Goal: Task Accomplishment & Management: Complete application form

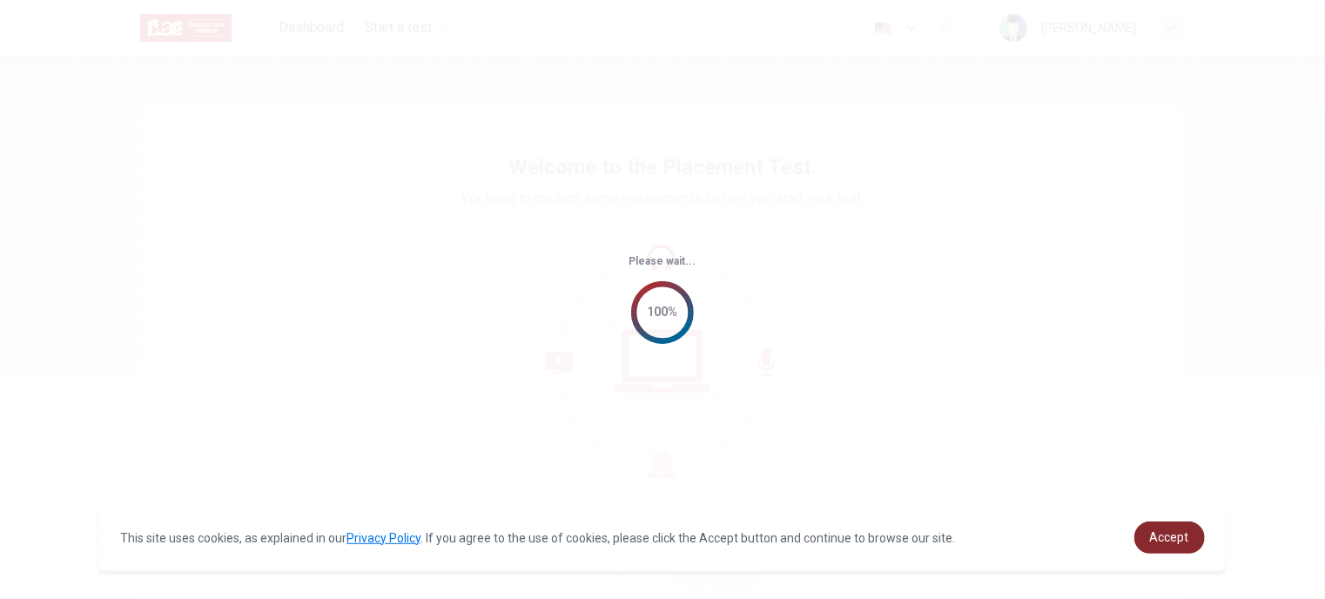
click at [1174, 527] on link "Accept" at bounding box center [1169, 538] width 71 height 32
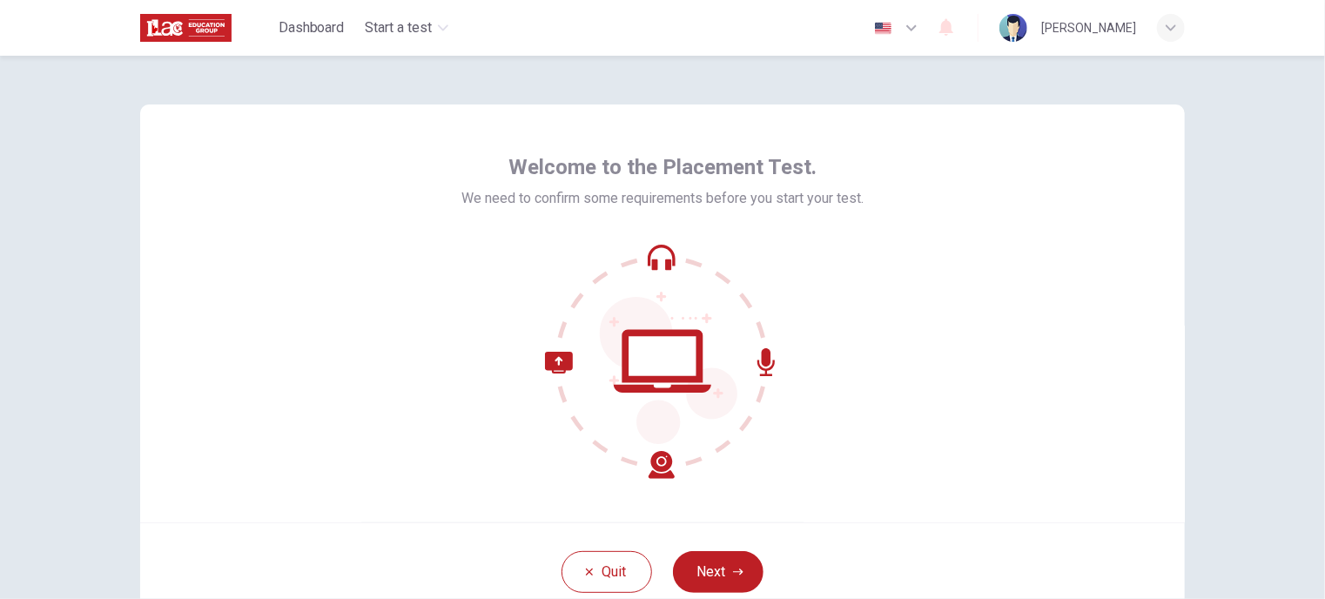
drag, startPoint x: 711, startPoint y: 564, endPoint x: 724, endPoint y: 546, distance: 22.5
click at [711, 564] on button "Next" at bounding box center [718, 572] width 91 height 42
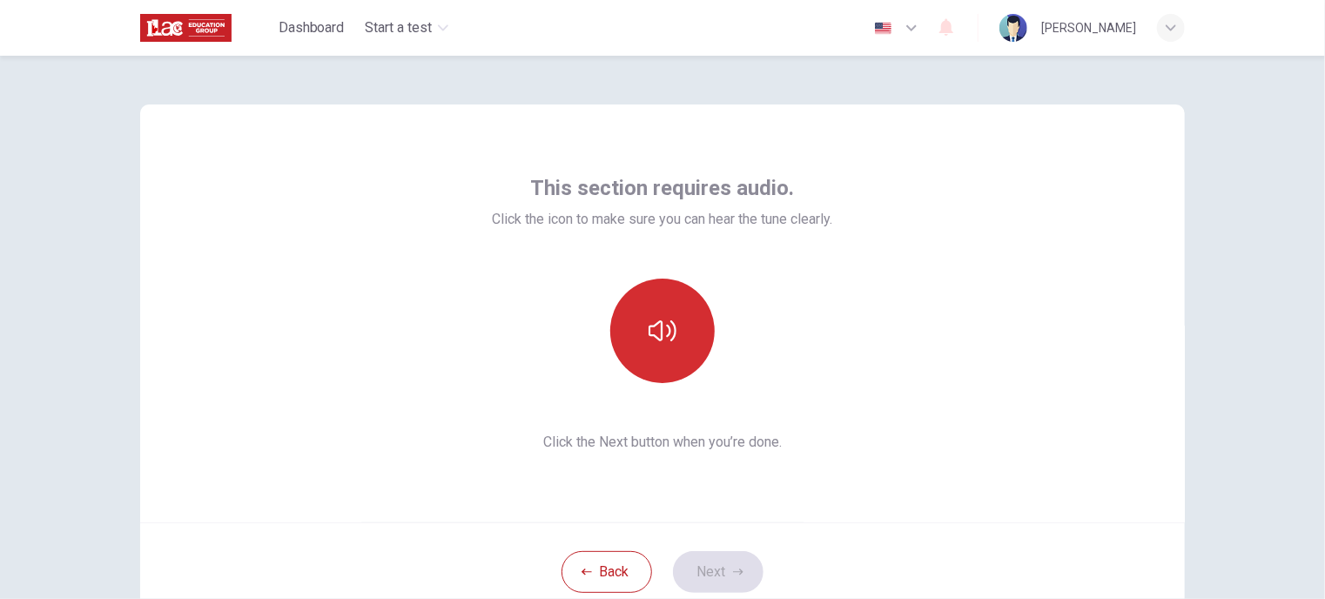
click at [670, 338] on icon "button" at bounding box center [663, 330] width 28 height 21
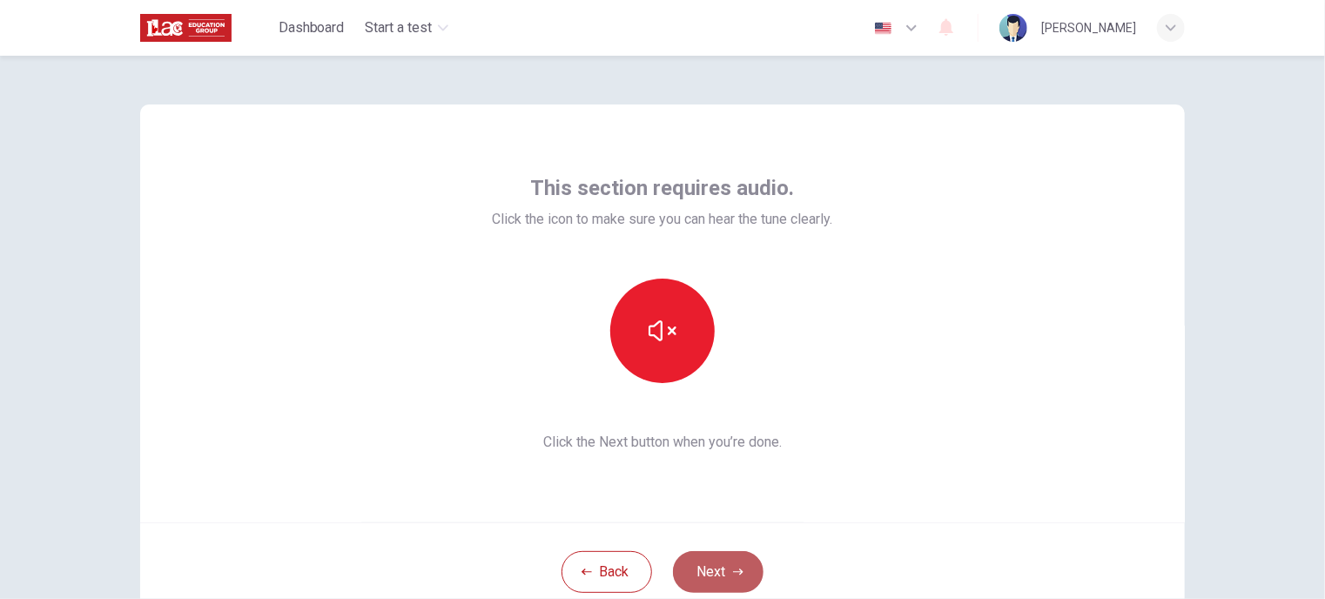
click at [726, 577] on button "Next" at bounding box center [718, 572] width 91 height 42
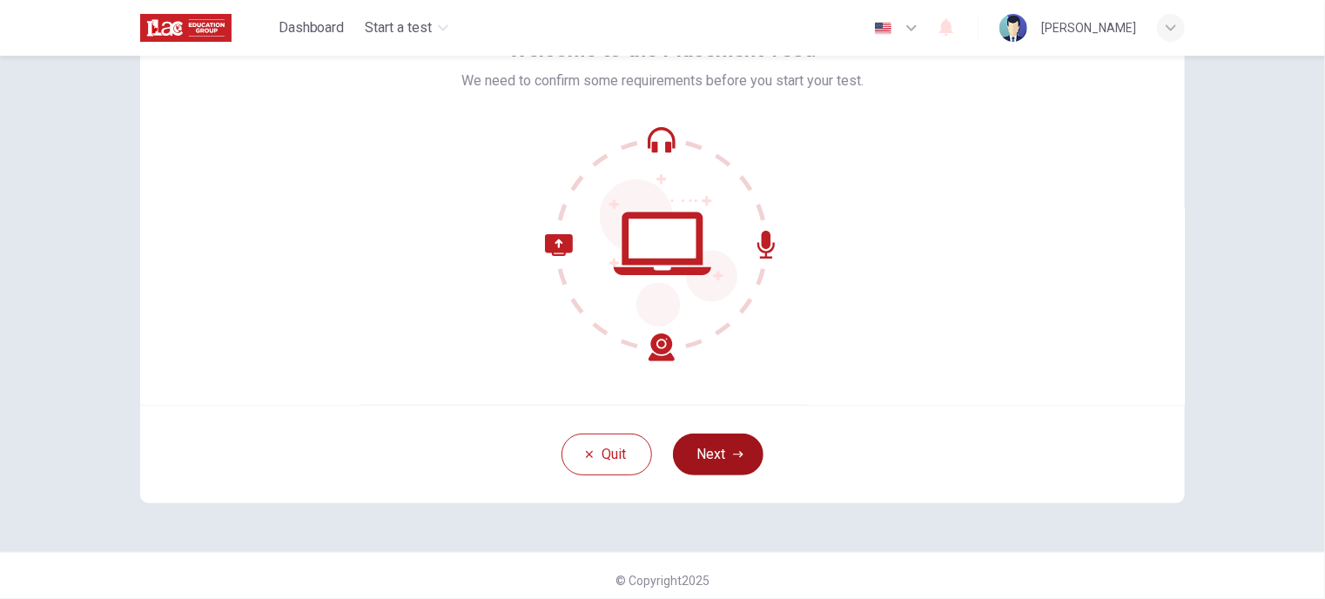
scroll to position [125, 0]
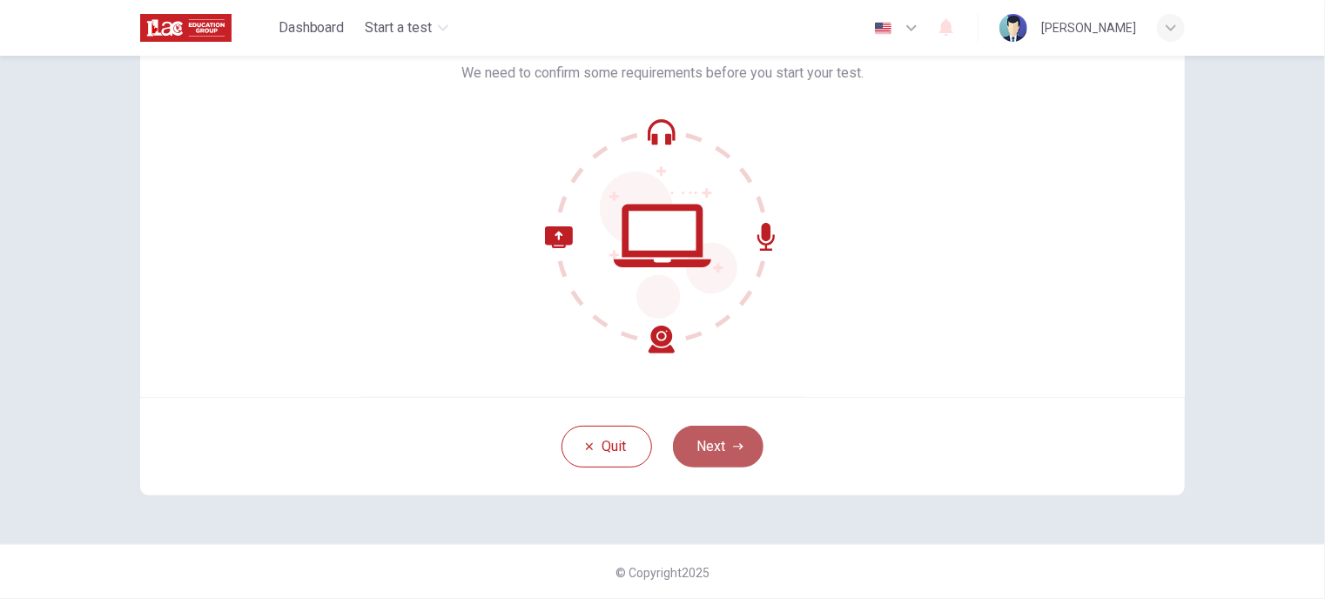
click at [696, 442] on button "Next" at bounding box center [718, 447] width 91 height 42
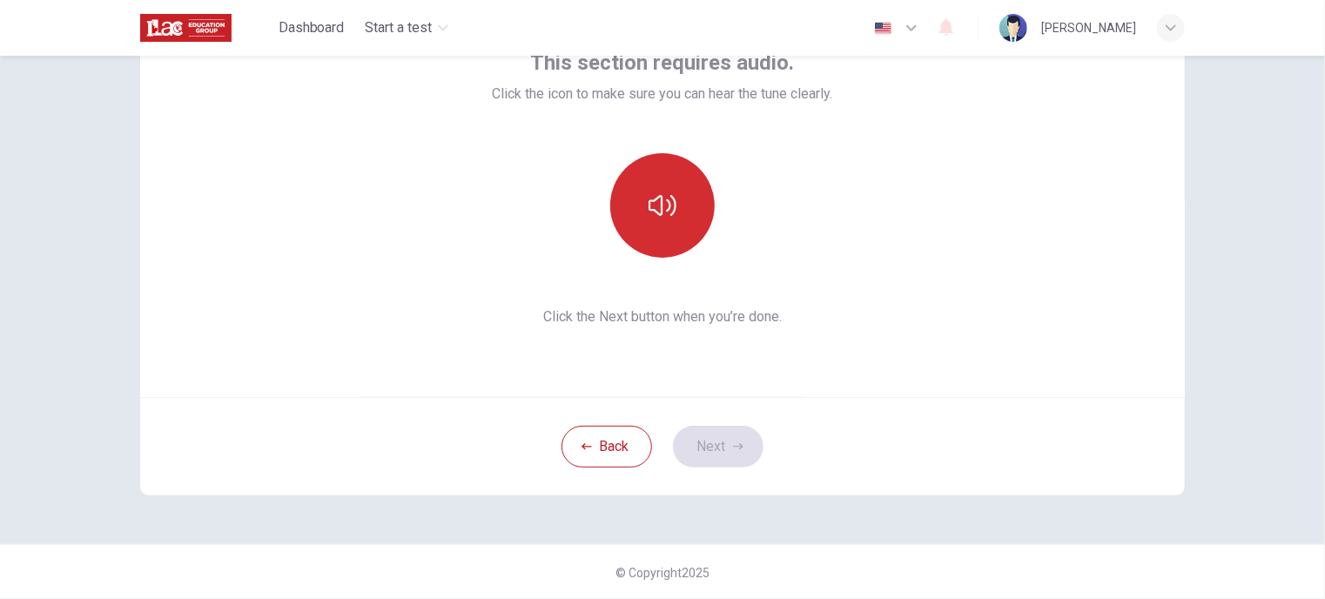
click at [628, 189] on button "button" at bounding box center [662, 205] width 104 height 104
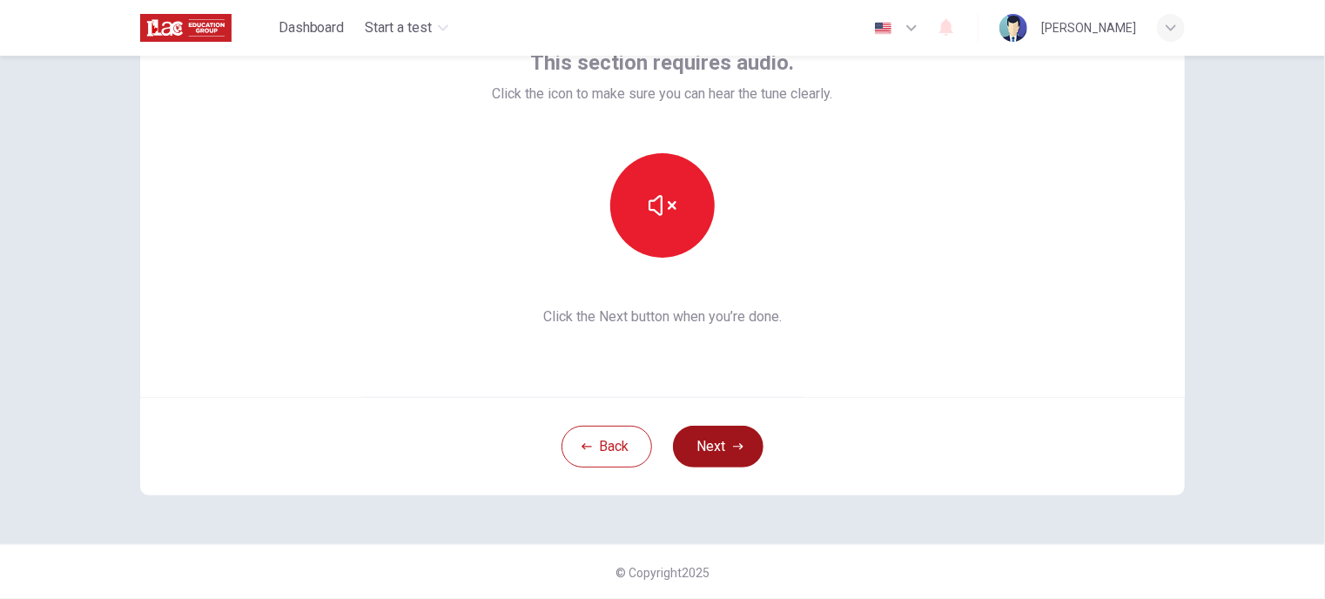
click at [742, 454] on button "Next" at bounding box center [718, 447] width 91 height 42
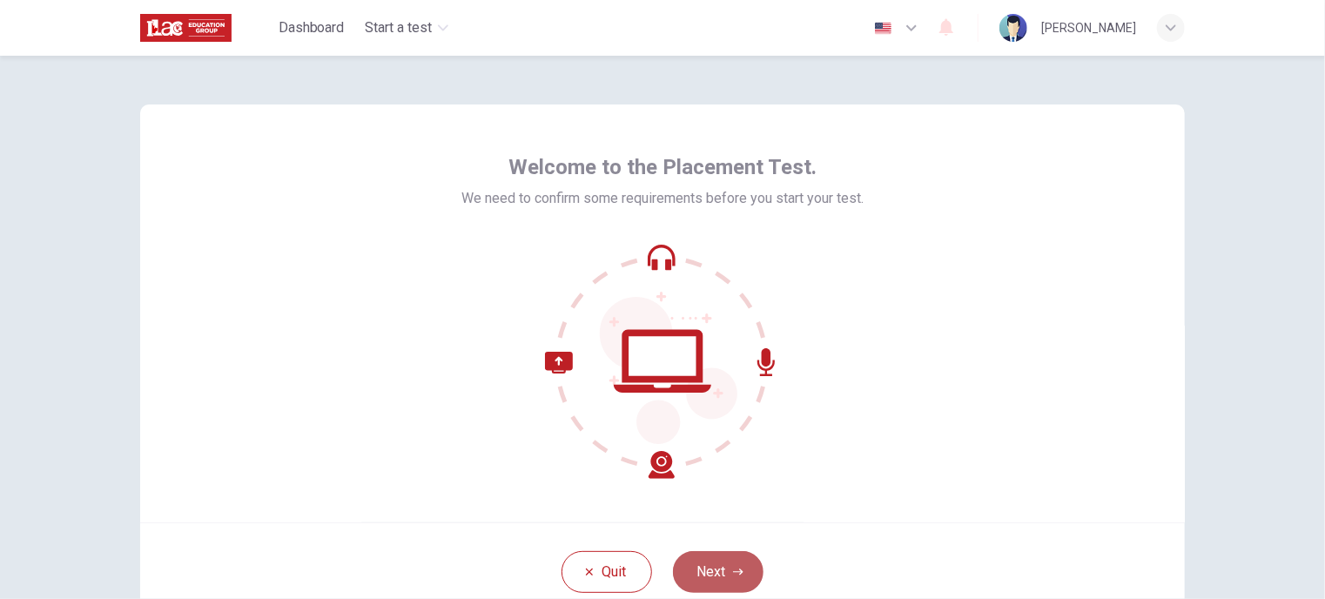
click at [721, 563] on button "Next" at bounding box center [718, 572] width 91 height 42
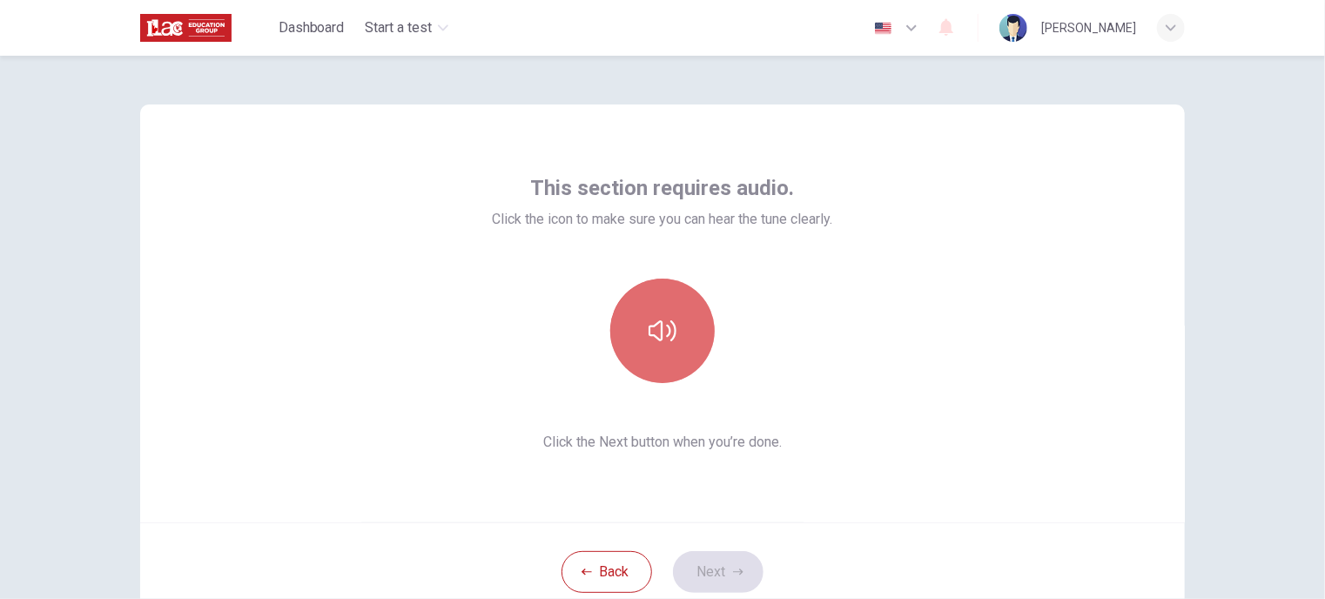
click at [668, 333] on icon "button" at bounding box center [663, 331] width 28 height 28
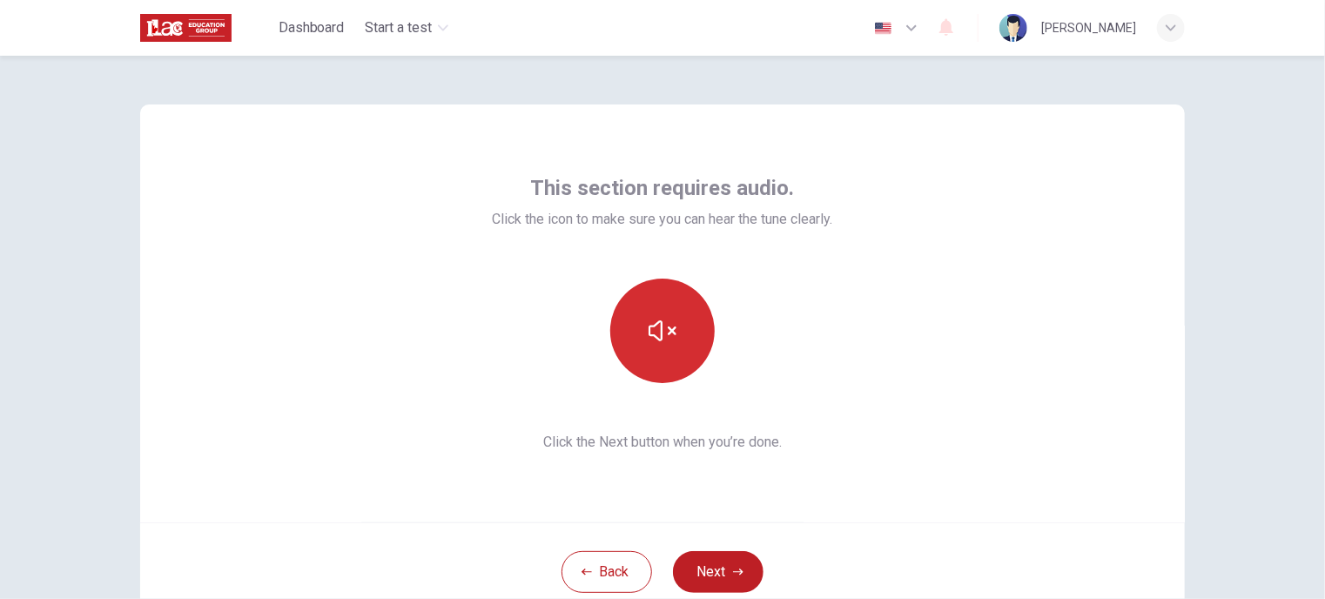
drag, startPoint x: 672, startPoint y: 340, endPoint x: 684, endPoint y: 351, distance: 16.6
click at [677, 344] on button "button" at bounding box center [662, 331] width 104 height 104
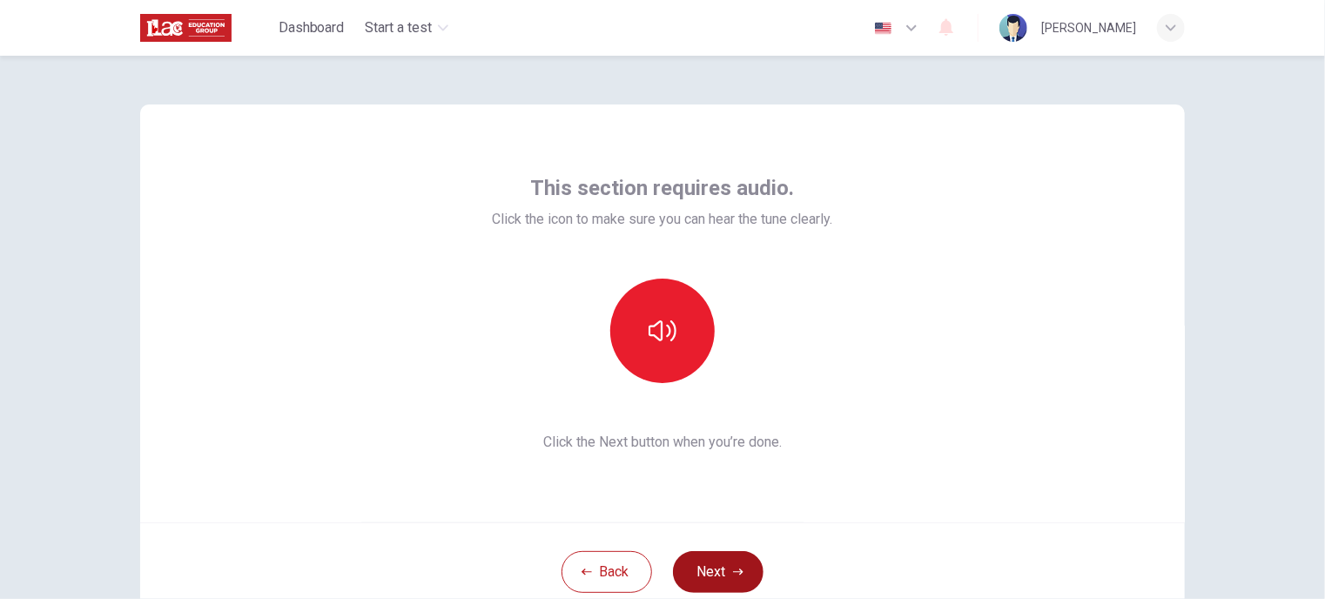
click at [704, 569] on button "Next" at bounding box center [718, 572] width 91 height 42
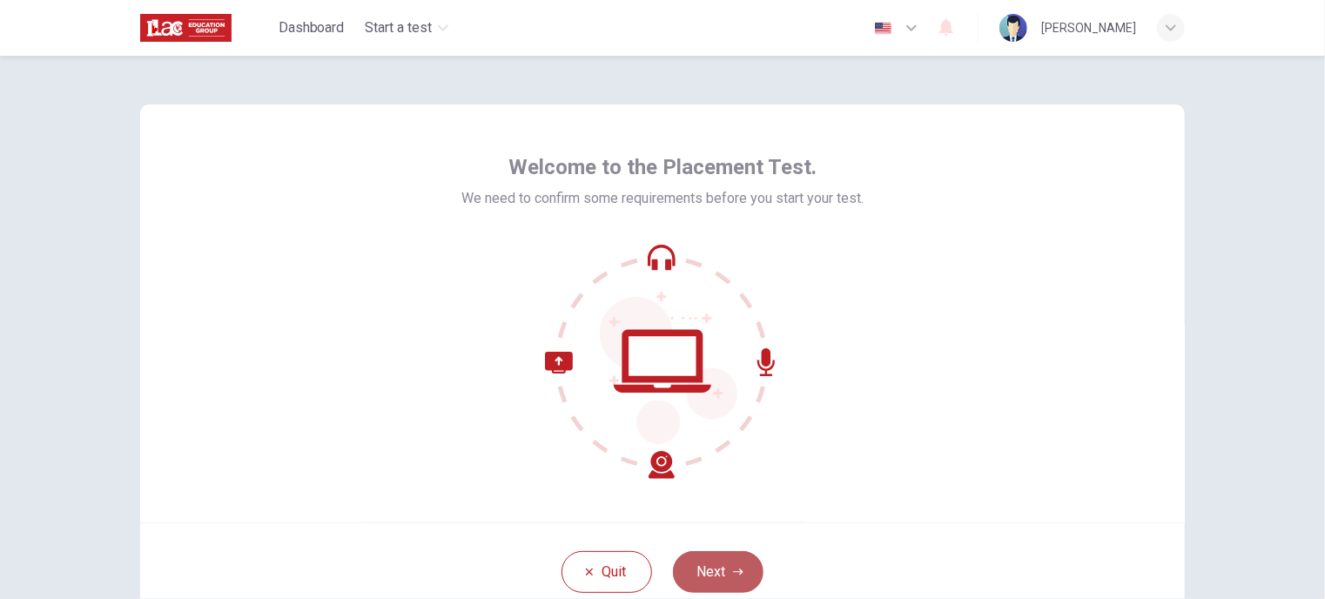
click at [705, 570] on button "Next" at bounding box center [718, 572] width 91 height 42
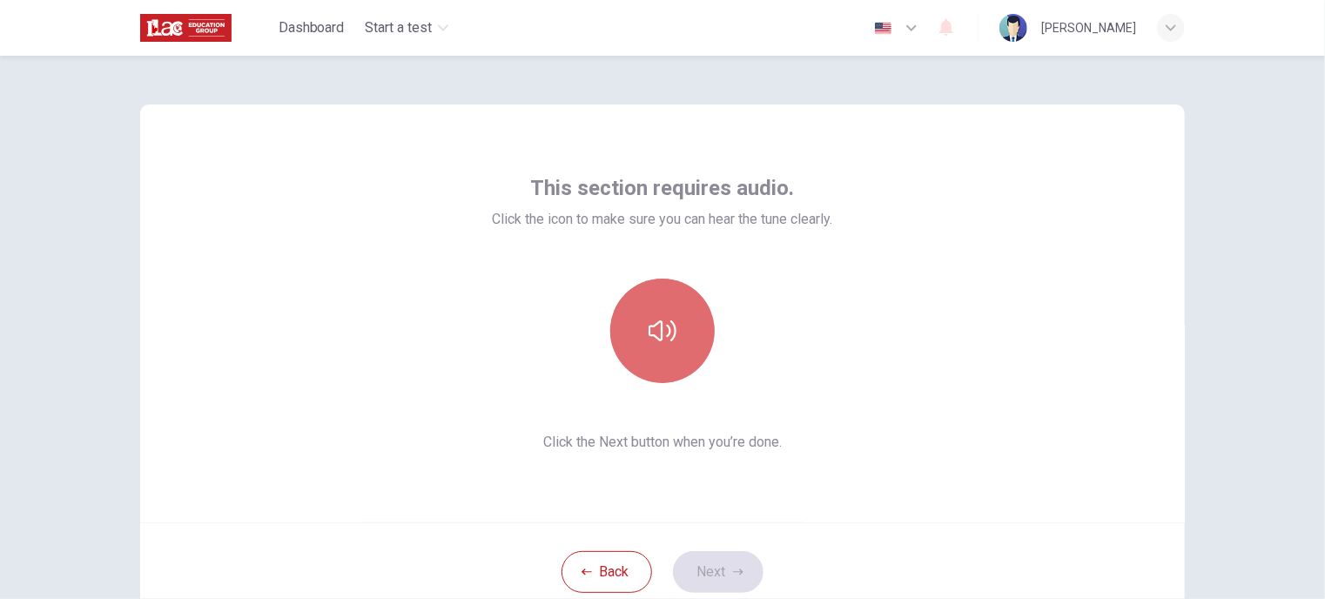
click at [666, 336] on icon "button" at bounding box center [663, 331] width 28 height 28
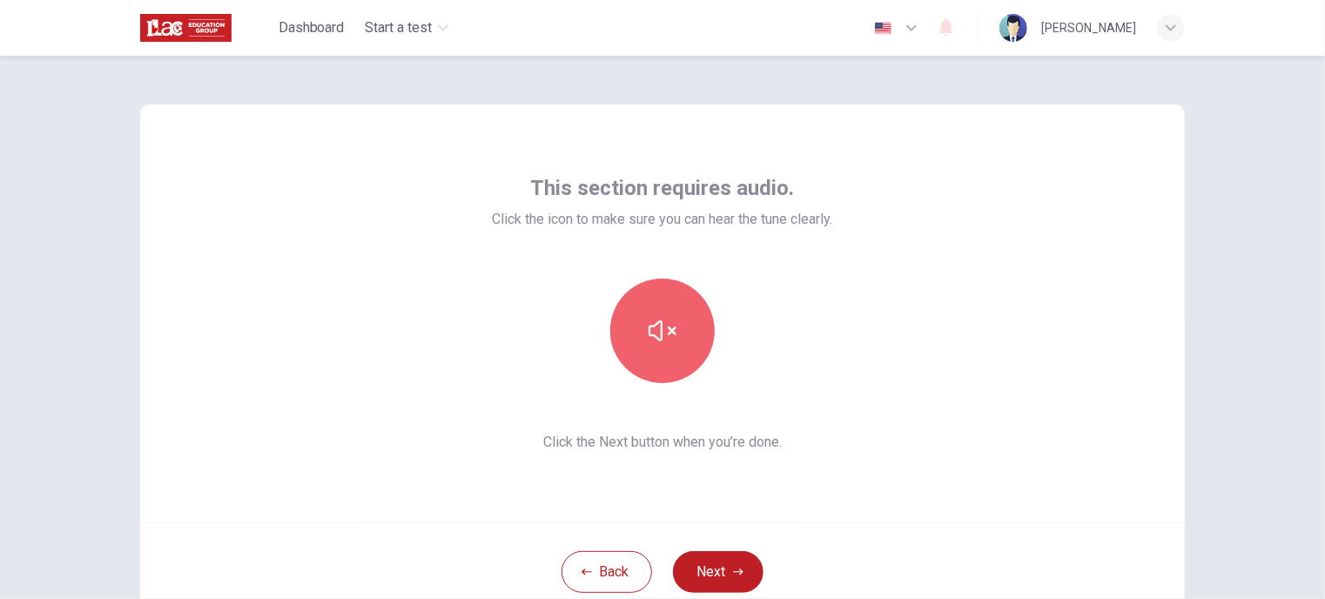
drag, startPoint x: 672, startPoint y: 340, endPoint x: 728, endPoint y: 436, distance: 110.8
click at [672, 341] on button "button" at bounding box center [662, 331] width 104 height 104
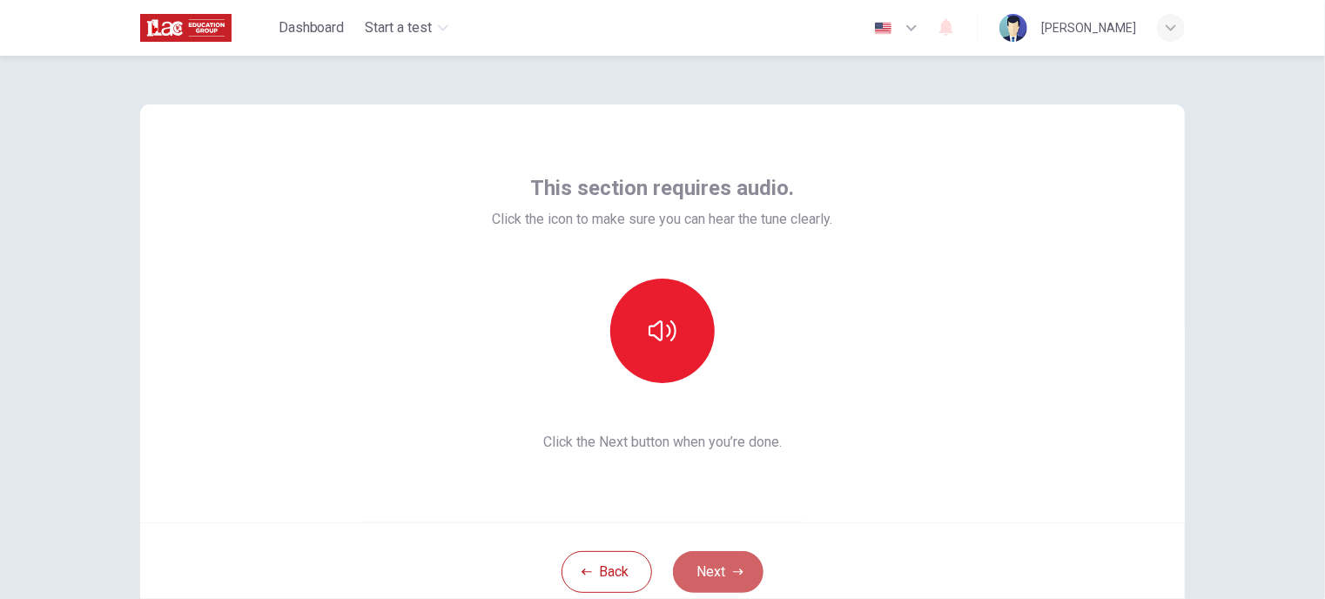
click at [718, 566] on button "Next" at bounding box center [718, 572] width 91 height 42
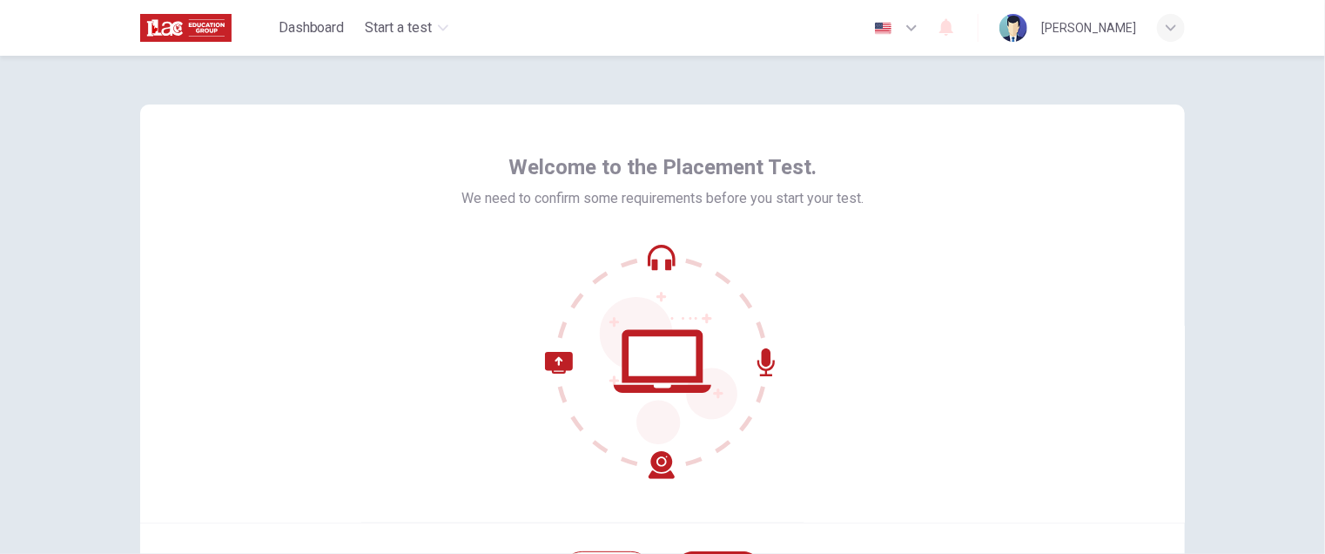
scroll to position [87, 0]
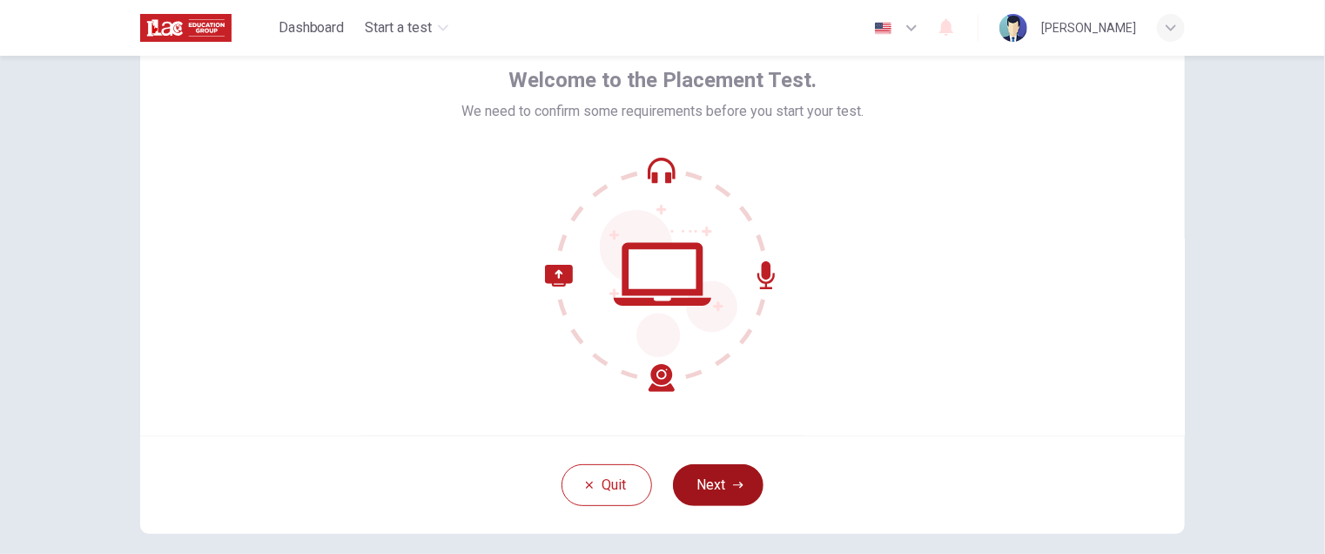
click at [728, 475] on button "Next" at bounding box center [718, 485] width 91 height 42
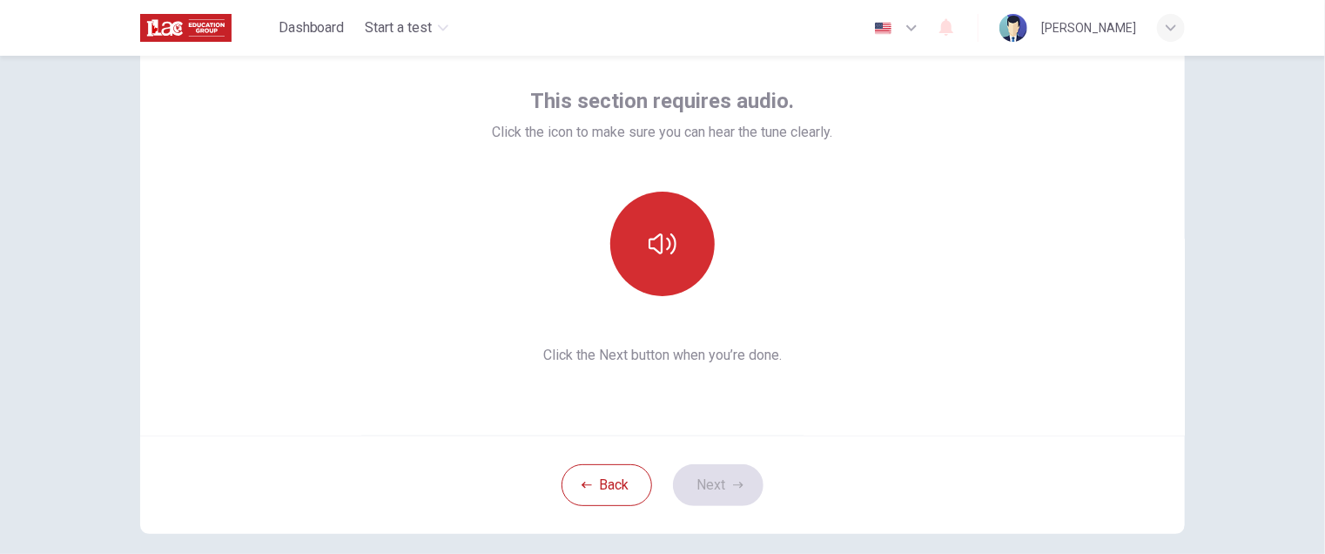
click at [655, 246] on icon "button" at bounding box center [663, 244] width 28 height 28
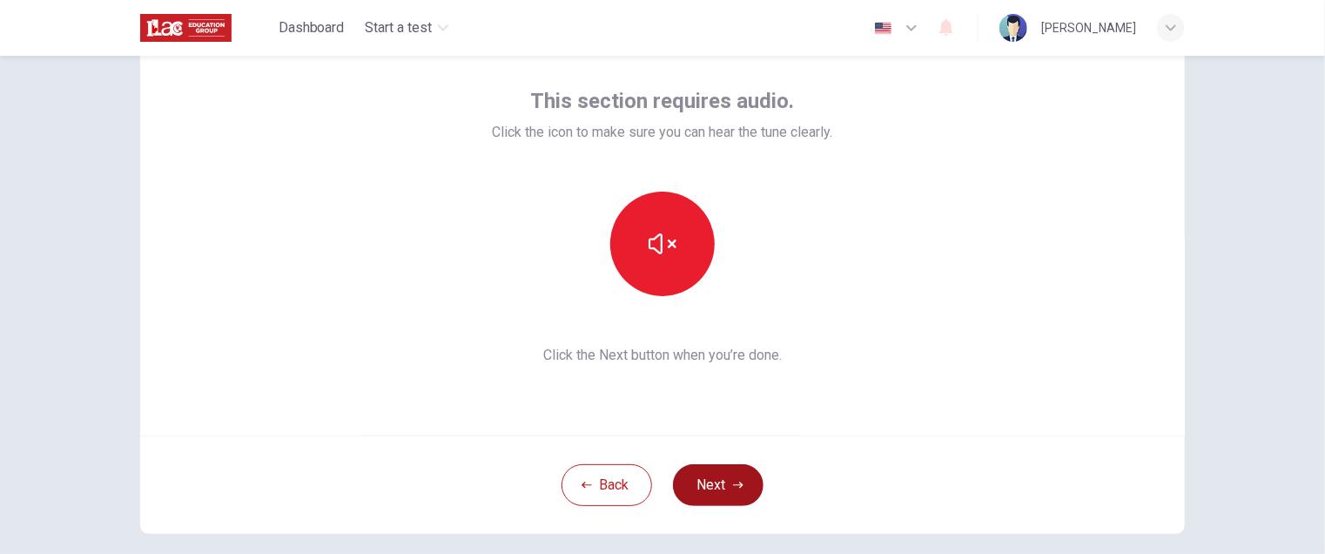
click at [695, 481] on button "Next" at bounding box center [718, 485] width 91 height 42
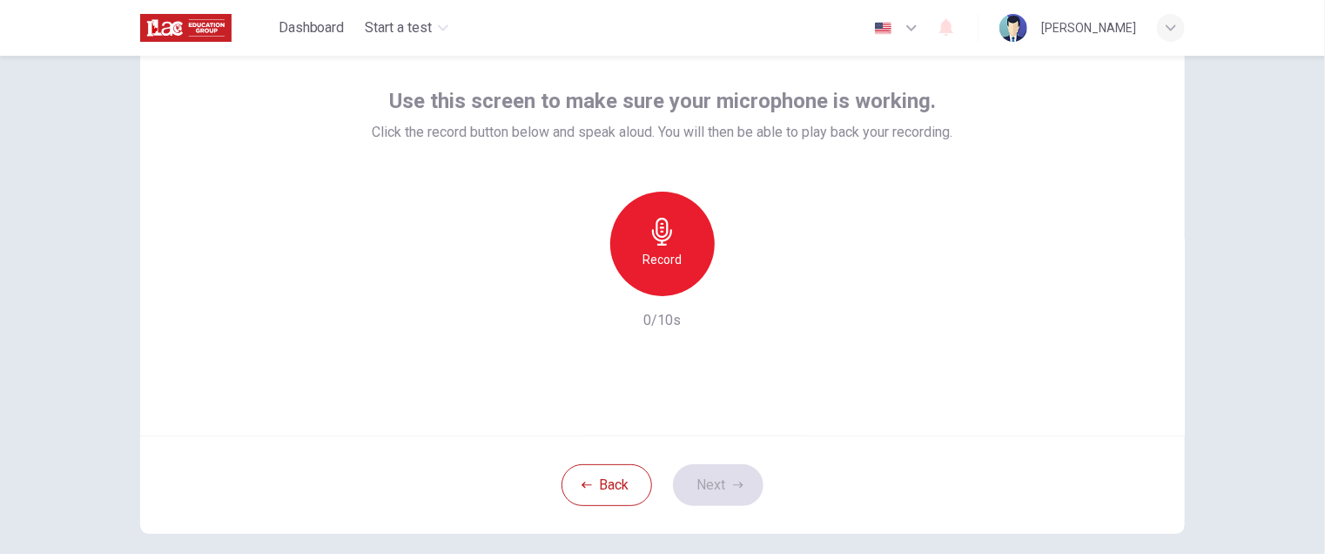
drag, startPoint x: 653, startPoint y: 268, endPoint x: 698, endPoint y: 292, distance: 51.0
click at [655, 271] on div "Record" at bounding box center [662, 244] width 104 height 104
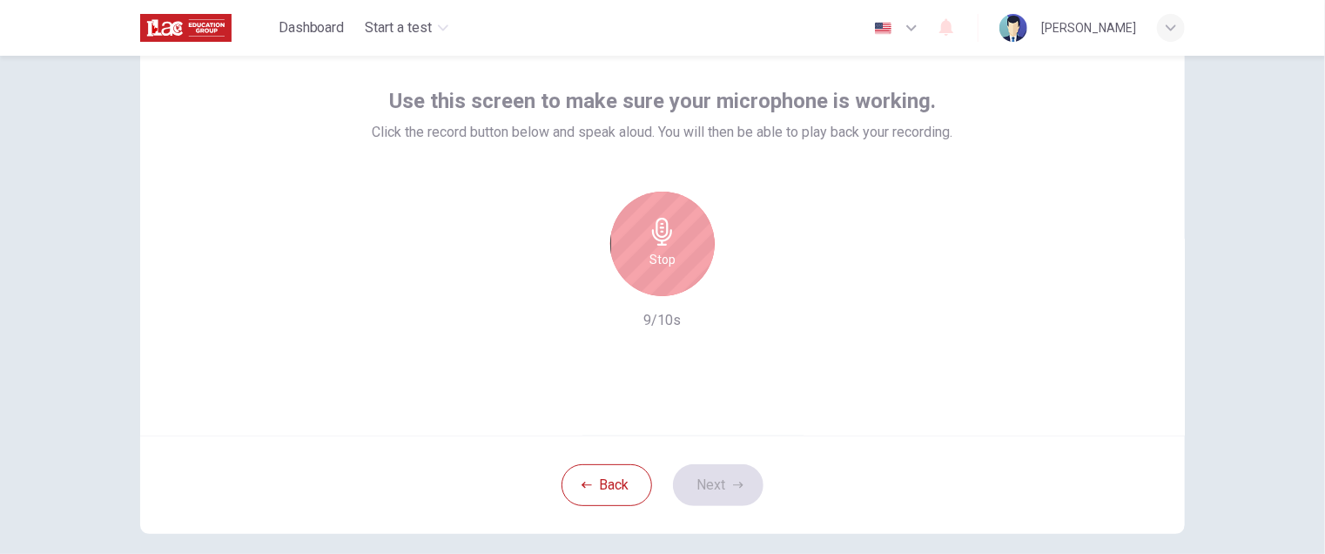
click at [703, 486] on div "Back Next" at bounding box center [662, 484] width 1045 height 98
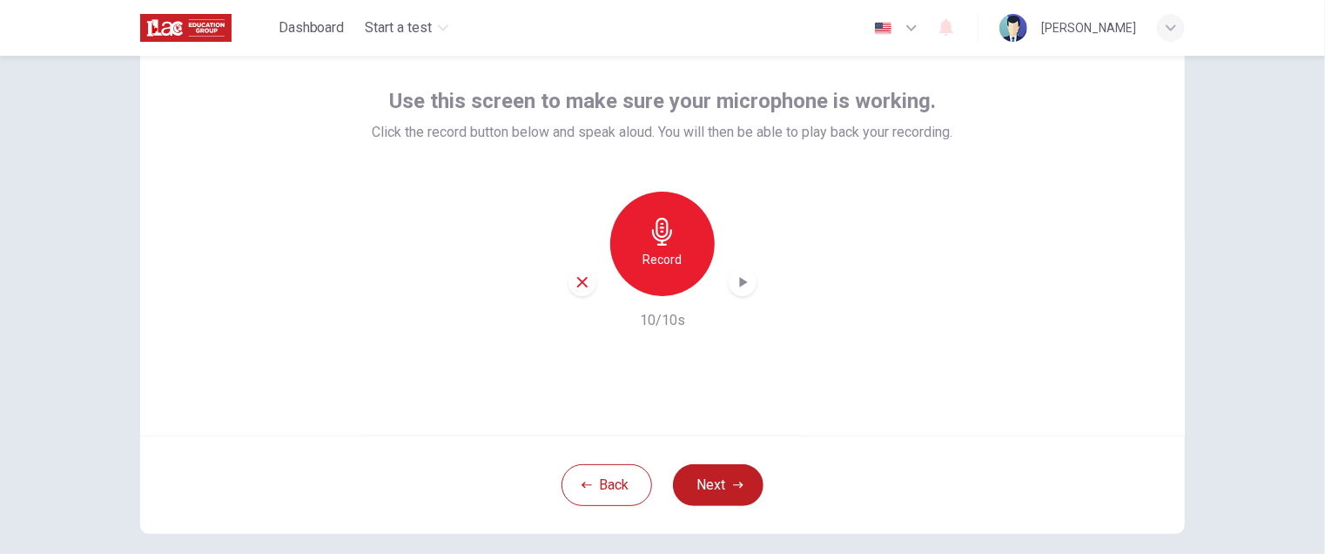
click at [649, 241] on icon "button" at bounding box center [663, 232] width 28 height 28
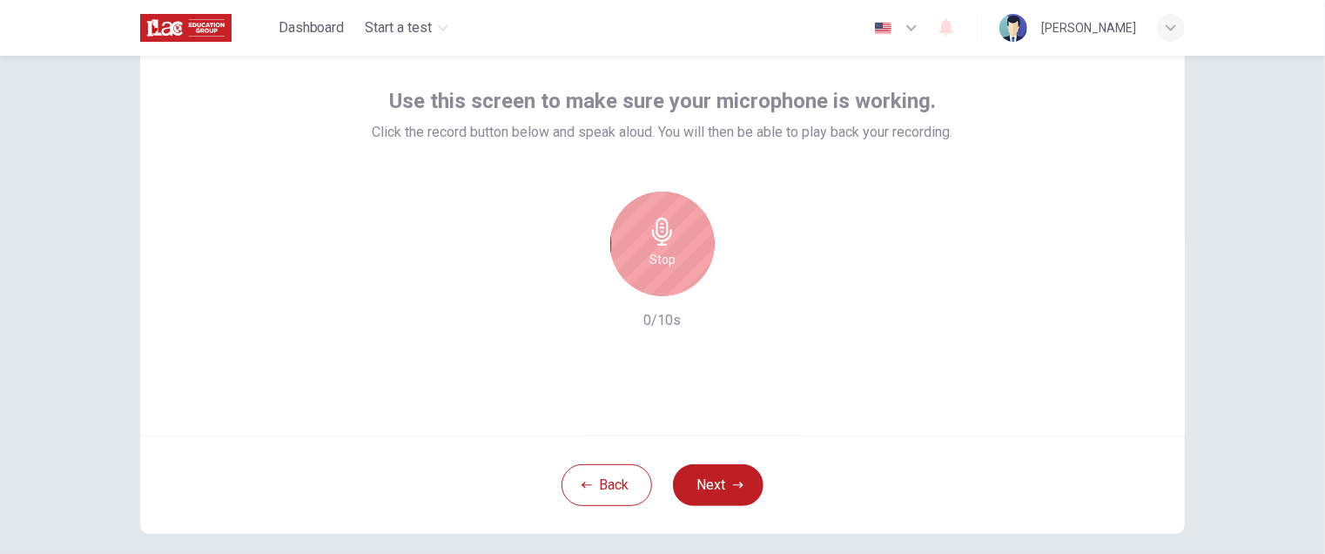
click at [675, 273] on div "Stop" at bounding box center [662, 244] width 104 height 104
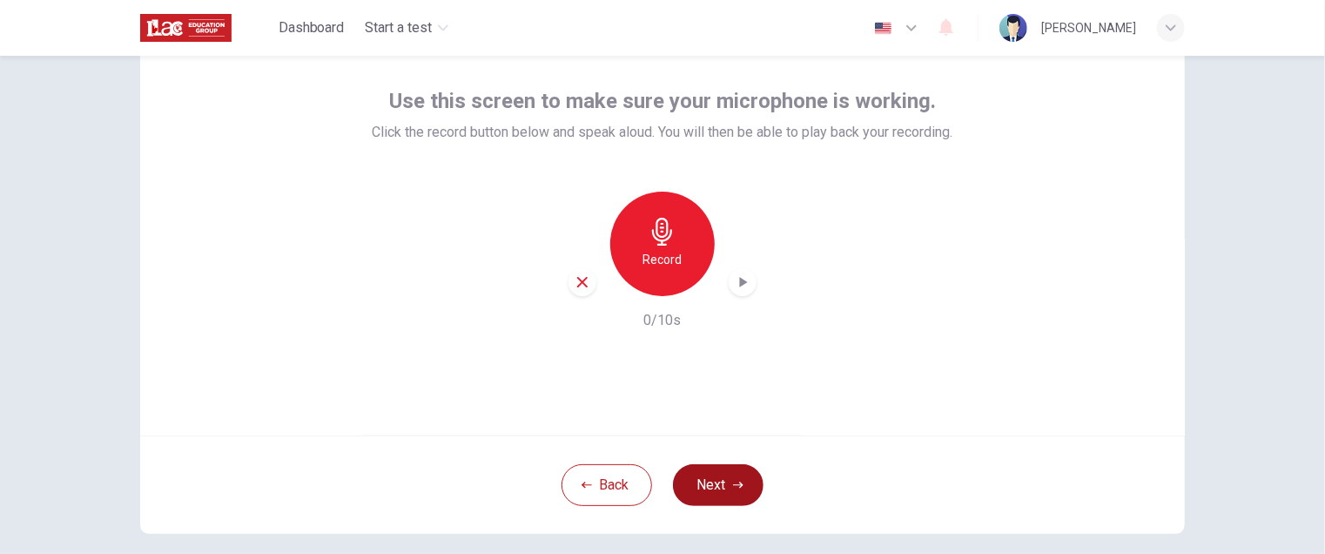
click at [719, 485] on button "Next" at bounding box center [718, 485] width 91 height 42
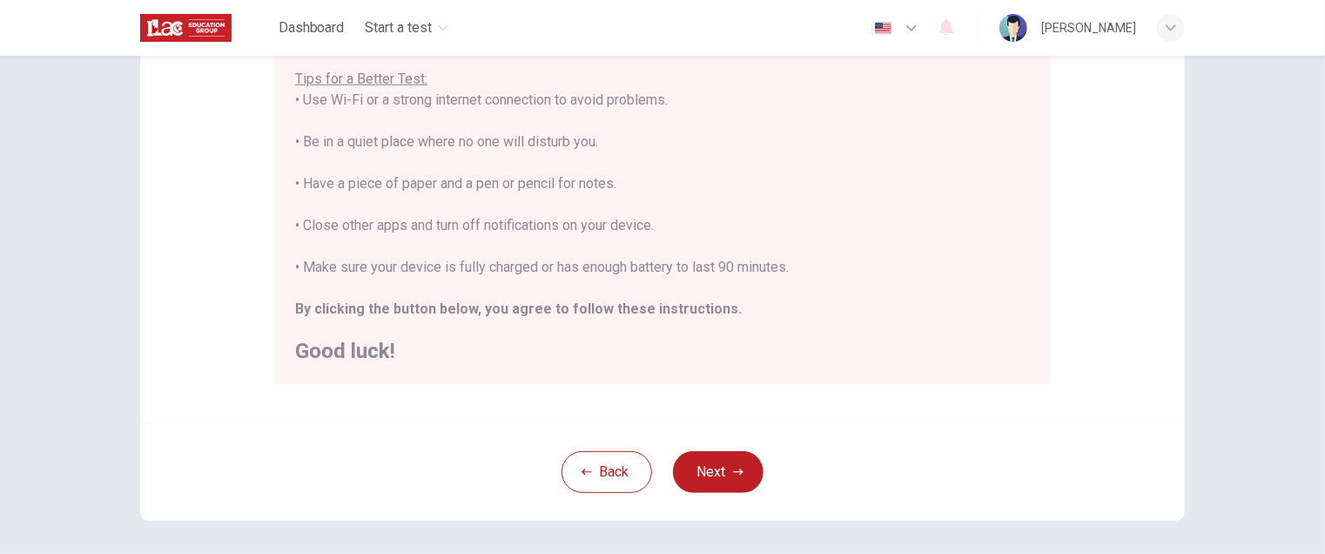
scroll to position [348, 0]
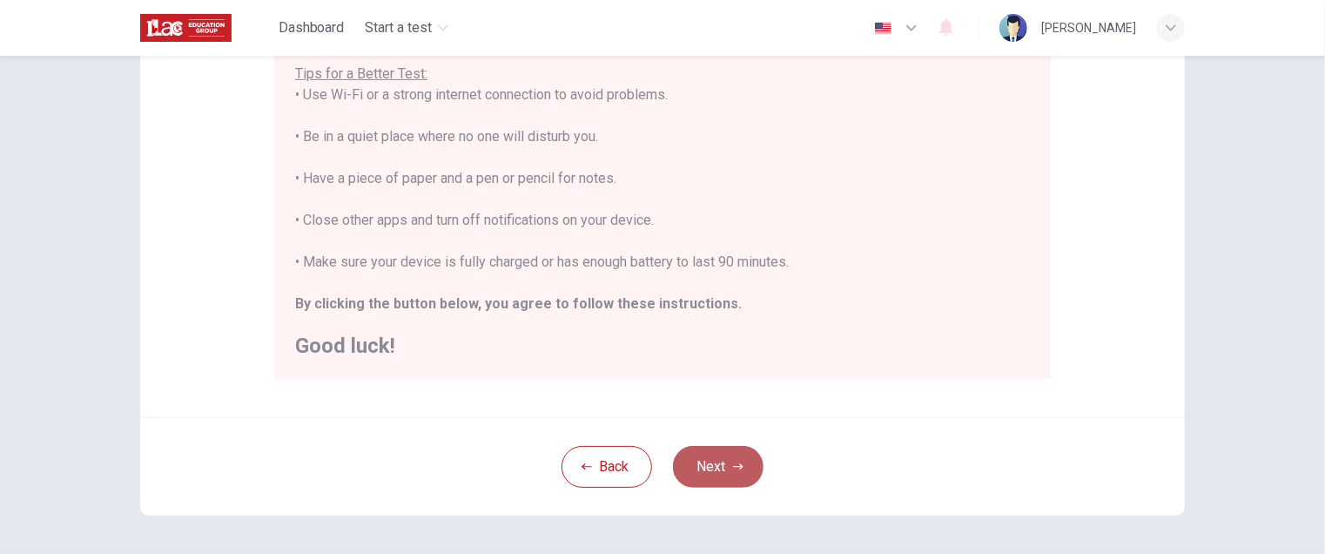
click at [749, 461] on button "Next" at bounding box center [718, 467] width 91 height 42
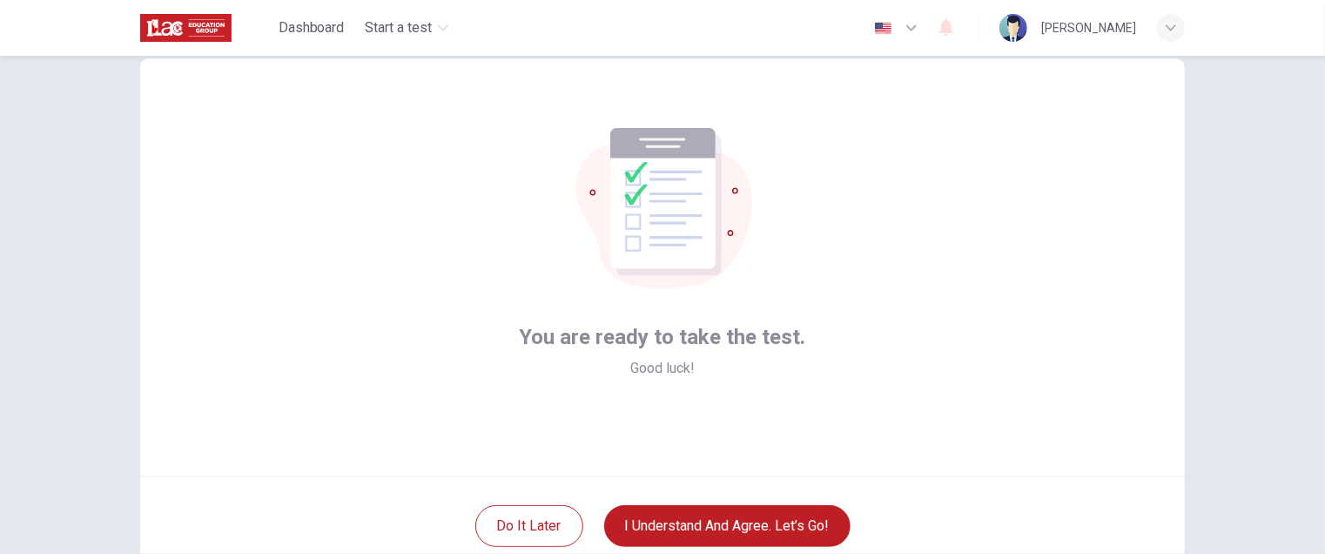
scroll to position [171, 0]
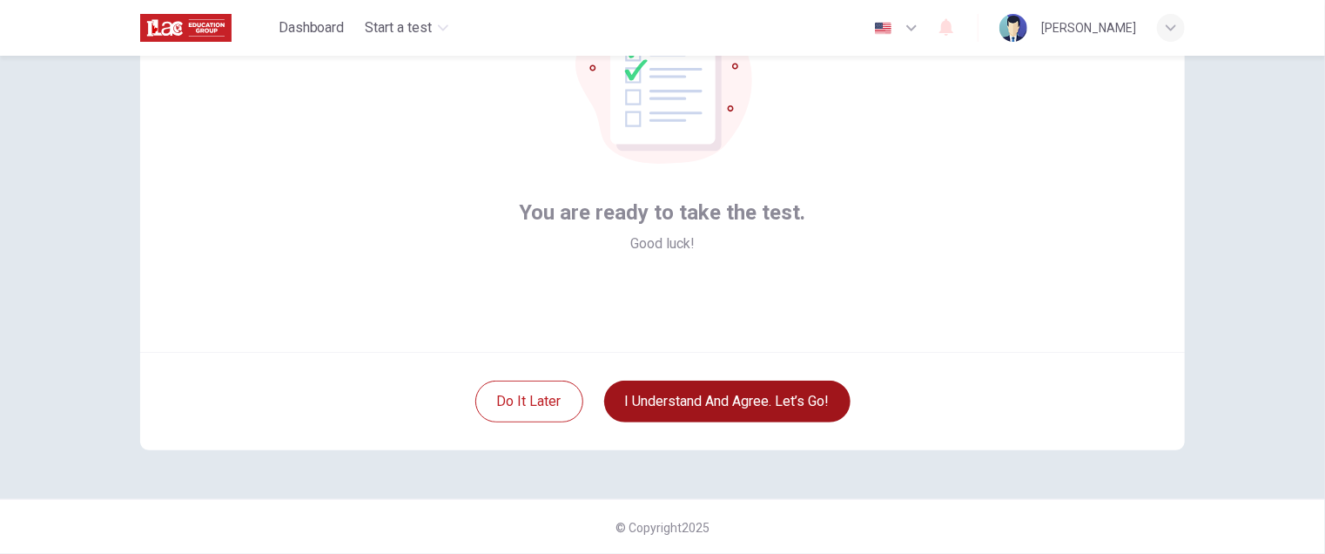
click at [744, 402] on button "I understand and agree. Let’s go!" at bounding box center [727, 401] width 246 height 42
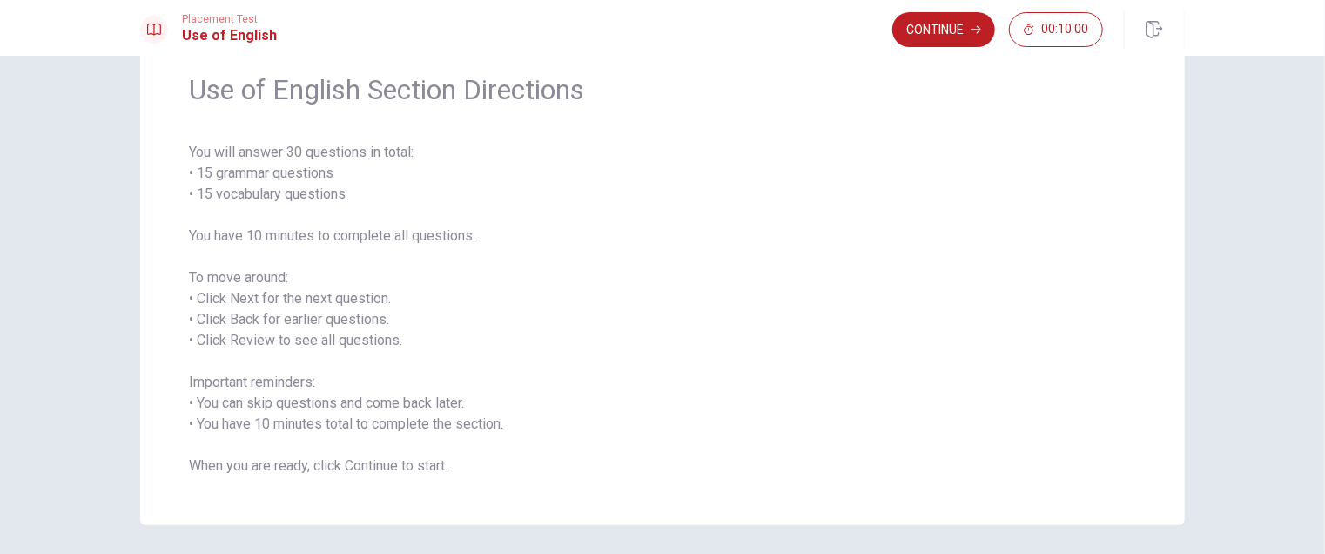
scroll to position [129, 0]
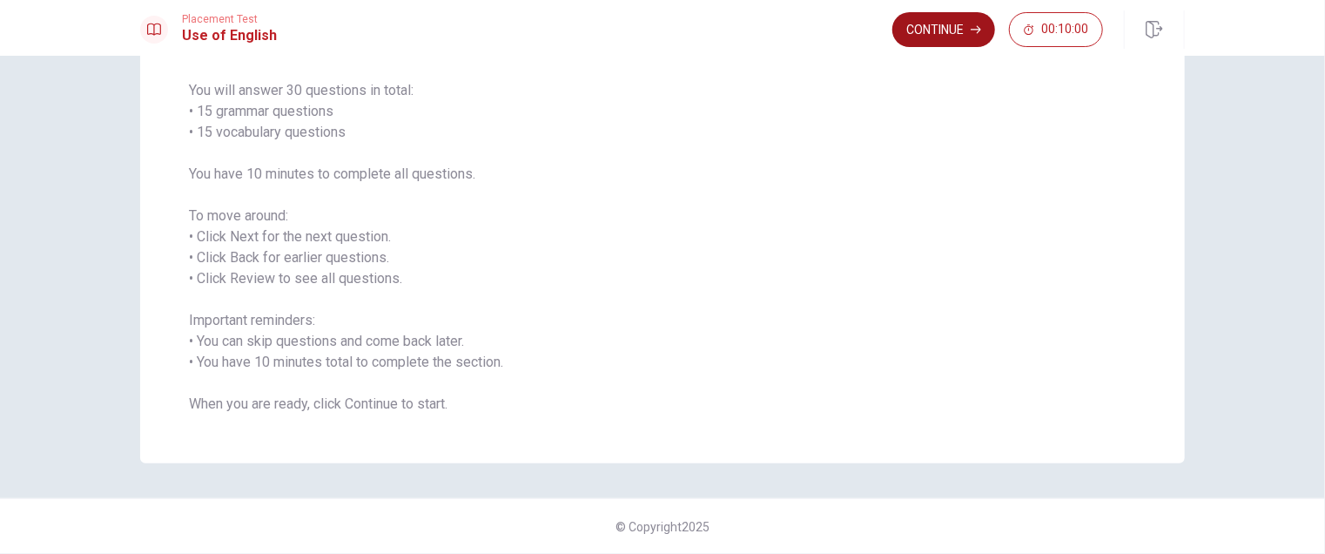
click at [948, 31] on button "Continue" at bounding box center [943, 29] width 103 height 35
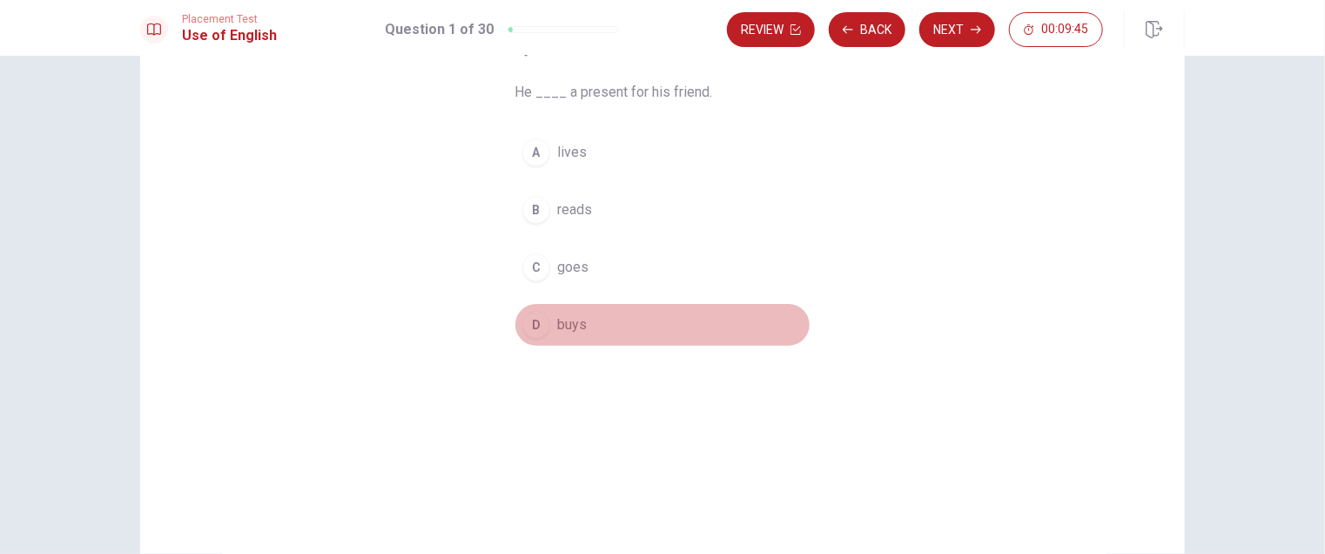
click at [557, 327] on span "buys" at bounding box center [572, 324] width 30 height 21
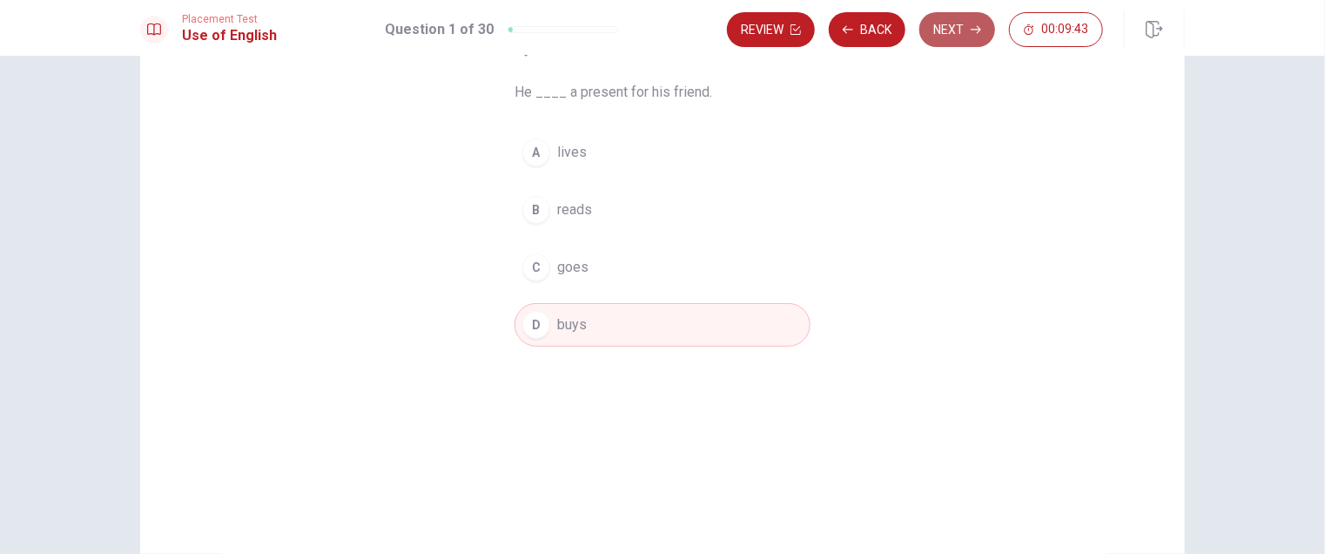
click at [956, 28] on button "Next" at bounding box center [957, 29] width 76 height 35
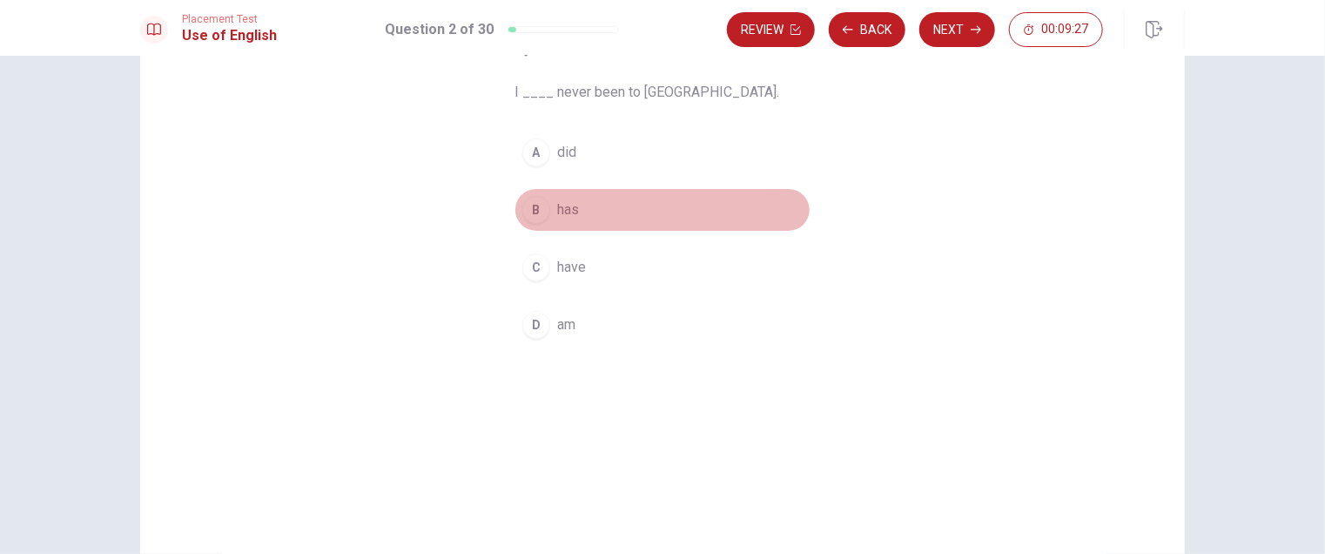
click at [531, 210] on div "B" at bounding box center [536, 210] width 28 height 28
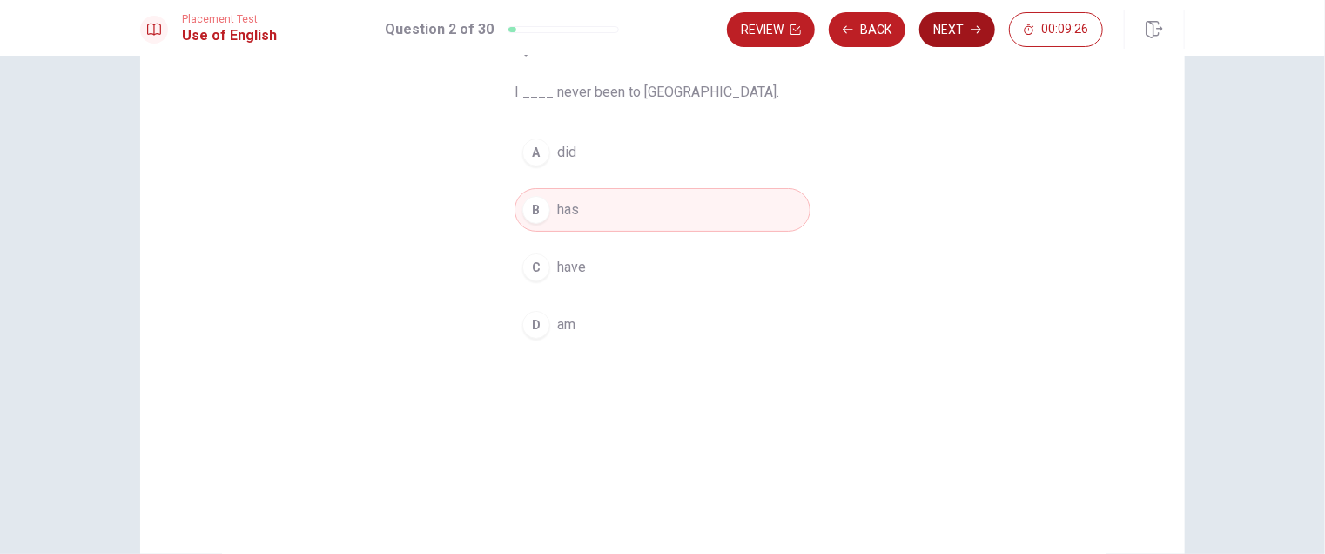
click at [968, 30] on button "Next" at bounding box center [957, 29] width 76 height 35
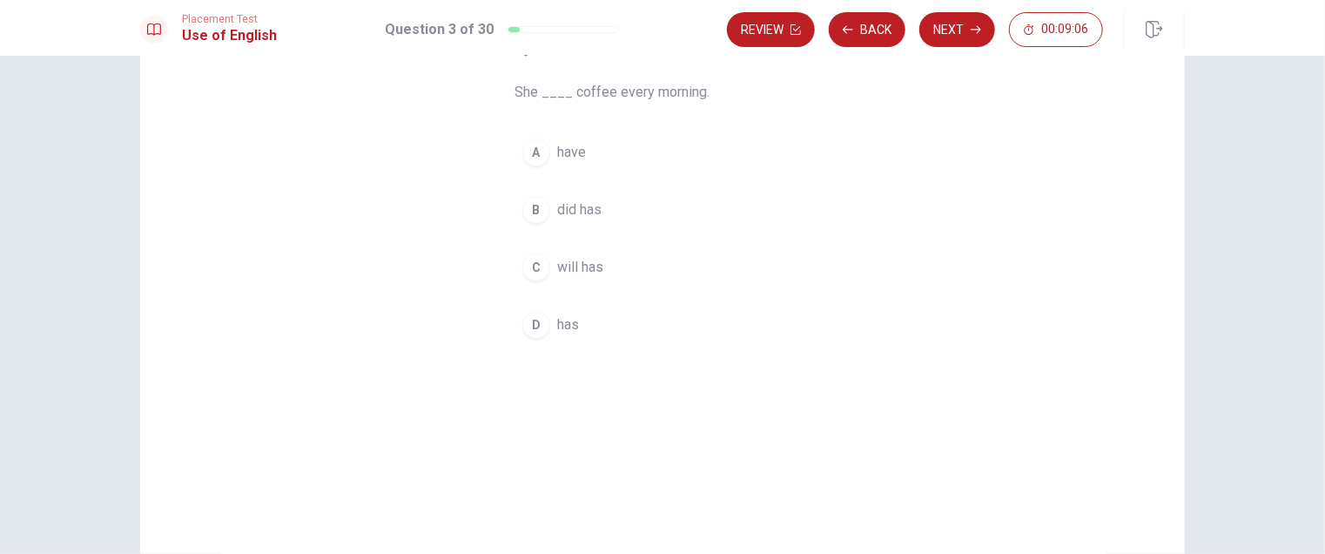
click at [574, 325] on span "has" at bounding box center [568, 324] width 22 height 21
drag, startPoint x: 939, startPoint y: 21, endPoint x: 944, endPoint y: 43, distance: 22.4
click at [944, 26] on button "Next" at bounding box center [957, 29] width 76 height 35
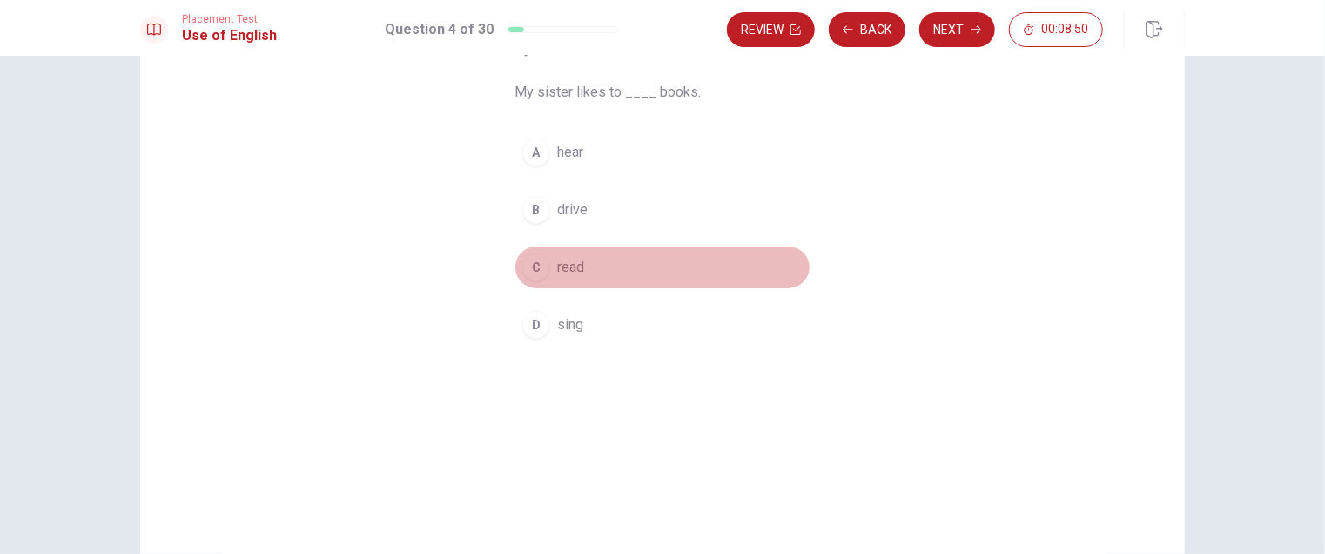
click at [535, 262] on div "C" at bounding box center [536, 267] width 28 height 28
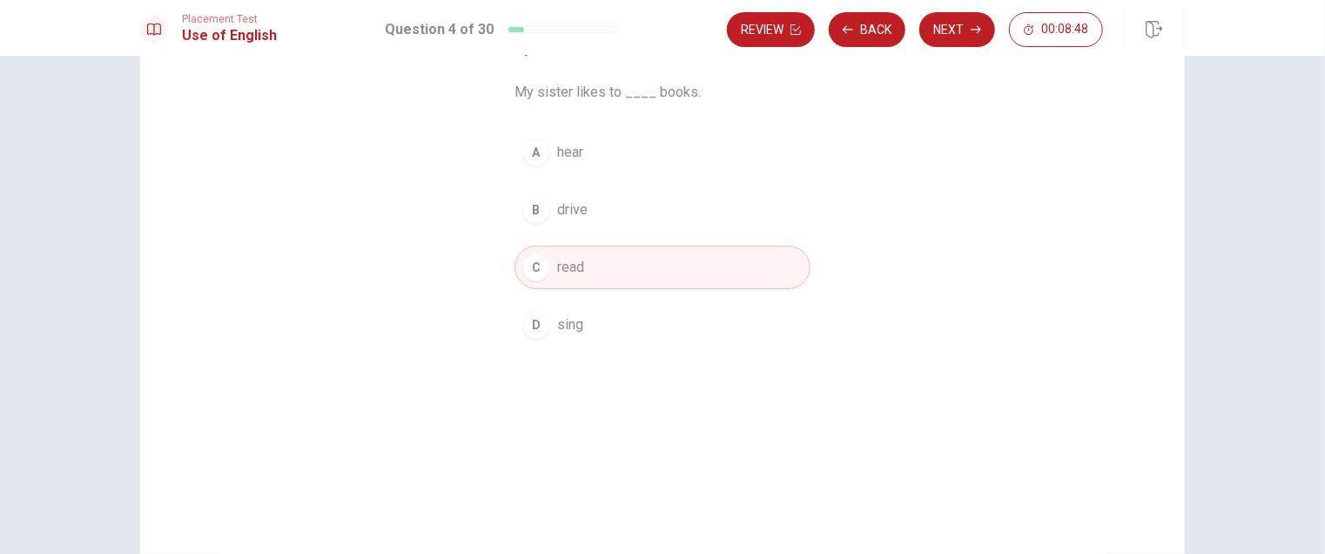
click at [954, 36] on button "Next" at bounding box center [957, 29] width 76 height 35
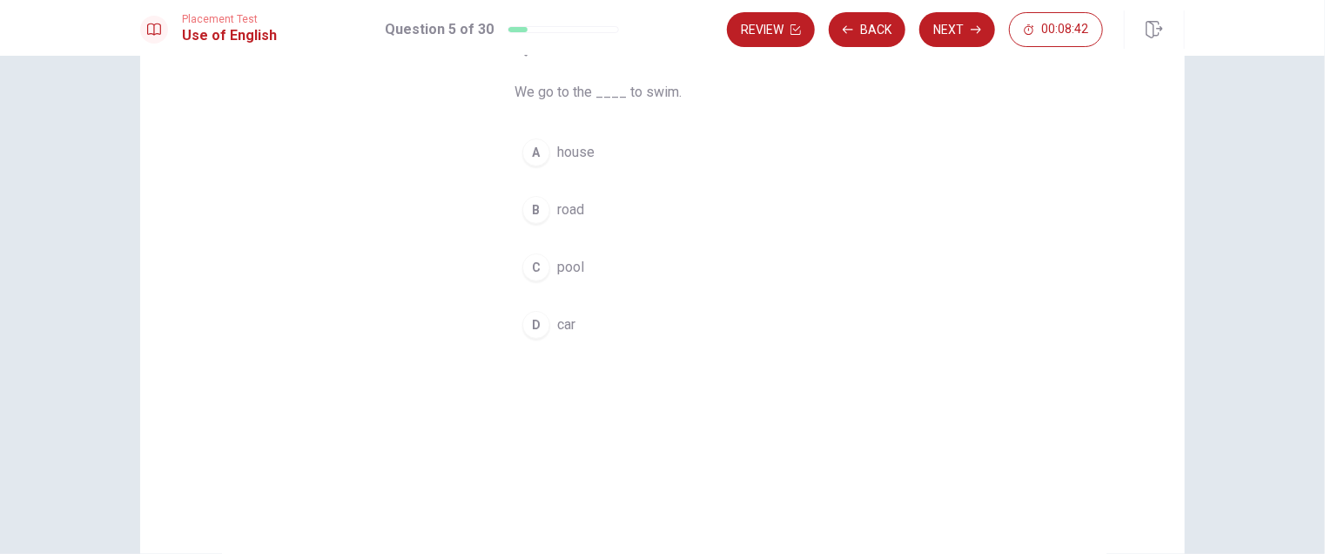
click at [526, 266] on div "C" at bounding box center [536, 267] width 28 height 28
click at [958, 23] on button "Next" at bounding box center [957, 29] width 76 height 35
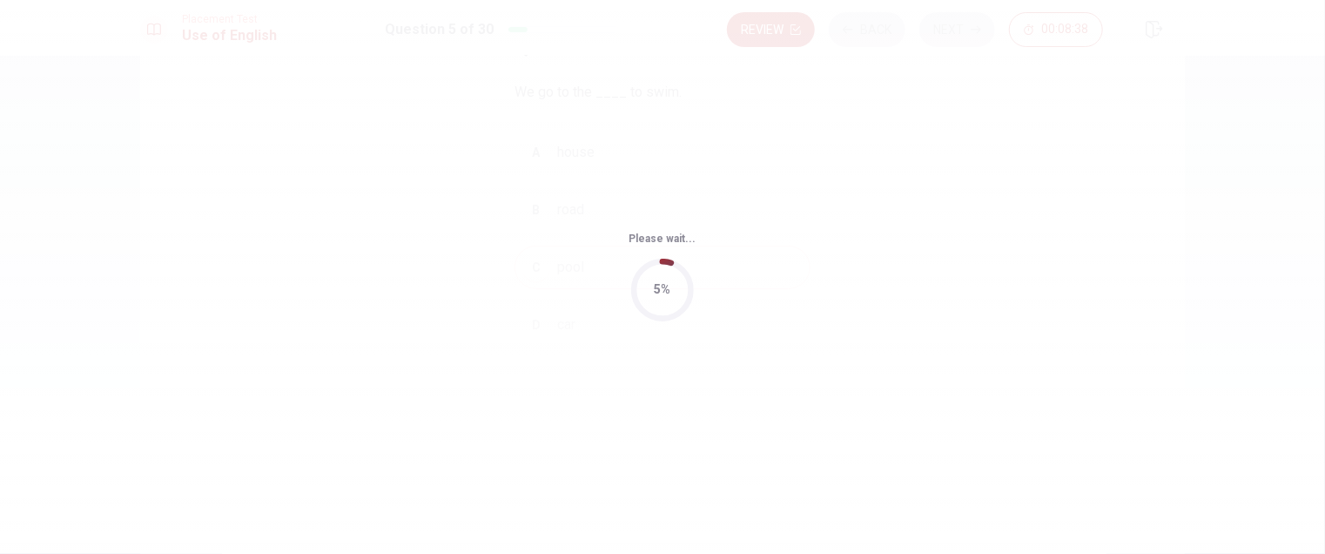
scroll to position [0, 0]
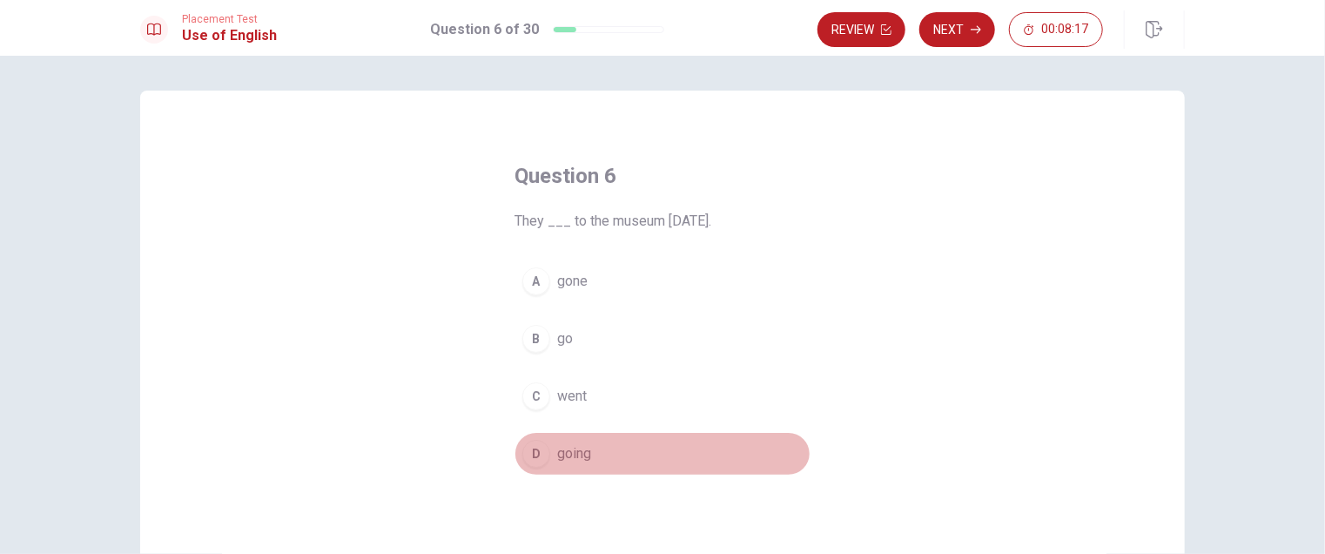
click at [557, 451] on span "going" at bounding box center [574, 453] width 34 height 21
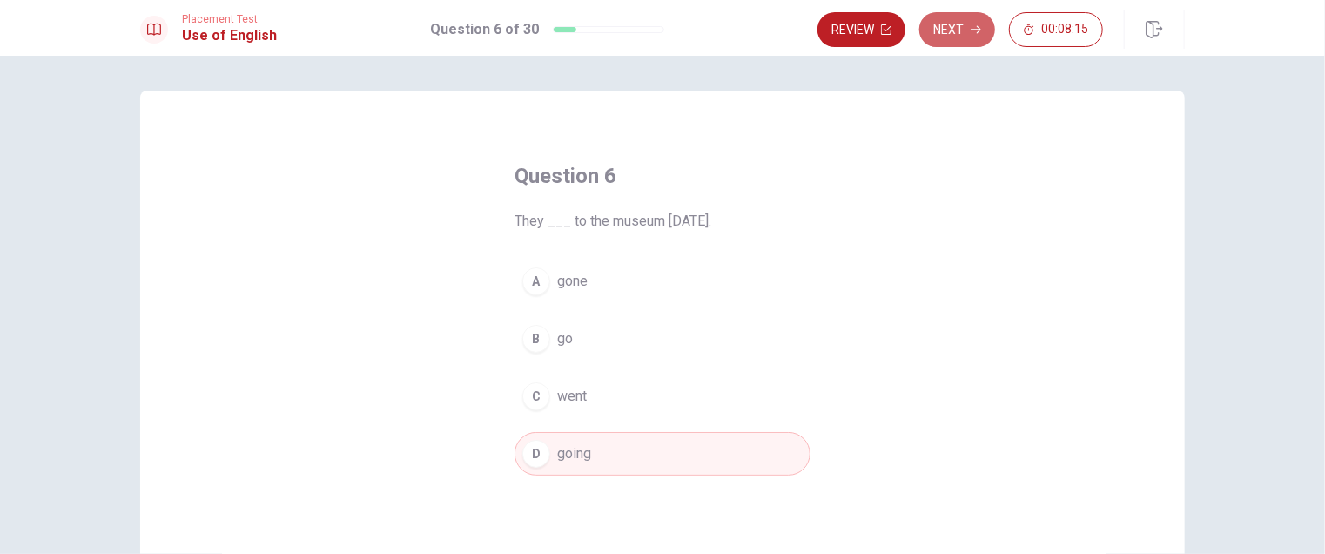
drag, startPoint x: 959, startPoint y: 28, endPoint x: 977, endPoint y: 163, distance: 136.2
click at [961, 28] on button "Next" at bounding box center [957, 29] width 76 height 35
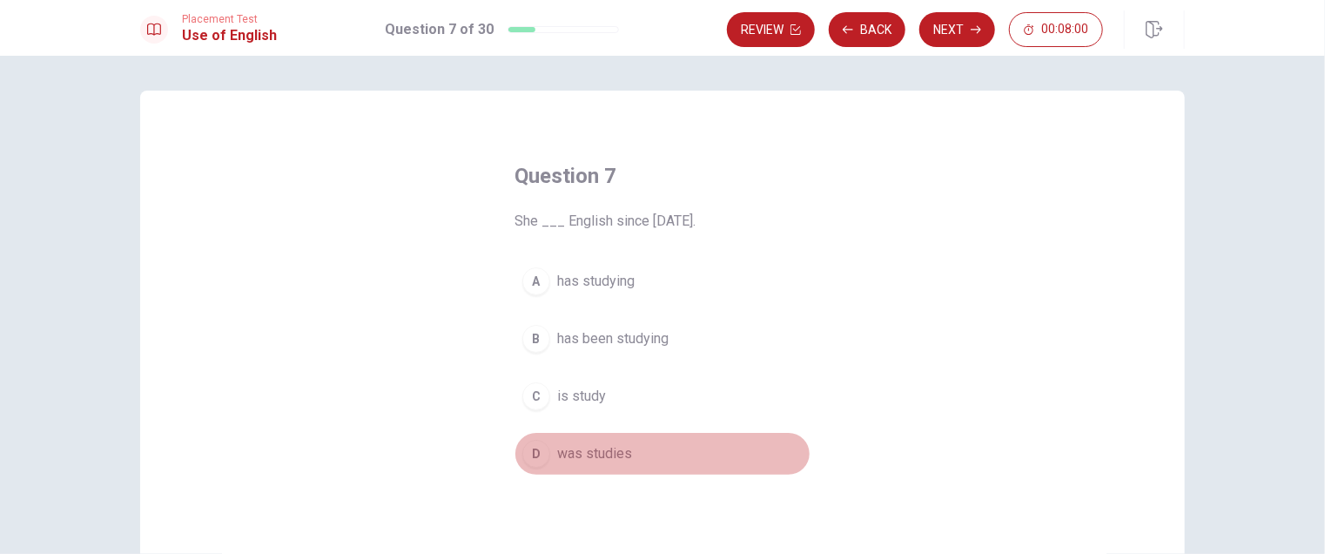
click at [615, 445] on span "was studies" at bounding box center [594, 453] width 75 height 21
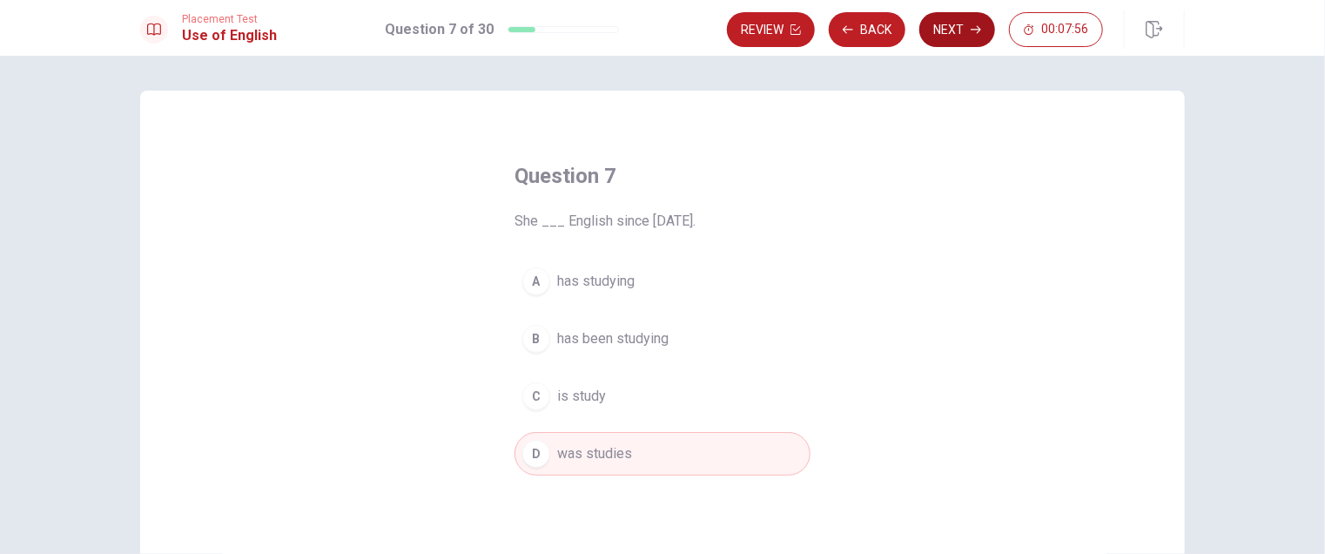
click at [942, 30] on button "Next" at bounding box center [957, 29] width 76 height 35
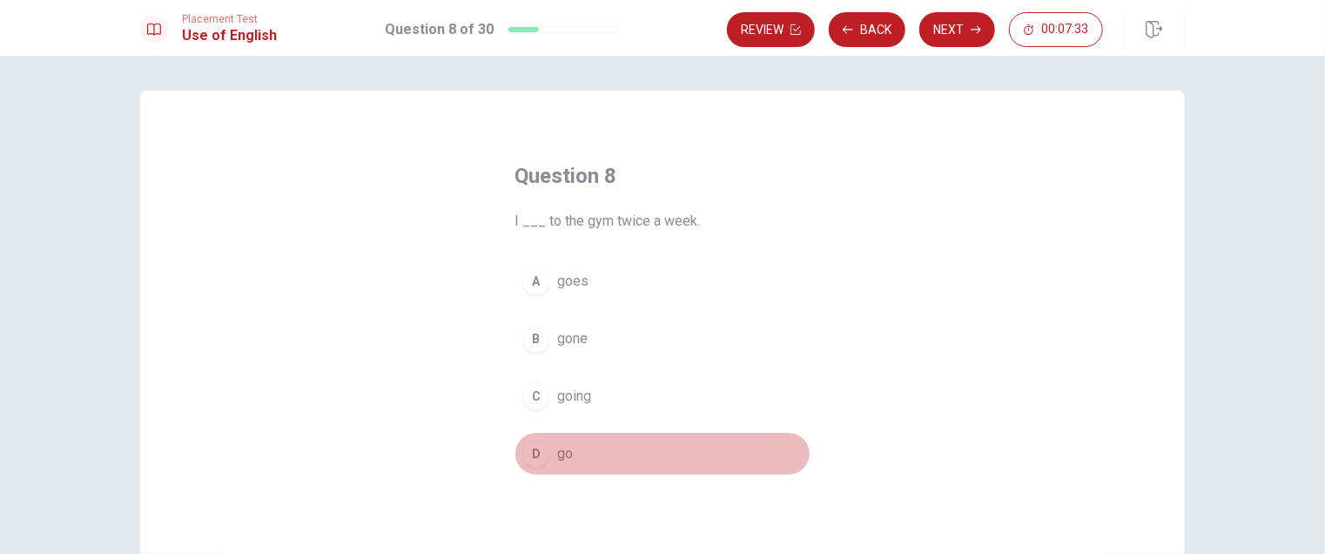
click at [568, 448] on span "go" at bounding box center [565, 453] width 16 height 21
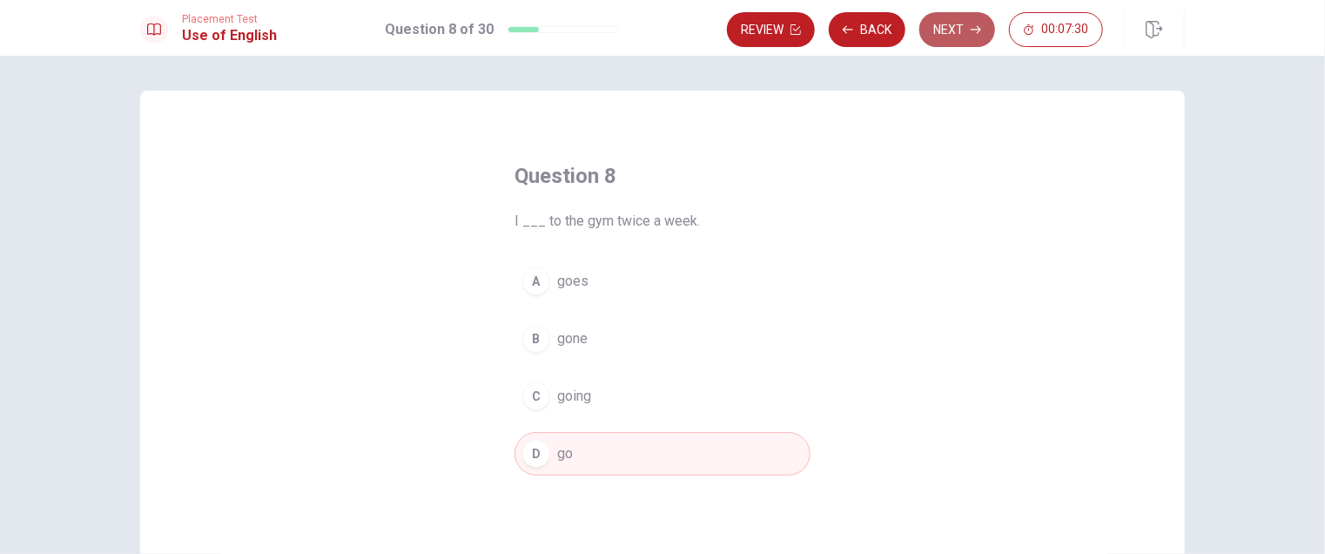
click at [951, 24] on button "Next" at bounding box center [957, 29] width 76 height 35
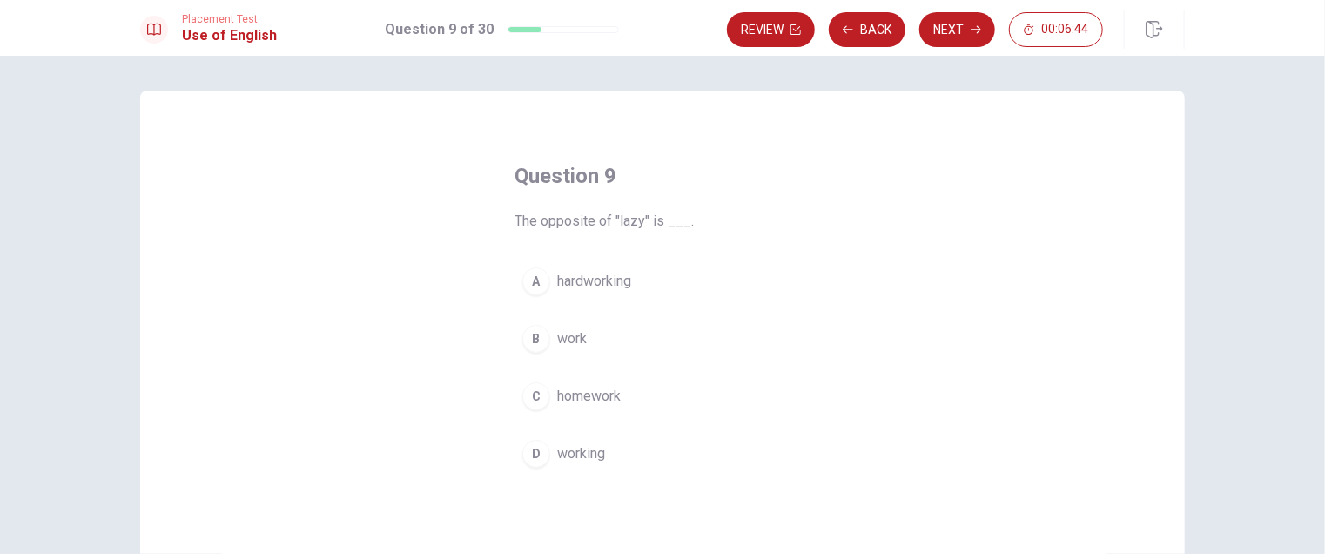
click at [535, 280] on div "A" at bounding box center [536, 281] width 28 height 28
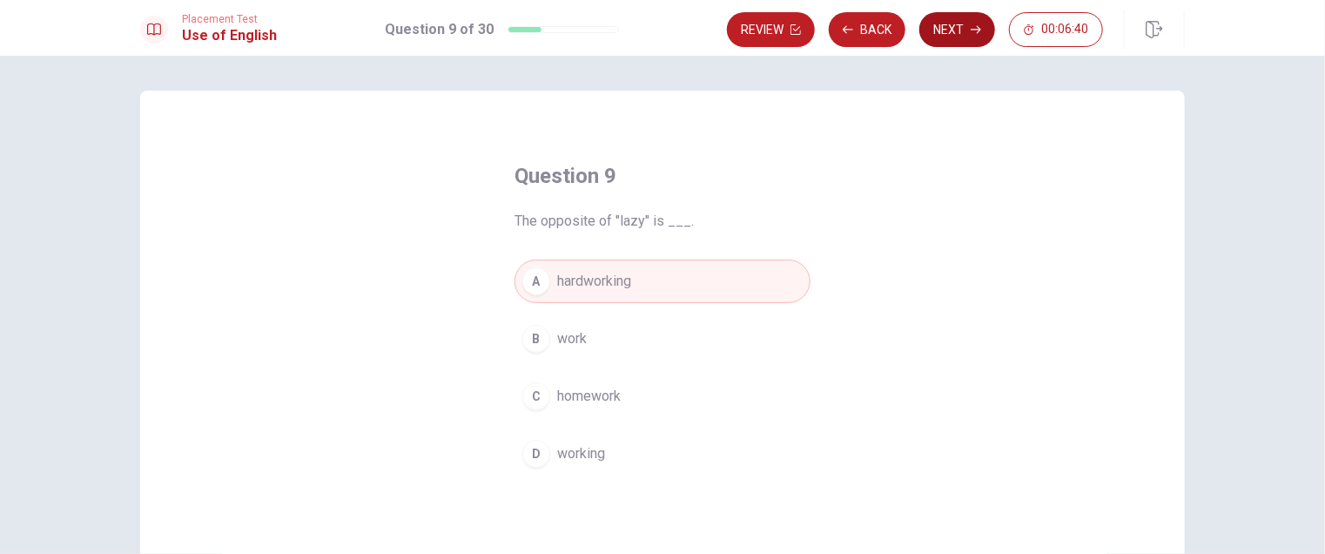
click at [954, 30] on button "Next" at bounding box center [957, 29] width 76 height 35
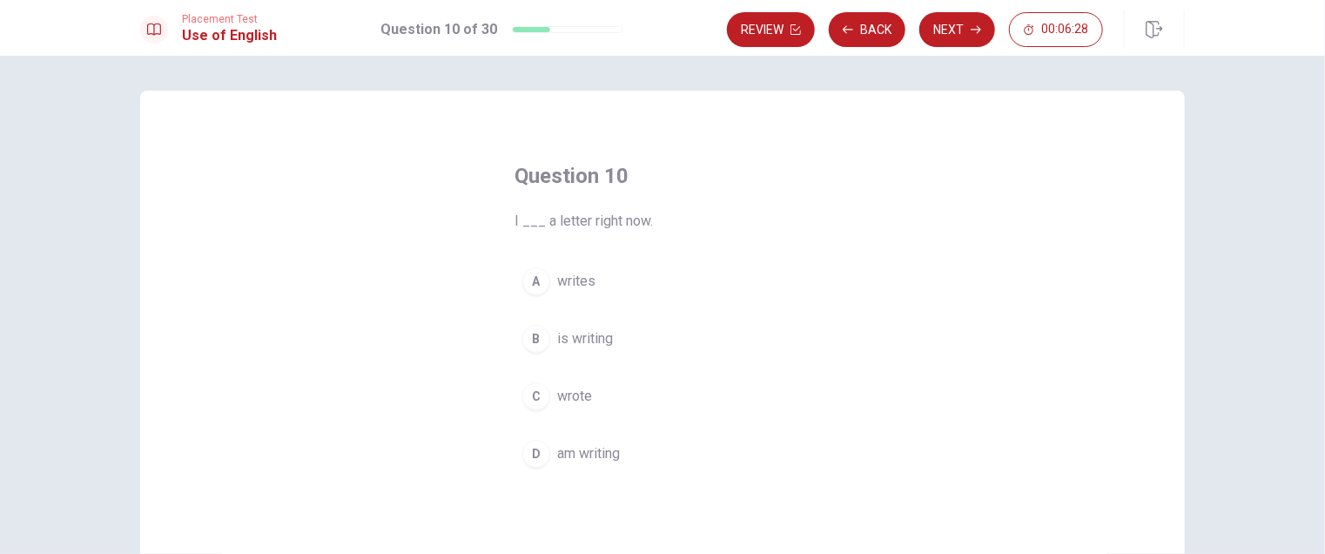
click at [580, 448] on span "am writing" at bounding box center [588, 453] width 63 height 21
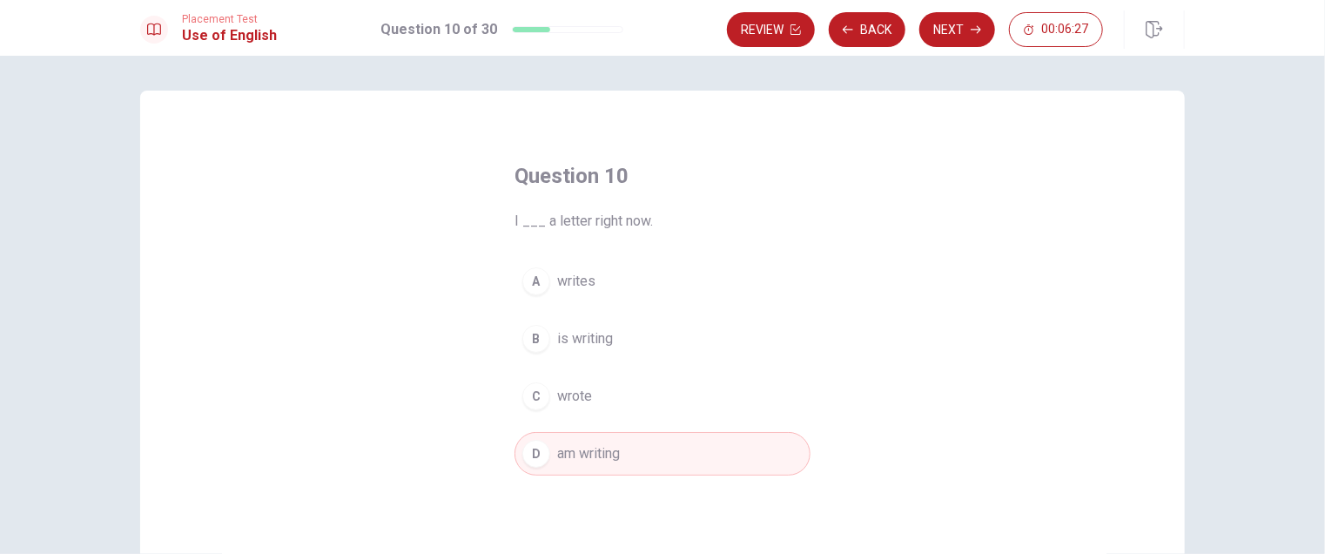
click at [962, 23] on button "Next" at bounding box center [957, 29] width 76 height 35
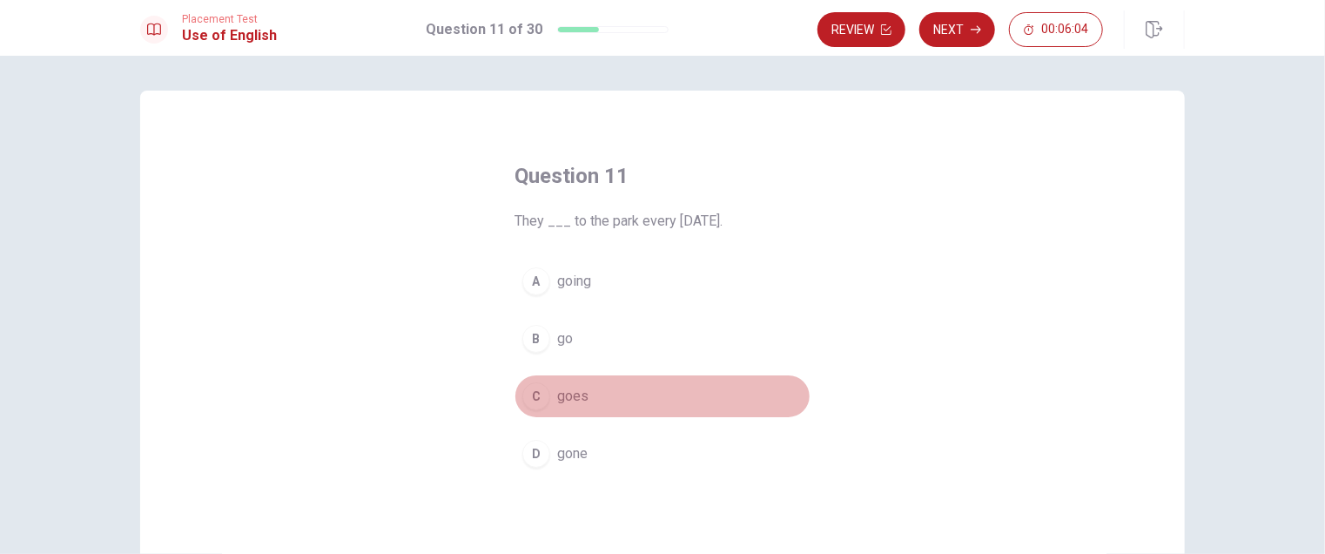
click at [564, 396] on span "goes" at bounding box center [572, 396] width 31 height 21
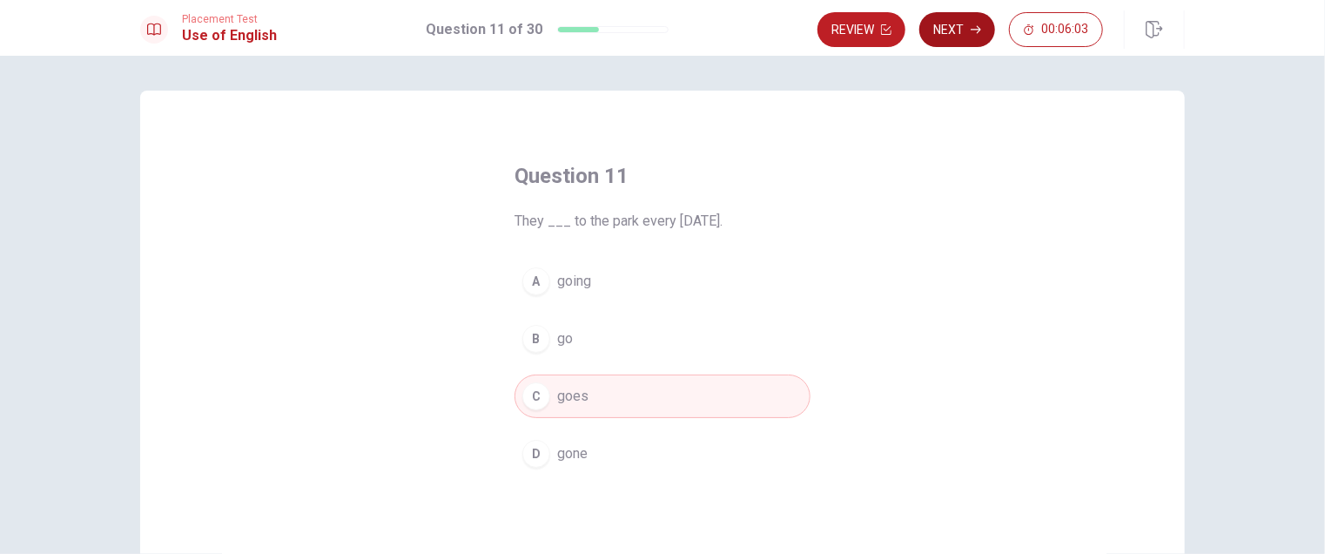
click at [954, 24] on button "Next" at bounding box center [957, 29] width 76 height 35
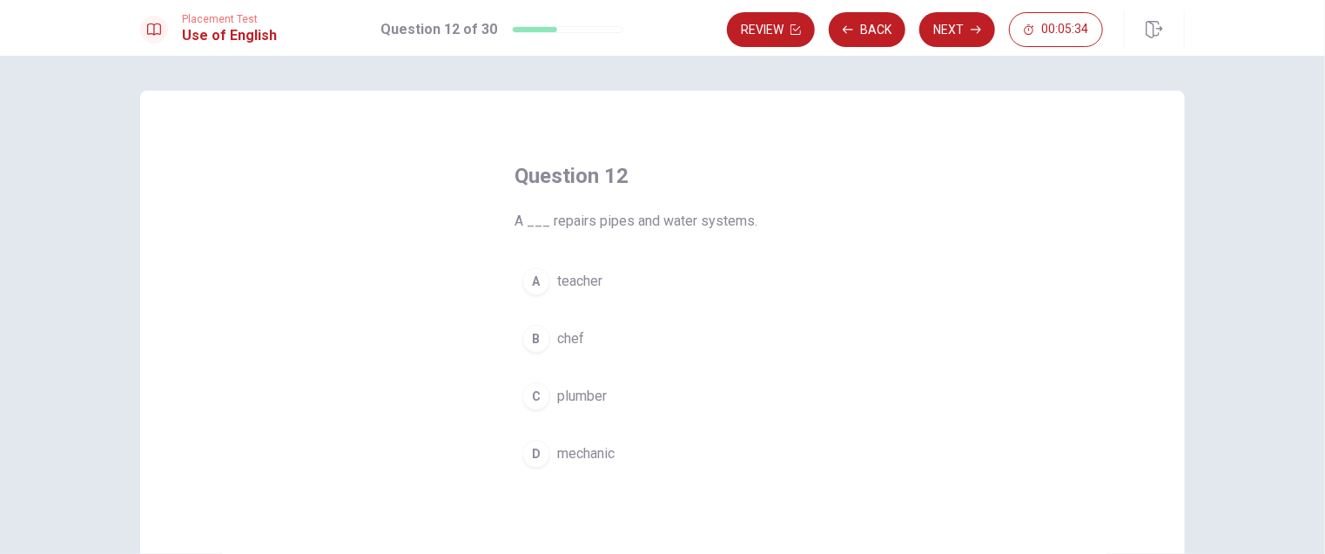
click at [558, 282] on span "teacher" at bounding box center [579, 281] width 45 height 21
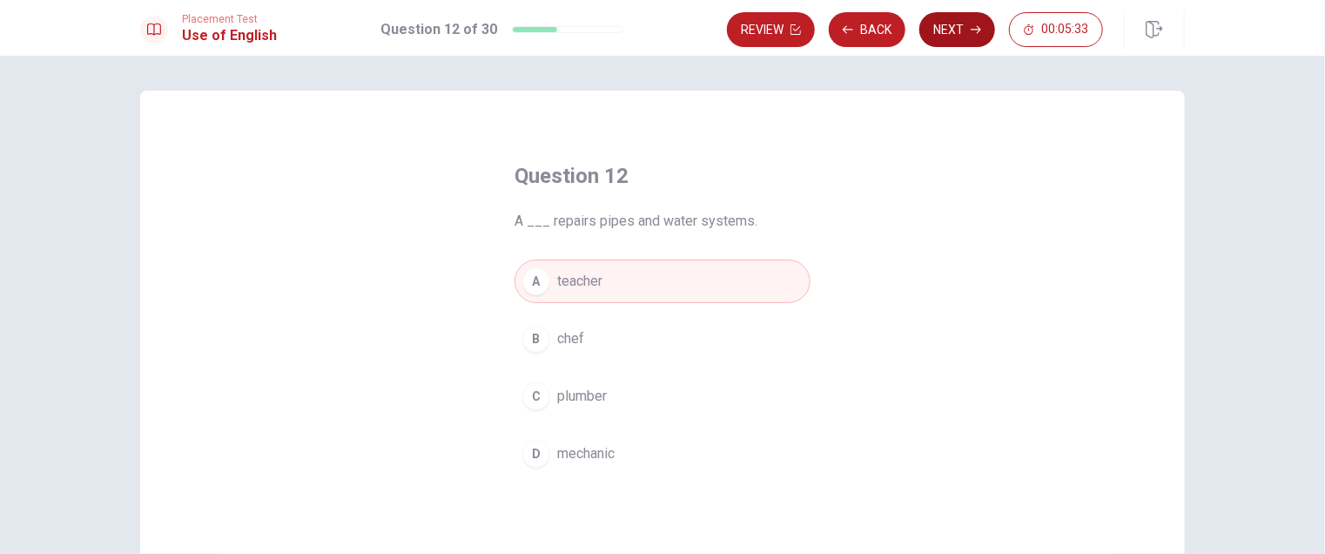
click at [947, 34] on button "Next" at bounding box center [957, 29] width 76 height 35
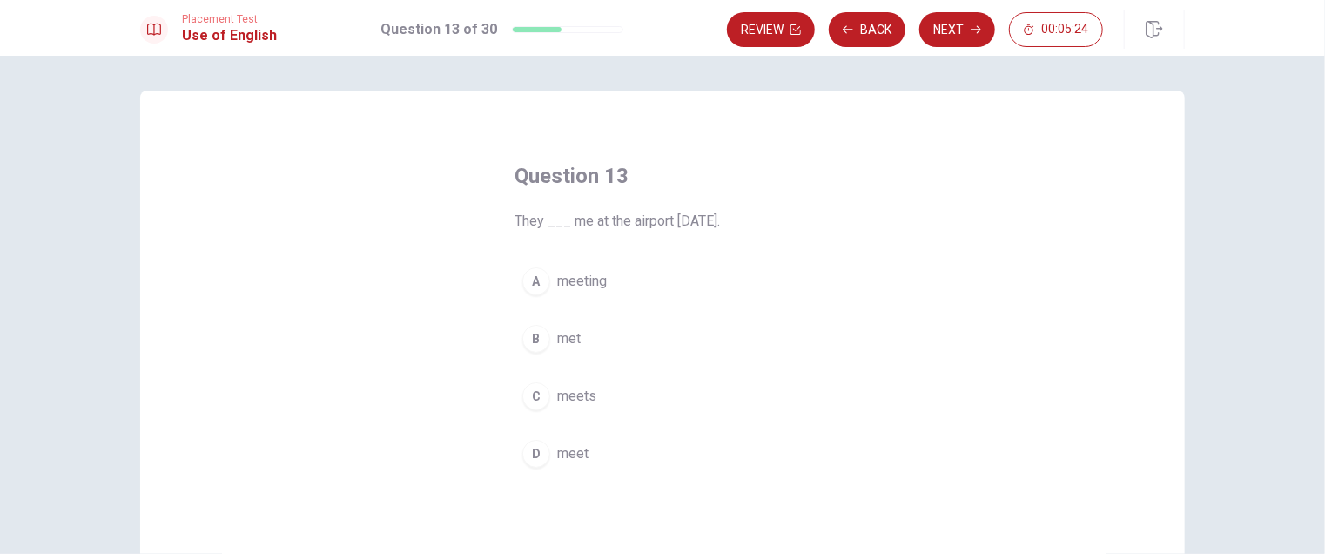
scroll to position [87, 0]
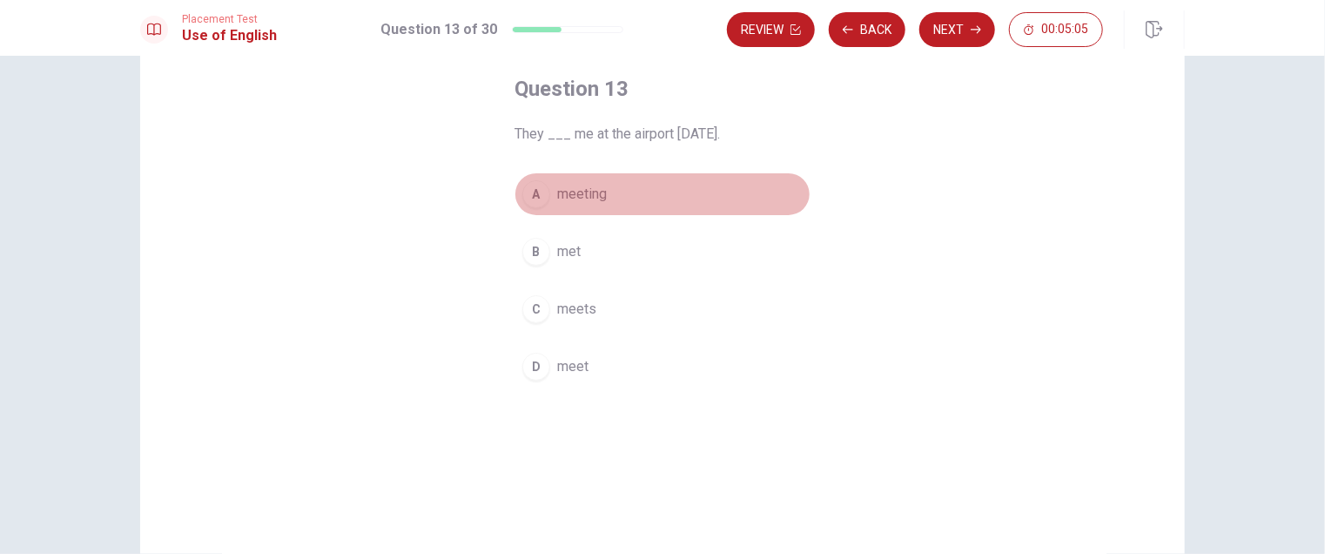
click at [578, 194] on span "meeting" at bounding box center [582, 194] width 50 height 21
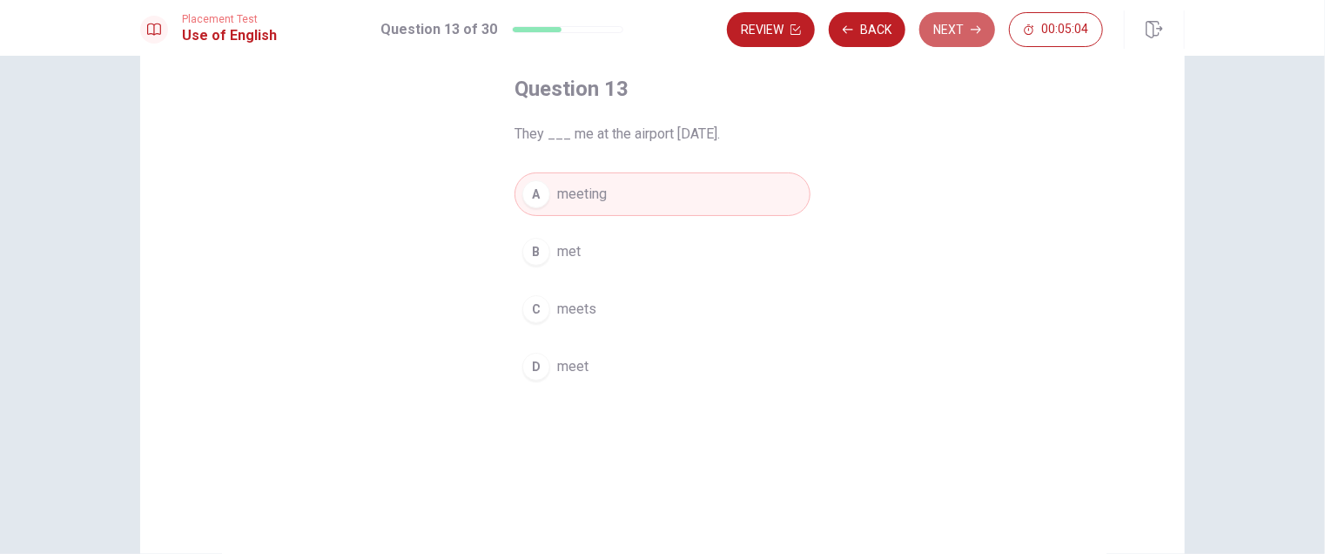
drag, startPoint x: 950, startPoint y: 16, endPoint x: 945, endPoint y: 64, distance: 49.0
click at [950, 22] on button "Next" at bounding box center [957, 29] width 76 height 35
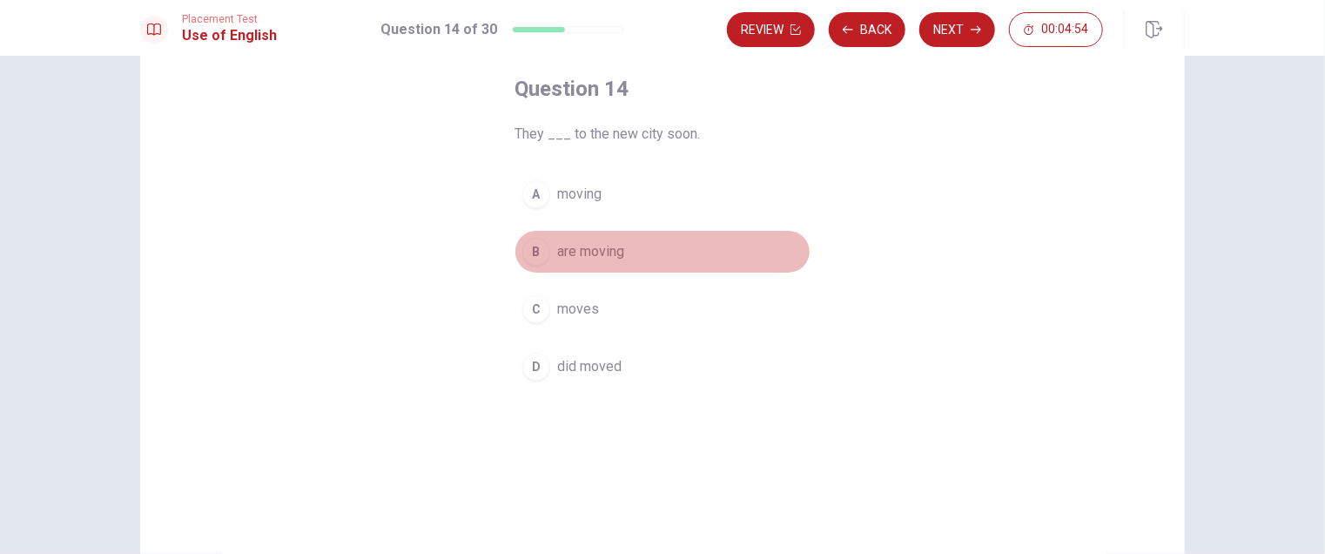
click at [600, 257] on span "are moving" at bounding box center [590, 251] width 67 height 21
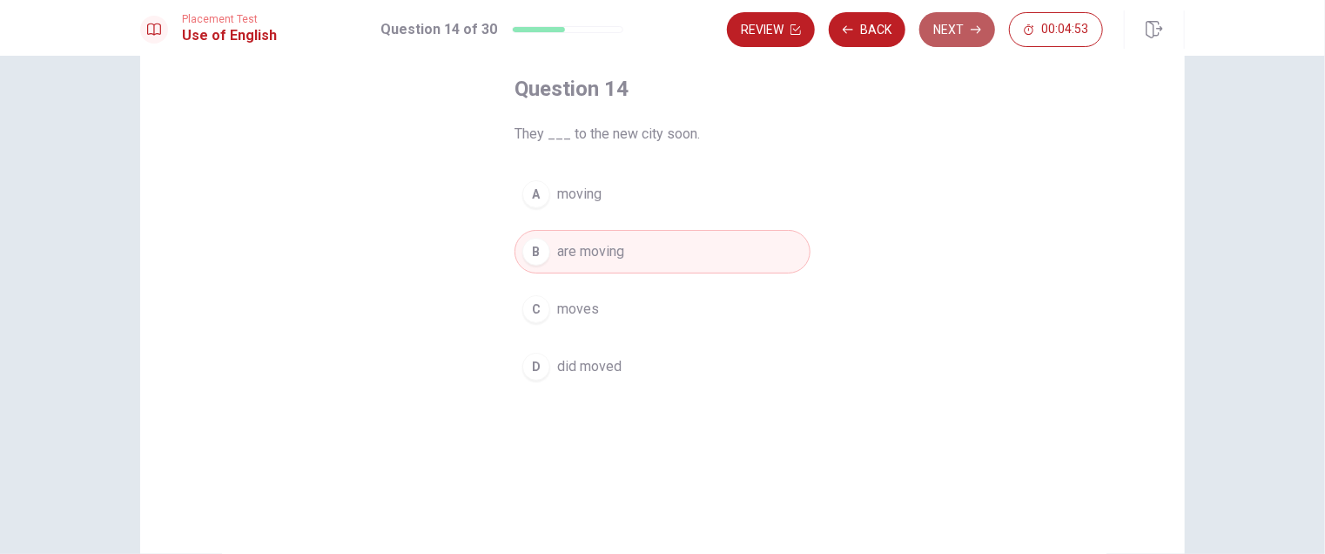
click at [962, 23] on button "Next" at bounding box center [957, 29] width 76 height 35
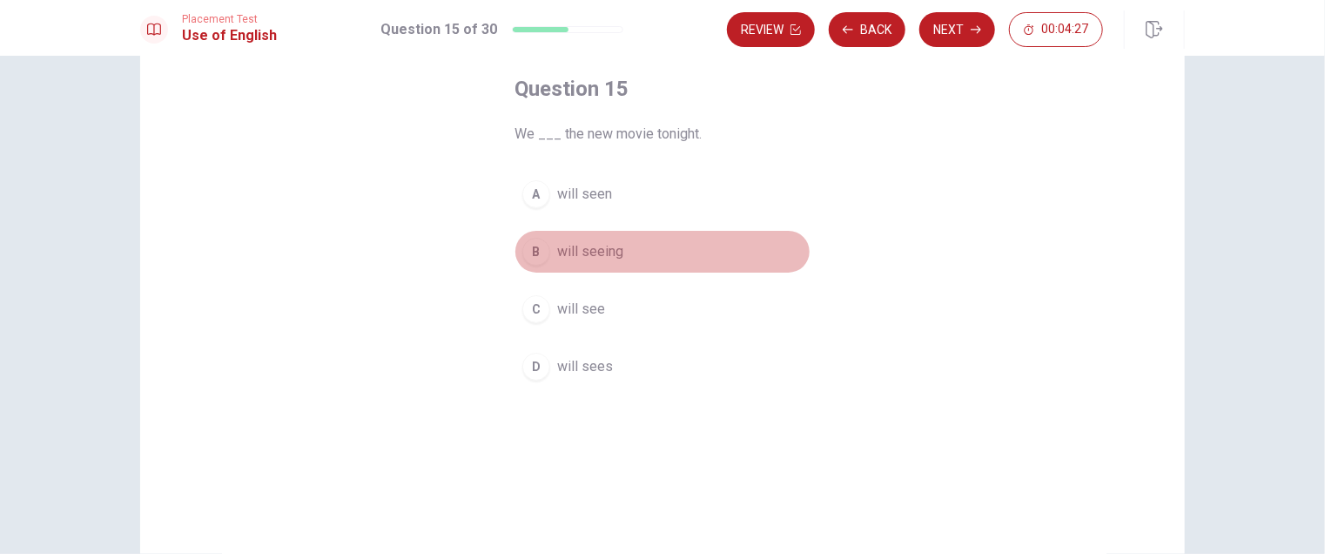
click at [601, 250] on span "will seeing" at bounding box center [590, 251] width 66 height 21
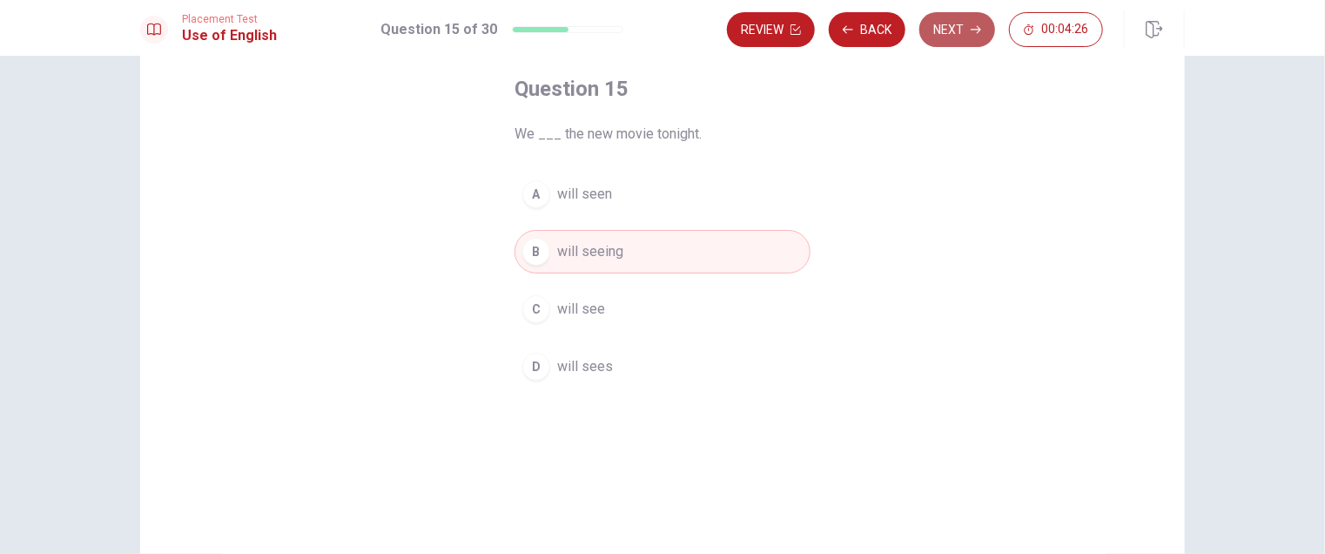
click at [959, 18] on button "Next" at bounding box center [957, 29] width 76 height 35
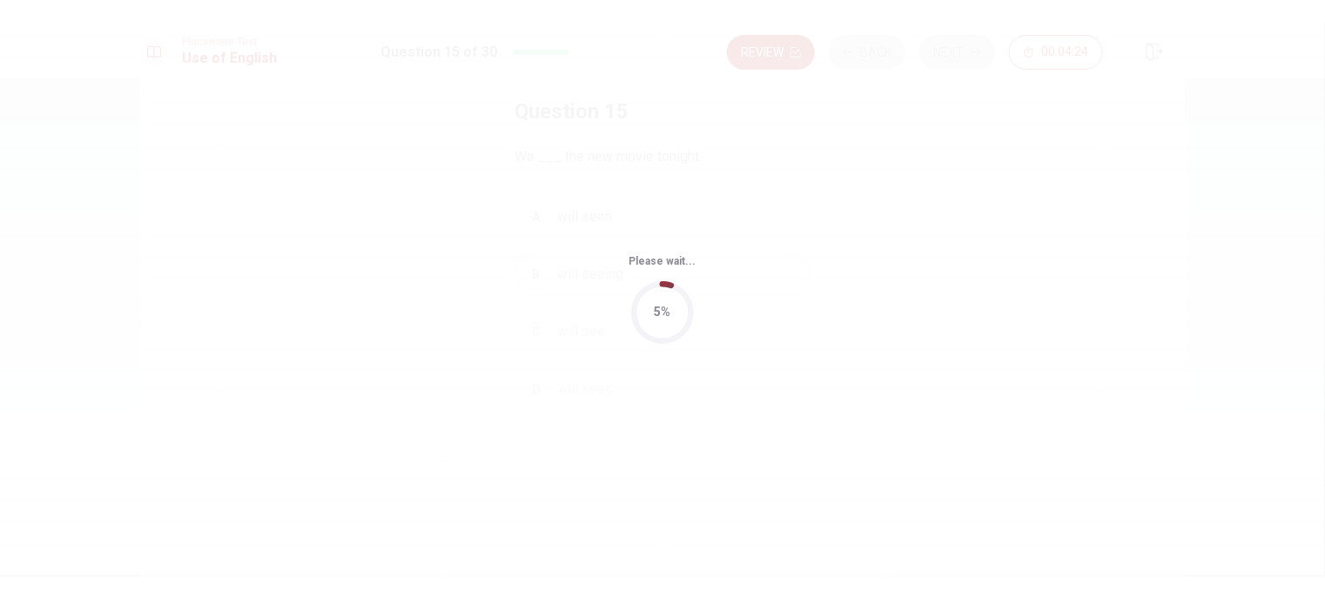
scroll to position [0, 0]
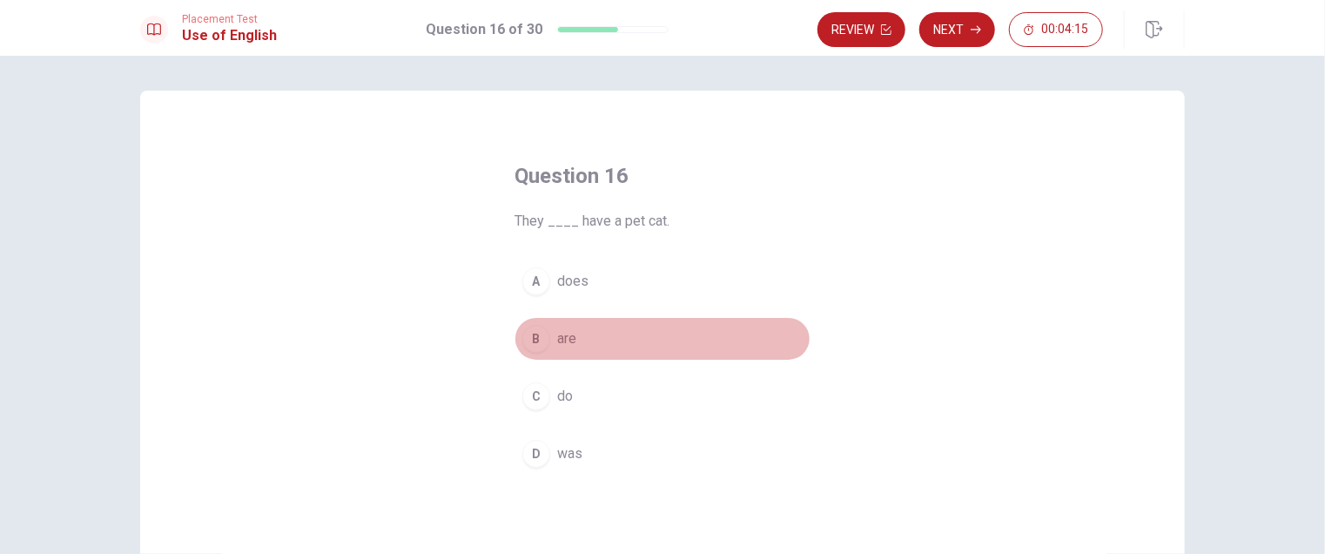
click at [568, 331] on span "are" at bounding box center [566, 338] width 19 height 21
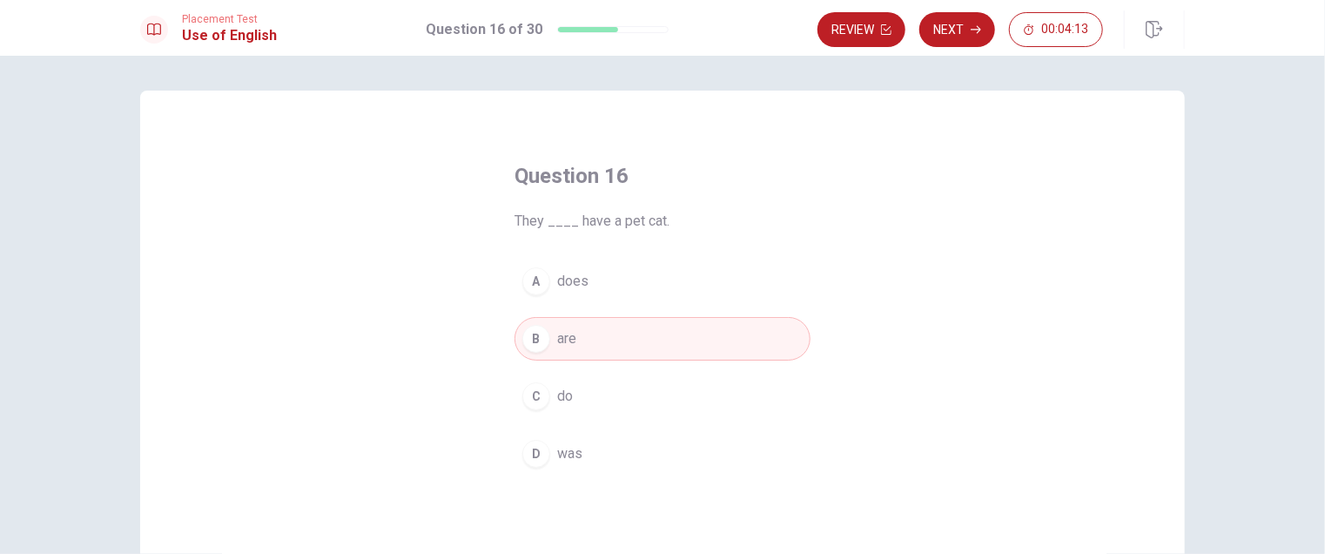
drag, startPoint x: 958, startPoint y: 28, endPoint x: 952, endPoint y: 39, distance: 12.9
click at [955, 30] on button "Next" at bounding box center [957, 29] width 76 height 35
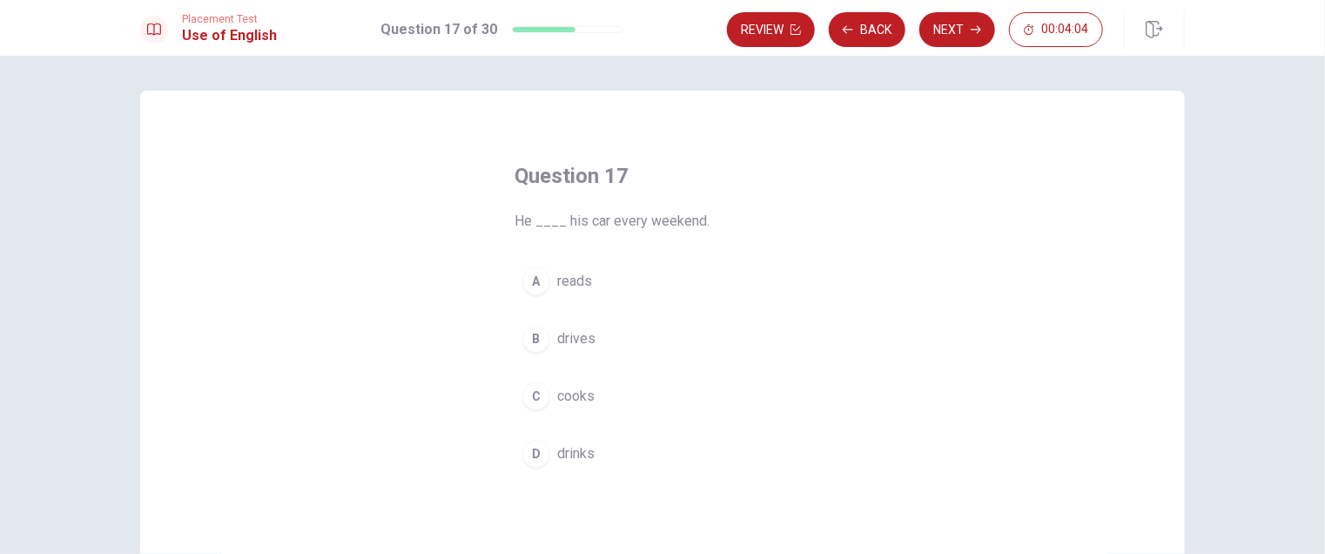
click at [590, 339] on button "B drives" at bounding box center [663, 339] width 296 height 44
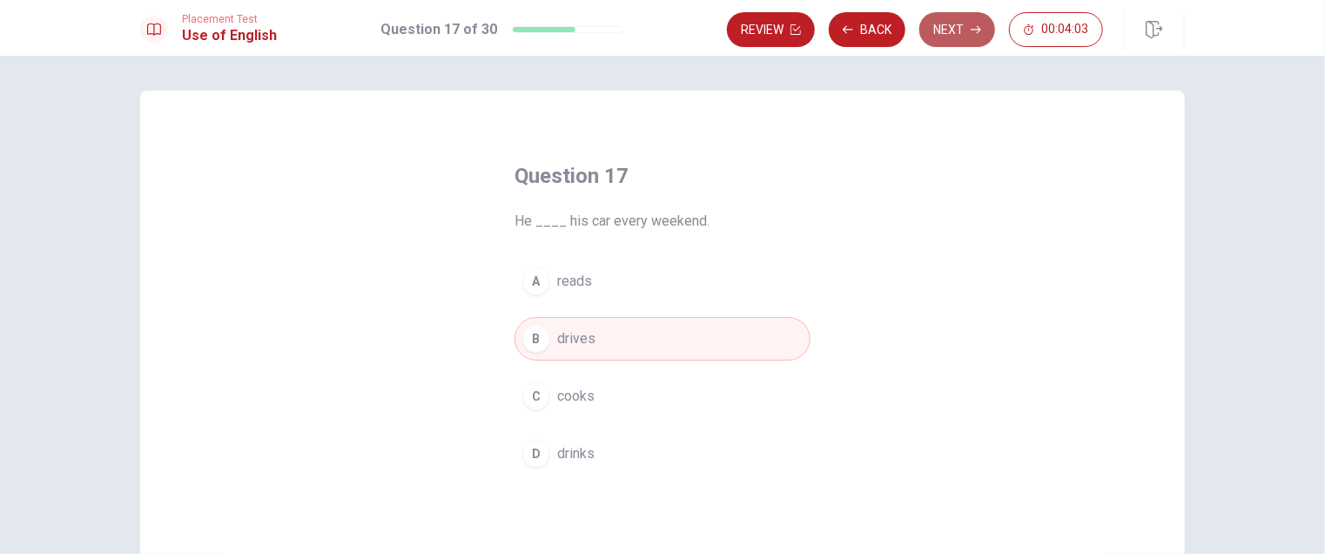
drag, startPoint x: 950, startPoint y: 27, endPoint x: 937, endPoint y: 75, distance: 49.6
click at [951, 27] on button "Next" at bounding box center [957, 29] width 76 height 35
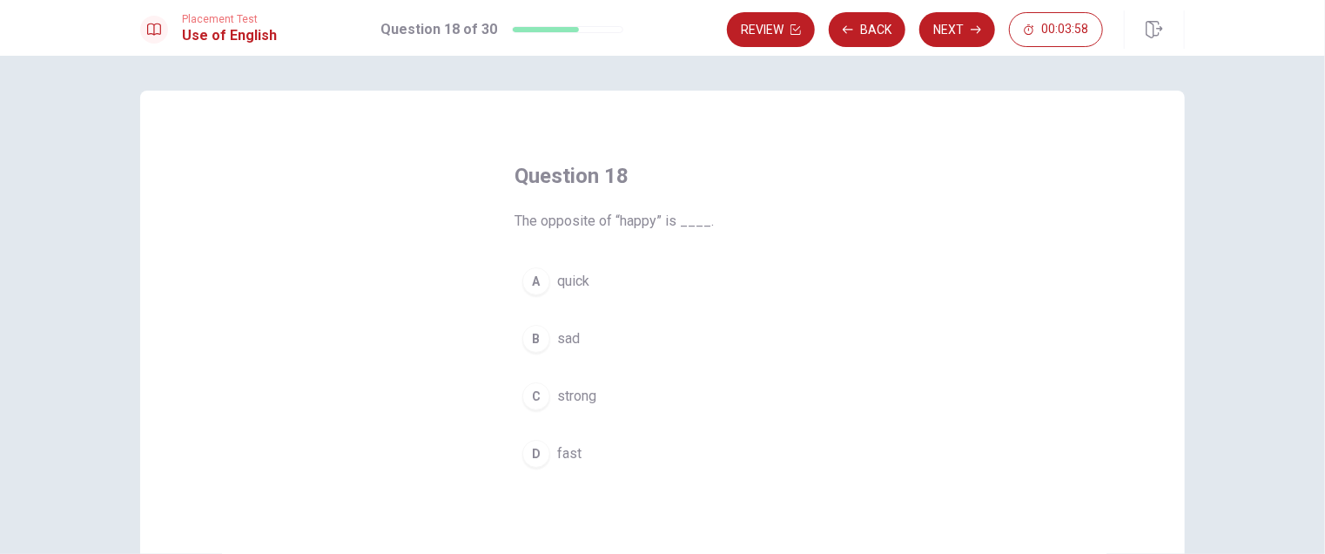
click at [557, 335] on span "sad" at bounding box center [568, 338] width 23 height 21
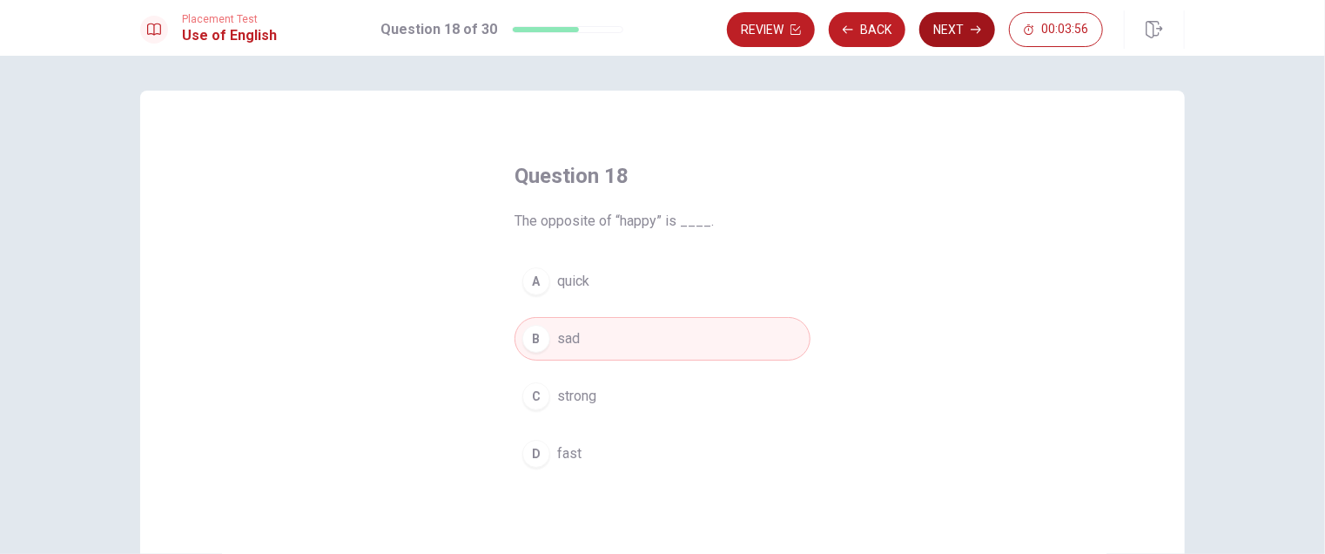
click at [938, 32] on button "Next" at bounding box center [957, 29] width 76 height 35
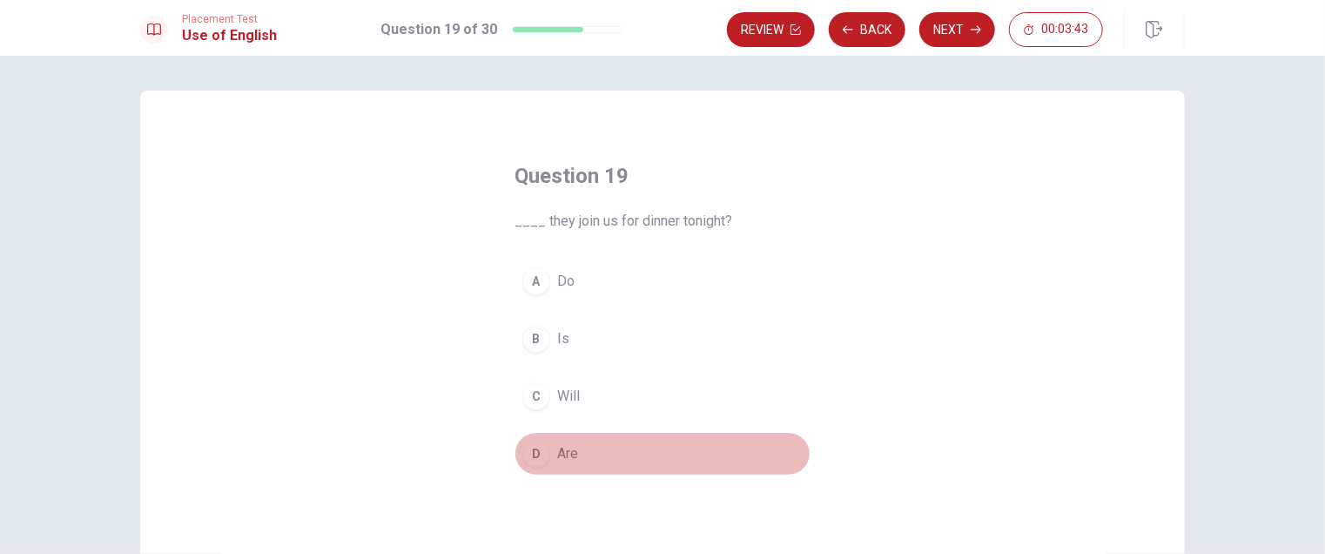
click at [567, 452] on span "Are" at bounding box center [567, 453] width 21 height 21
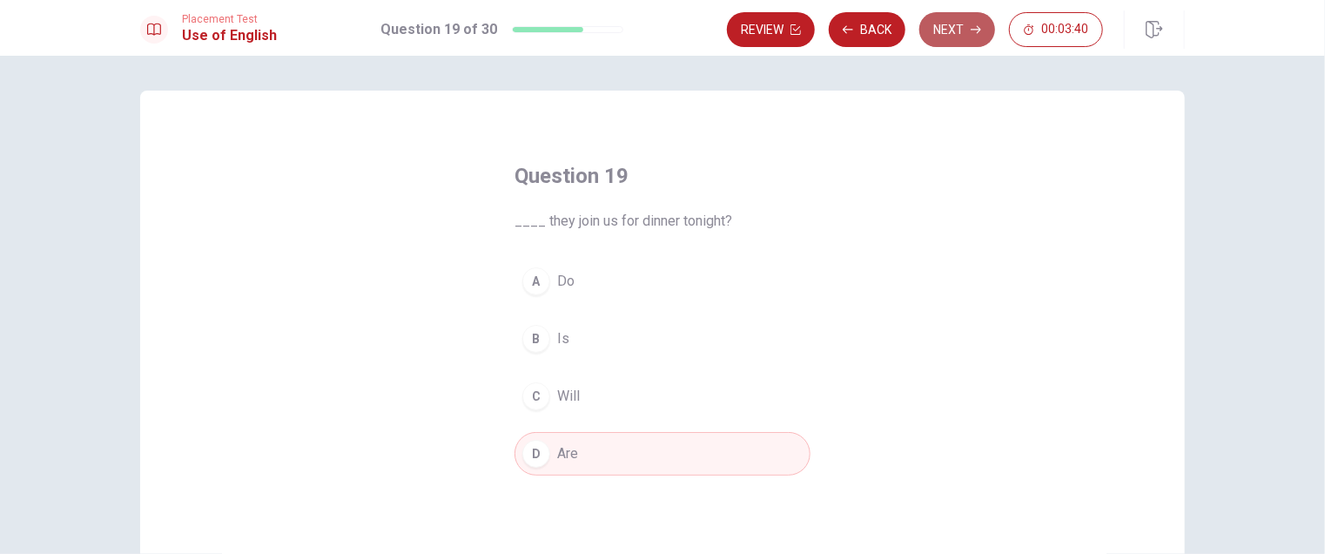
click at [954, 26] on button "Next" at bounding box center [957, 29] width 76 height 35
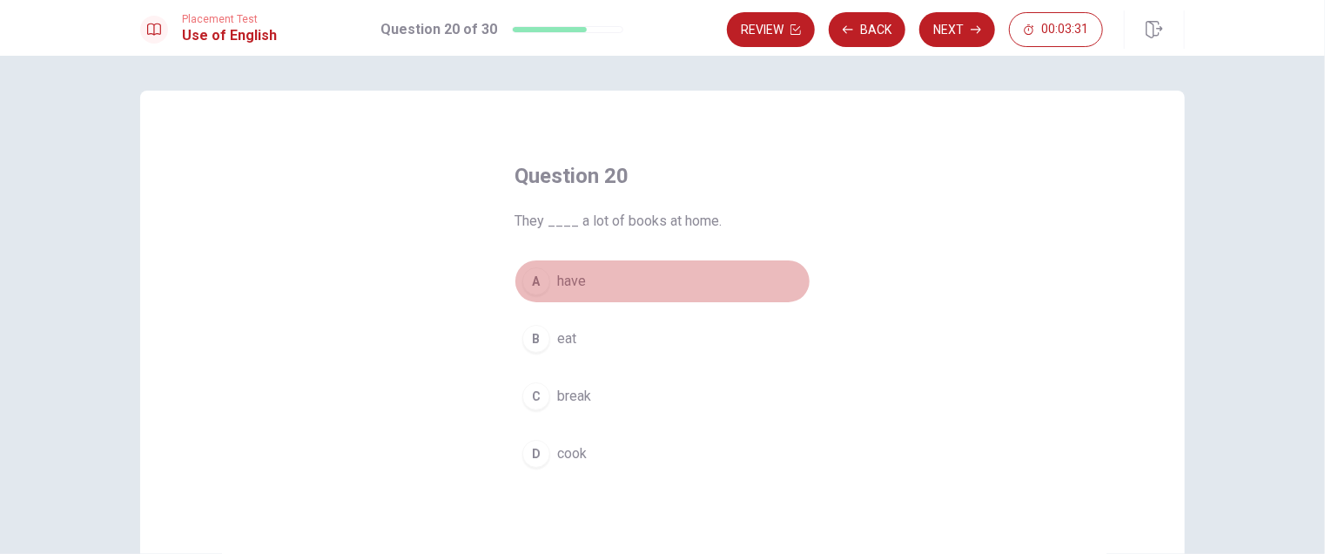
click at [578, 285] on span "have" at bounding box center [571, 281] width 29 height 21
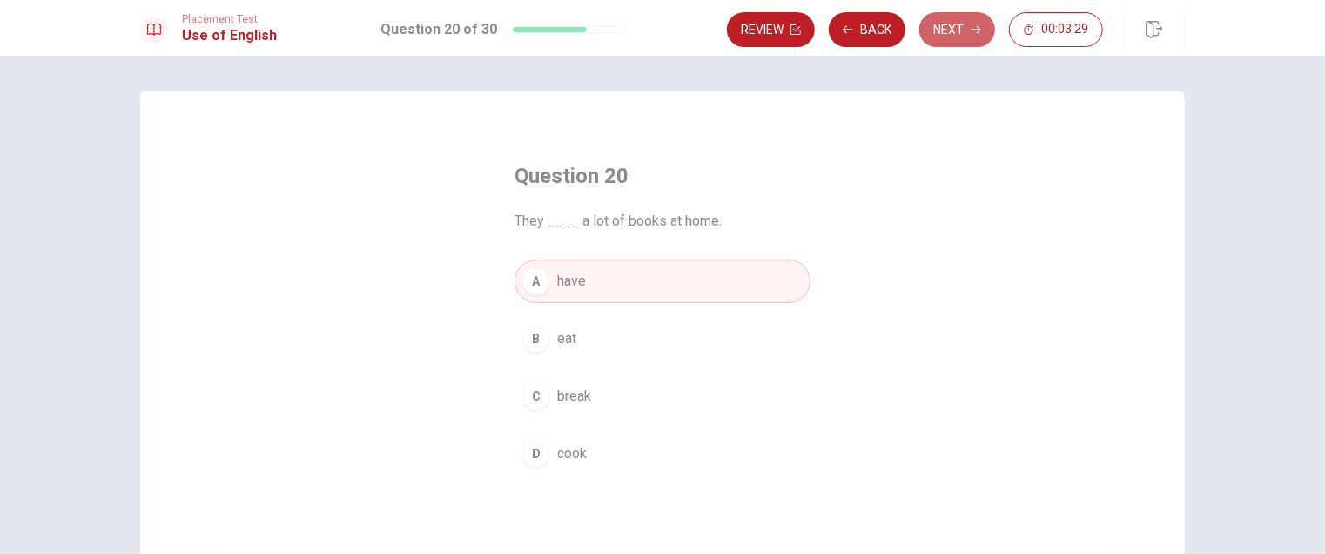
click at [941, 24] on button "Next" at bounding box center [957, 29] width 76 height 35
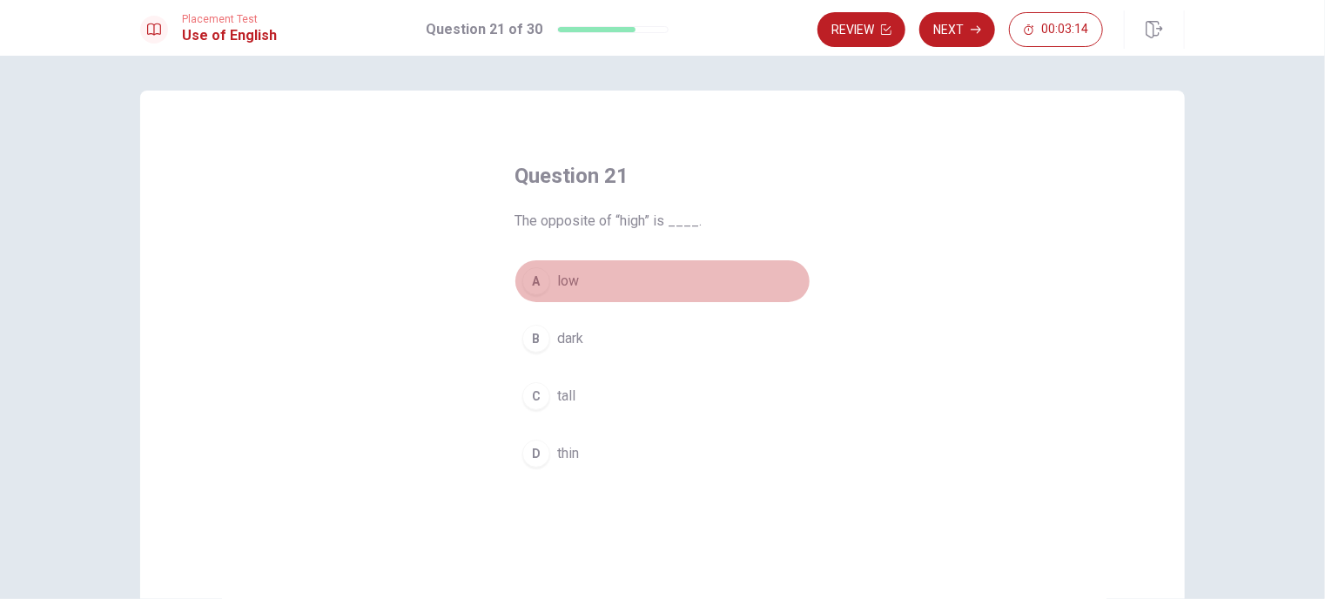
click at [572, 278] on span "low" at bounding box center [568, 281] width 22 height 21
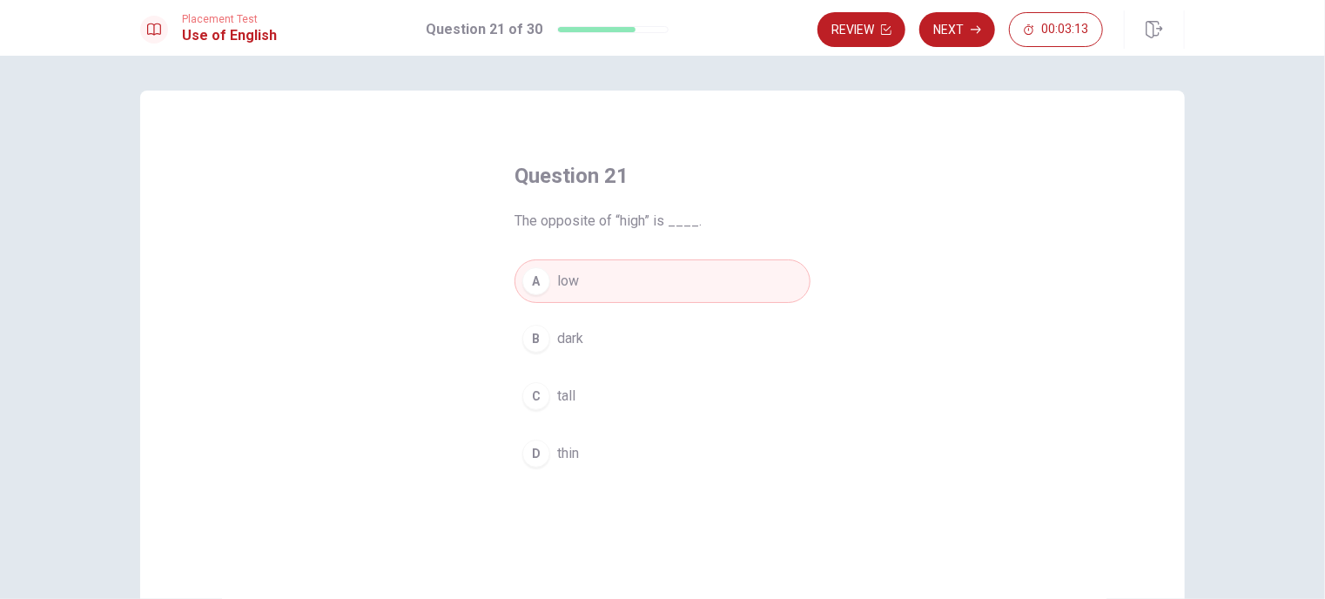
drag, startPoint x: 961, startPoint y: 28, endPoint x: 947, endPoint y: 45, distance: 22.3
click at [959, 27] on button "Next" at bounding box center [957, 29] width 76 height 35
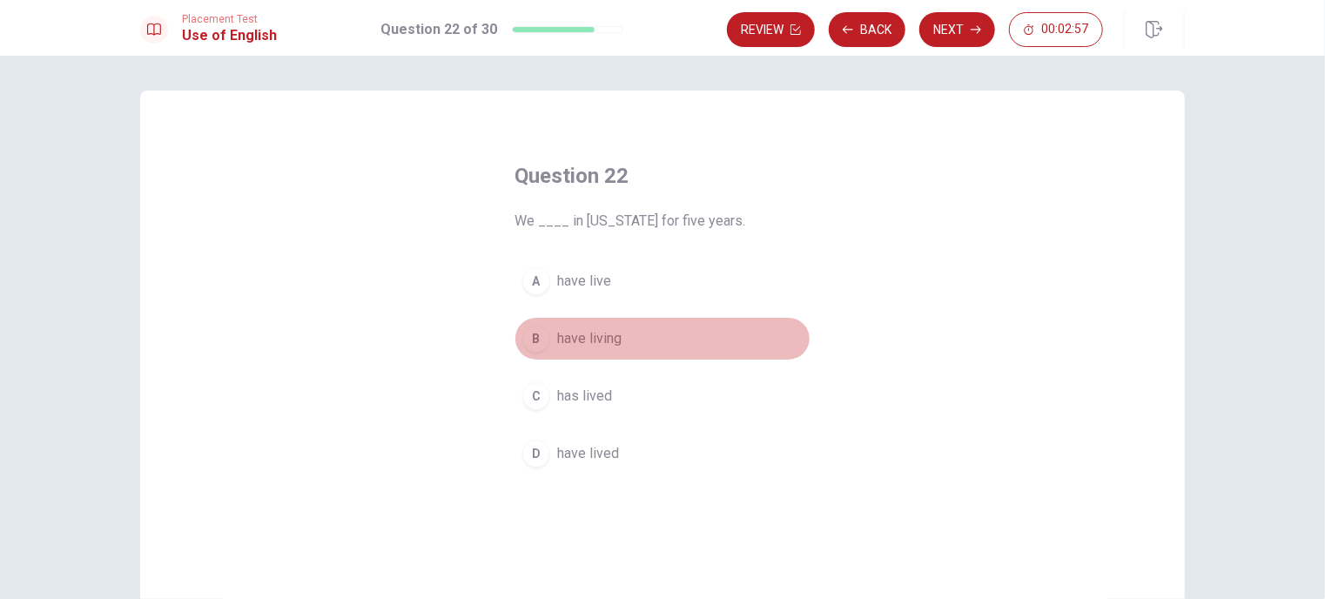
click at [623, 340] on button "B have living" at bounding box center [663, 339] width 296 height 44
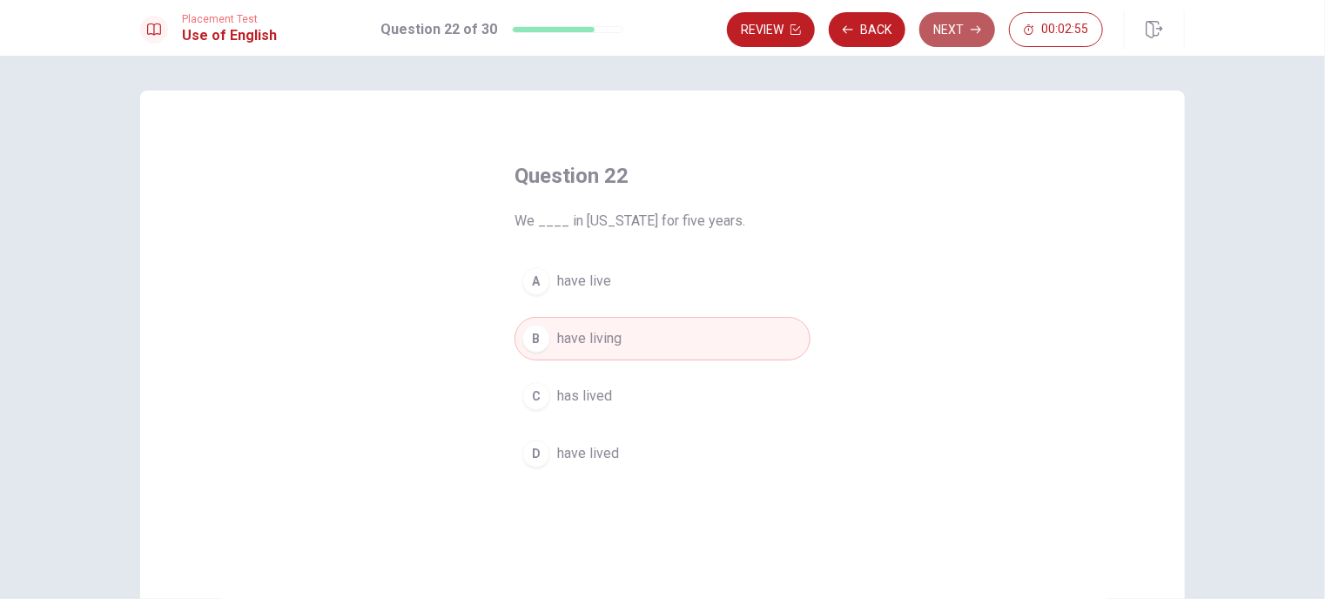
click at [956, 32] on button "Next" at bounding box center [957, 29] width 76 height 35
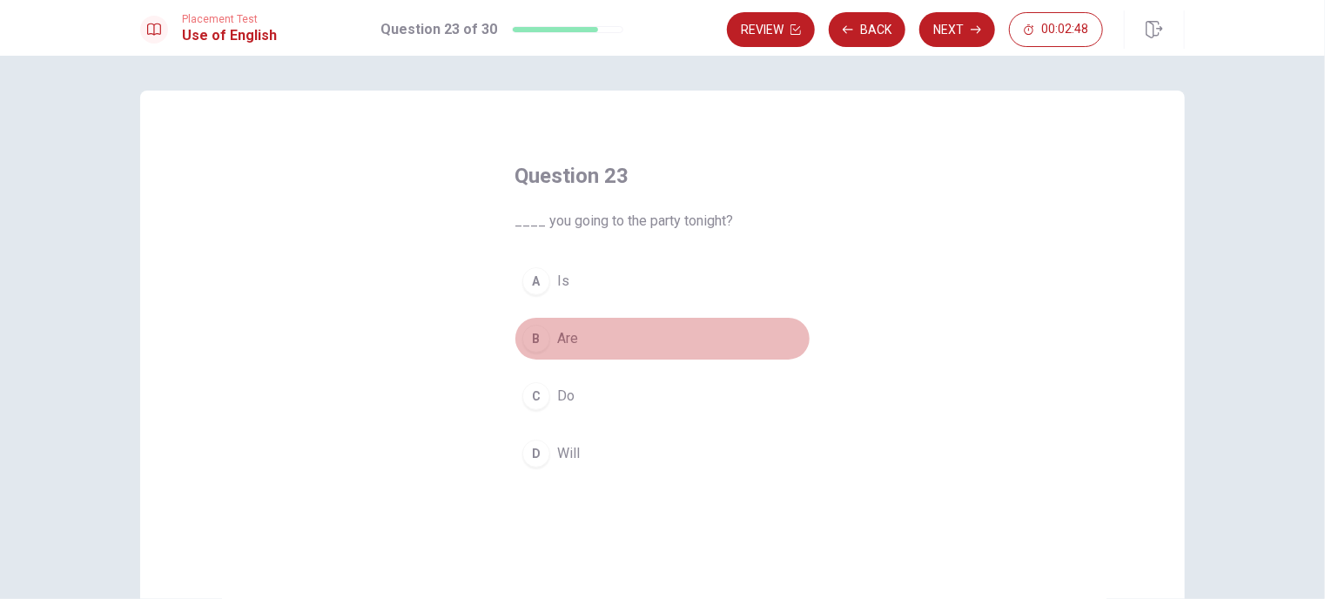
click at [582, 342] on button "B Are" at bounding box center [663, 339] width 296 height 44
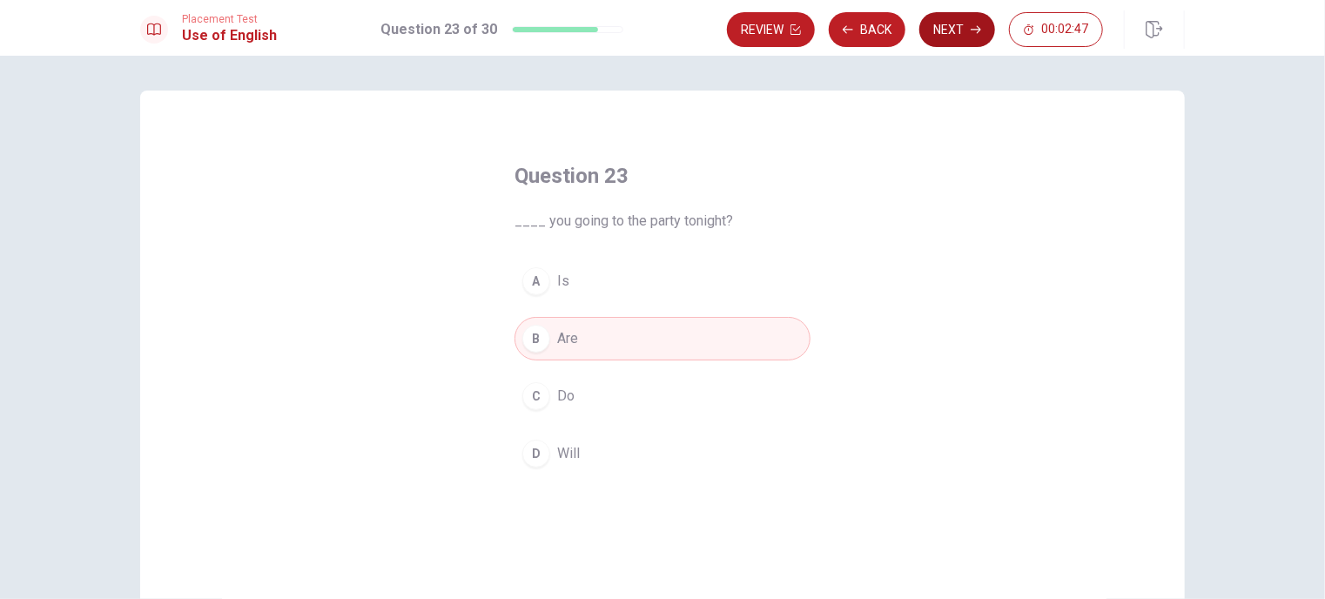
click at [963, 27] on button "Next" at bounding box center [957, 29] width 76 height 35
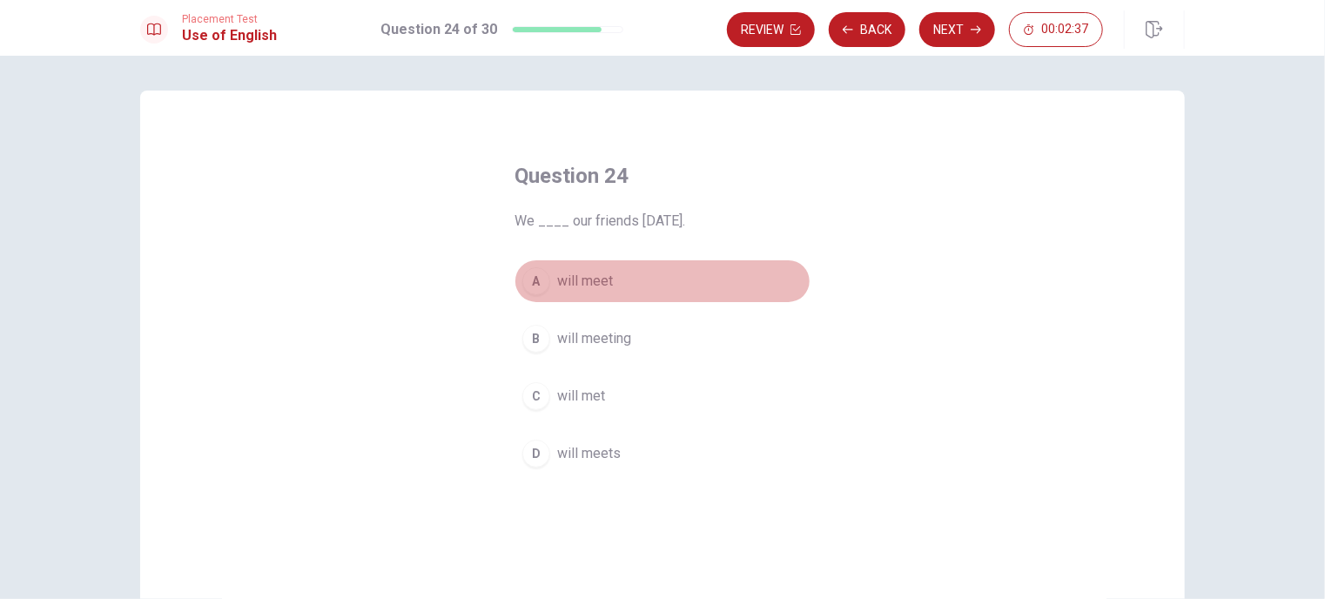
drag, startPoint x: 609, startPoint y: 285, endPoint x: 655, endPoint y: 248, distance: 58.2
click at [609, 281] on button "A will meet" at bounding box center [663, 281] width 296 height 44
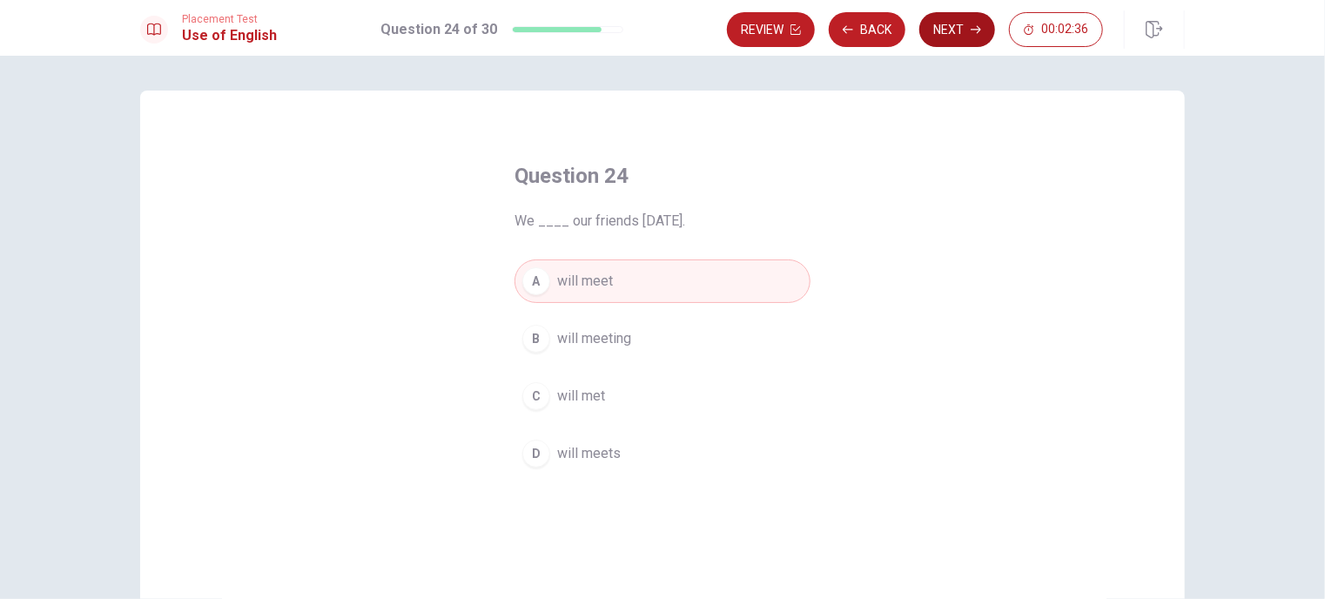
click at [966, 23] on button "Next" at bounding box center [957, 29] width 76 height 35
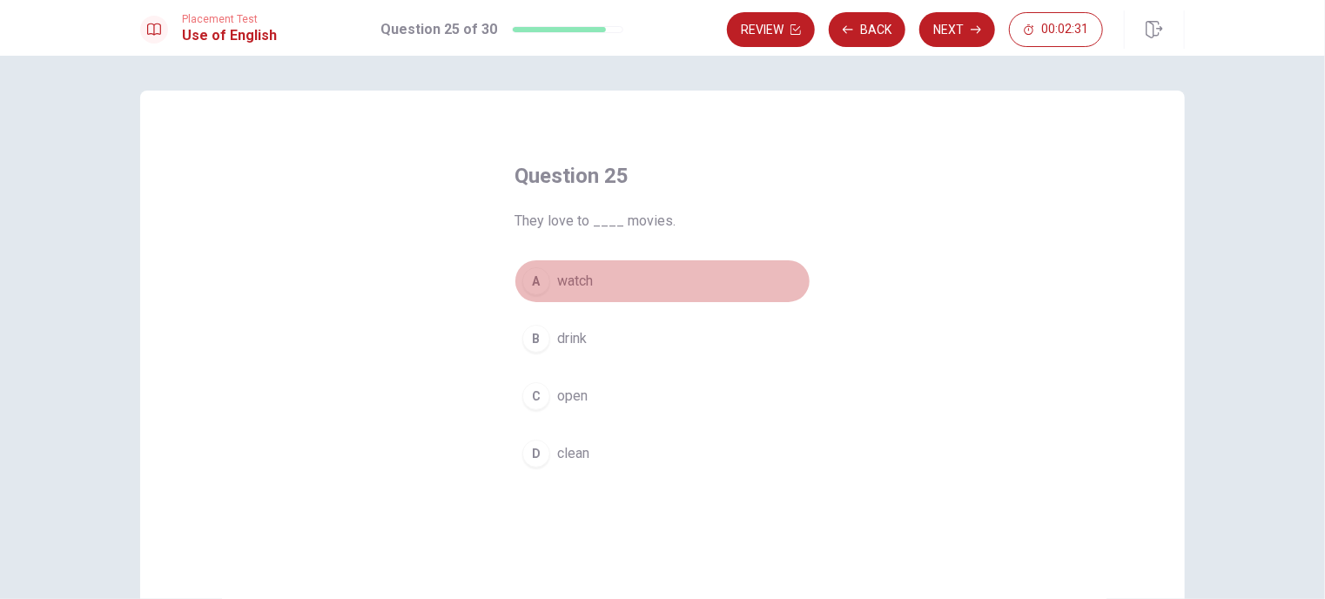
click at [595, 284] on button "A watch" at bounding box center [663, 281] width 296 height 44
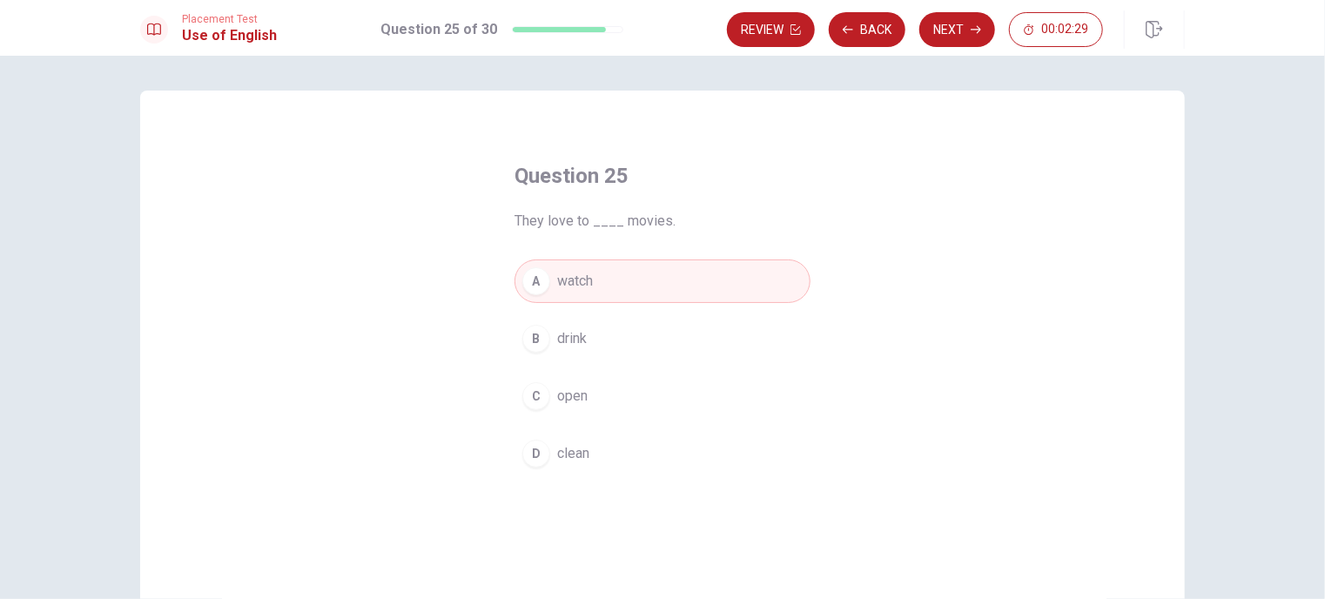
click at [968, 30] on button "Next" at bounding box center [957, 29] width 76 height 35
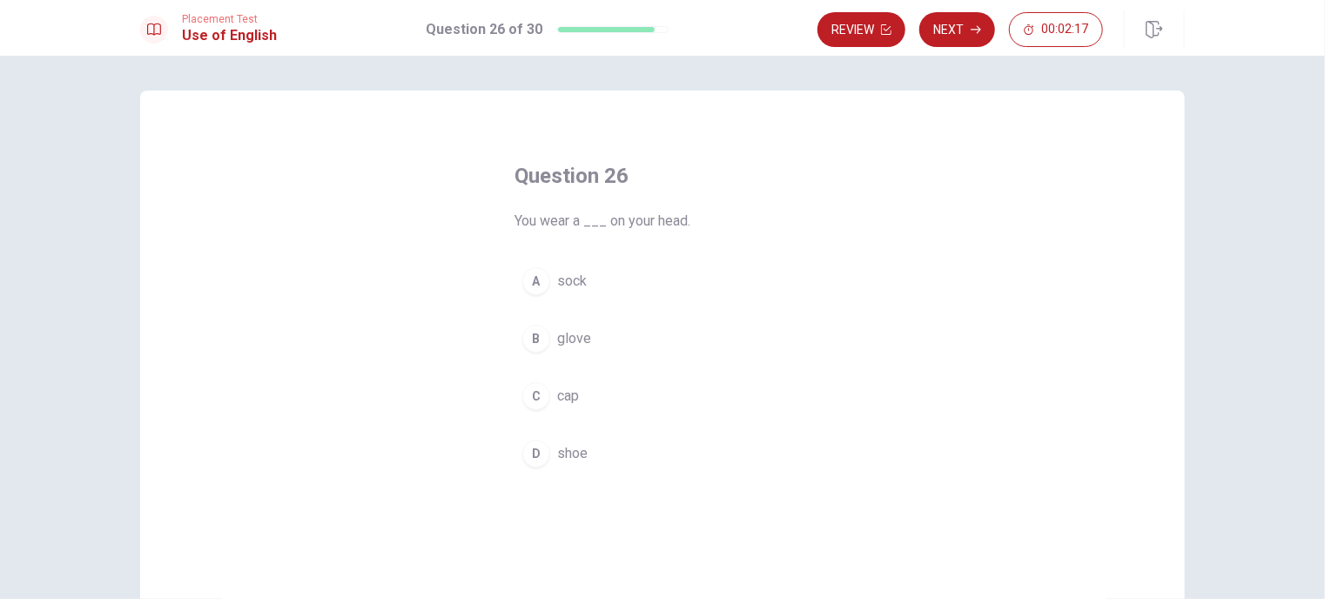
click at [573, 387] on span "cap" at bounding box center [568, 396] width 22 height 21
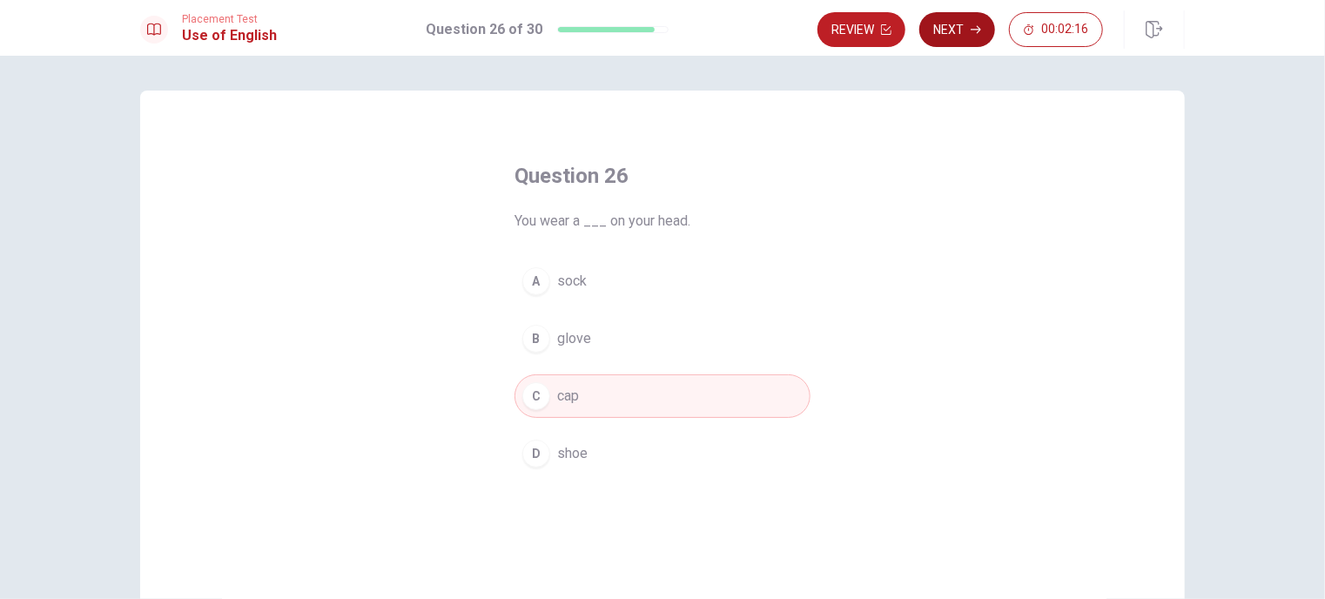
drag, startPoint x: 967, startPoint y: 10, endPoint x: 954, endPoint y: 33, distance: 26.9
click at [967, 10] on div "Placement Test Use of English Question 26 of 30 Review Next 00:02:16" at bounding box center [662, 28] width 1325 height 56
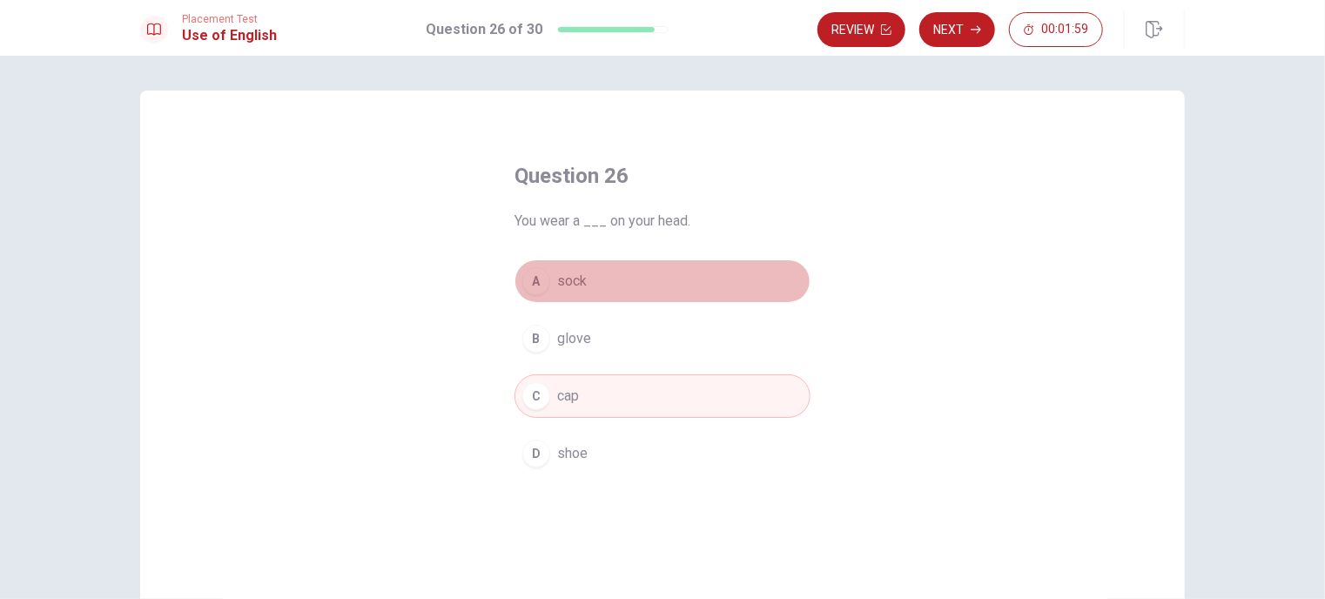
click at [589, 278] on button "A sock" at bounding box center [663, 281] width 296 height 44
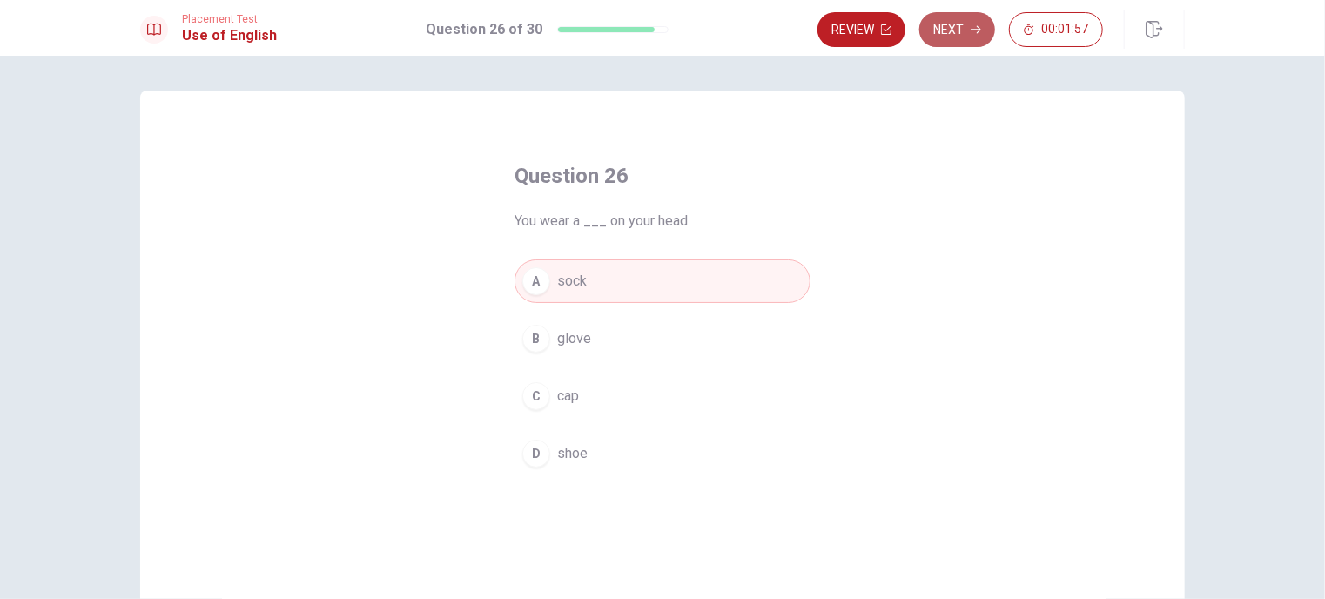
click at [957, 16] on button "Next" at bounding box center [957, 29] width 76 height 35
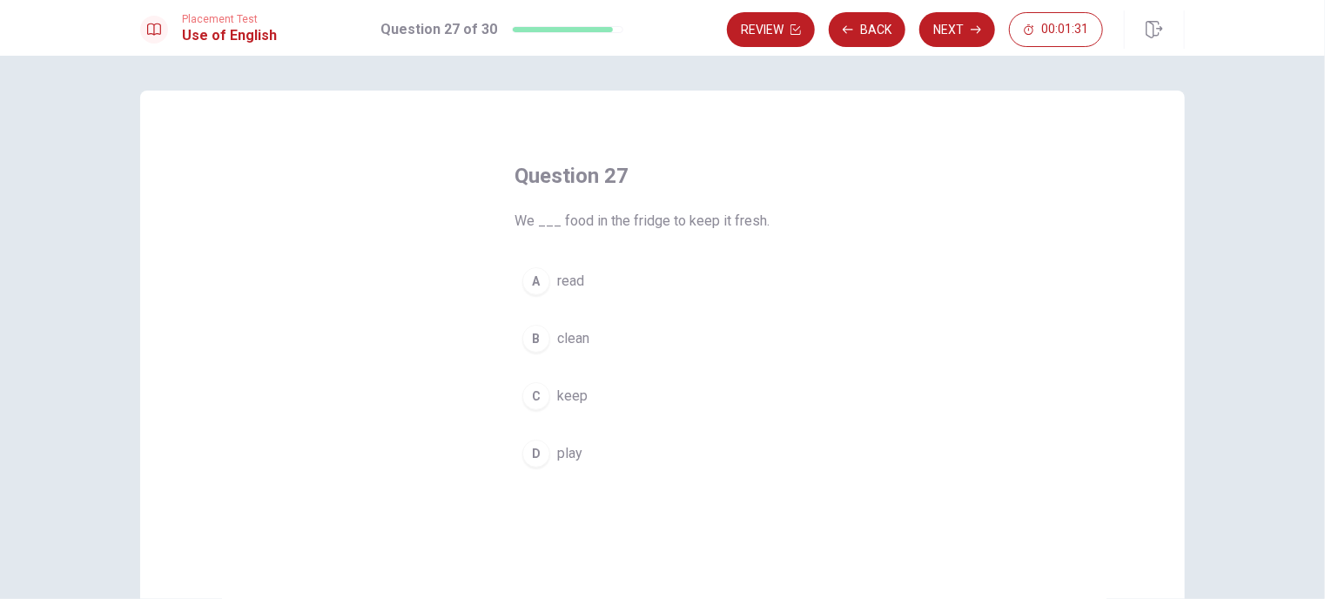
click at [575, 330] on span "clean" at bounding box center [573, 338] width 32 height 21
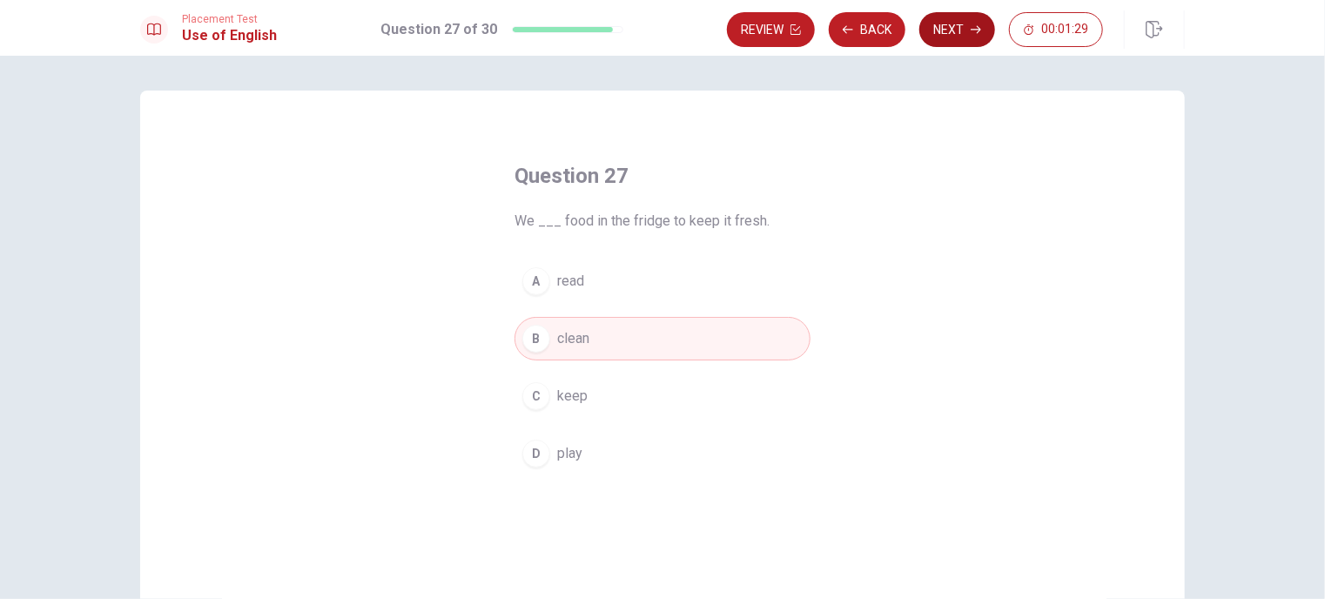
click at [939, 17] on button "Next" at bounding box center [957, 29] width 76 height 35
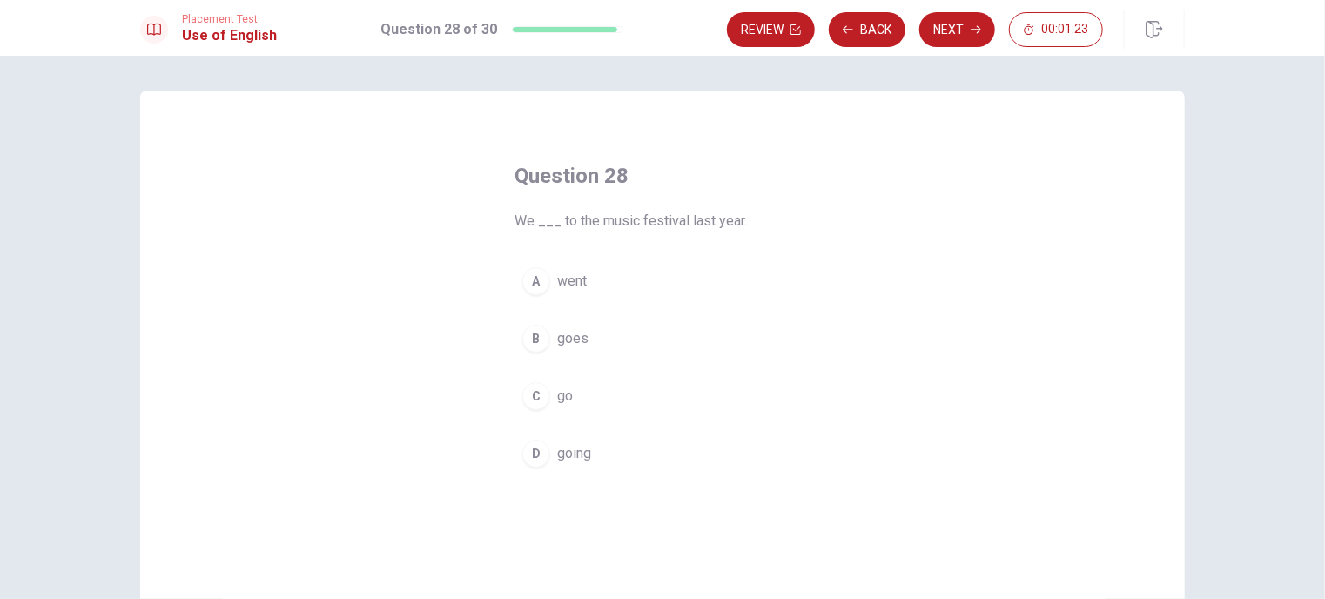
click at [588, 446] on button "D going" at bounding box center [663, 454] width 296 height 44
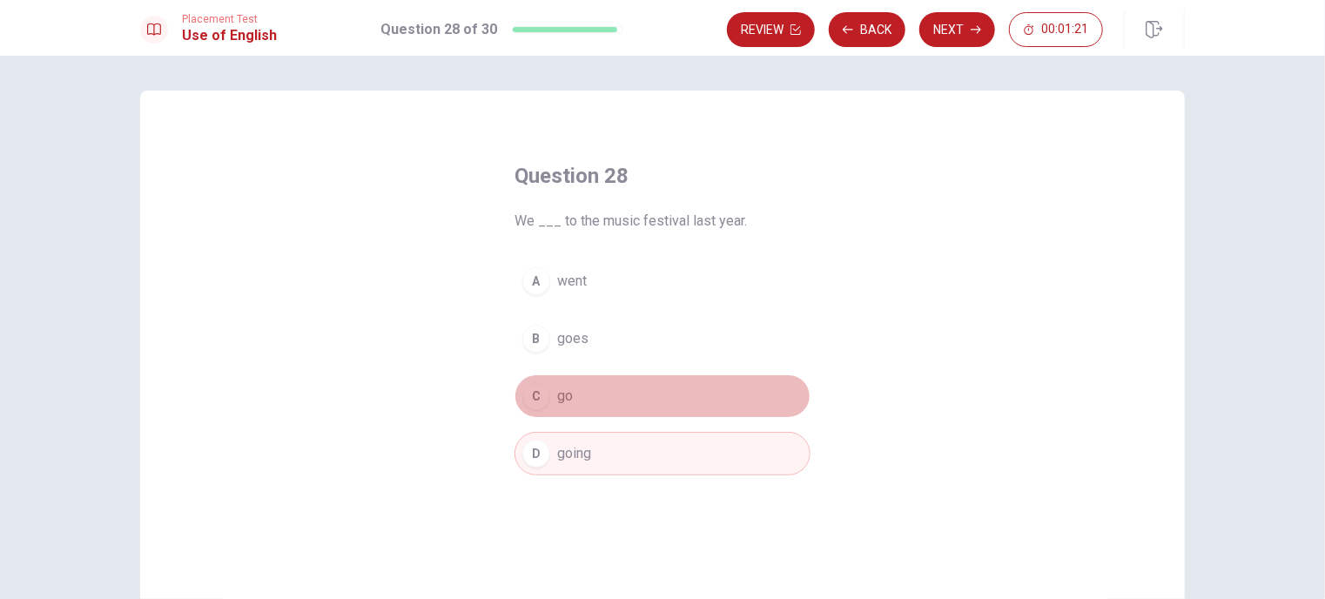
click at [572, 385] on button "C go" at bounding box center [663, 396] width 296 height 44
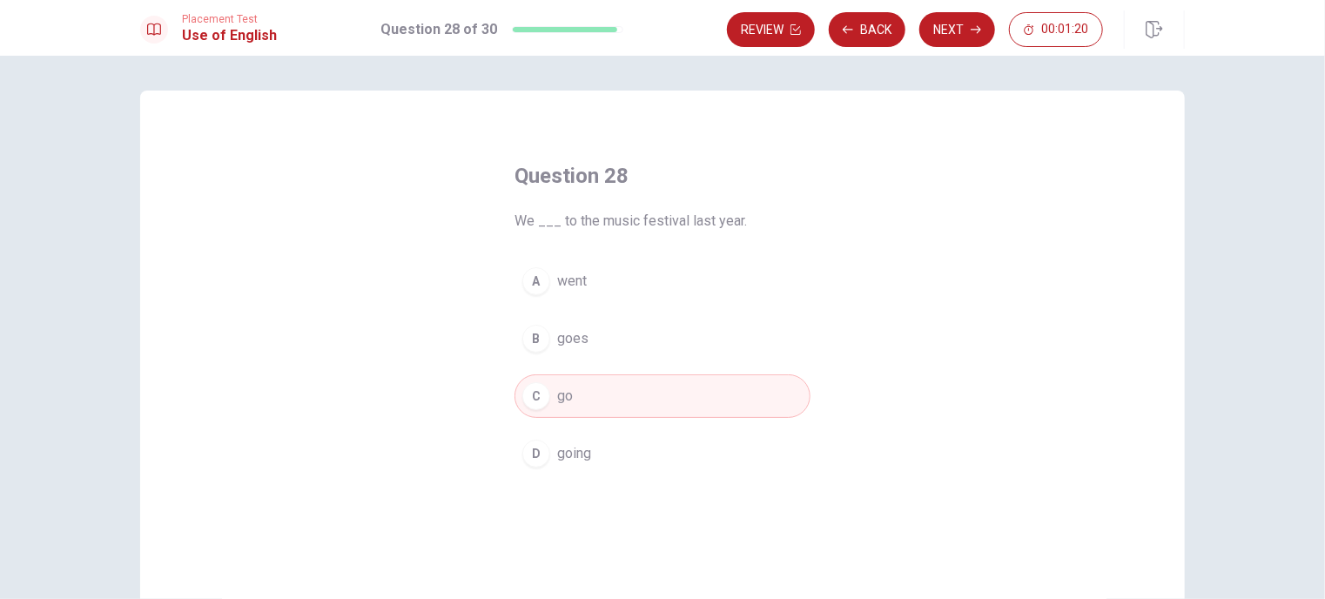
click at [966, 24] on button "Next" at bounding box center [957, 29] width 76 height 35
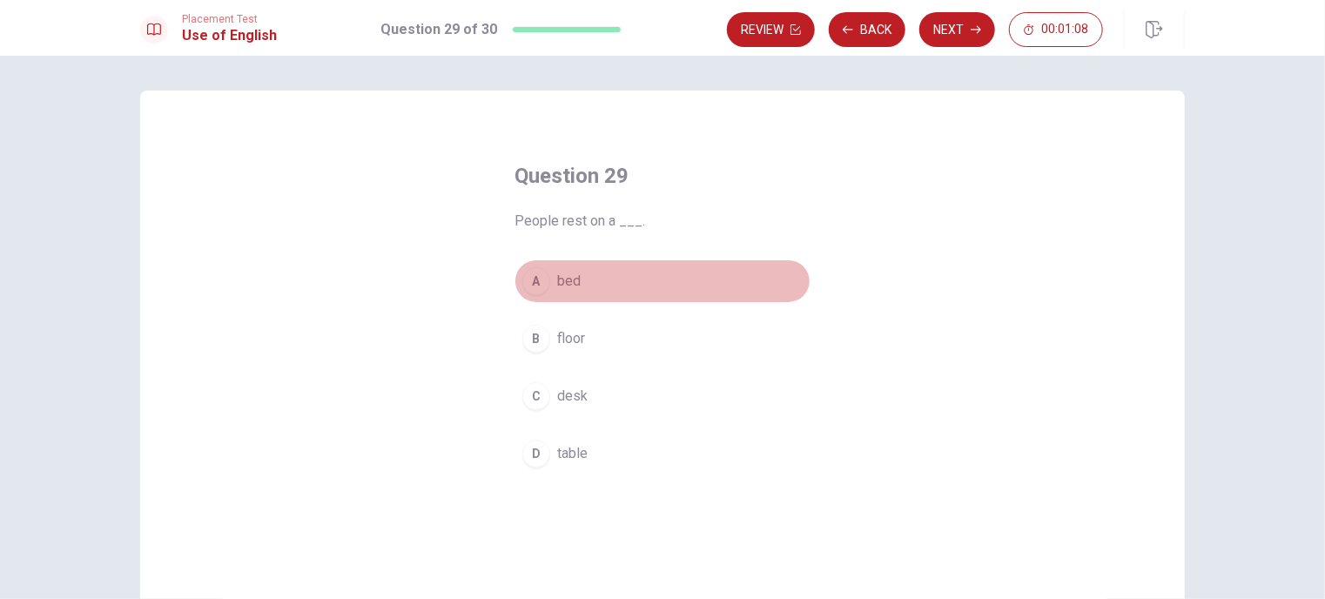
click at [618, 272] on button "A bed" at bounding box center [663, 281] width 296 height 44
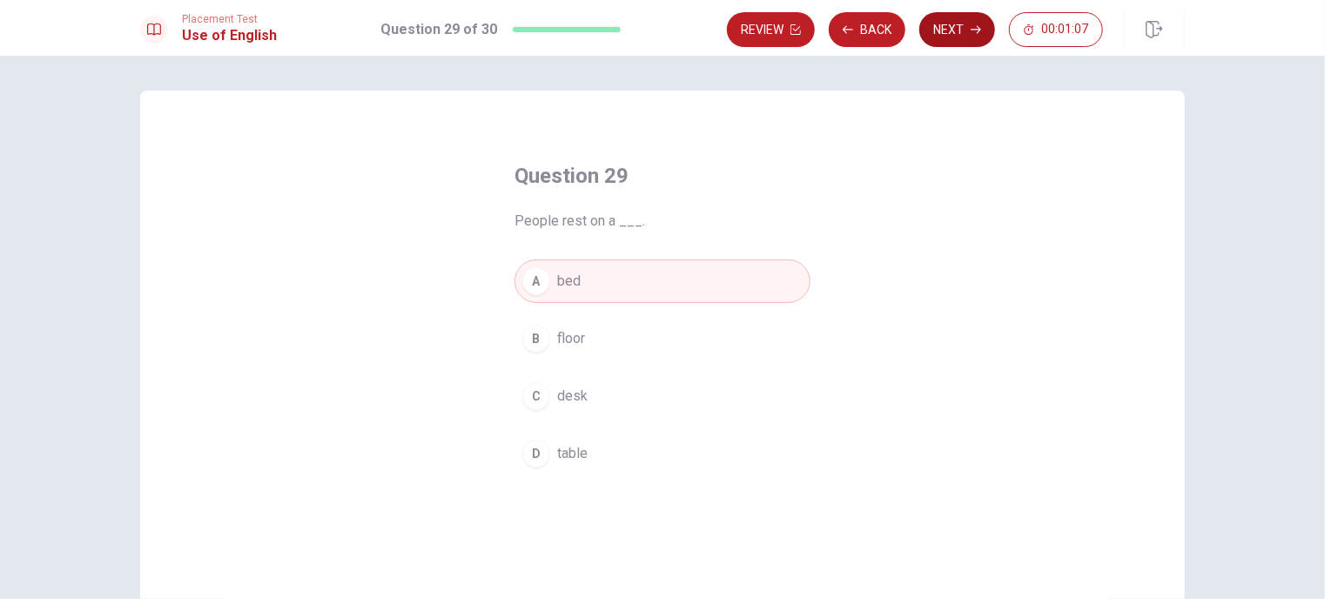
click at [960, 20] on button "Next" at bounding box center [957, 29] width 76 height 35
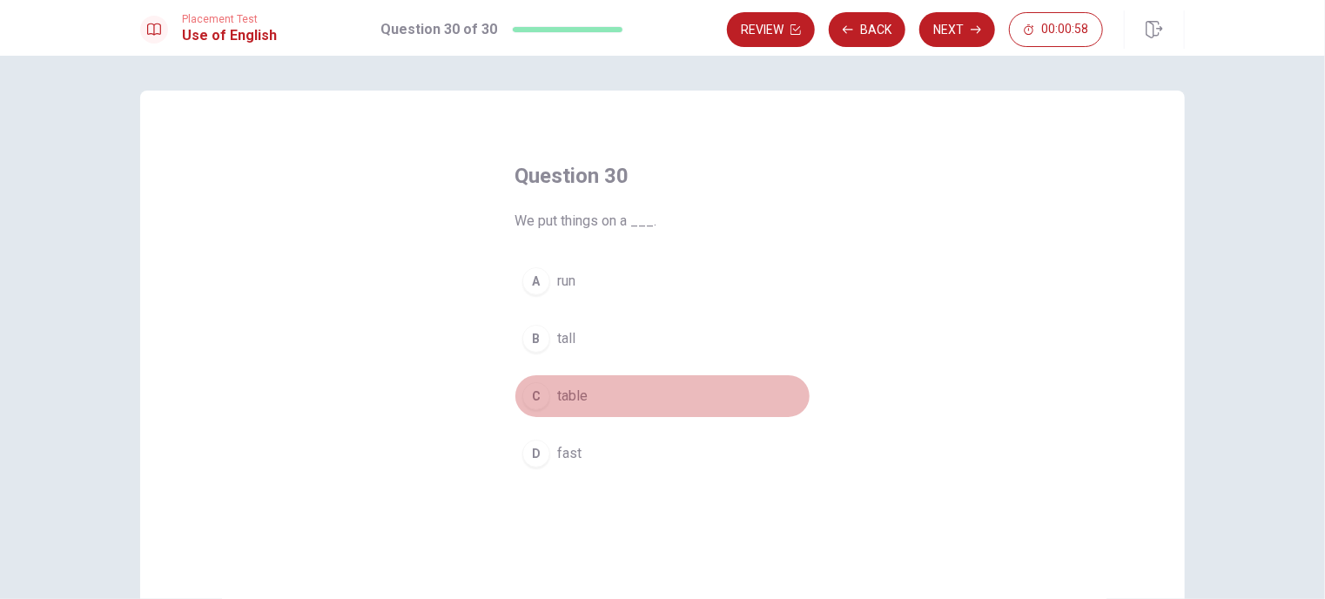
click at [607, 401] on button "C table" at bounding box center [663, 396] width 296 height 44
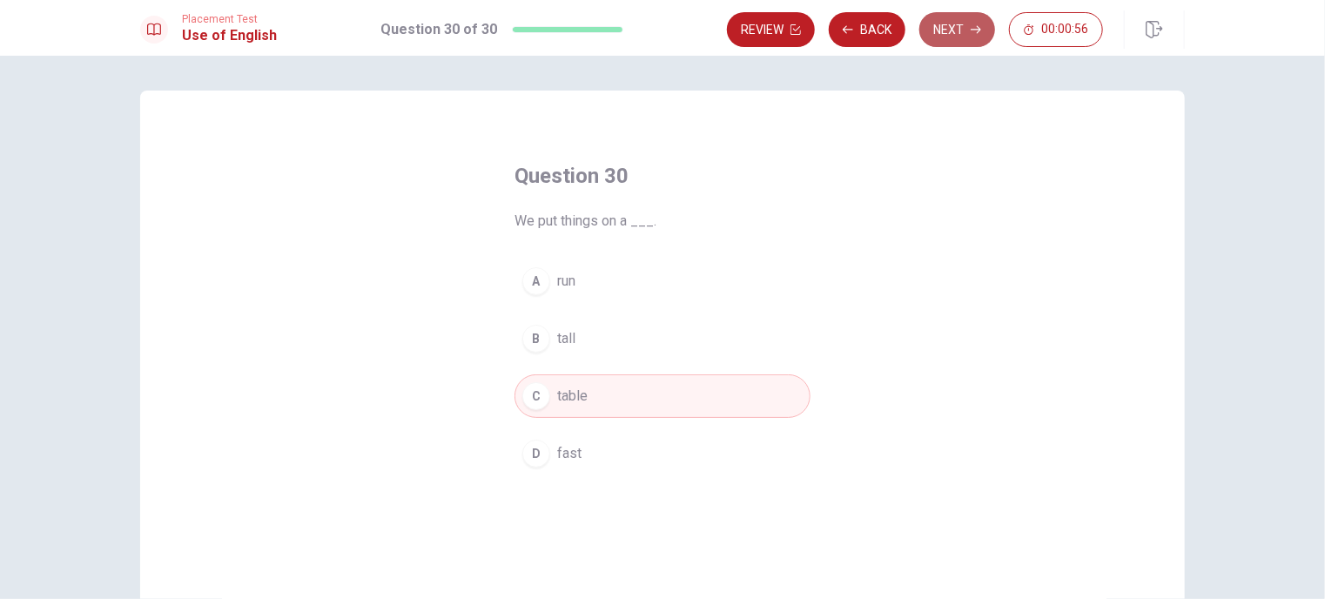
click at [968, 27] on button "Next" at bounding box center [957, 29] width 76 height 35
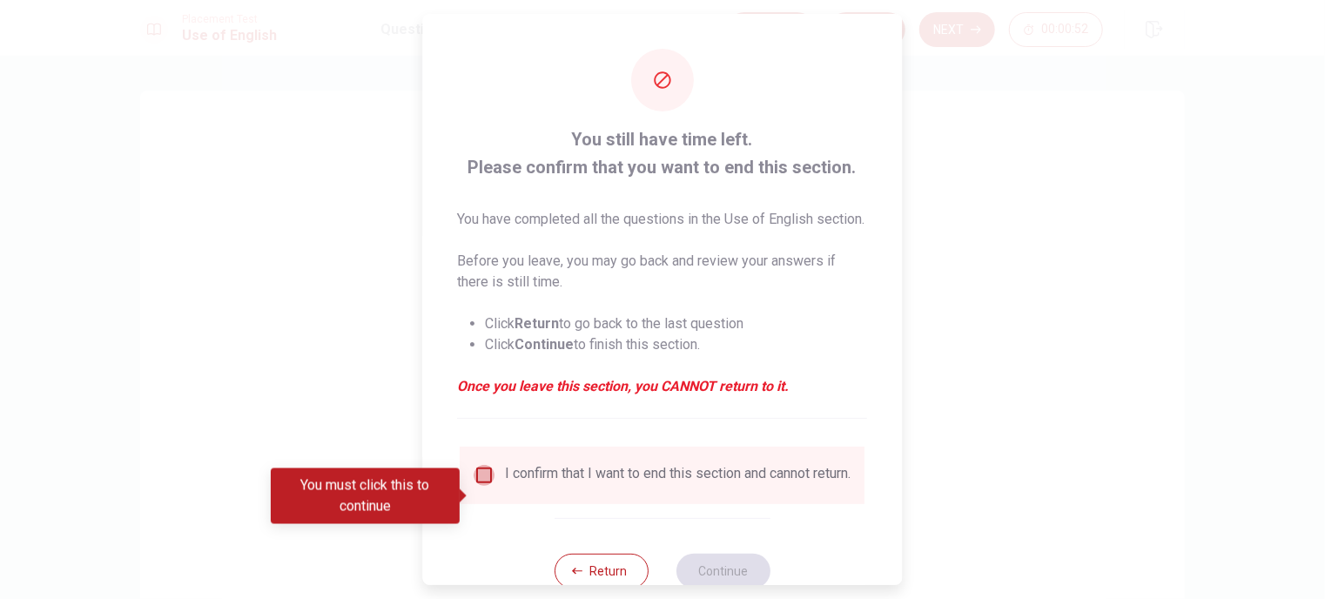
click at [482, 486] on input "You must click this to continue" at bounding box center [485, 475] width 21 height 21
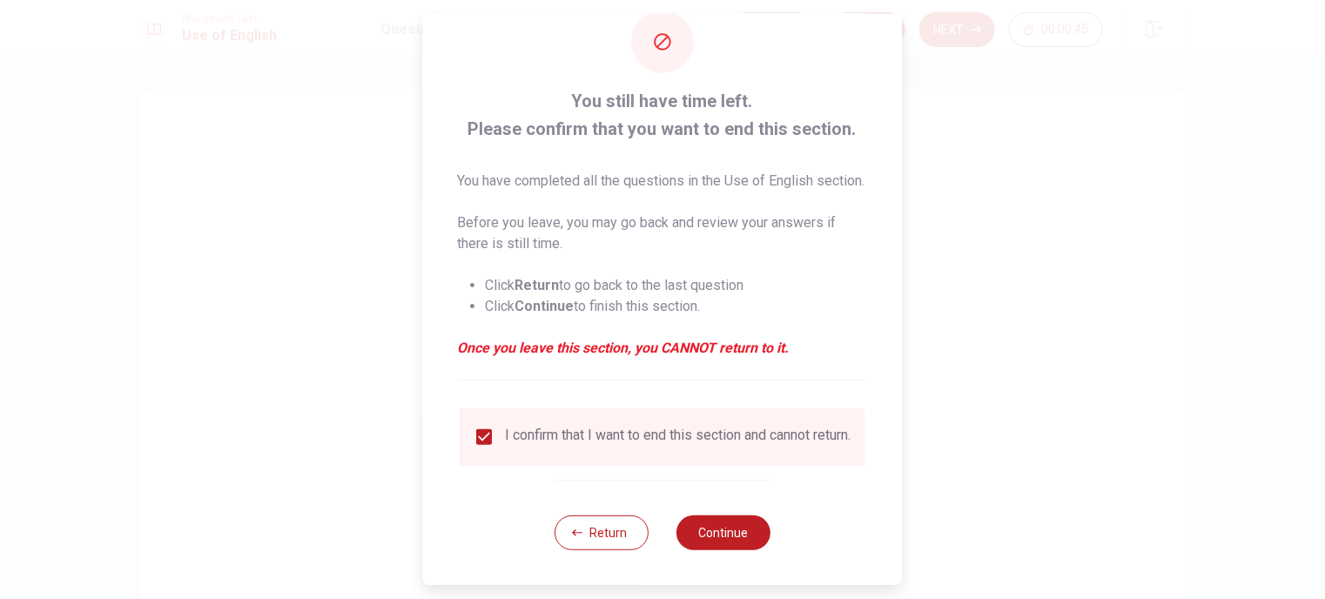
scroll to position [71, 0]
click at [484, 427] on input "checkbox" at bounding box center [485, 437] width 21 height 21
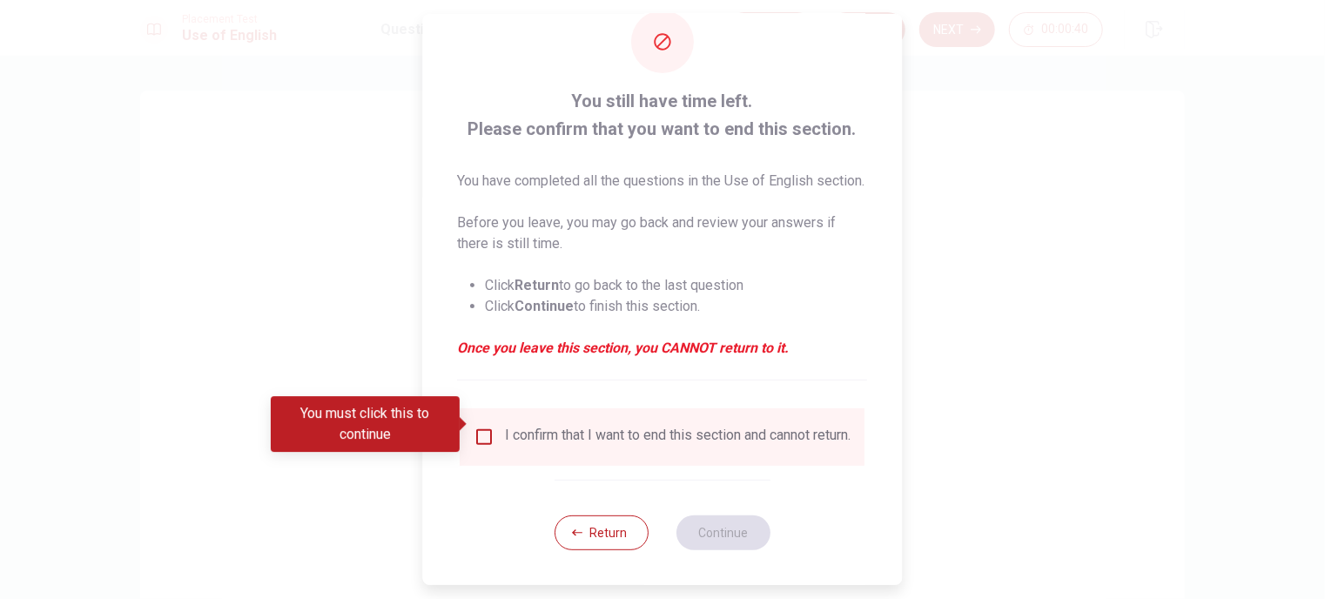
click at [488, 427] on input "You must click this to continue" at bounding box center [485, 437] width 21 height 21
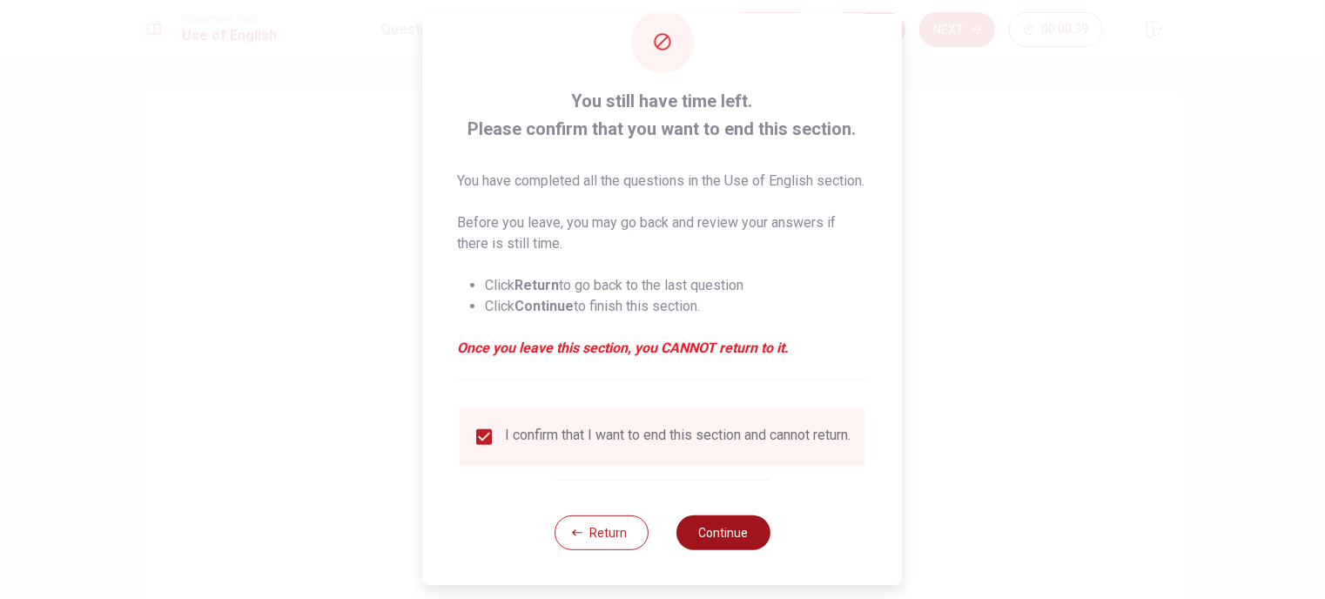
click at [724, 525] on button "Continue" at bounding box center [724, 532] width 94 height 35
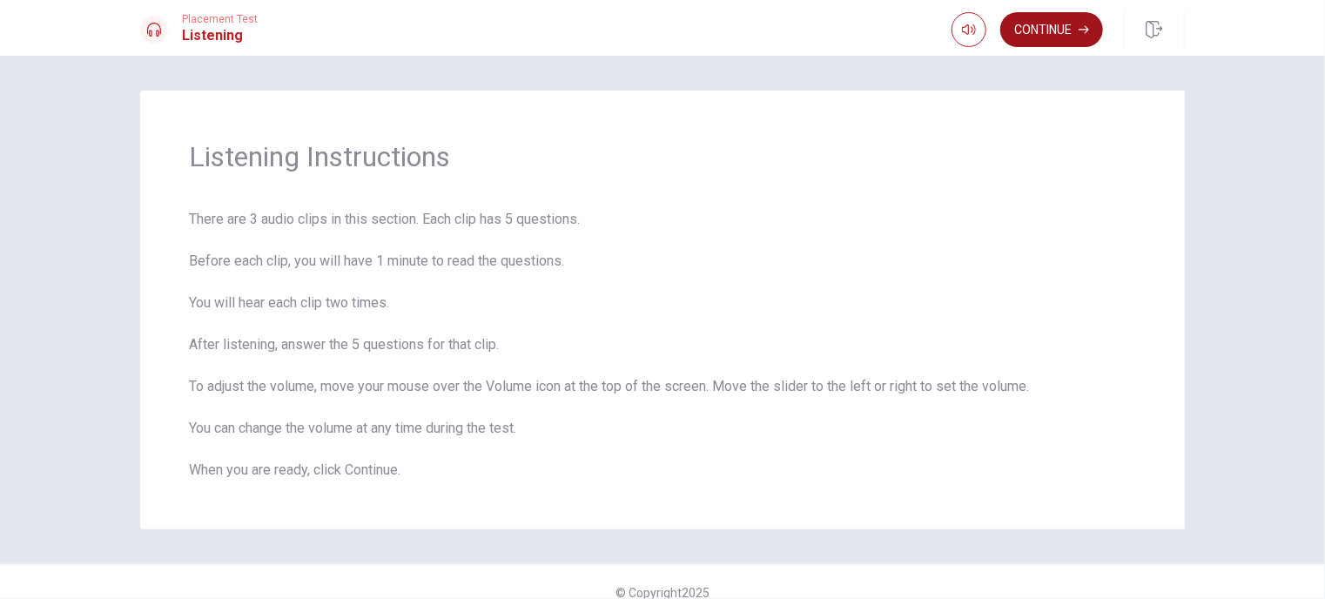
click at [1023, 38] on button "Continue" at bounding box center [1051, 29] width 103 height 35
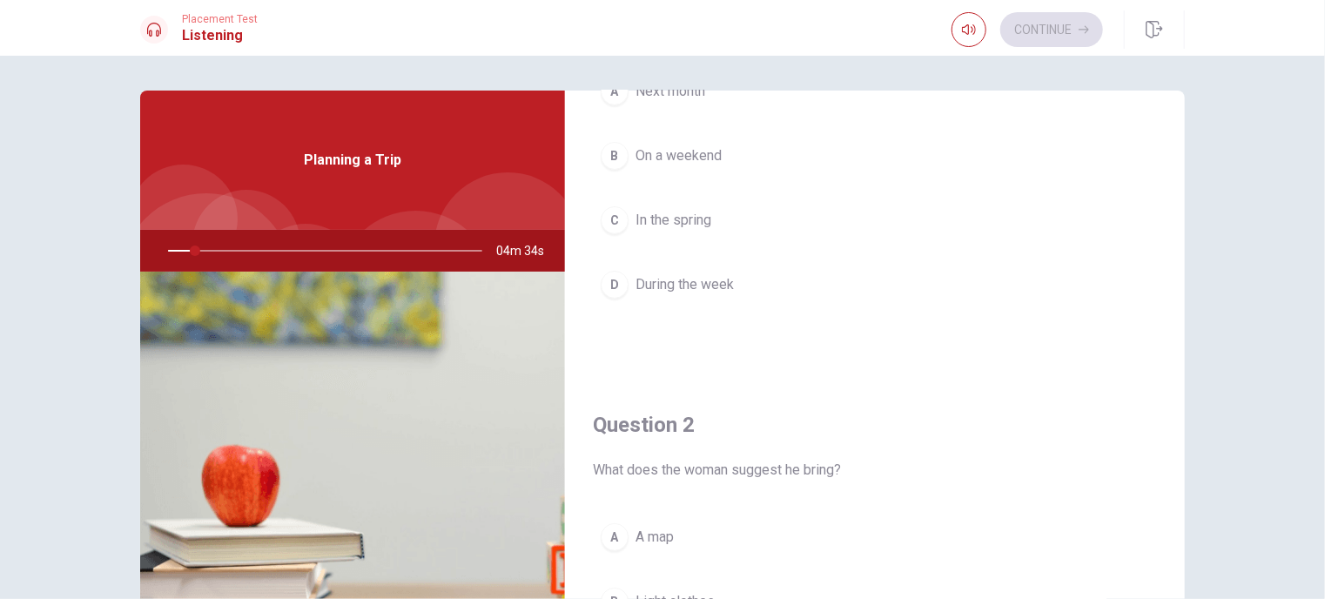
scroll to position [0, 0]
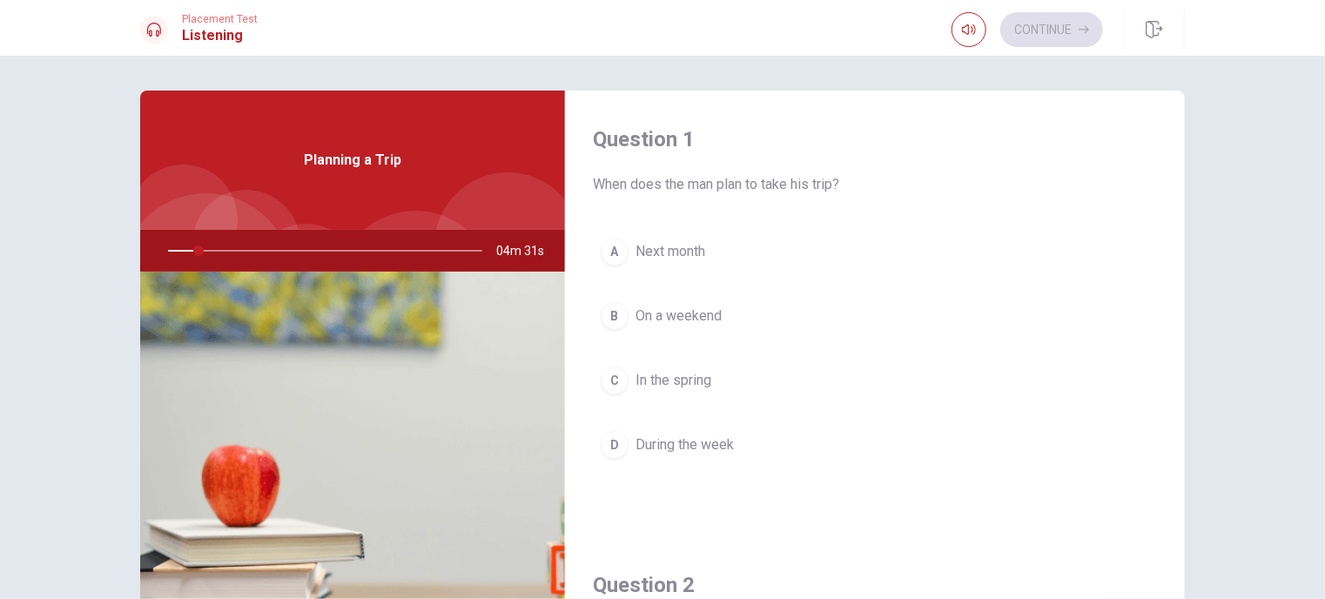
drag, startPoint x: 196, startPoint y: 247, endPoint x: 176, endPoint y: 246, distance: 20.0
click at [175, 246] on div at bounding box center [321, 251] width 349 height 42
click at [183, 247] on div at bounding box center [321, 251] width 349 height 42
drag, startPoint x: 200, startPoint y: 250, endPoint x: 169, endPoint y: 250, distance: 31.3
click at [169, 250] on div at bounding box center [321, 251] width 349 height 42
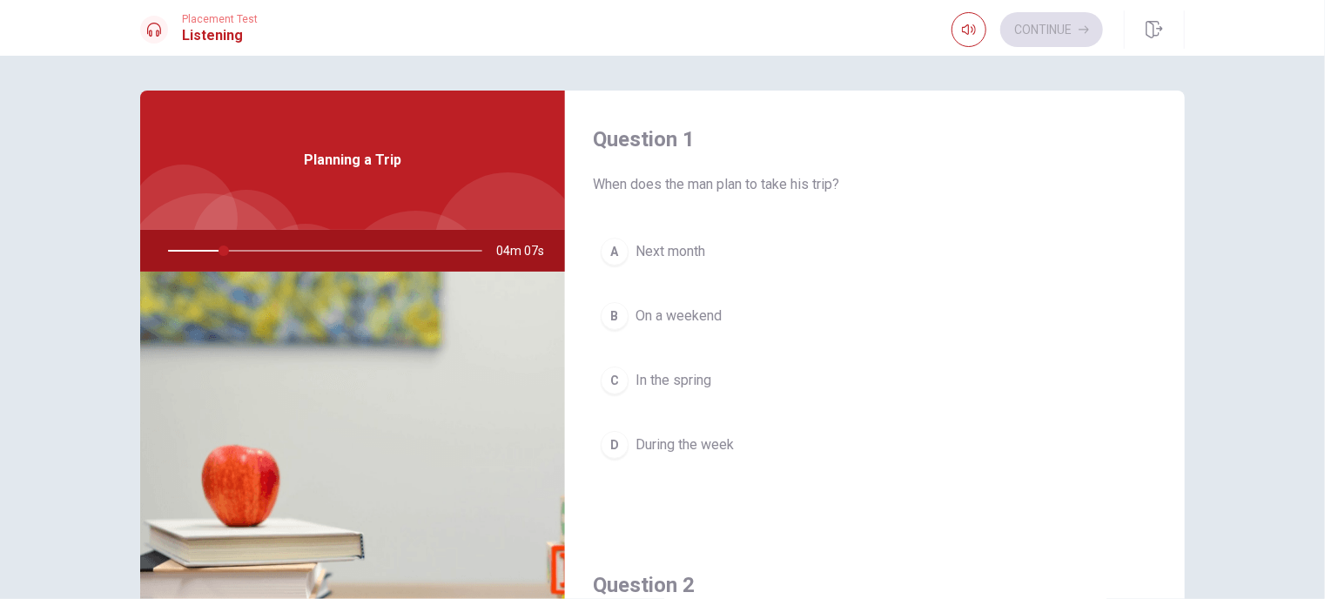
click at [212, 36] on h1 "Listening" at bounding box center [220, 35] width 76 height 21
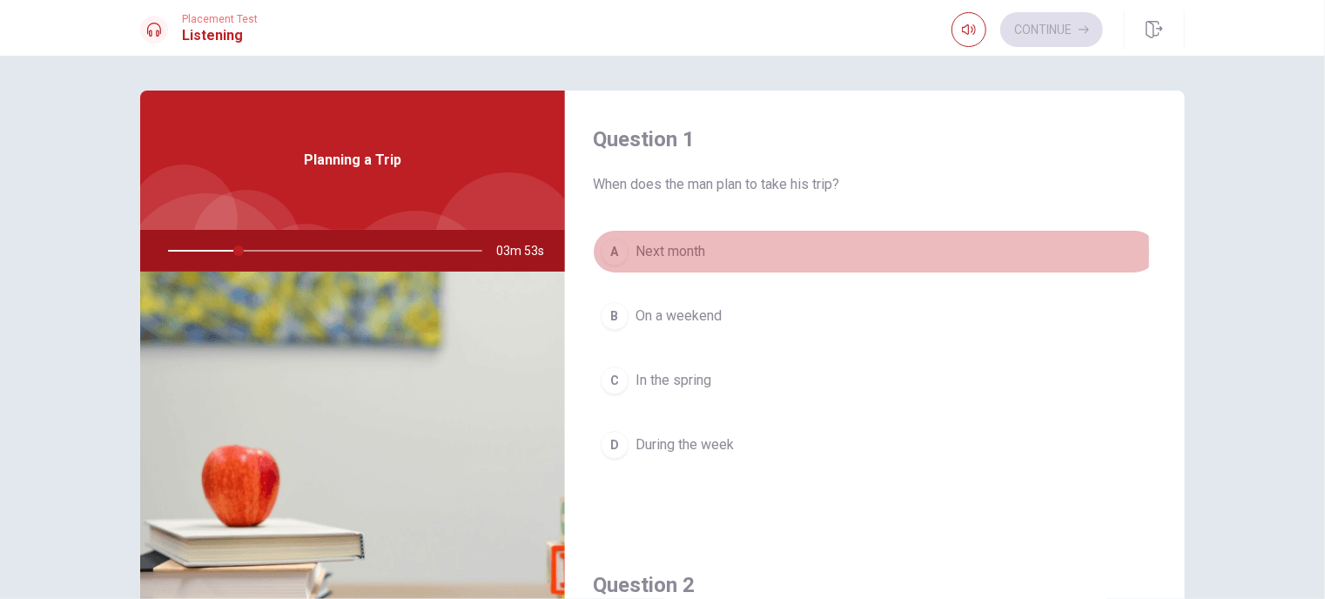
click at [603, 252] on div "A" at bounding box center [615, 252] width 28 height 28
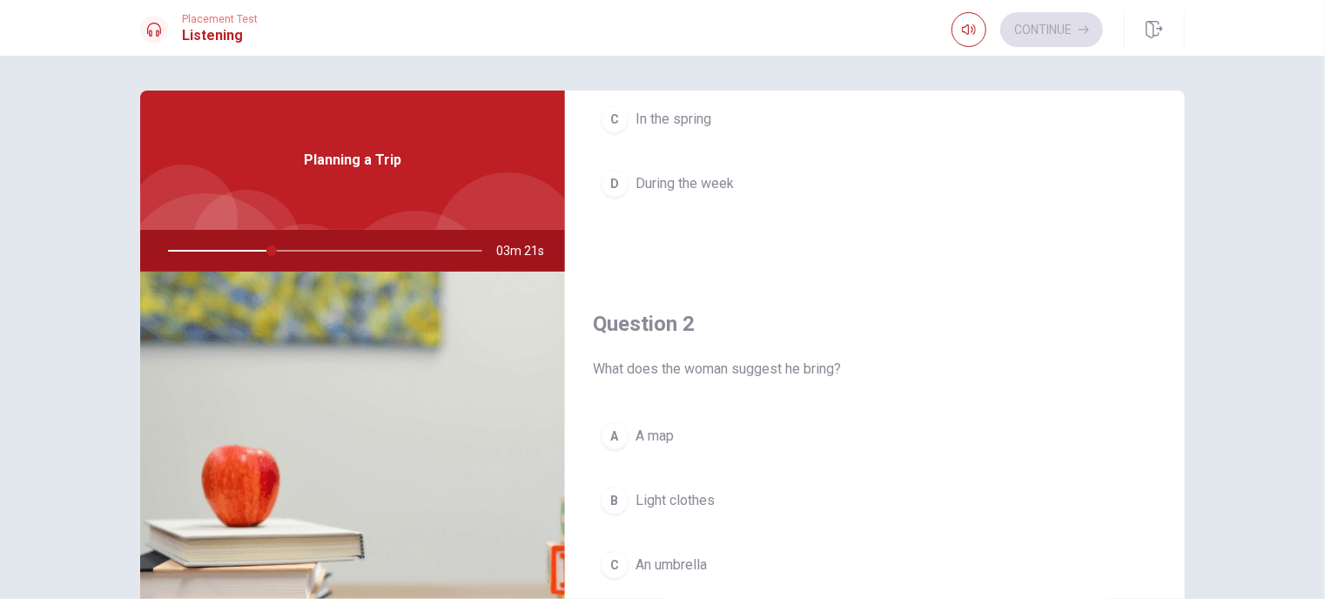
scroll to position [348, 0]
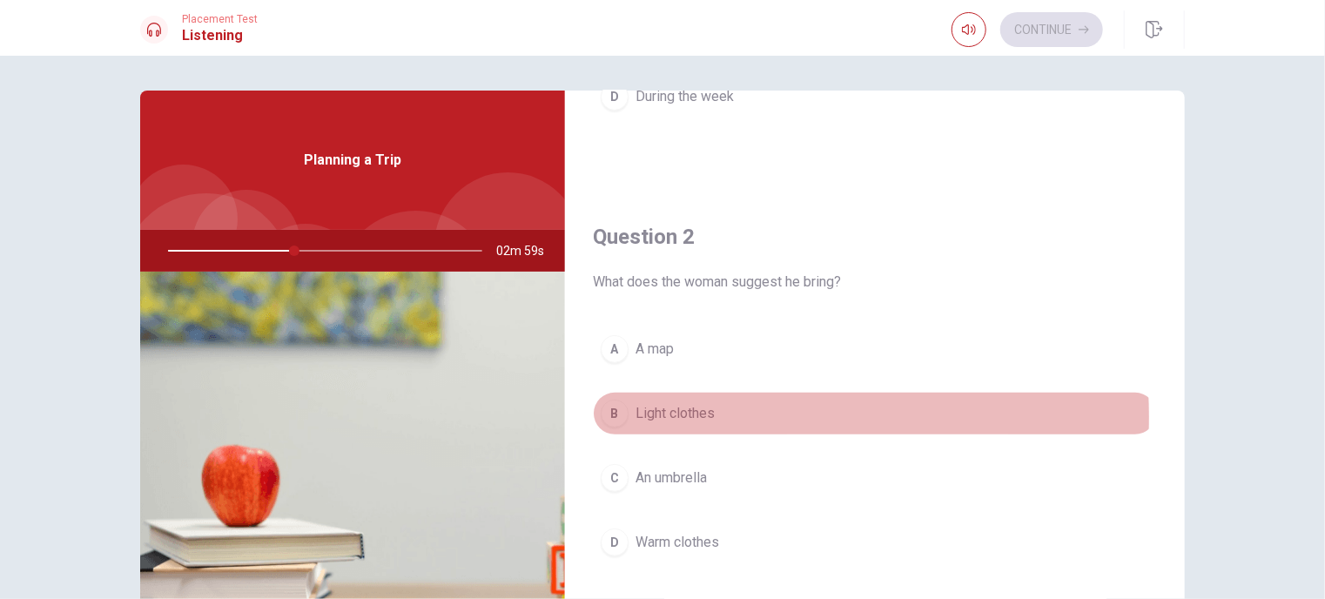
click at [690, 415] on span "Light clothes" at bounding box center [675, 413] width 79 height 21
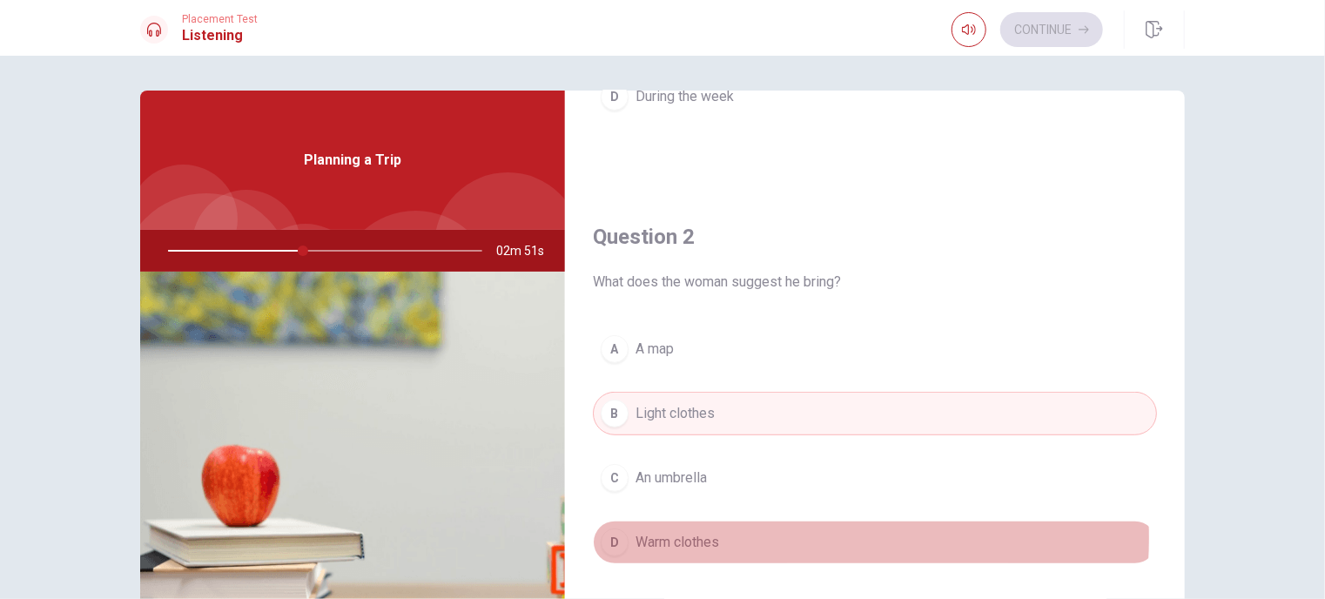
click at [738, 535] on button "D Warm clothes" at bounding box center [875, 543] width 564 height 44
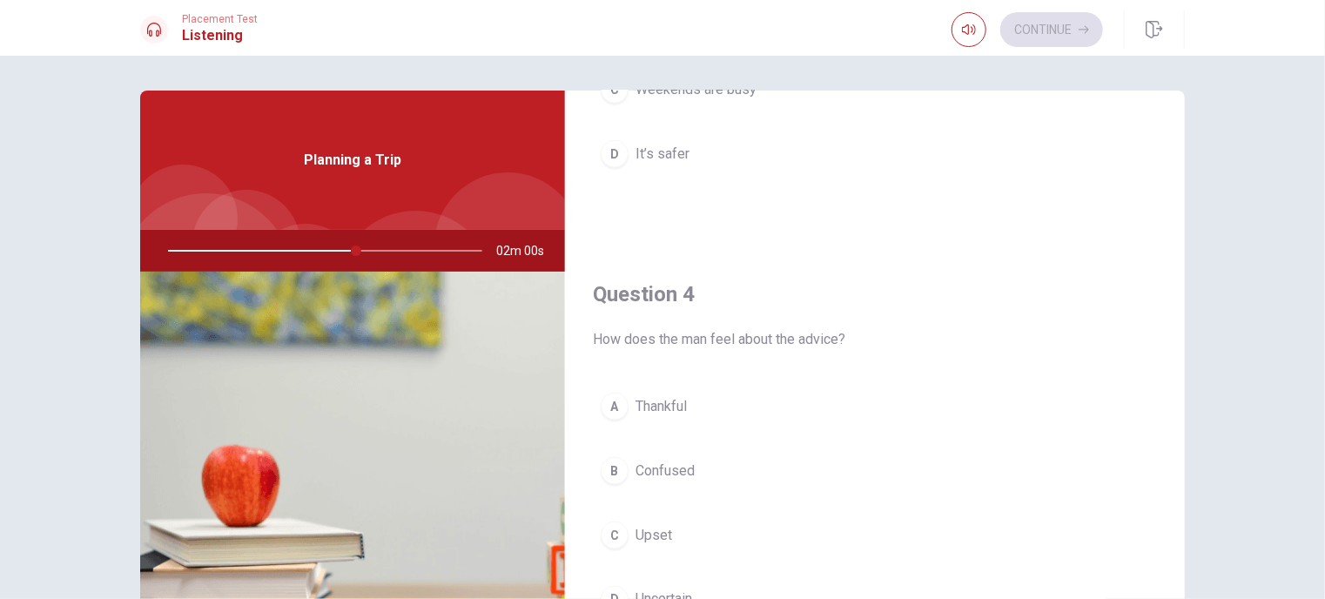
scroll to position [1181, 0]
click at [195, 243] on div at bounding box center [321, 251] width 349 height 42
click at [206, 241] on div at bounding box center [321, 251] width 349 height 42
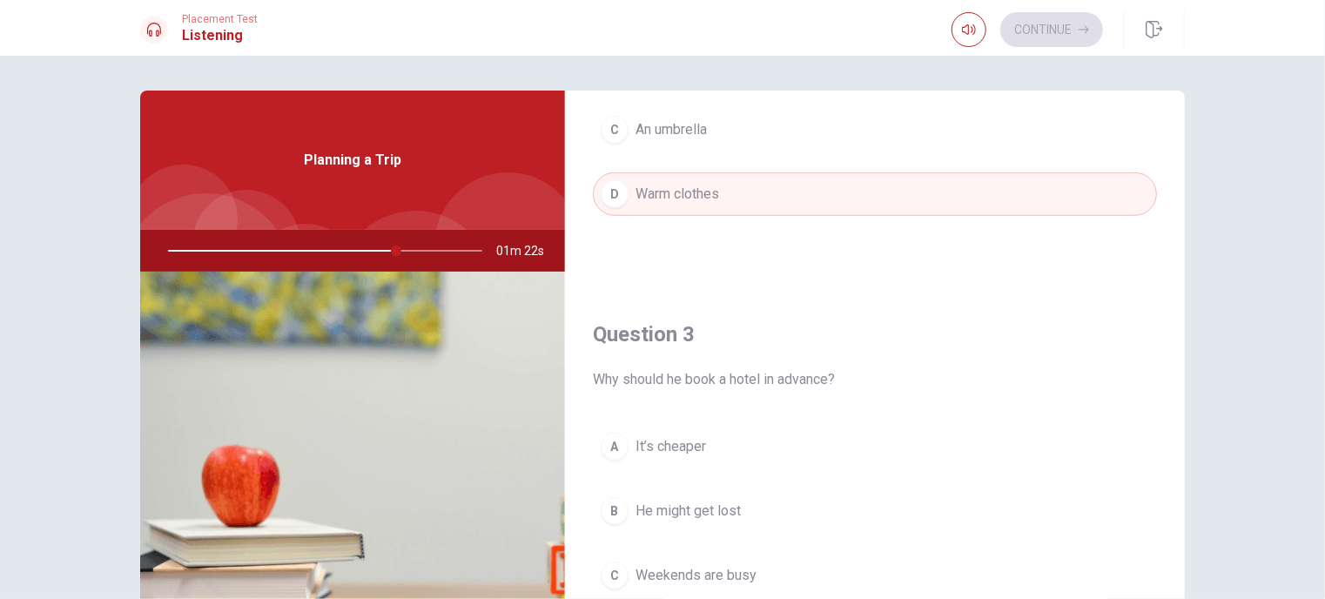
scroll to position [871, 0]
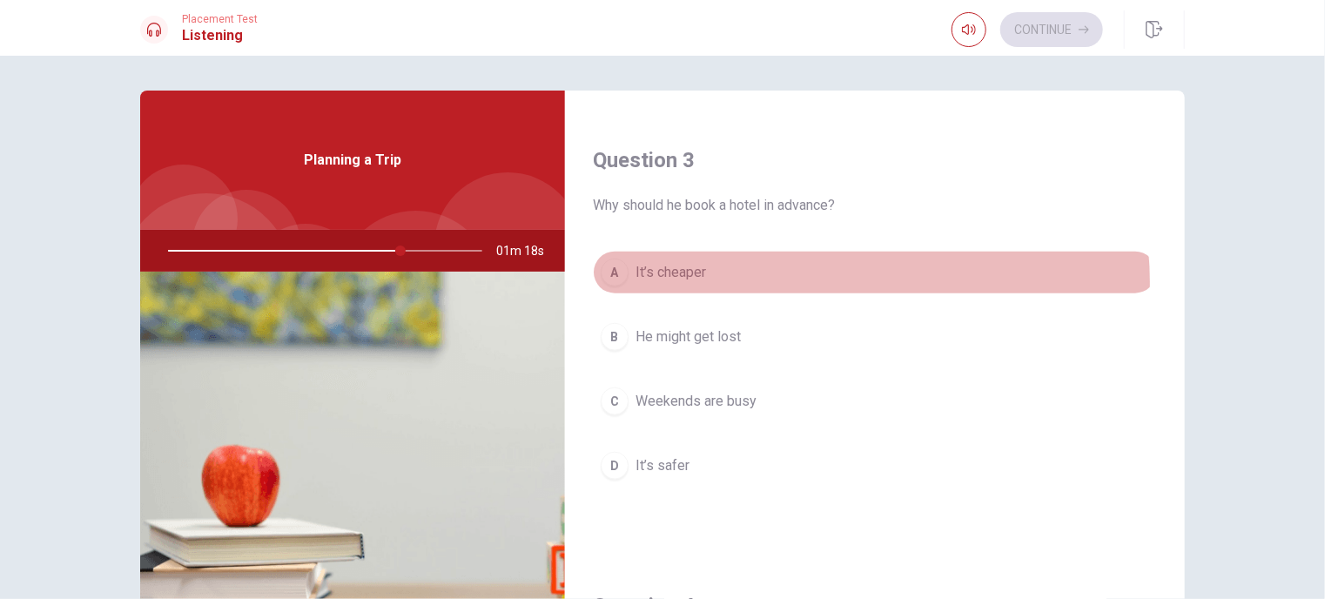
click at [823, 279] on button "A It’s cheaper" at bounding box center [875, 273] width 564 height 44
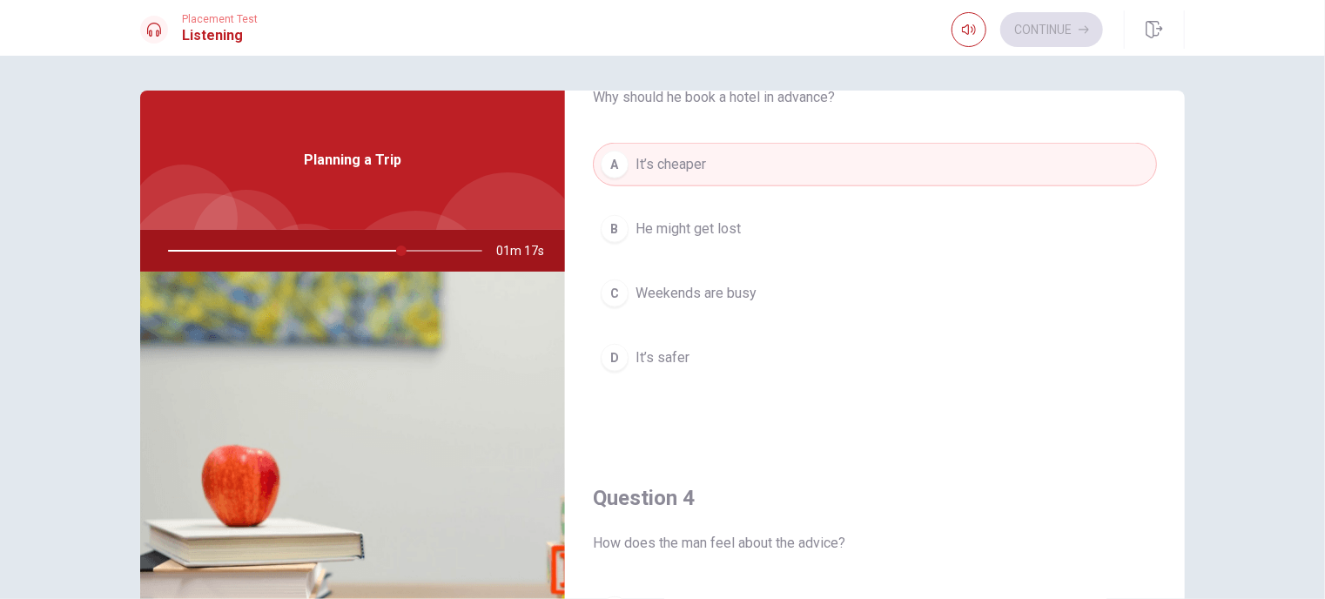
scroll to position [1219, 0]
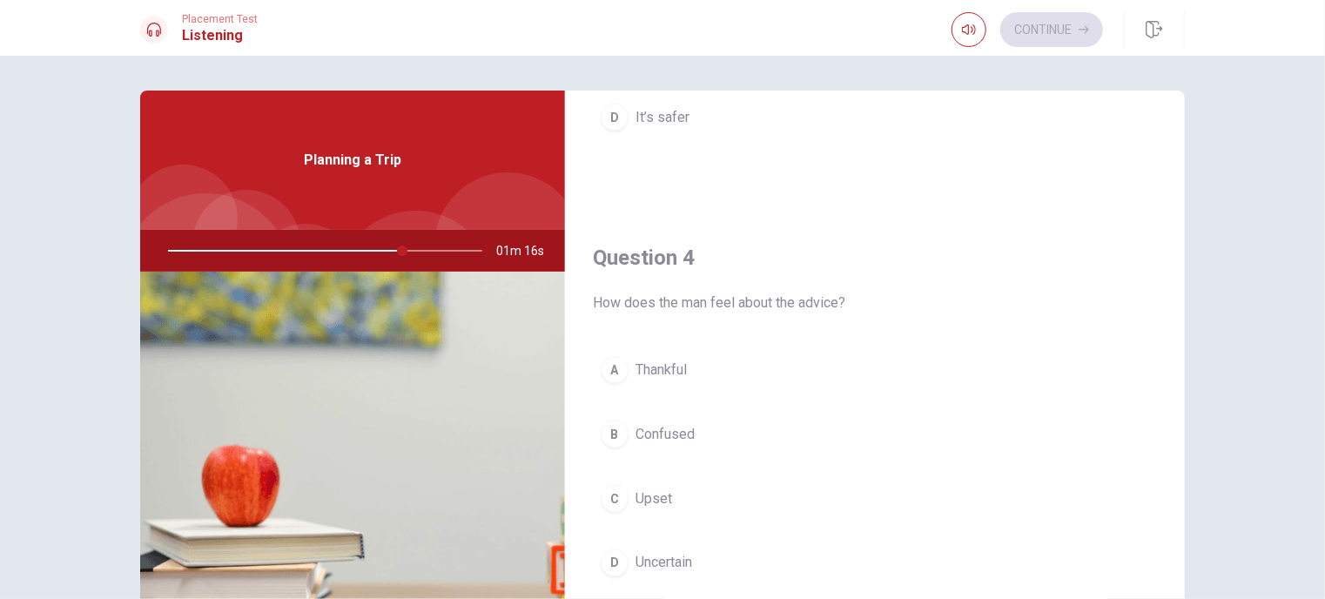
click at [816, 434] on button "B Confused" at bounding box center [875, 435] width 564 height 44
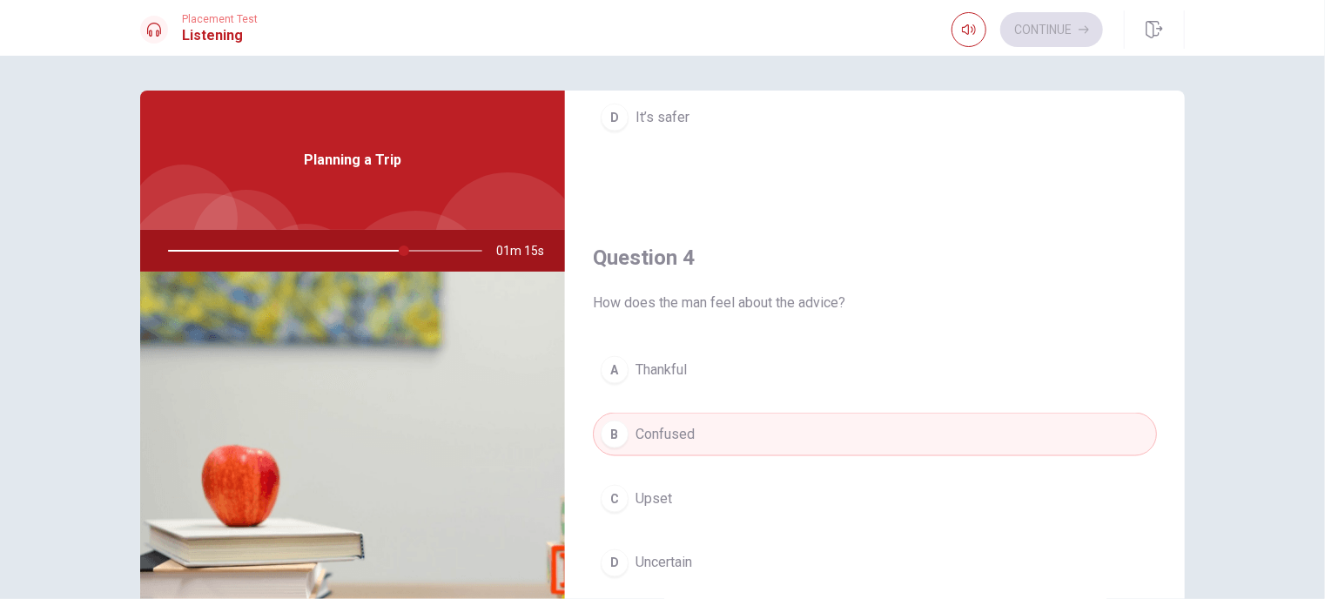
click at [798, 340] on div "Question 4 How does the man feel about the advice? A Thankful B Confused C Upse…" at bounding box center [875, 432] width 620 height 446
click at [798, 361] on button "A Thankful" at bounding box center [875, 370] width 564 height 44
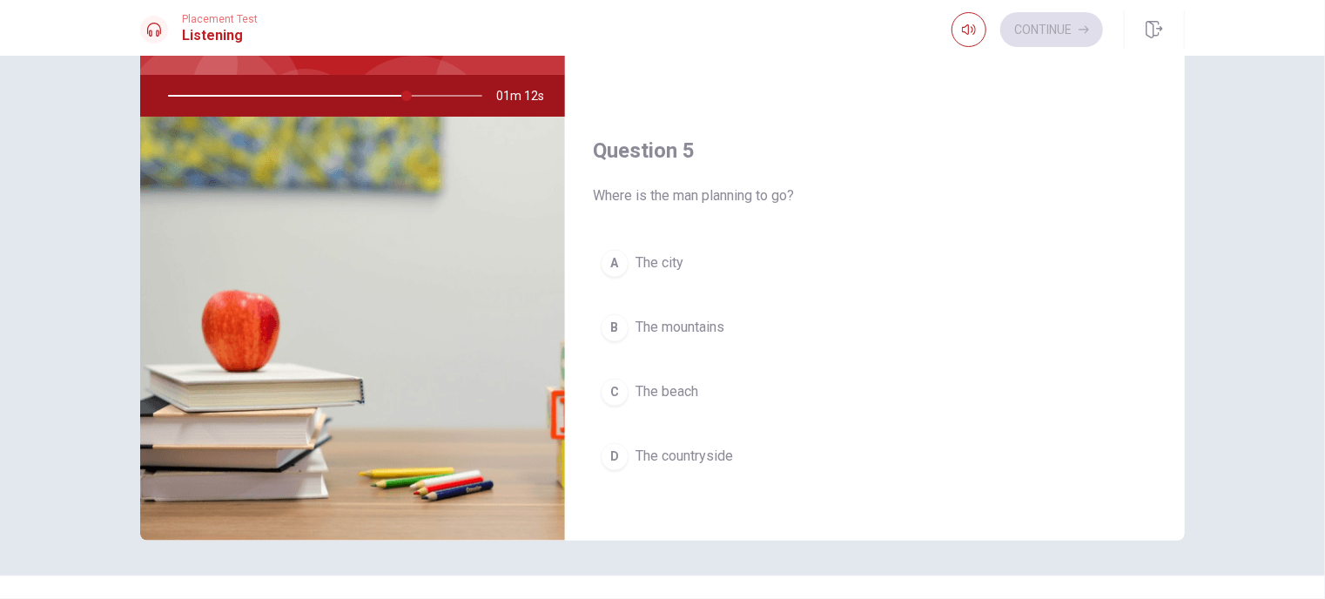
scroll to position [187, 0]
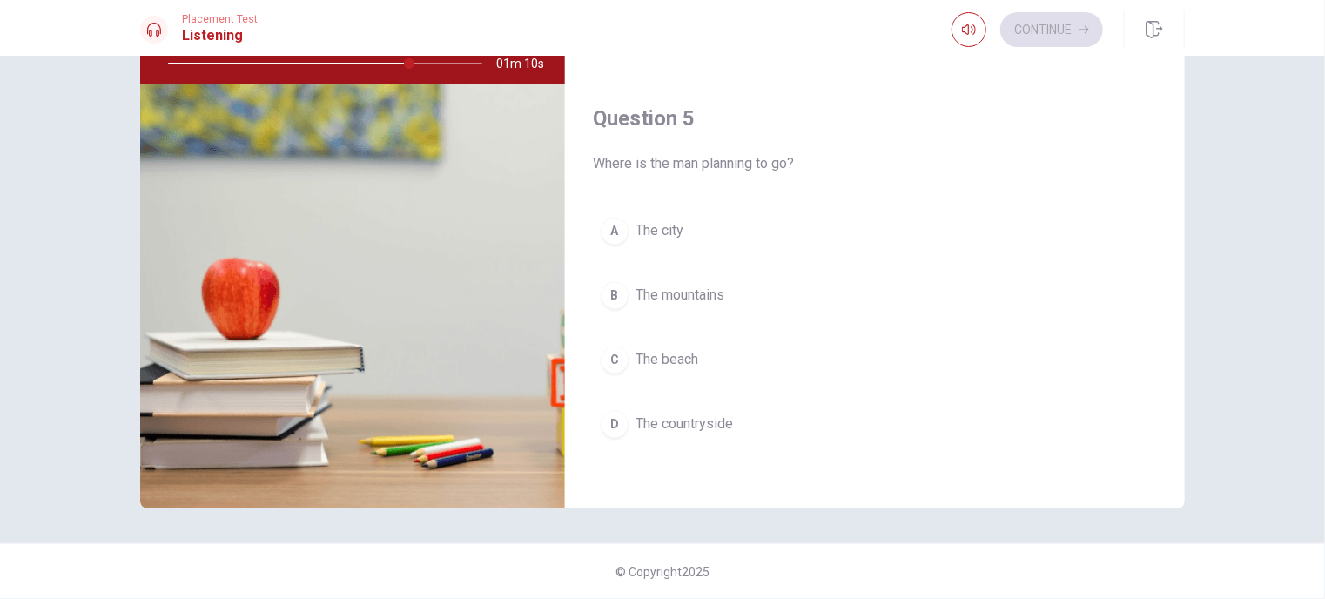
click at [732, 226] on button "A The city" at bounding box center [875, 232] width 564 height 44
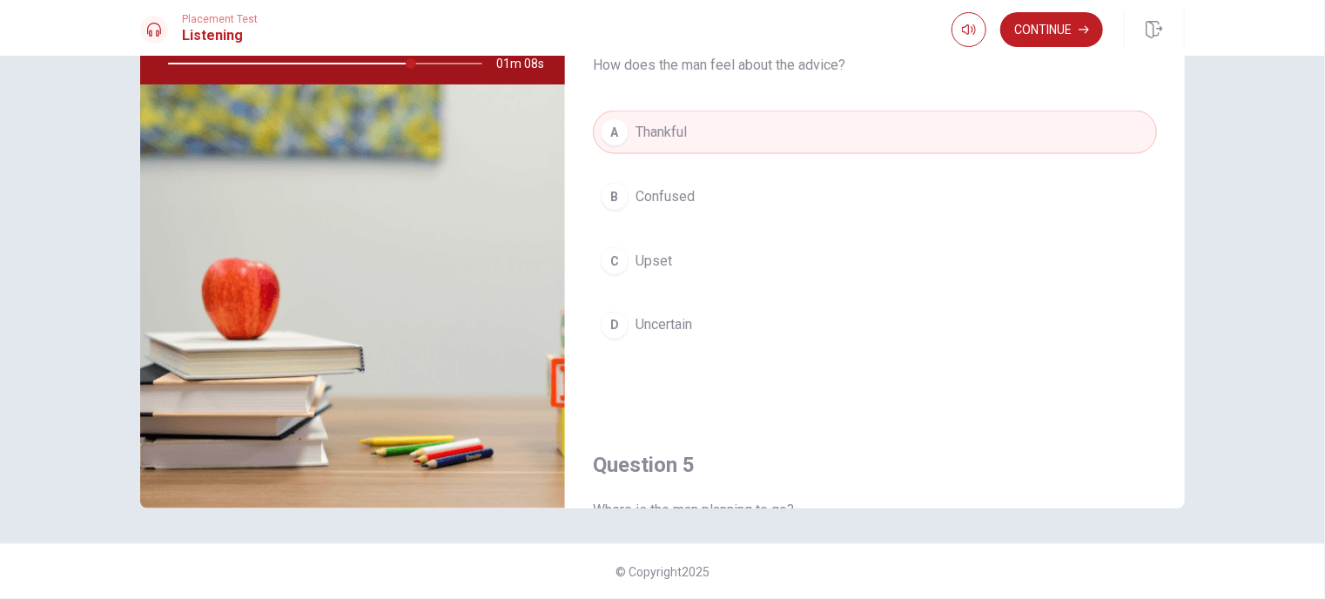
scroll to position [1268, 0]
click at [1022, 38] on button "Continue" at bounding box center [1051, 29] width 103 height 35
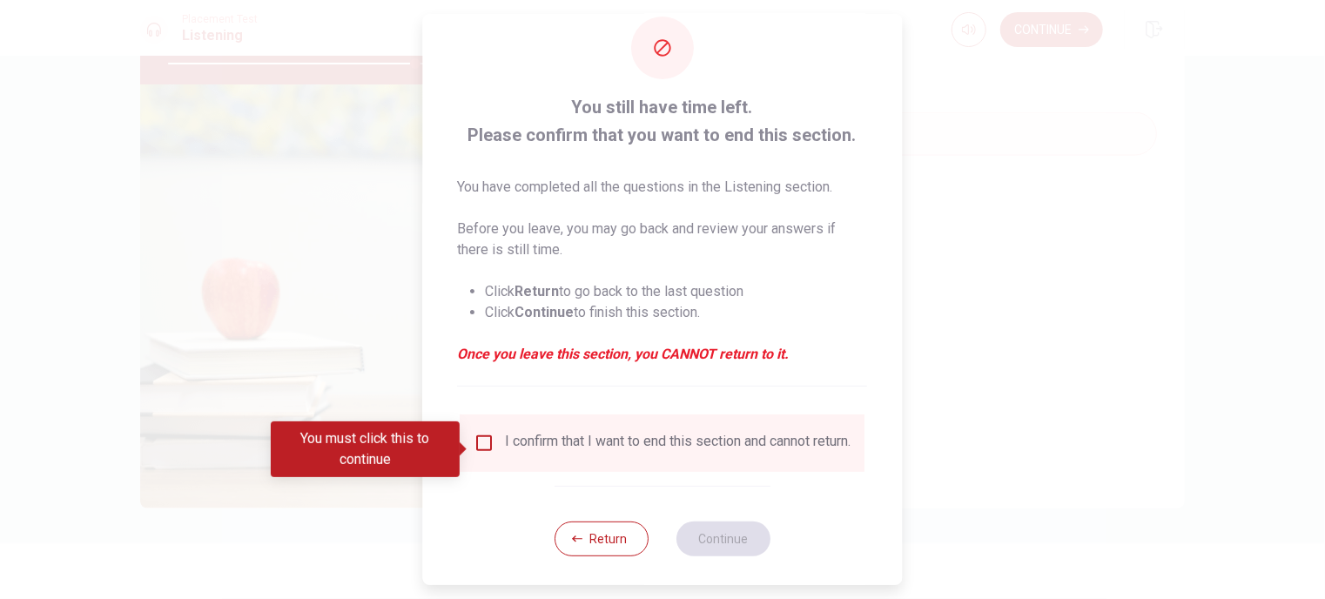
scroll to position [50, 0]
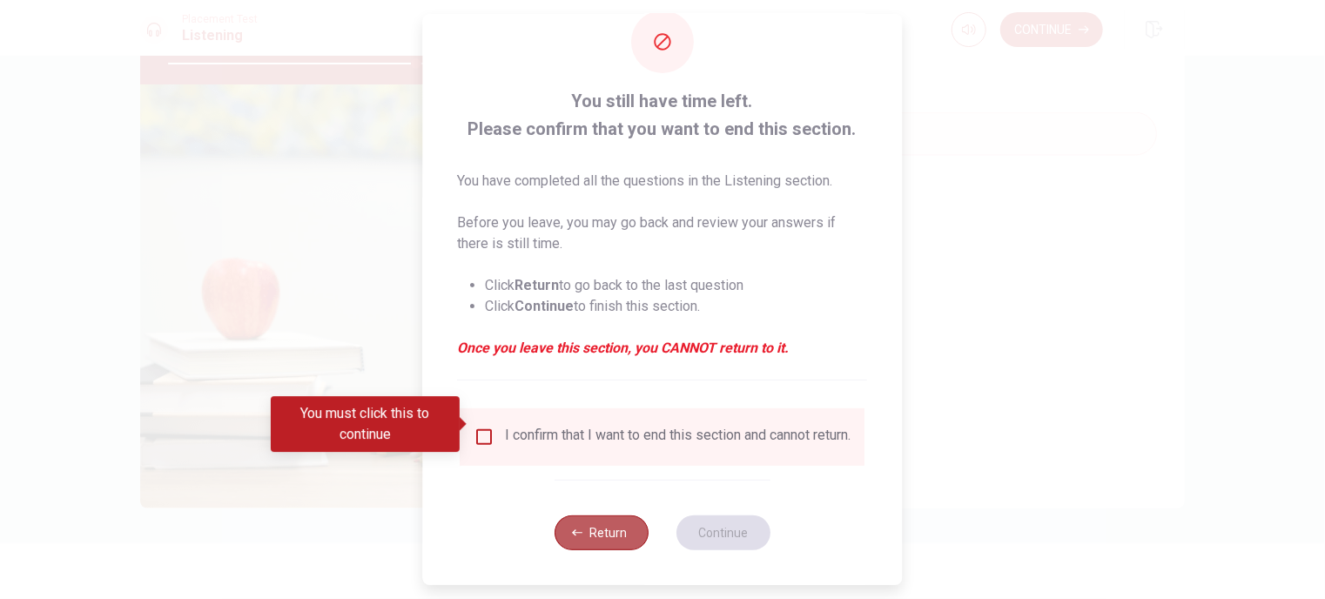
click at [589, 532] on button "Return" at bounding box center [602, 532] width 94 height 35
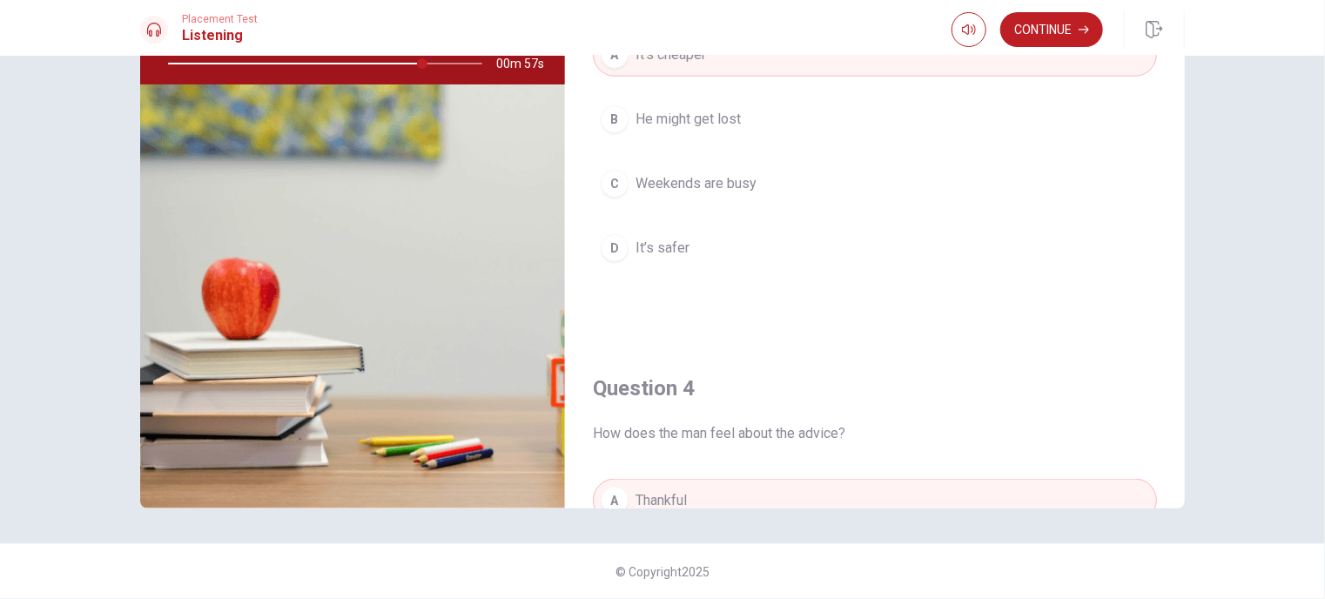
scroll to position [571, 0]
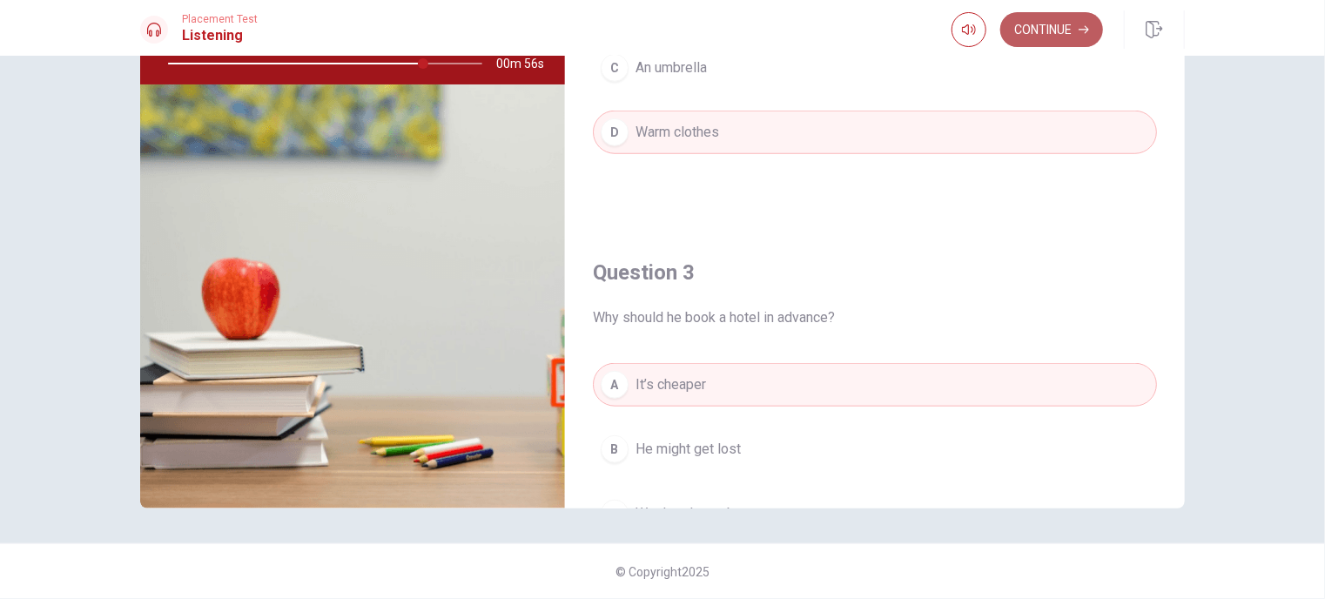
click at [1049, 24] on button "Continue" at bounding box center [1051, 29] width 103 height 35
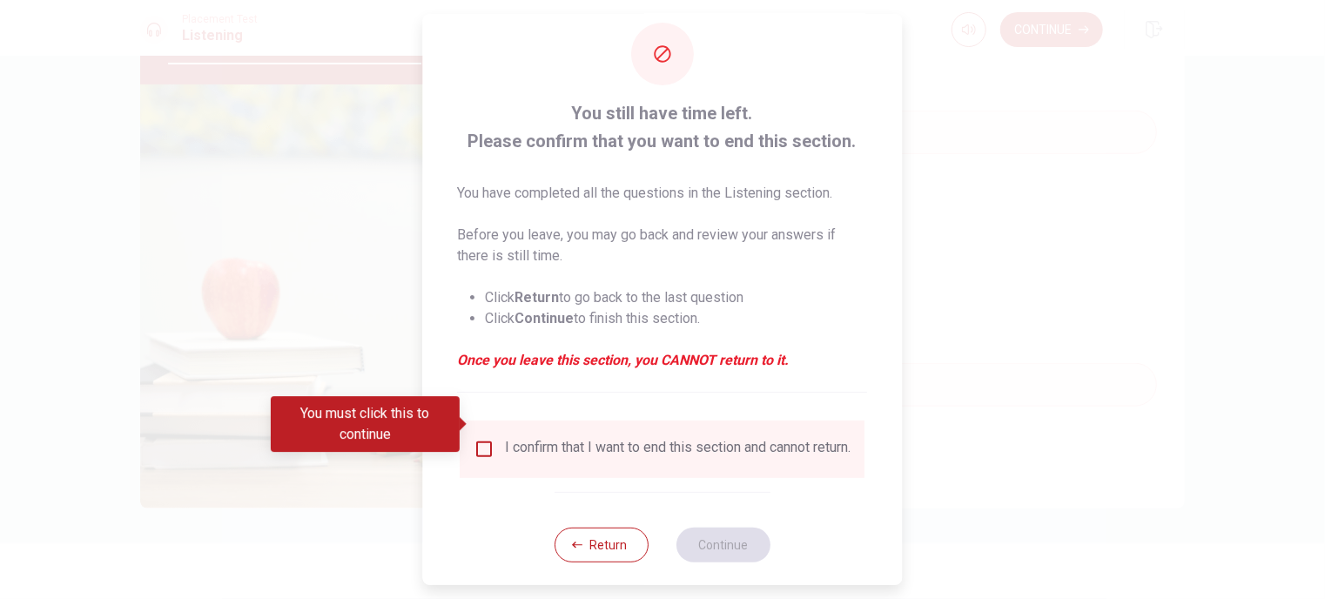
scroll to position [50, 0]
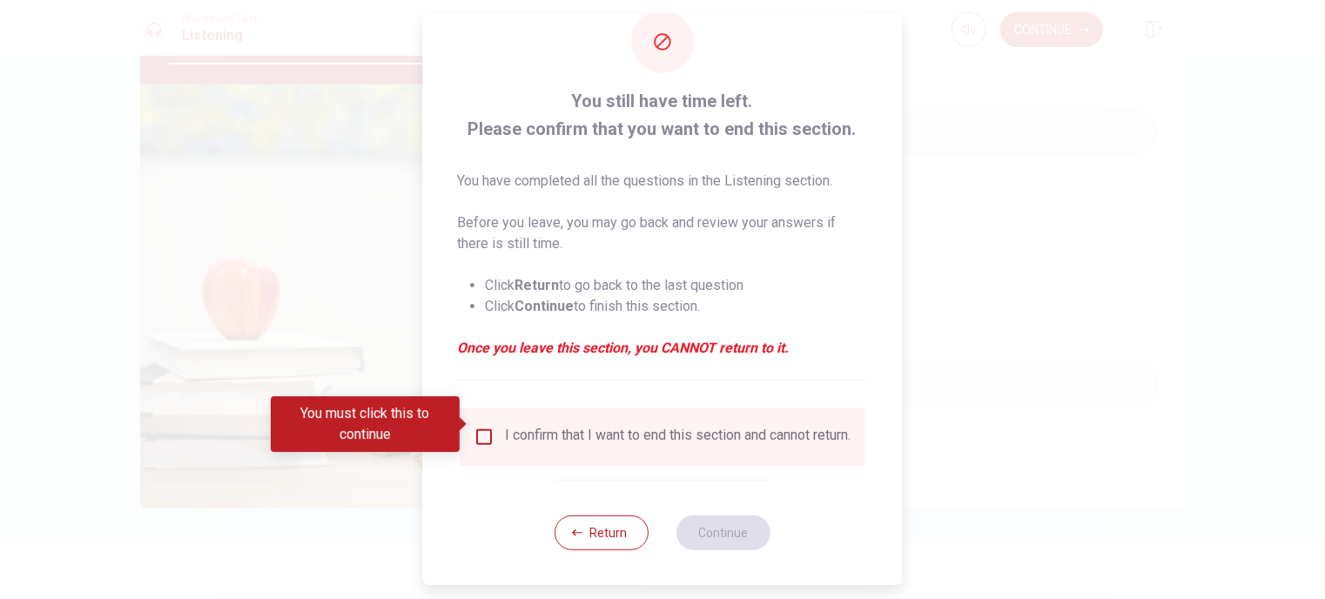
click at [484, 412] on div "I confirm that I want to end this section and cannot return." at bounding box center [663, 436] width 405 height 57
click at [483, 427] on input "You must click this to continue" at bounding box center [485, 437] width 21 height 21
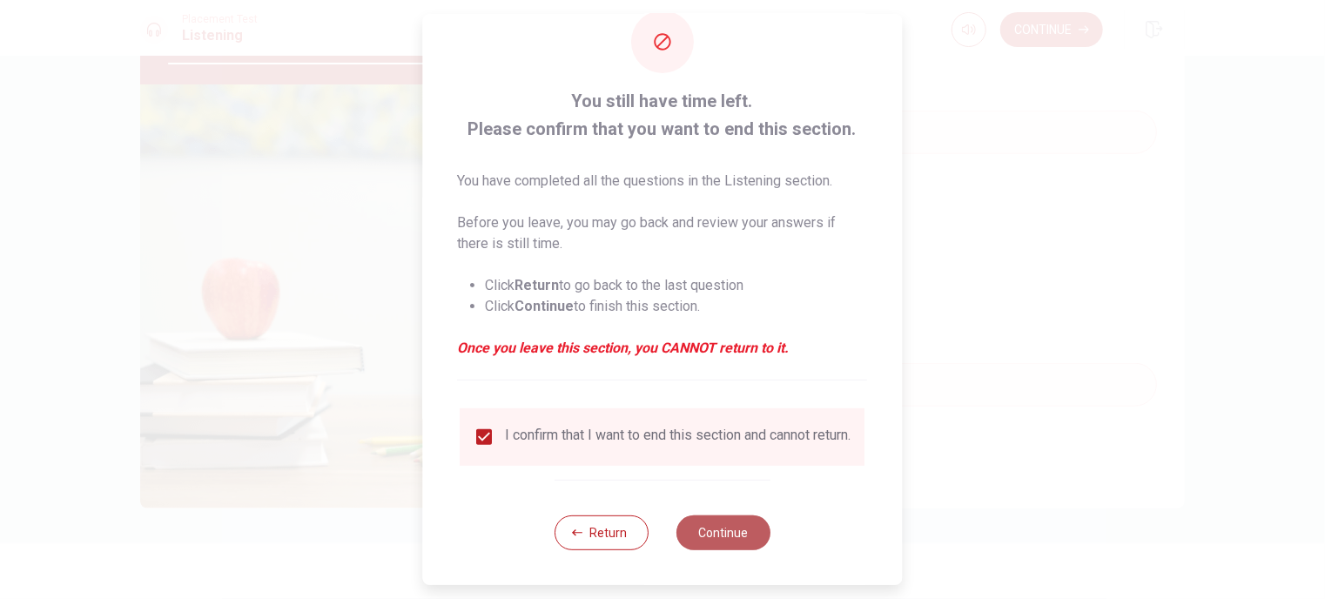
click at [729, 541] on button "Continue" at bounding box center [724, 532] width 94 height 35
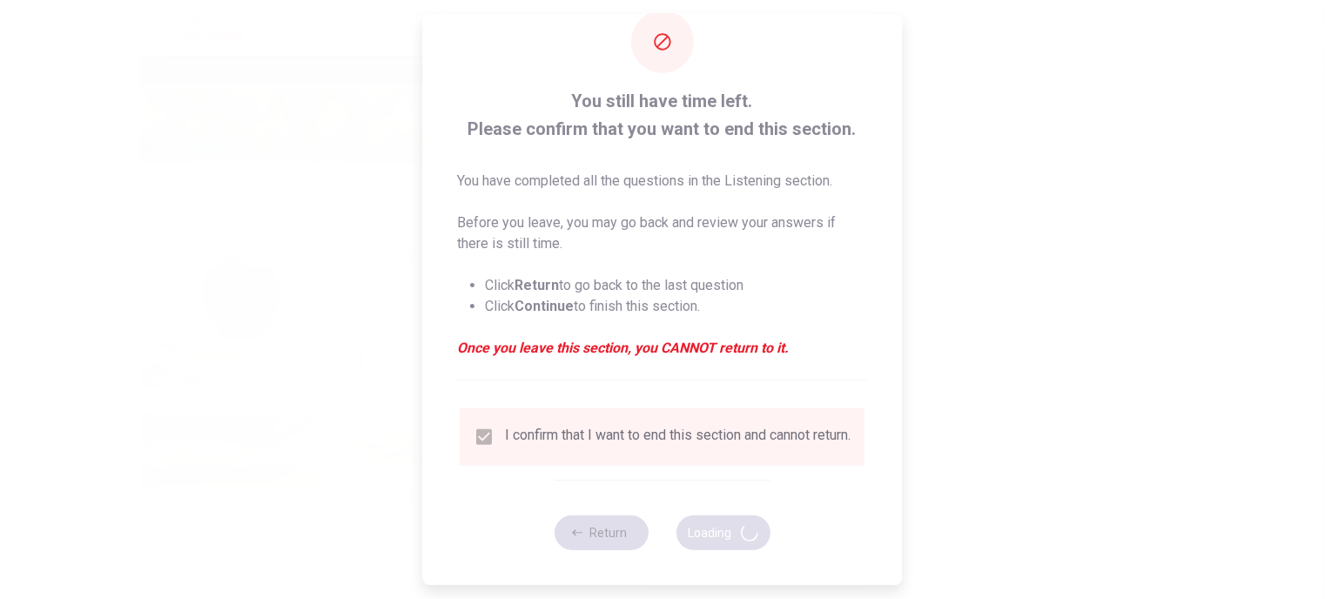
type input "84"
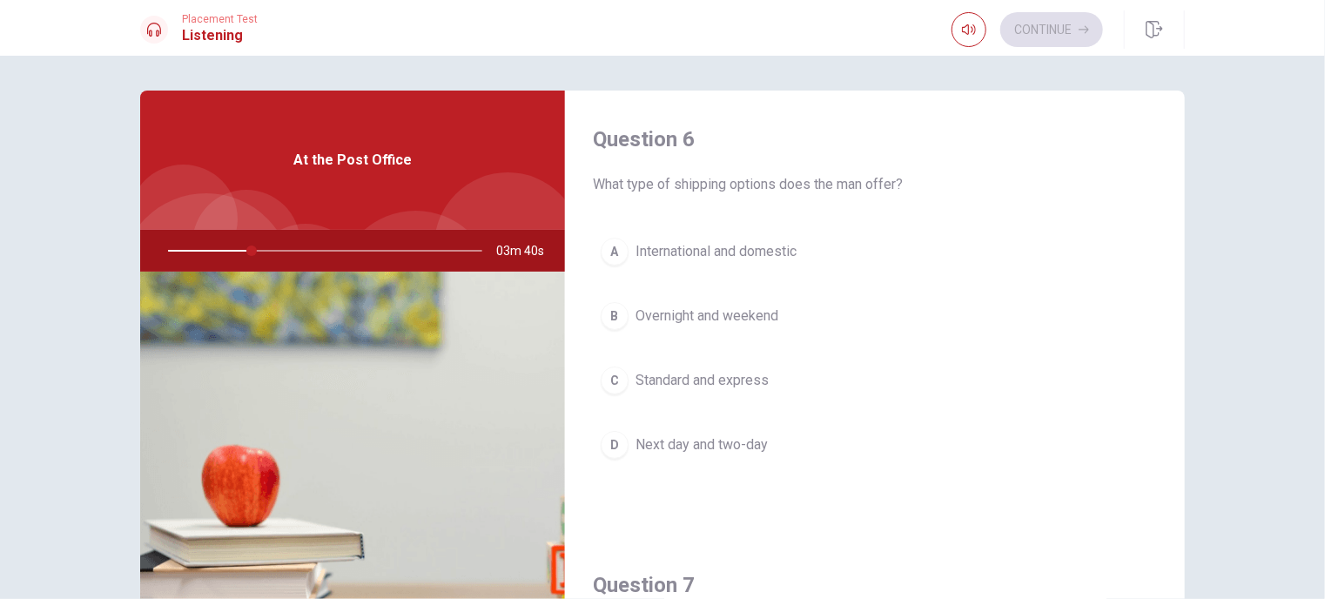
scroll to position [0, 0]
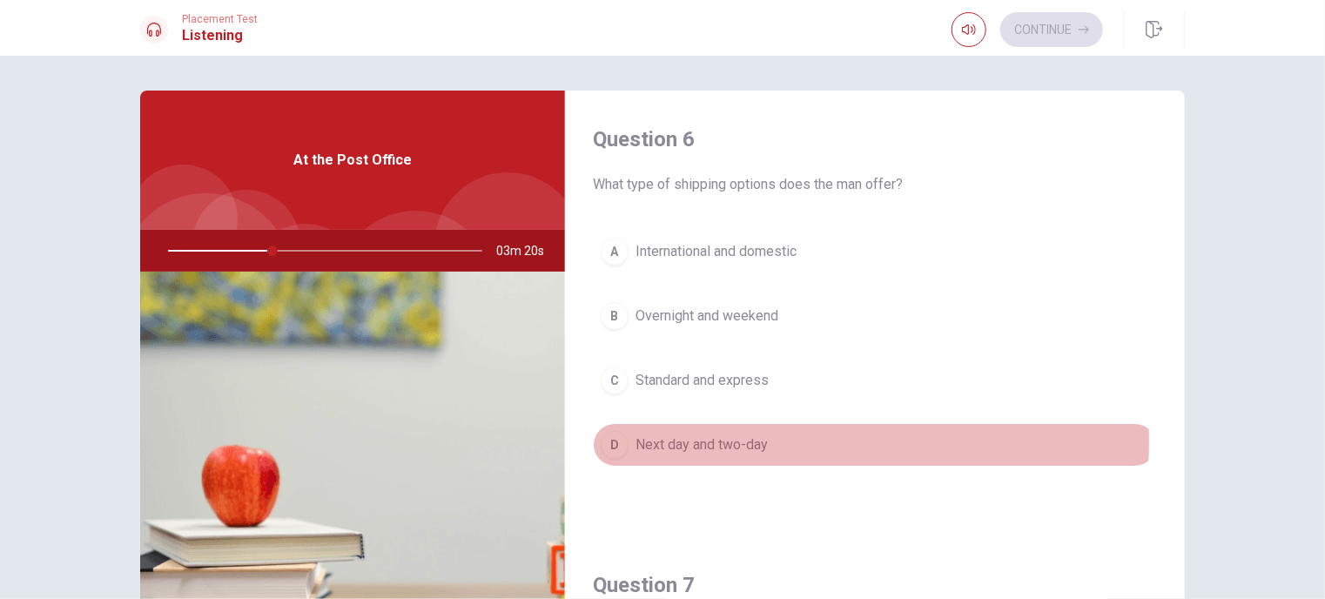
click at [612, 440] on div "D" at bounding box center [615, 445] width 28 height 28
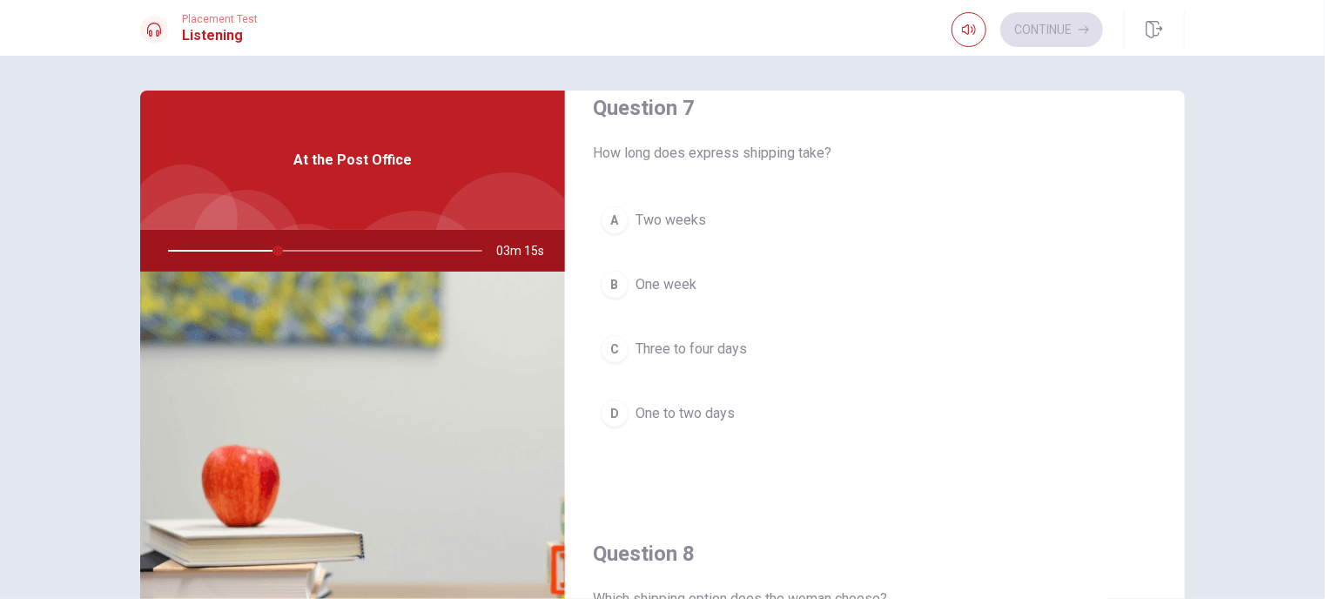
scroll to position [435, 0]
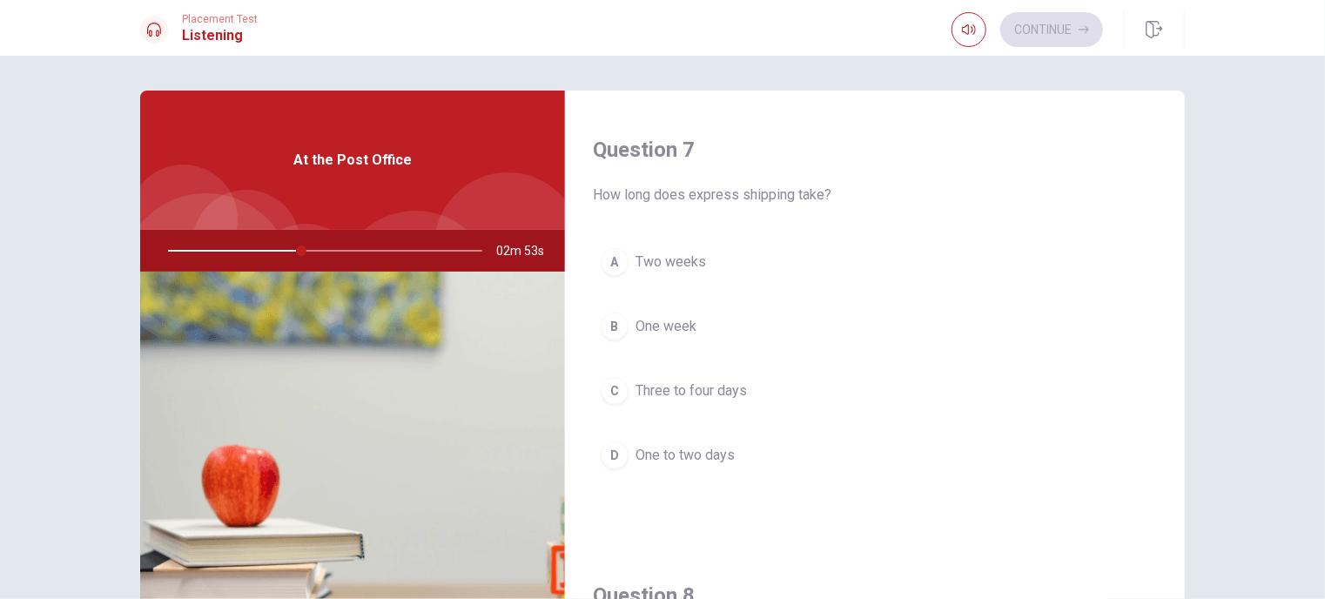
click at [698, 461] on span "One to two days" at bounding box center [685, 455] width 99 height 21
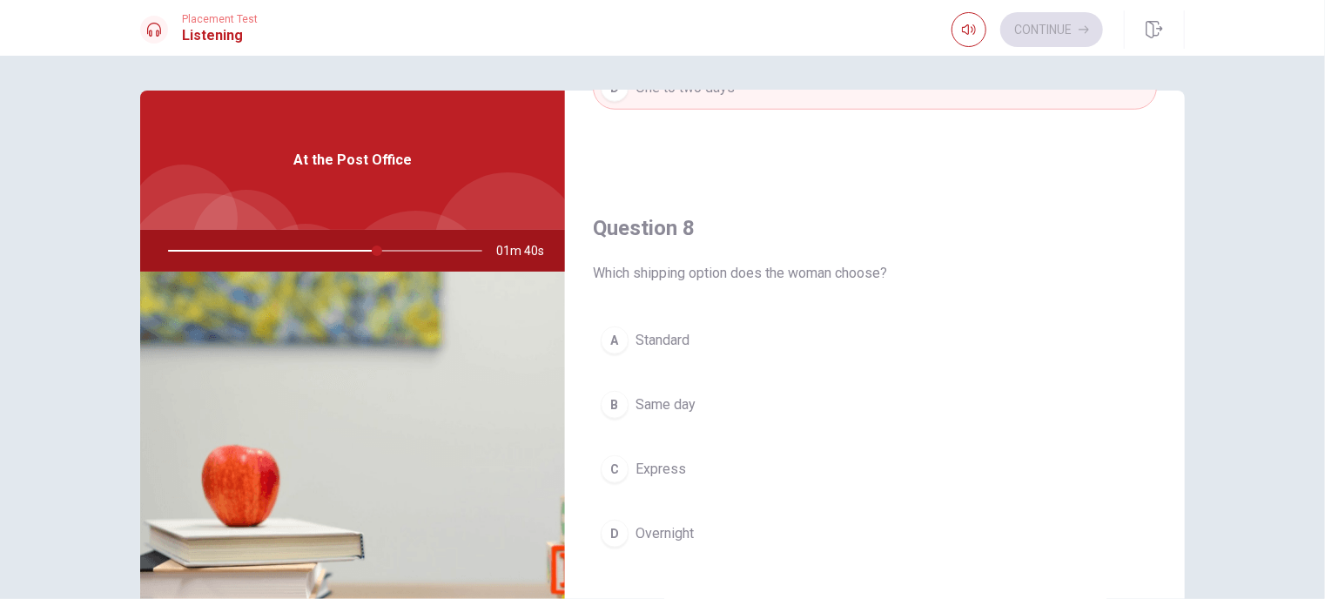
scroll to position [832, 0]
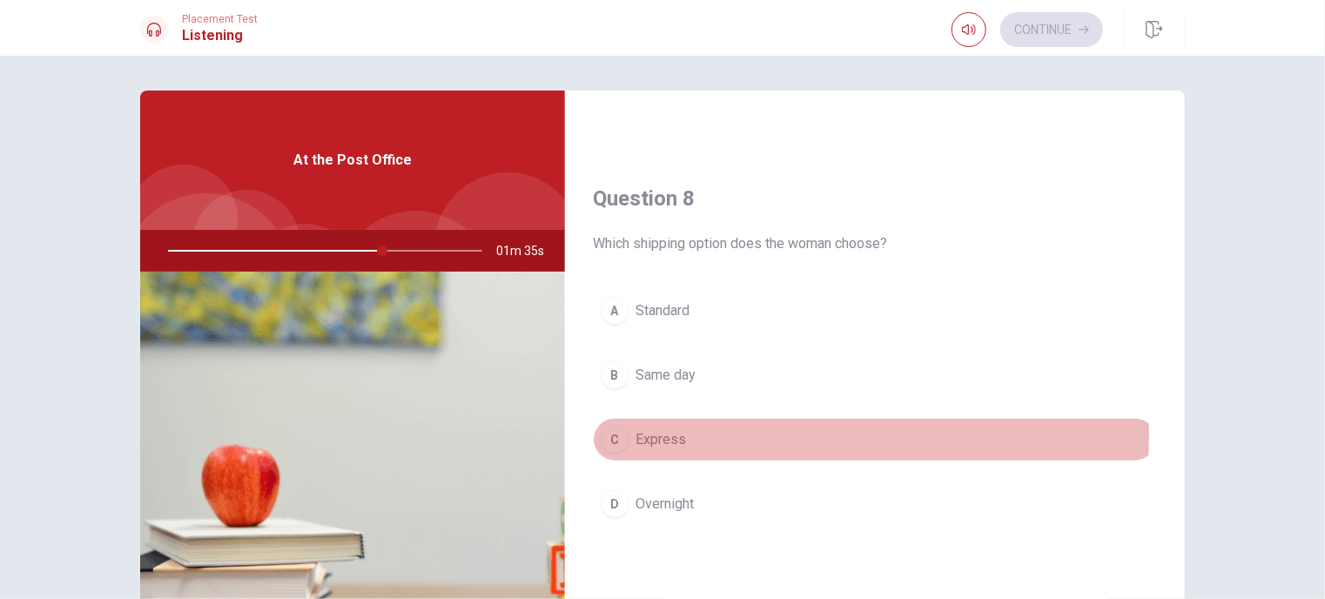
click at [681, 431] on button "C Express" at bounding box center [875, 440] width 564 height 44
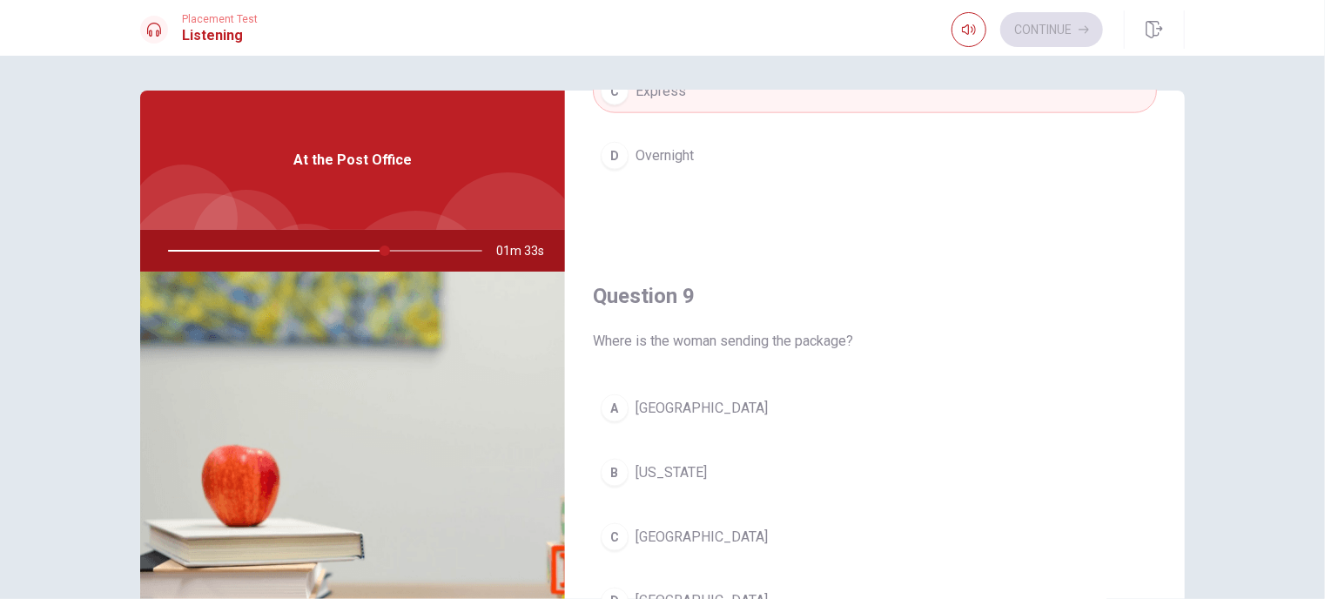
scroll to position [1355, 0]
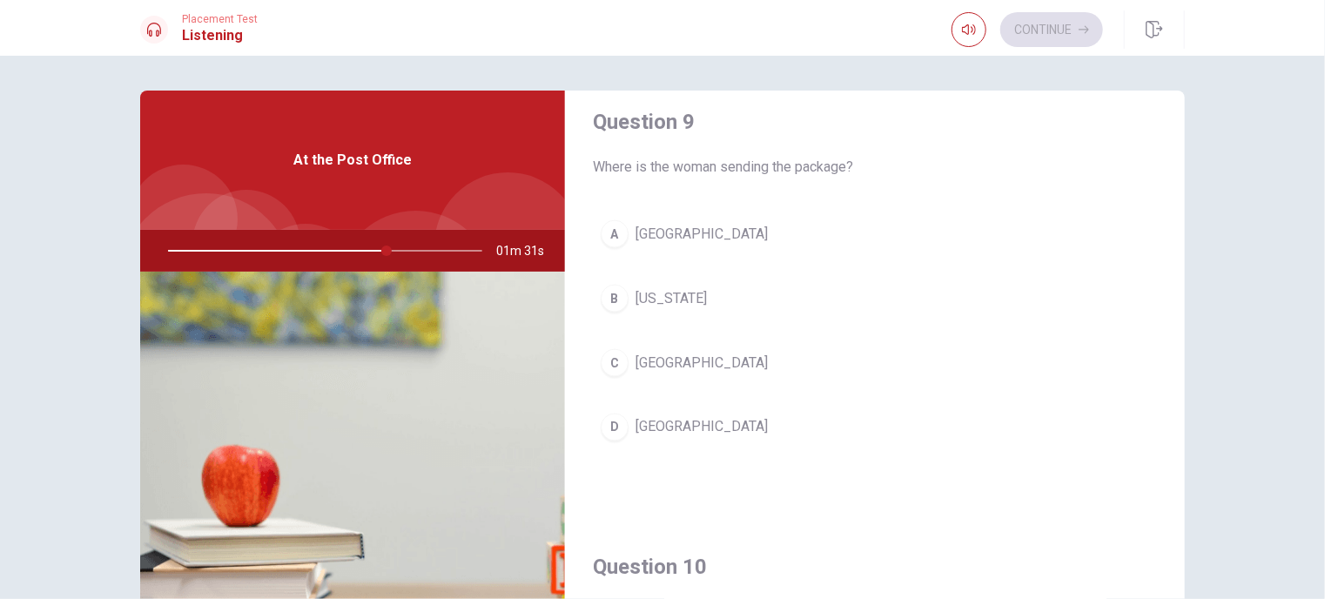
click at [715, 279] on button "B [US_STATE]" at bounding box center [875, 299] width 564 height 44
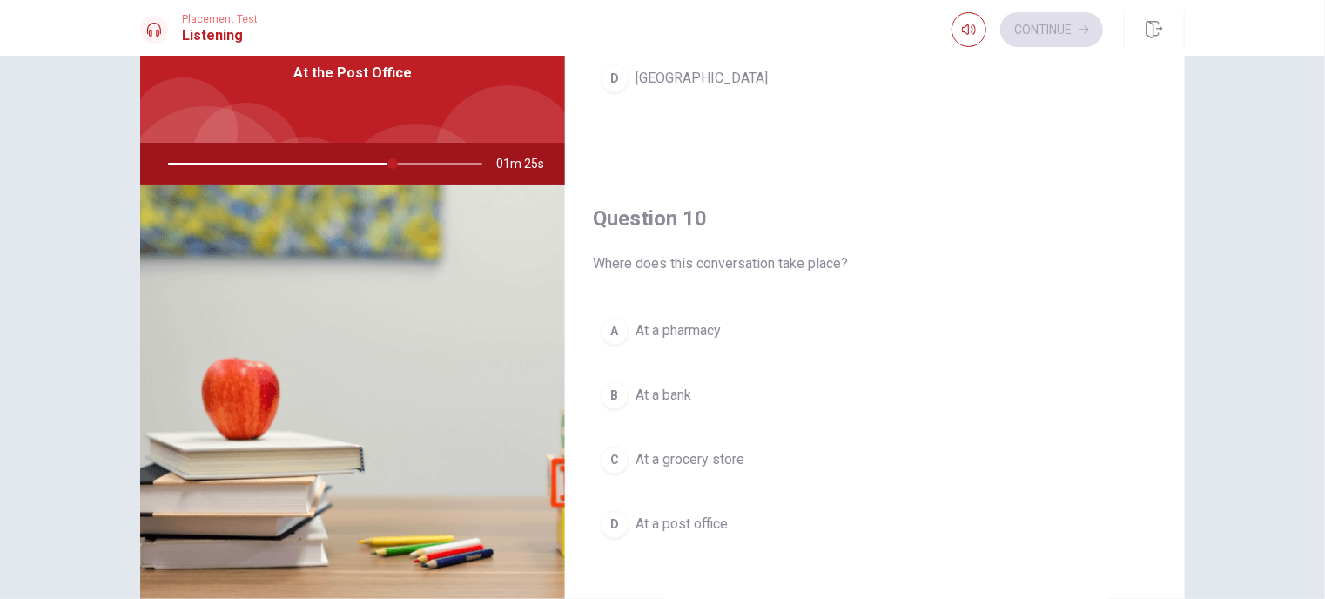
scroll to position [174, 0]
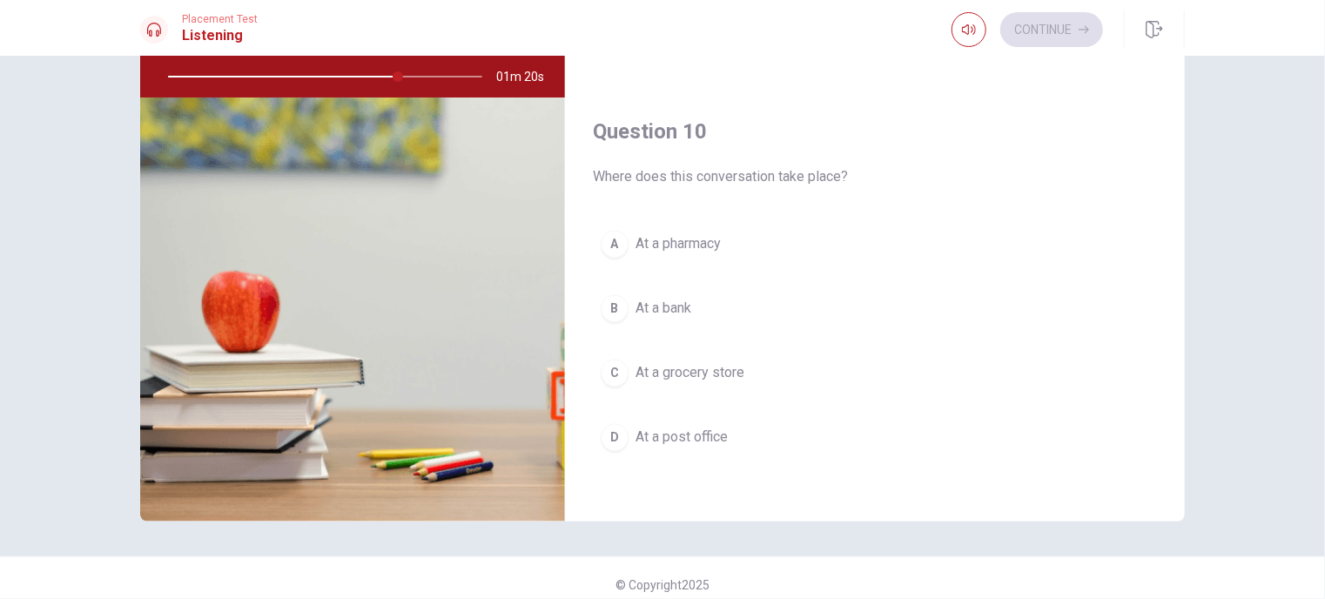
click at [692, 428] on span "At a post office" at bounding box center [682, 438] width 92 height 21
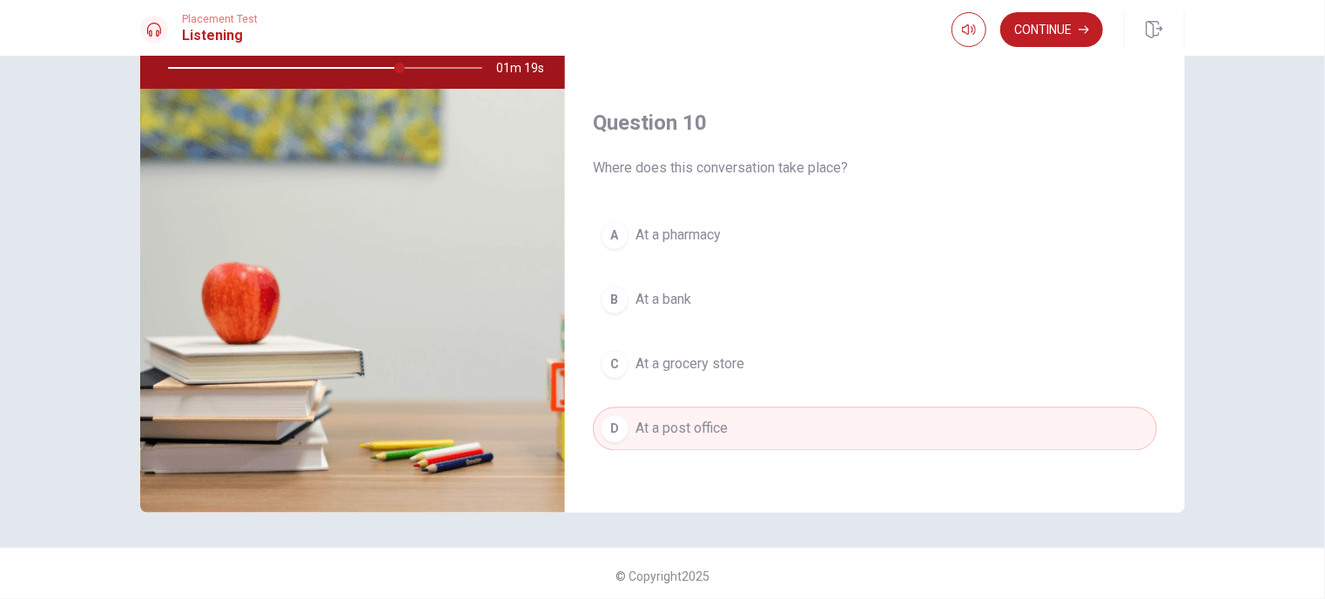
scroll to position [187, 0]
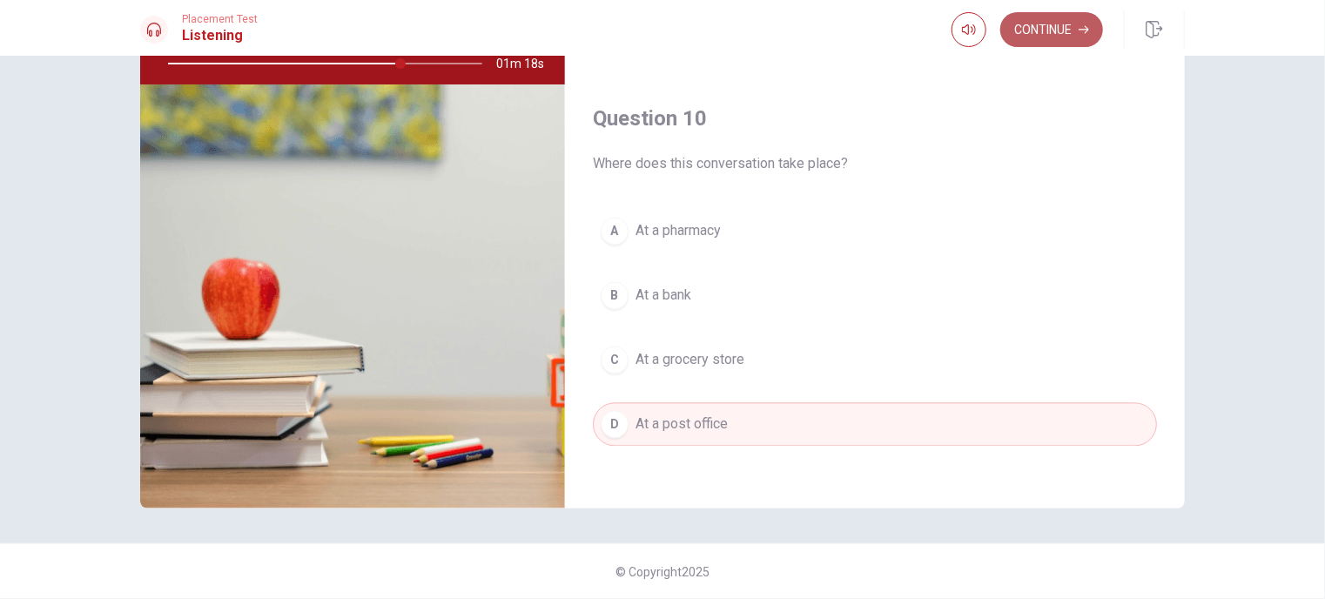
click at [1065, 30] on button "Continue" at bounding box center [1051, 29] width 103 height 35
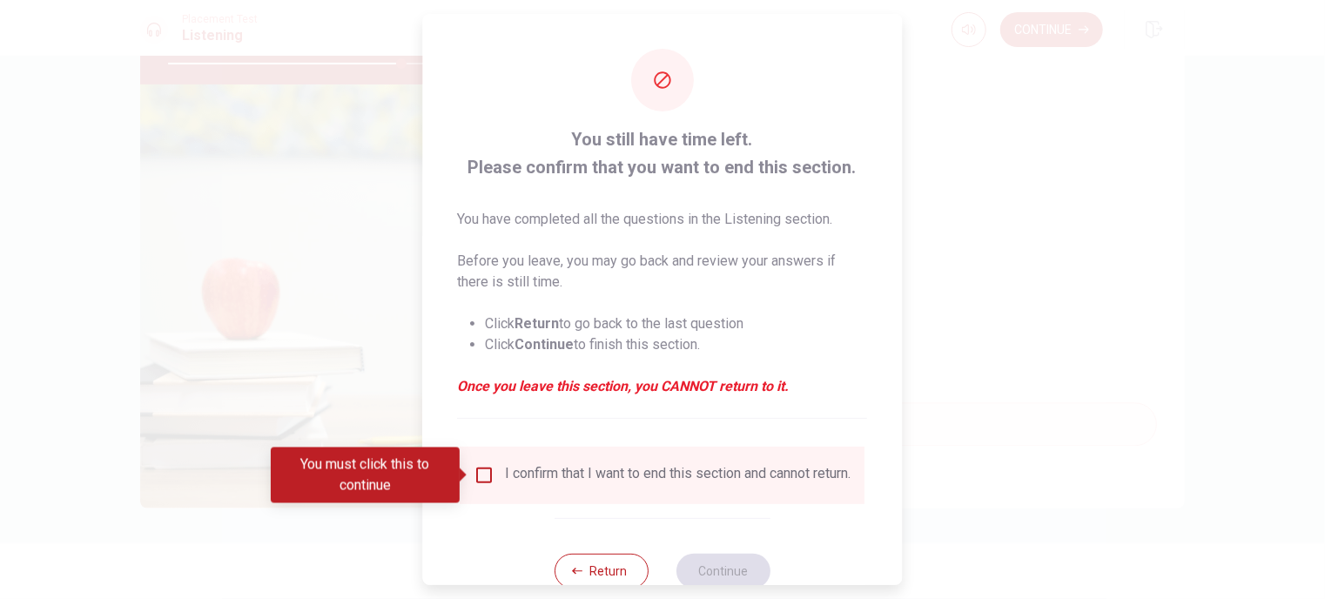
click at [586, 473] on div "I confirm that I want to end this section and cannot return." at bounding box center [679, 475] width 346 height 21
click at [478, 467] on input "You must click this to continue" at bounding box center [485, 475] width 21 height 21
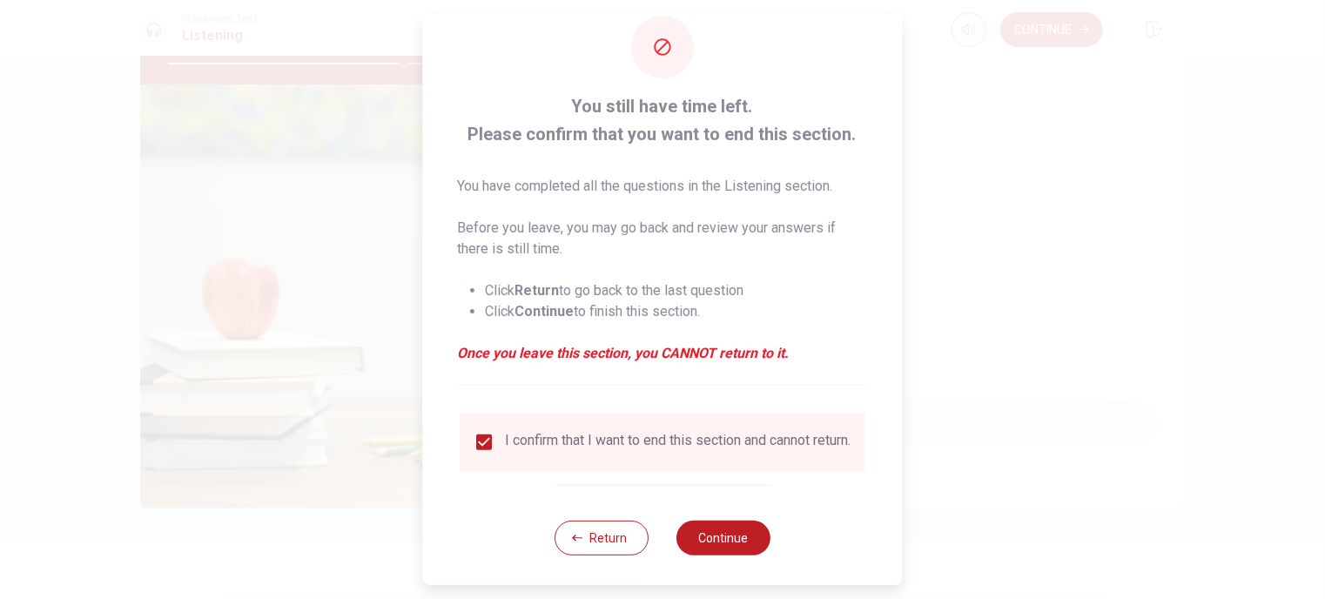
scroll to position [50, 0]
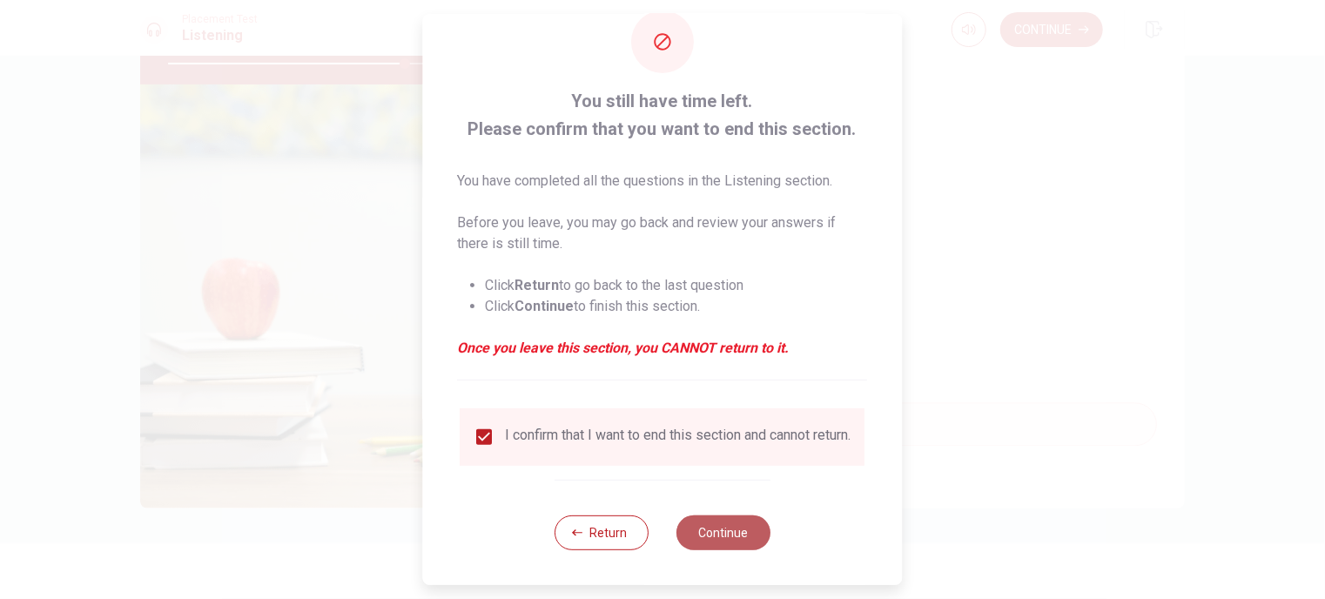
click at [711, 539] on button "Continue" at bounding box center [724, 532] width 94 height 35
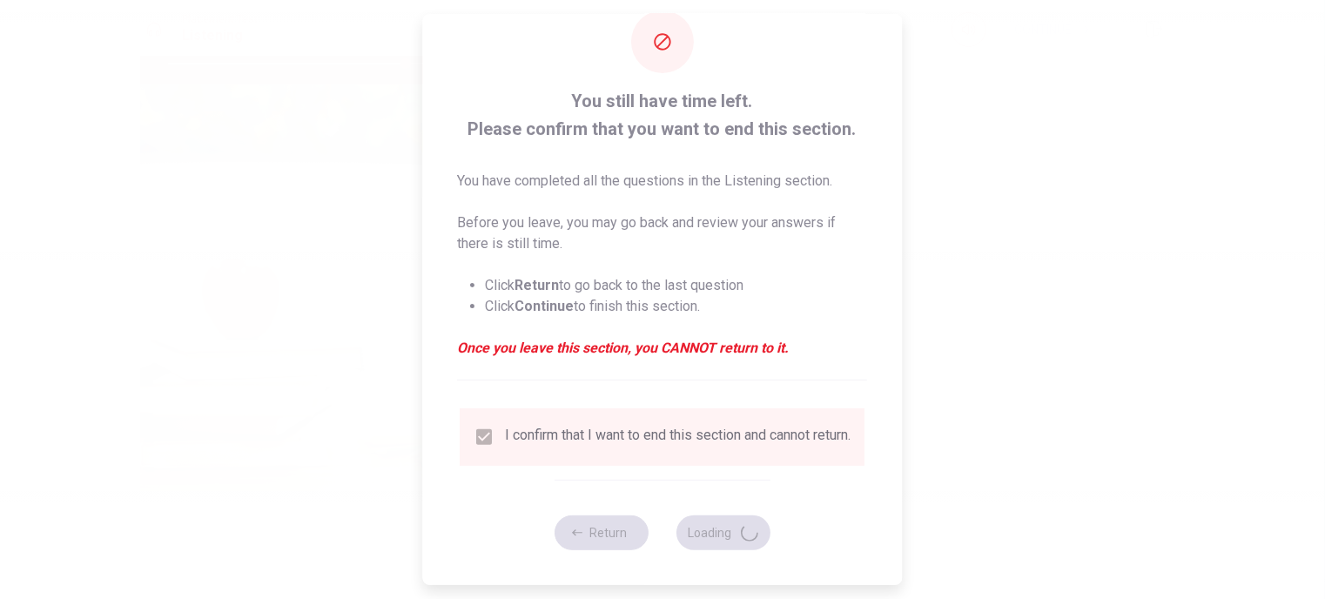
type input "76"
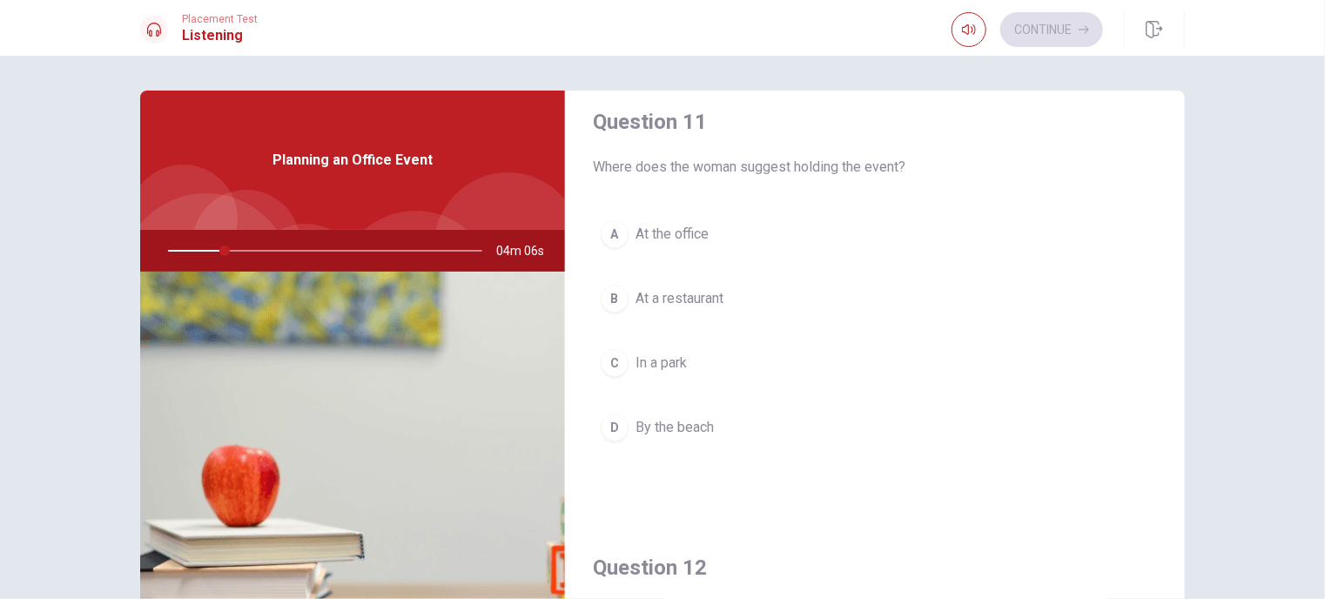
scroll to position [0, 0]
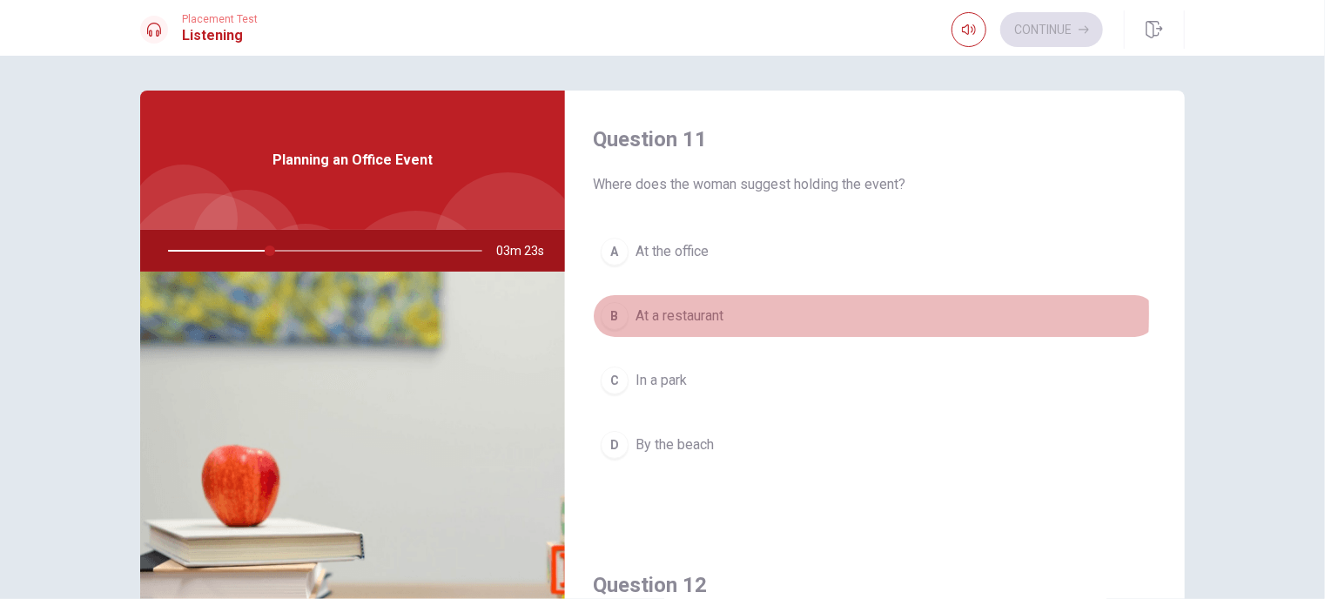
click at [704, 313] on span "At a restaurant" at bounding box center [680, 316] width 88 height 21
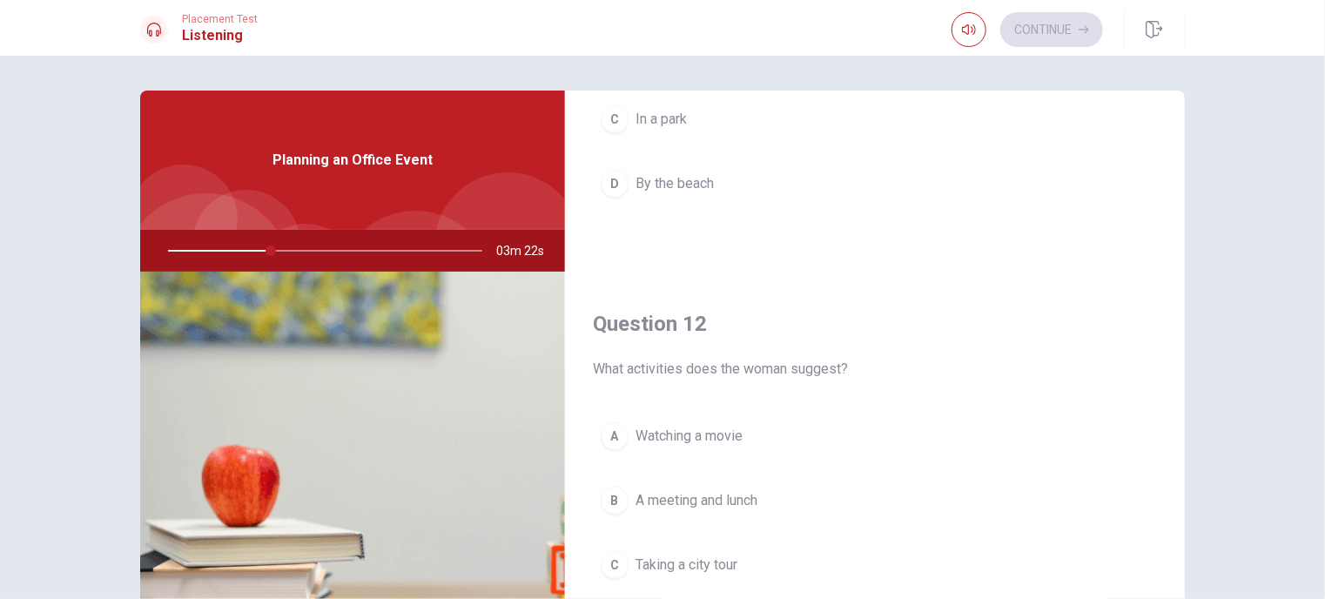
scroll to position [348, 0]
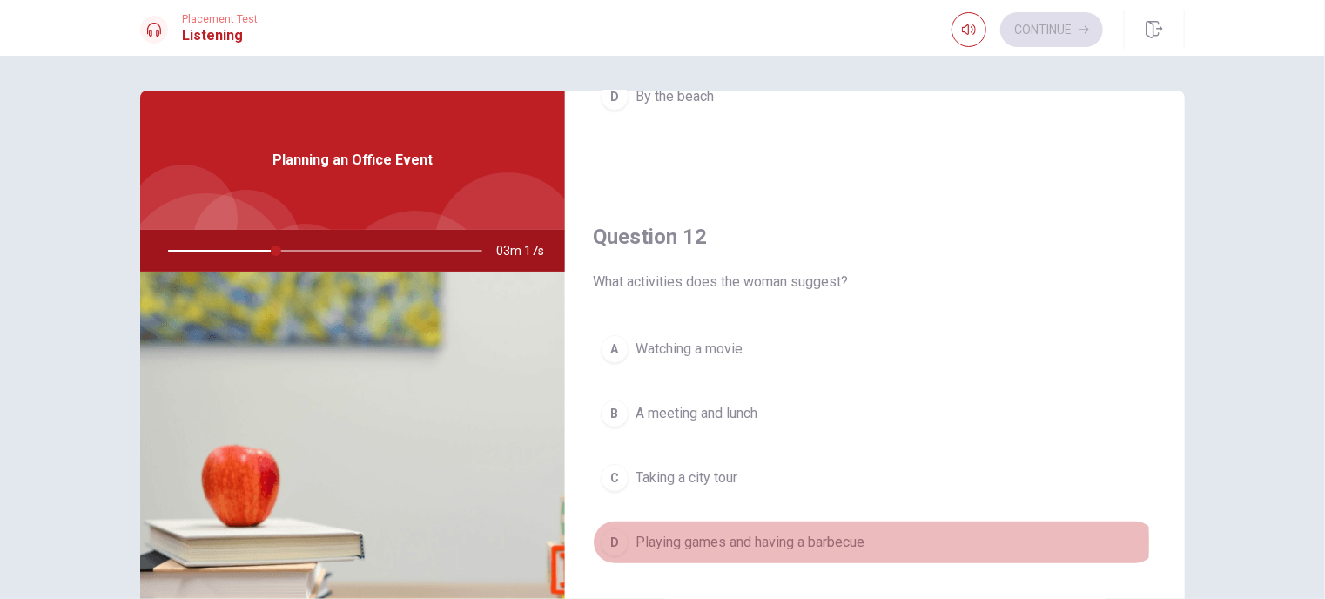
click at [732, 540] on span "Playing games and having a barbecue" at bounding box center [750, 542] width 229 height 21
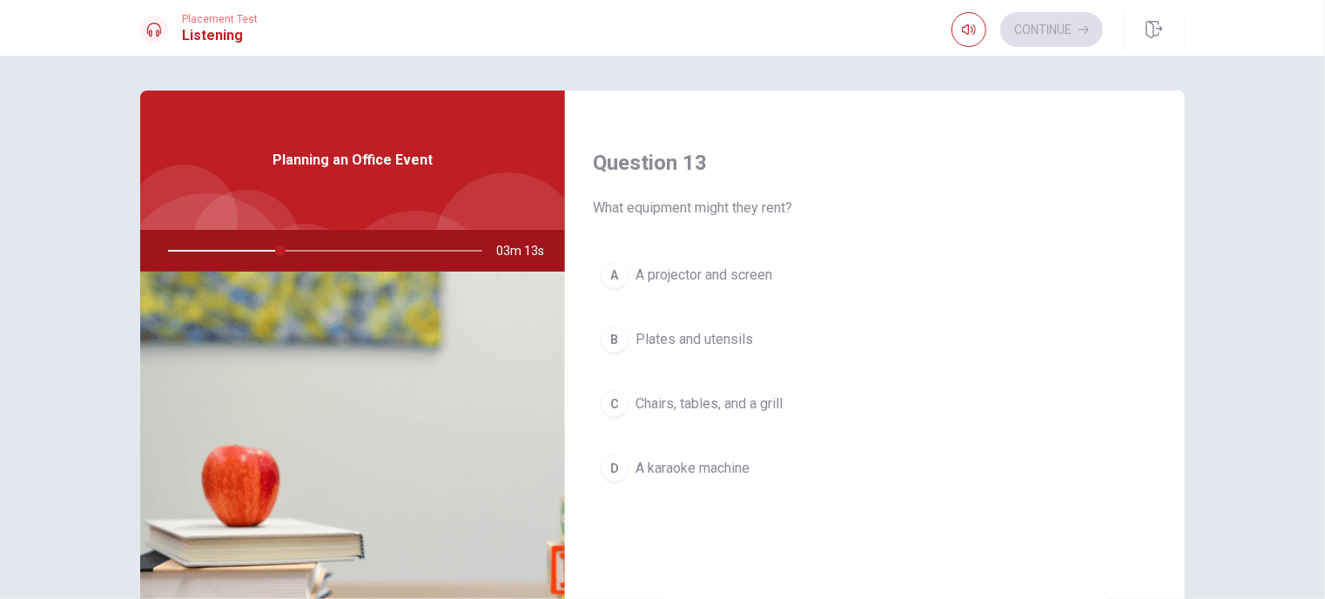
scroll to position [871, 0]
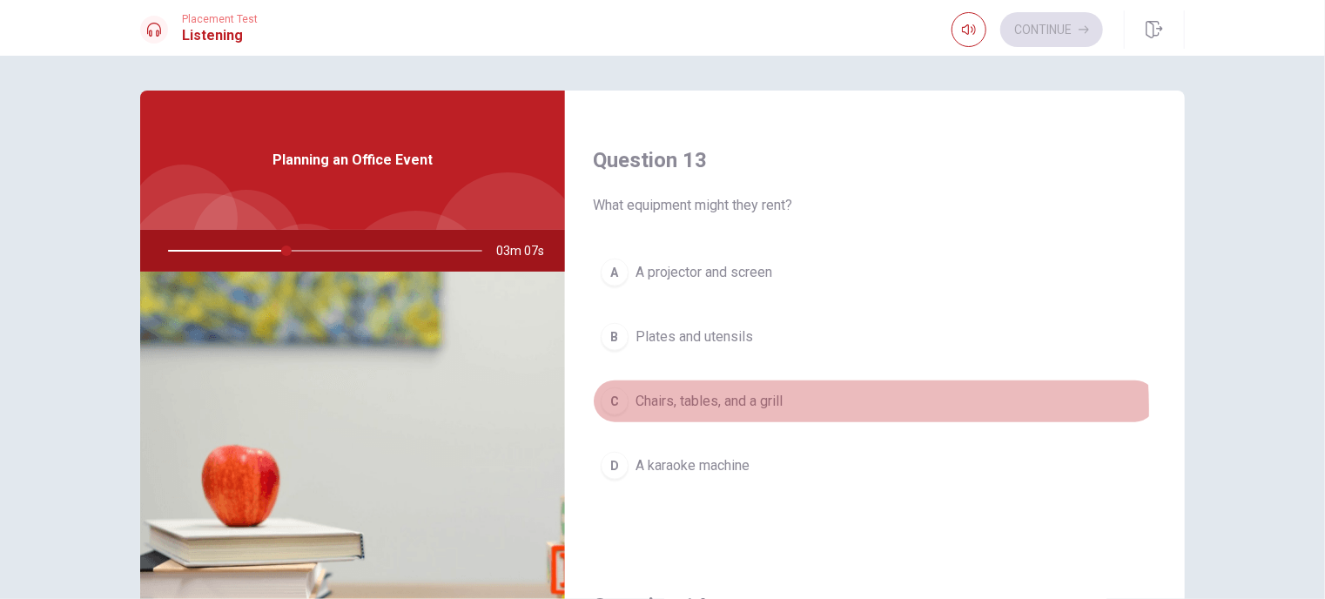
click at [766, 405] on span "Chairs, tables, and a grill" at bounding box center [709, 401] width 147 height 21
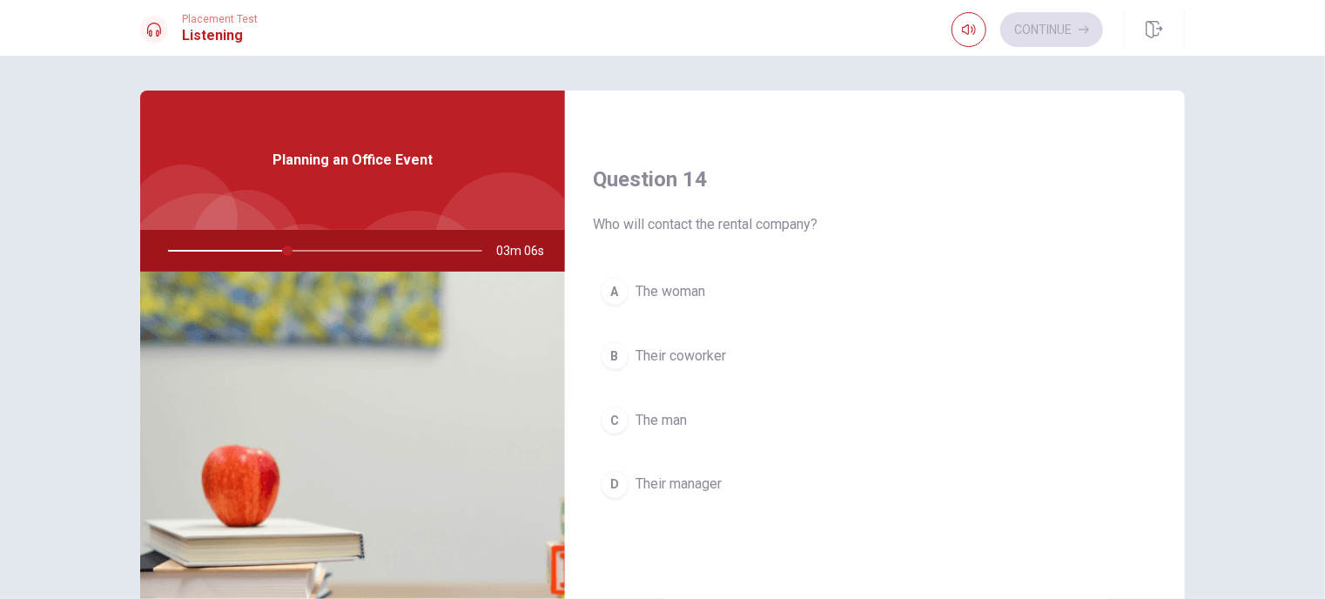
scroll to position [1306, 0]
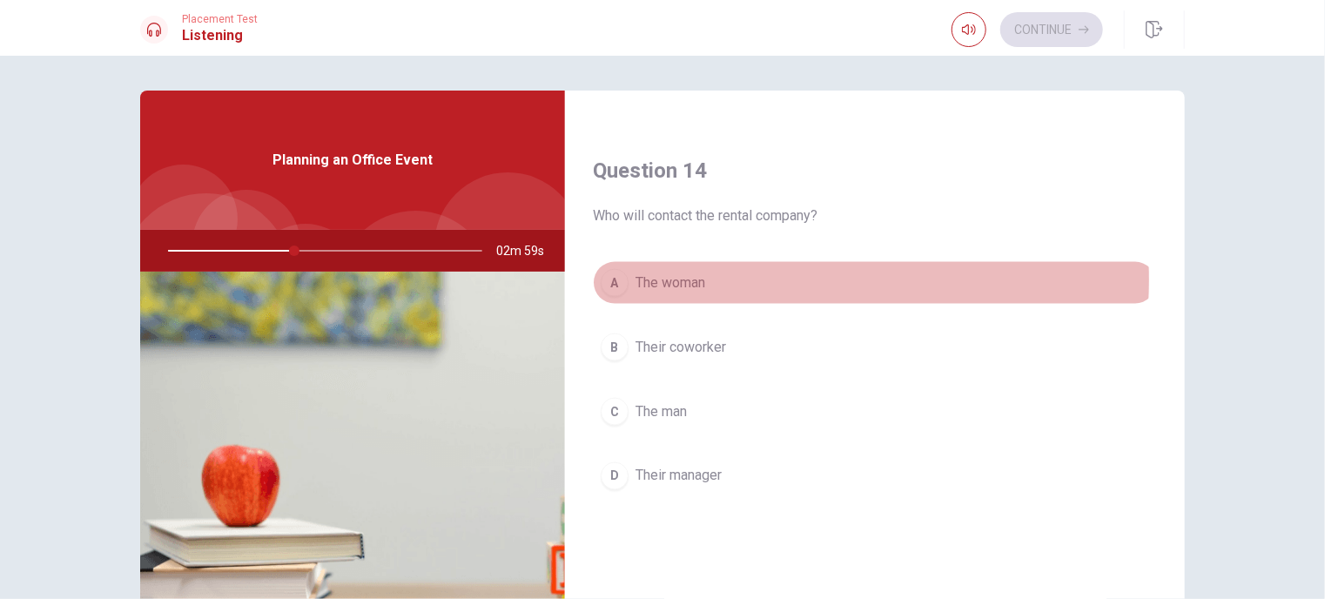
drag, startPoint x: 724, startPoint y: 276, endPoint x: 751, endPoint y: 320, distance: 50.8
click at [728, 278] on button "A The woman" at bounding box center [875, 283] width 564 height 44
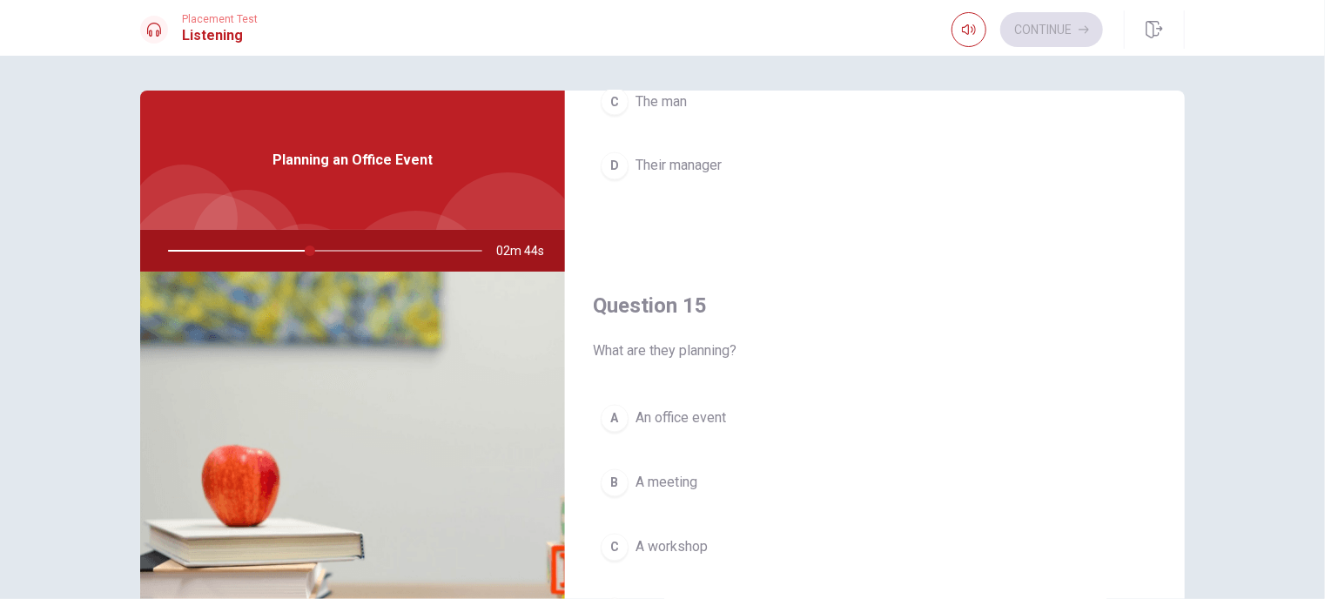
scroll to position [87, 0]
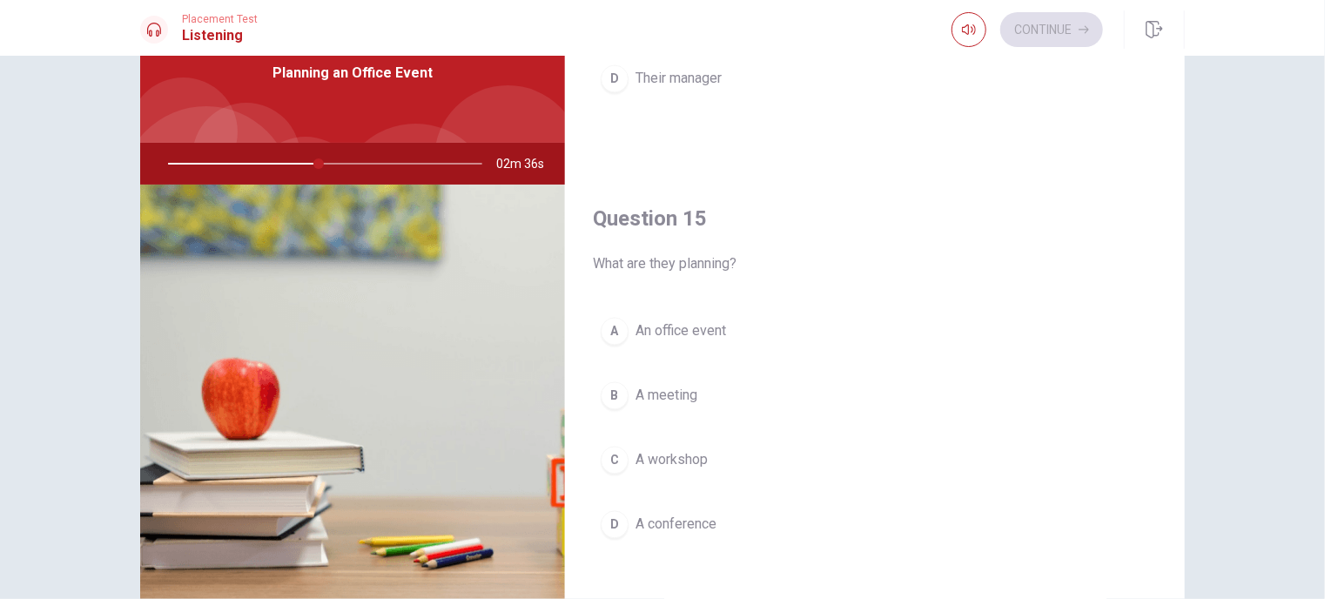
click at [698, 389] on button "B A meeting" at bounding box center [875, 396] width 564 height 44
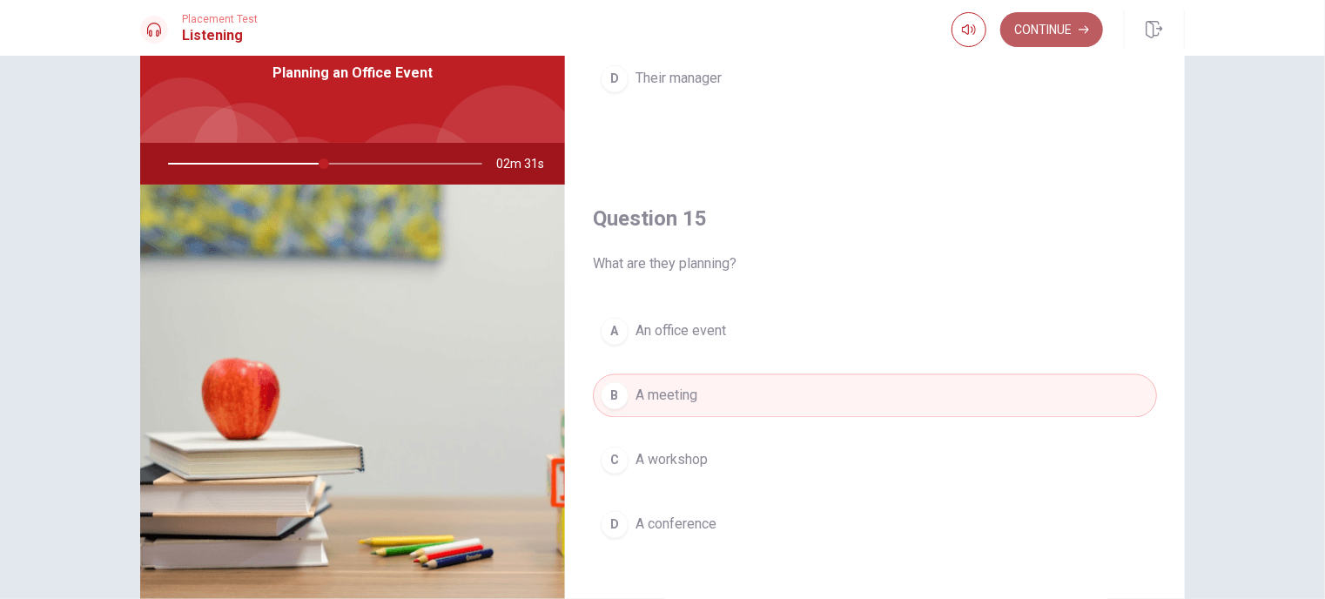
click at [1060, 36] on button "Continue" at bounding box center [1051, 29] width 103 height 35
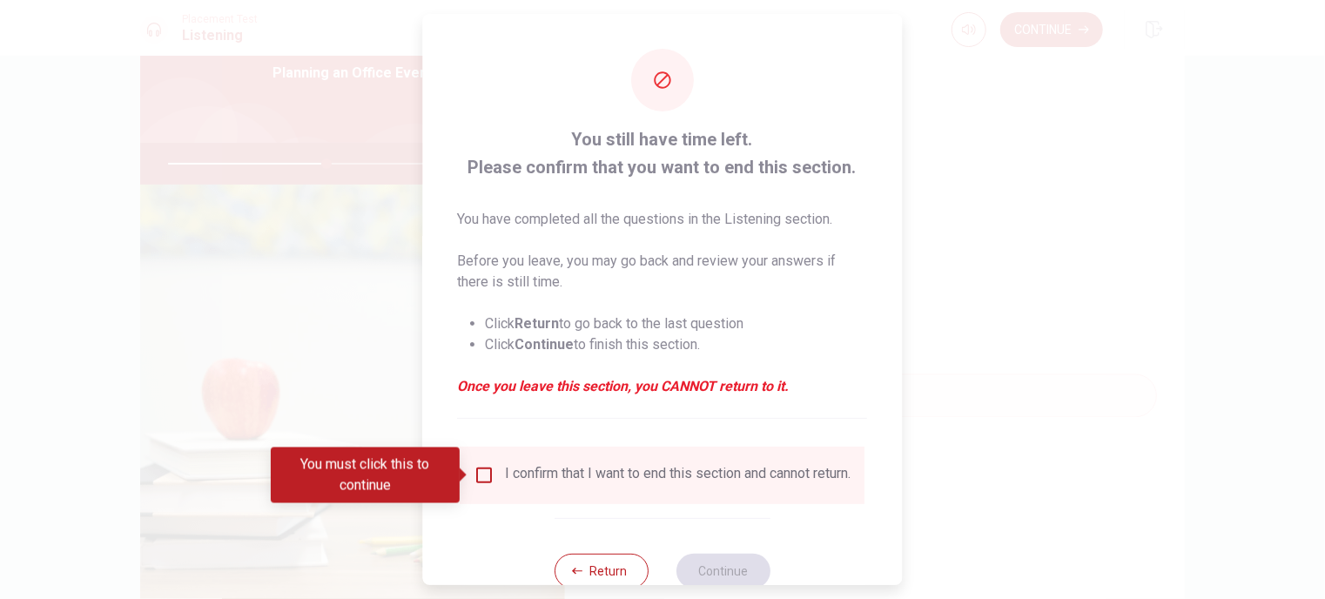
click at [592, 478] on div "I confirm that I want to end this section and cannot return." at bounding box center [679, 475] width 346 height 21
click at [484, 468] on input "You must click this to continue" at bounding box center [485, 475] width 21 height 21
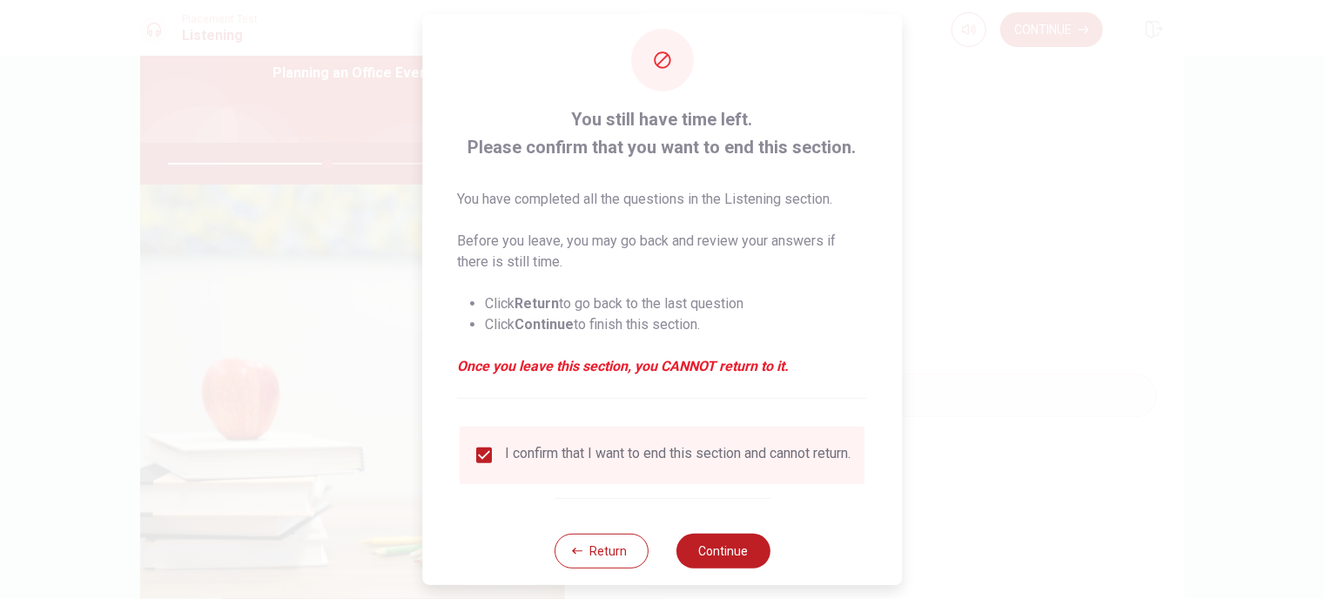
scroll to position [50, 0]
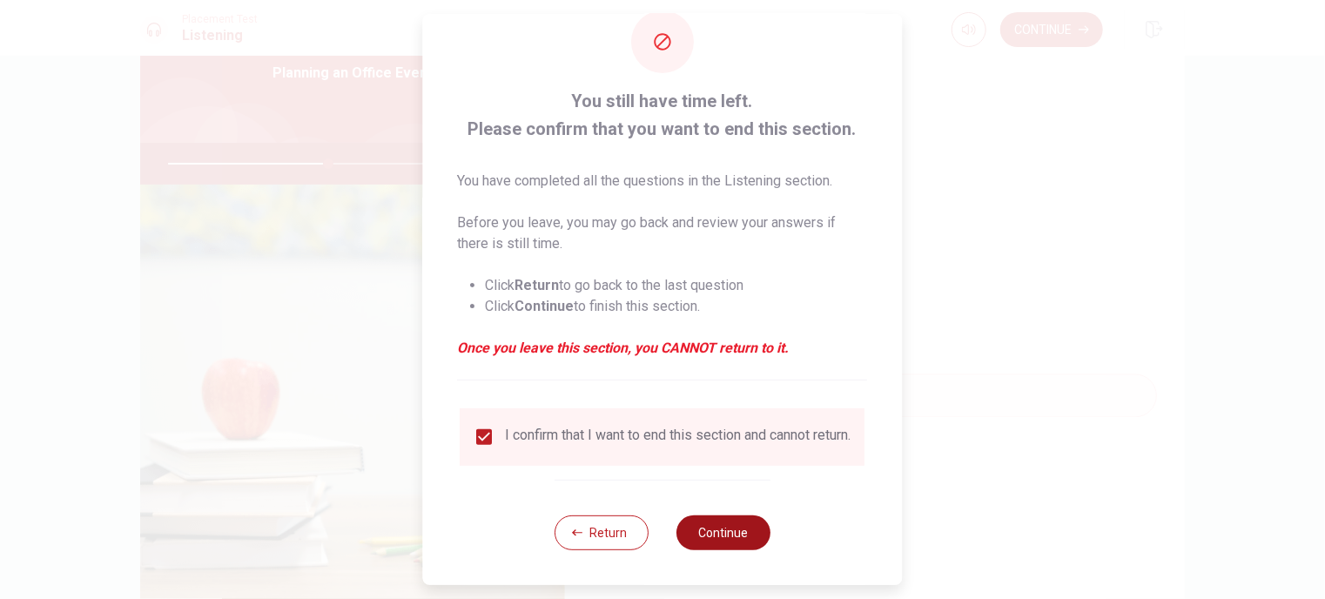
click at [707, 521] on button "Continue" at bounding box center [724, 532] width 94 height 35
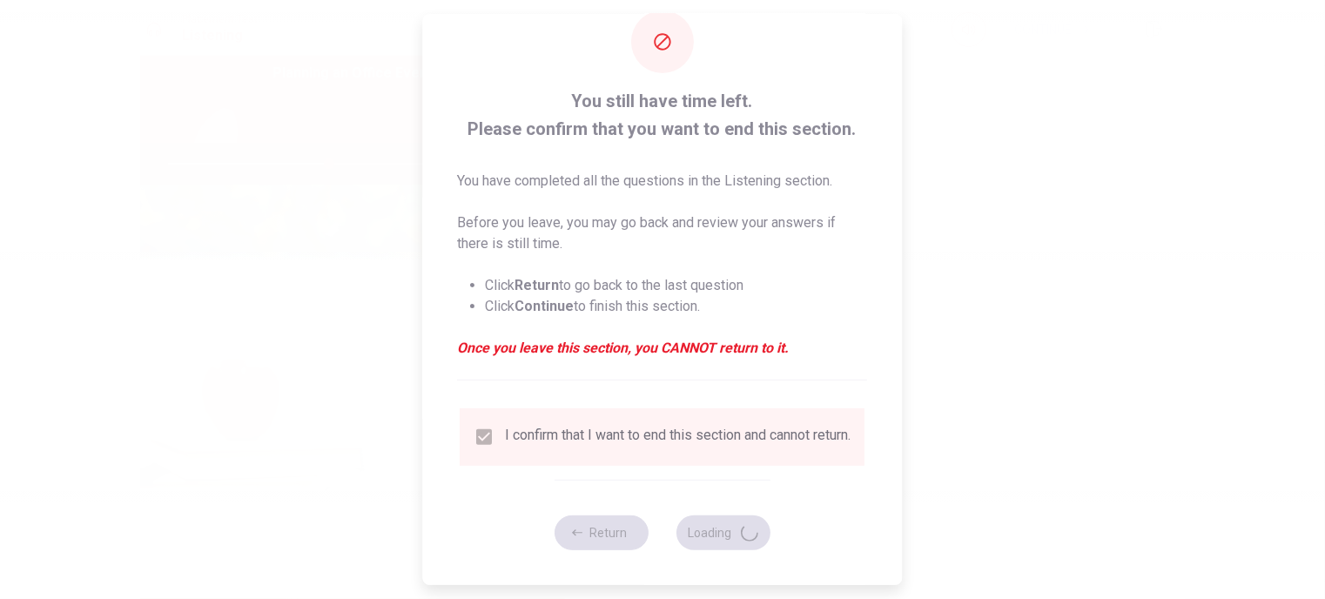
type input "52"
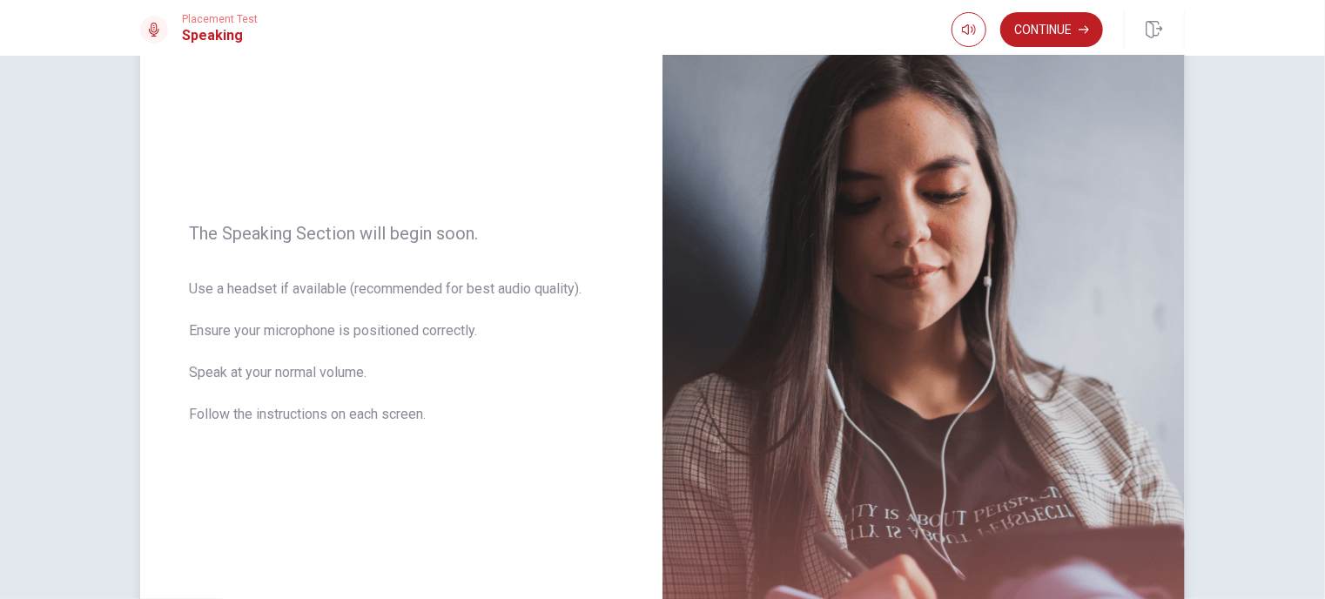
scroll to position [174, 0]
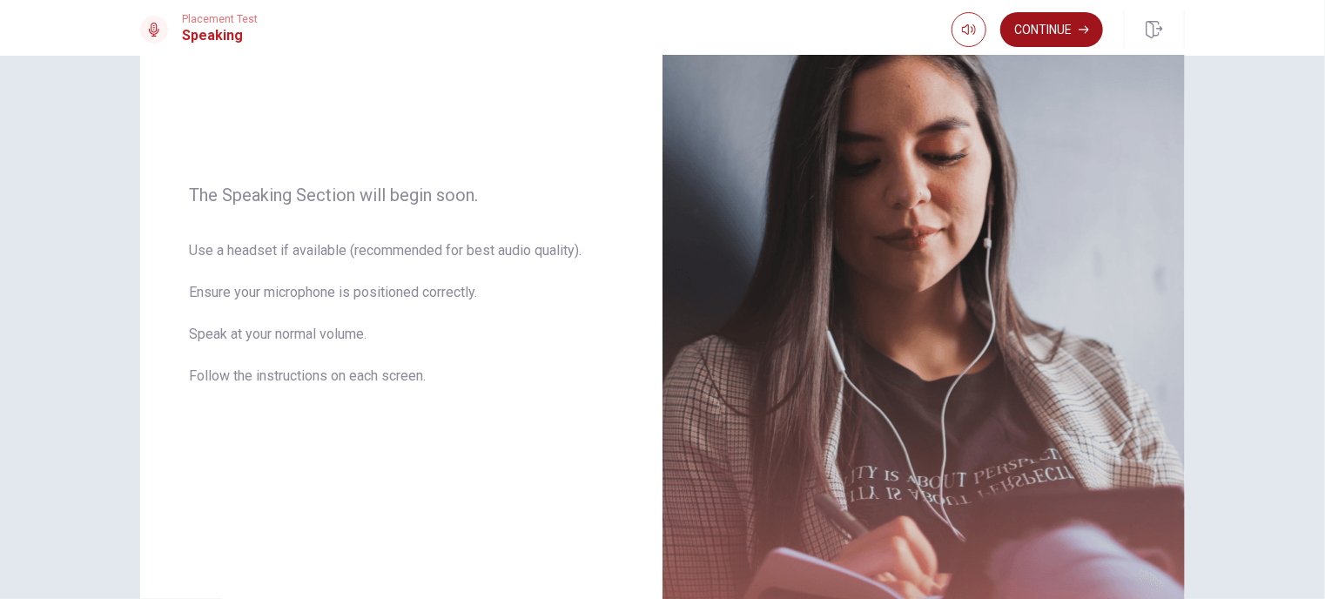
click at [1058, 19] on button "Continue" at bounding box center [1051, 29] width 103 height 35
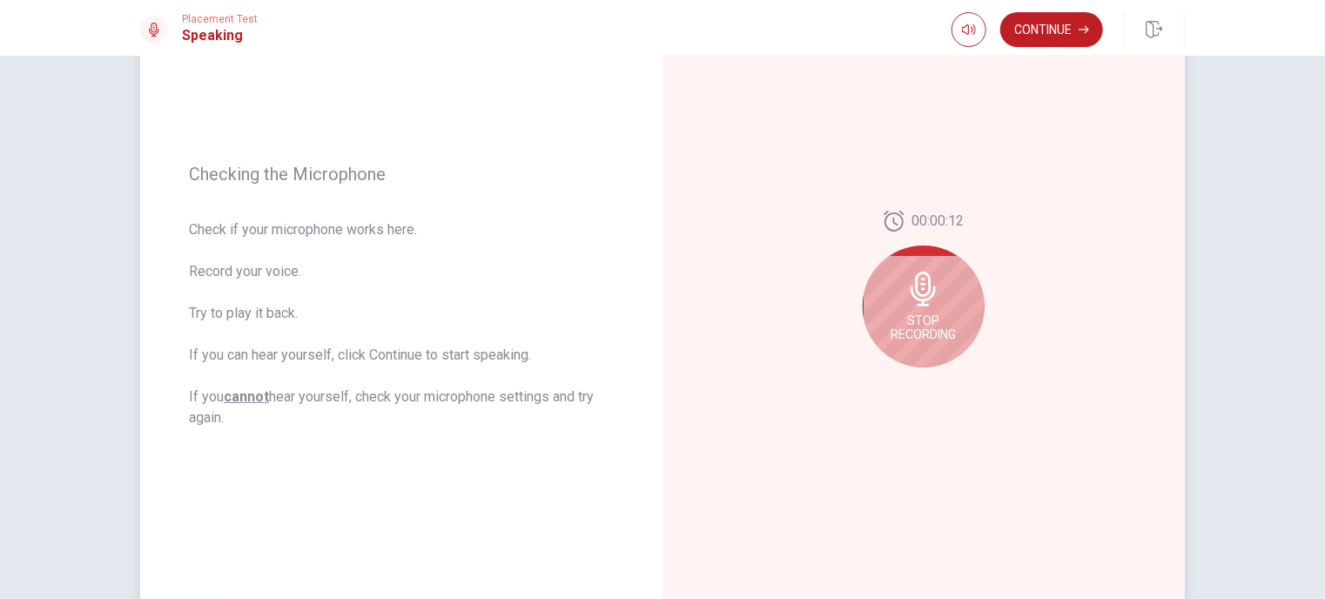
click at [921, 316] on span "Stop Recording" at bounding box center [924, 327] width 65 height 28
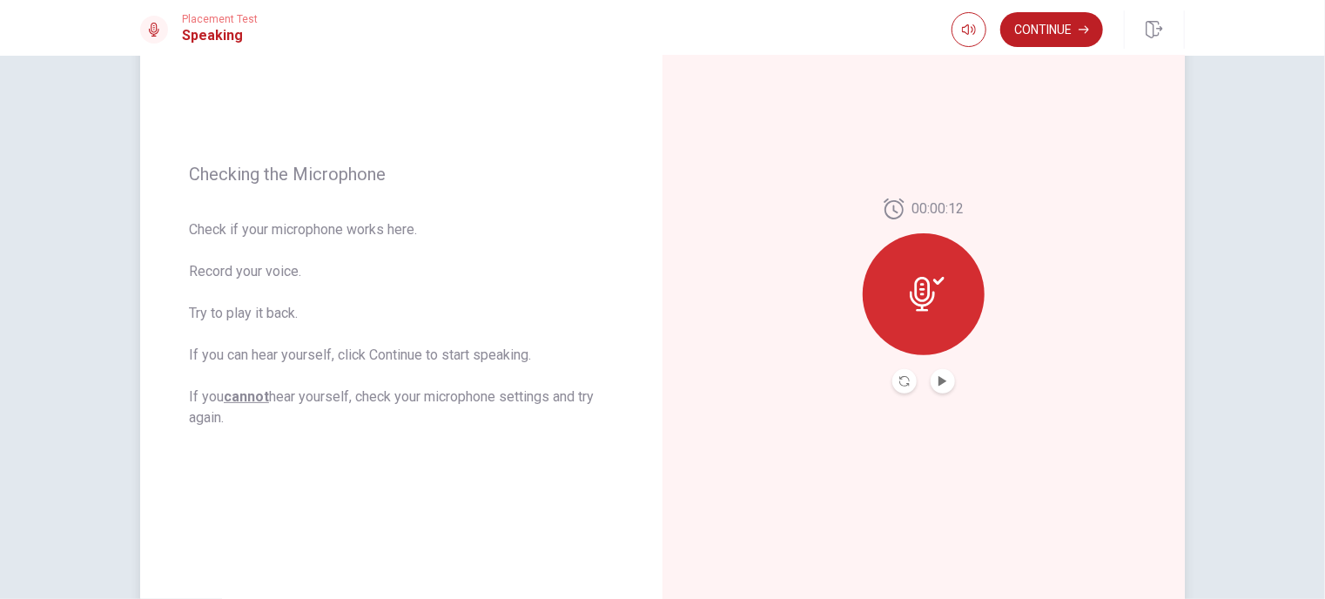
click at [944, 385] on button "Play Audio" at bounding box center [943, 381] width 24 height 24
click at [934, 301] on icon at bounding box center [927, 294] width 35 height 35
click at [932, 375] on button "Play Audio" at bounding box center [943, 381] width 24 height 24
click at [939, 274] on div at bounding box center [924, 294] width 122 height 122
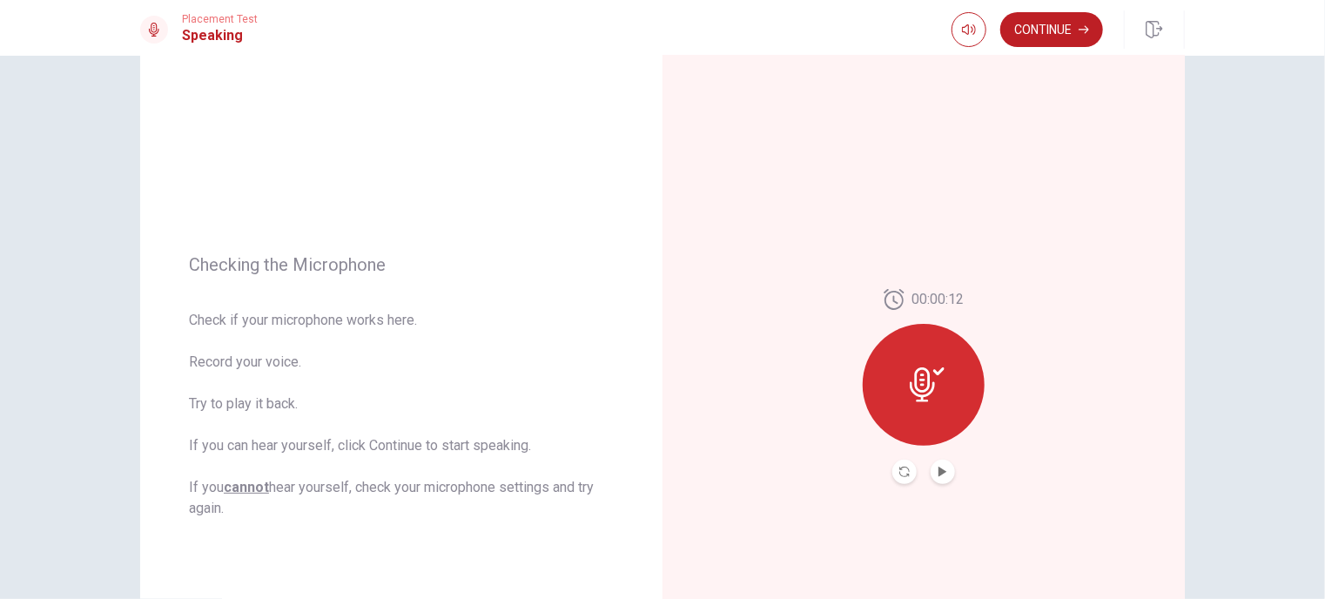
scroll to position [80, 0]
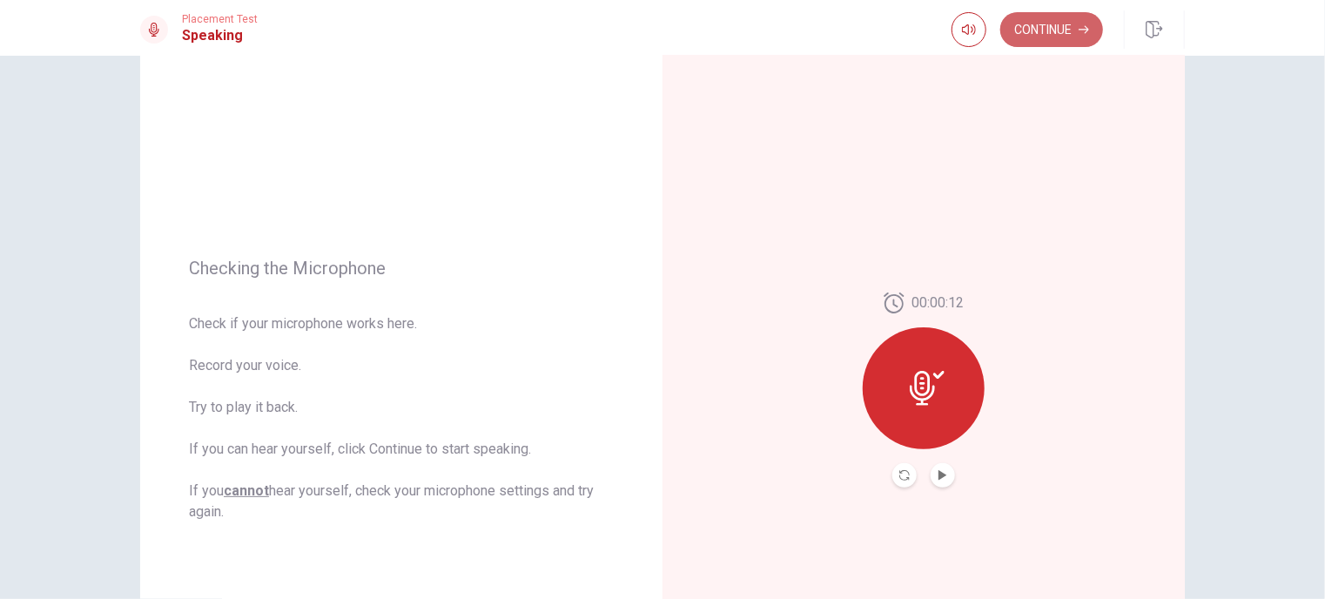
drag, startPoint x: 1054, startPoint y: 31, endPoint x: 1054, endPoint y: 52, distance: 20.9
click at [1054, 28] on button "Continue" at bounding box center [1051, 29] width 103 height 35
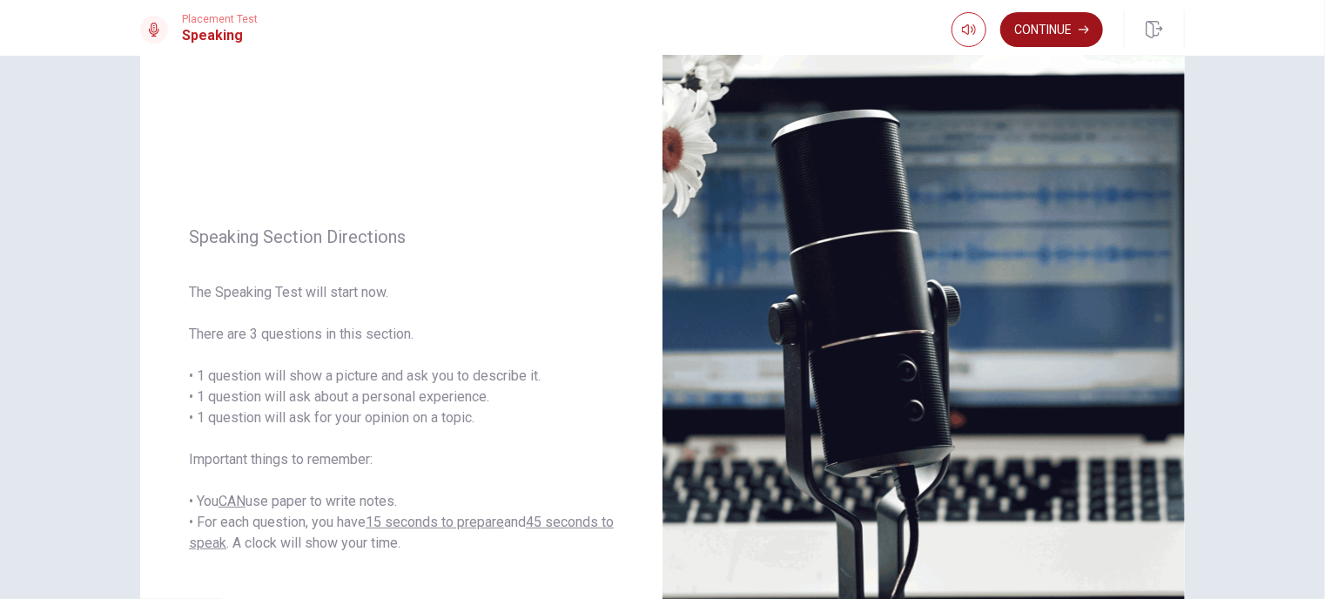
click at [1049, 32] on button "Continue" at bounding box center [1051, 29] width 103 height 35
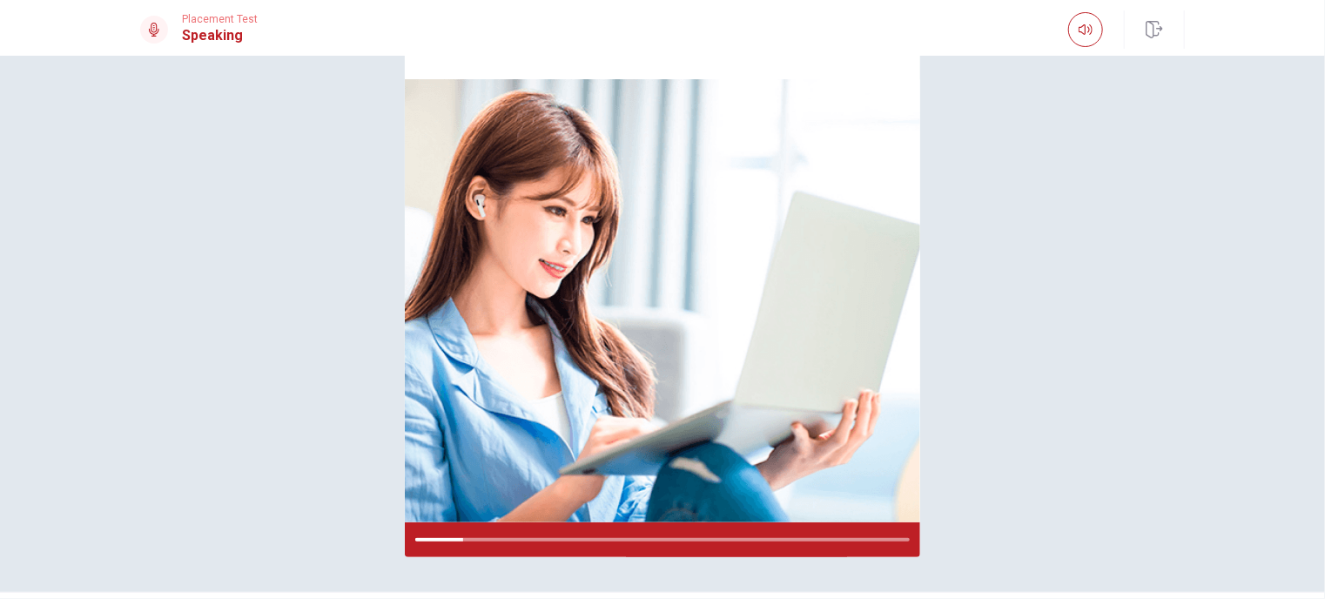
scroll to position [77, 0]
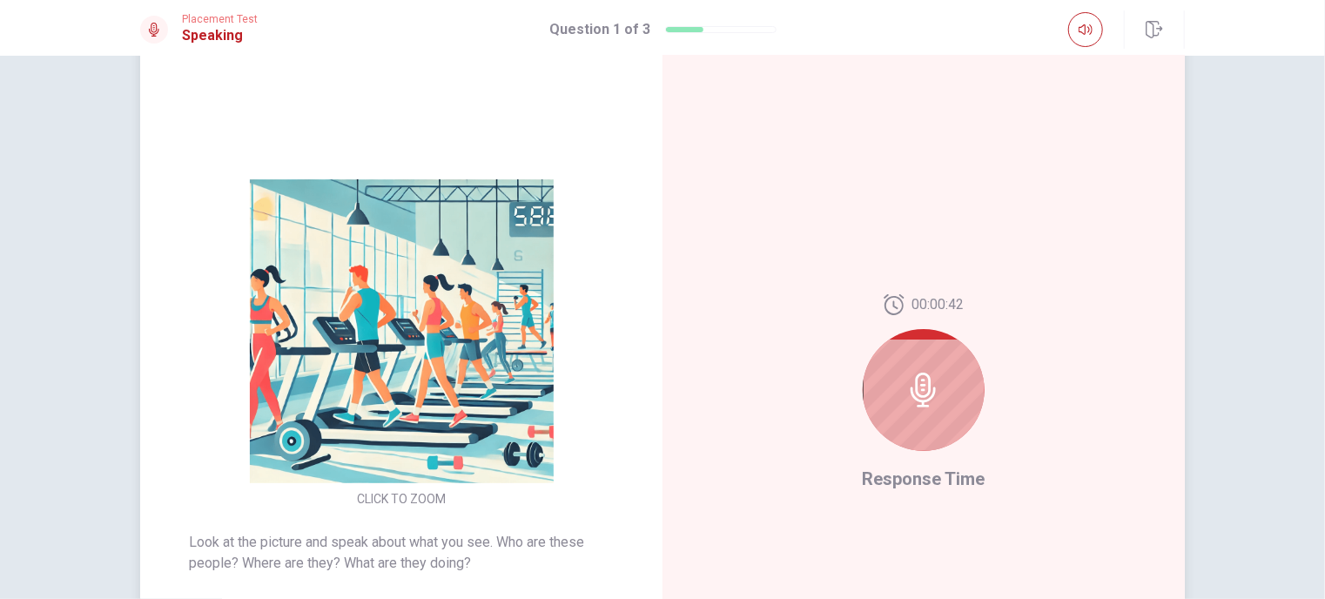
click at [906, 403] on icon at bounding box center [923, 390] width 35 height 35
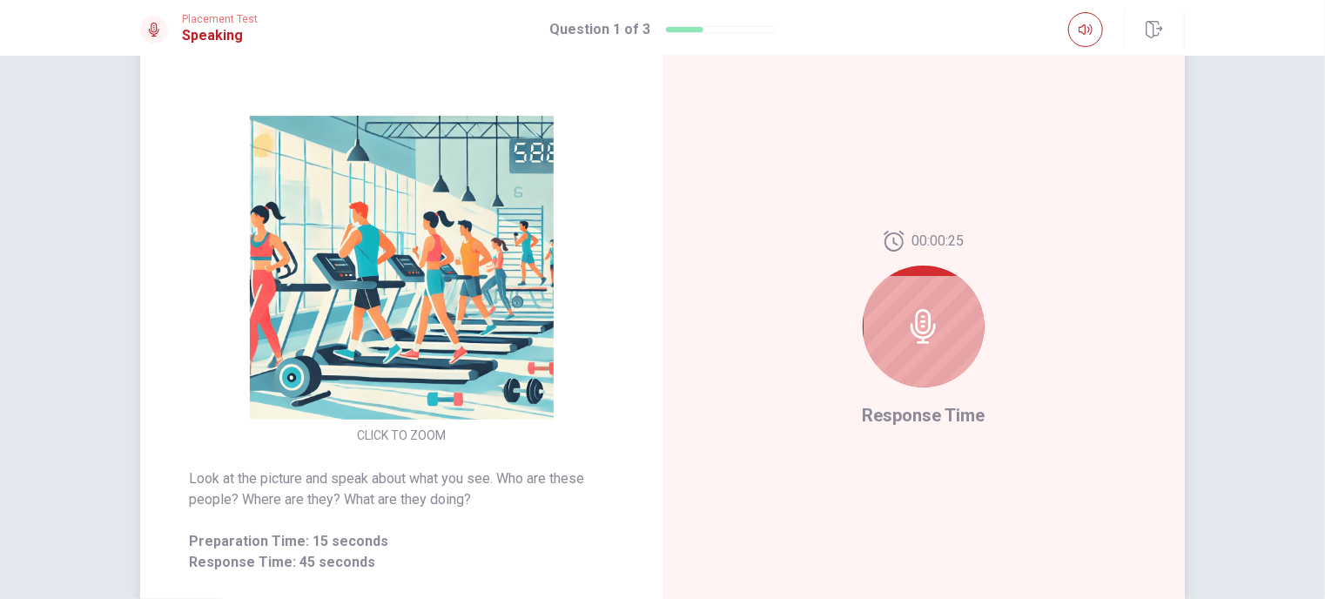
scroll to position [254, 0]
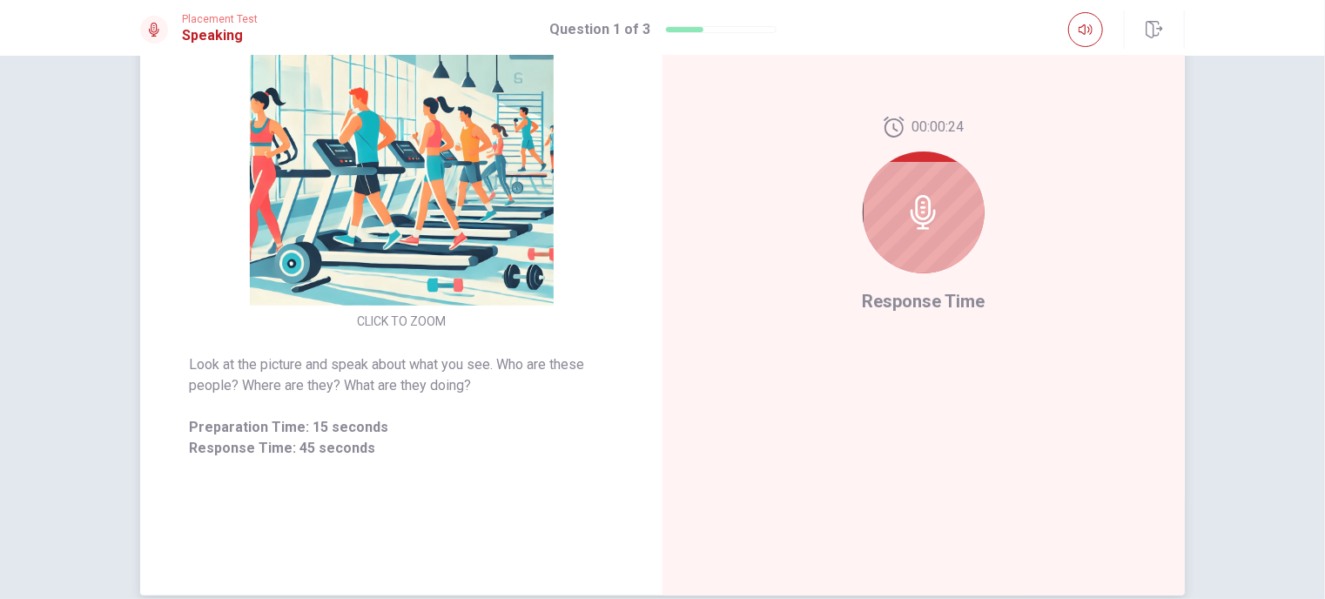
click at [954, 226] on div at bounding box center [924, 212] width 122 height 122
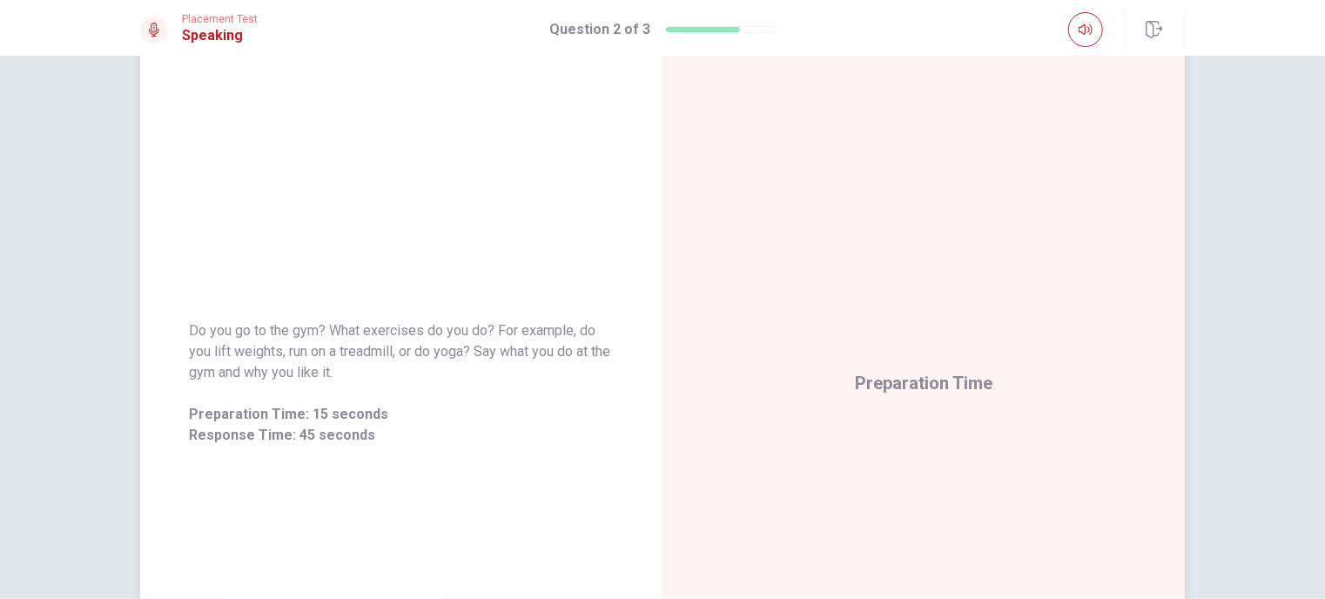
scroll to position [0, 0]
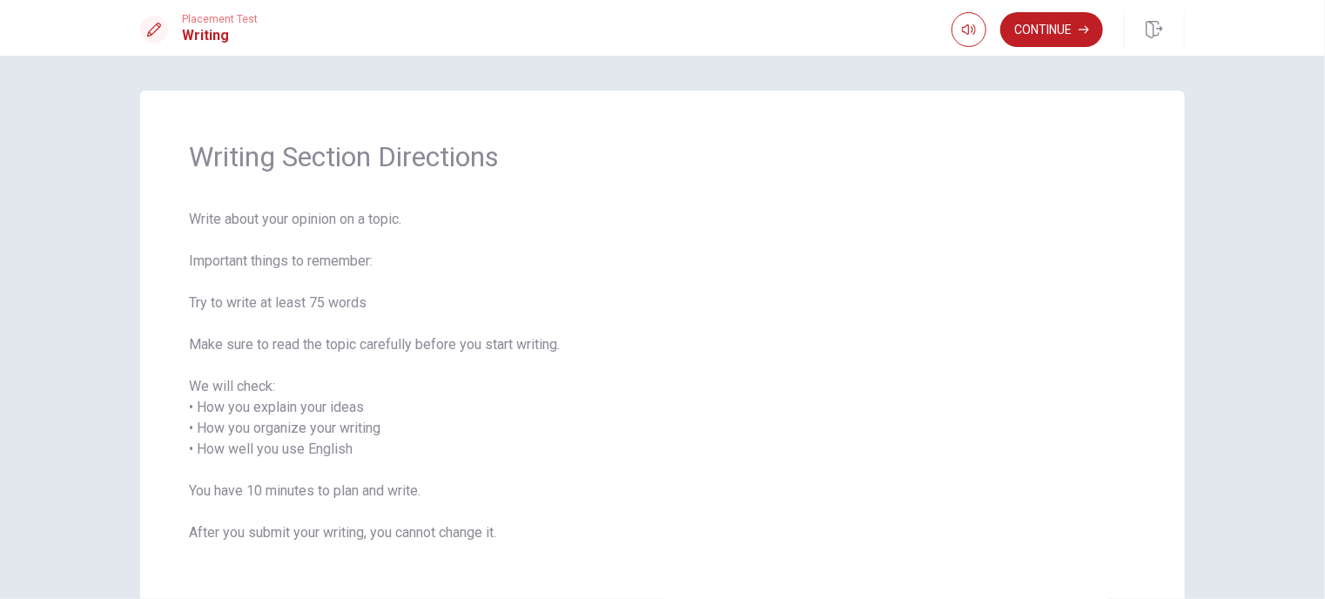
click at [1040, 10] on div "Continue" at bounding box center [1068, 29] width 233 height 38
click at [1036, 20] on button "Continue" at bounding box center [1051, 29] width 103 height 35
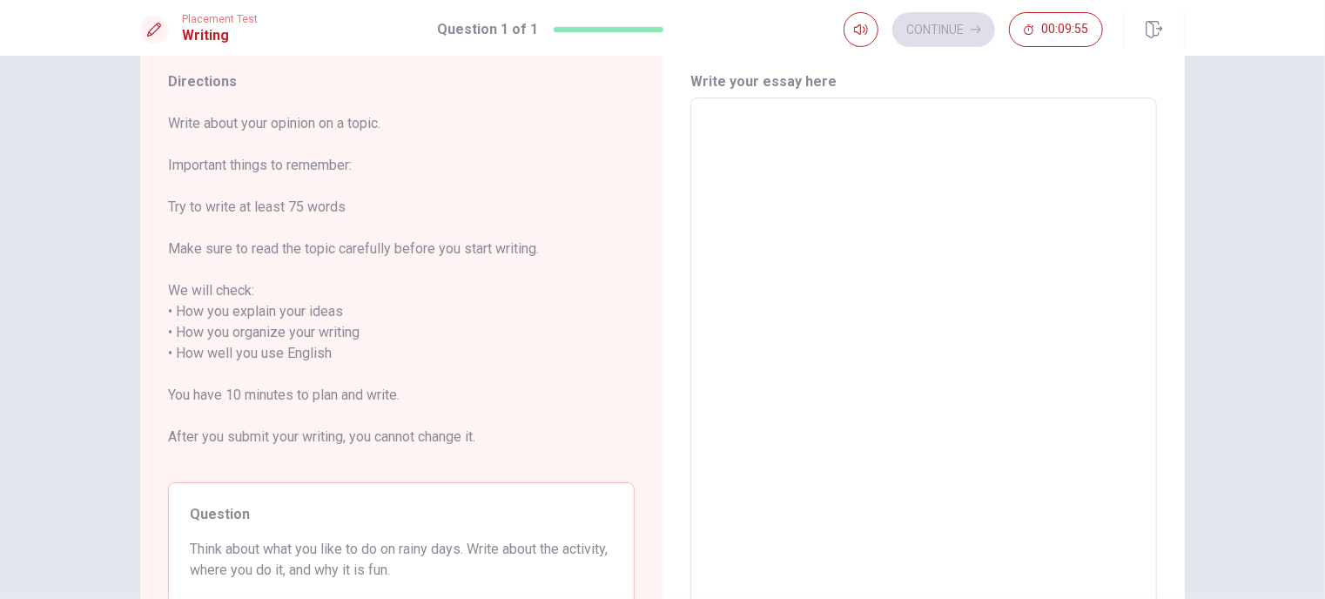
scroll to position [43, 0]
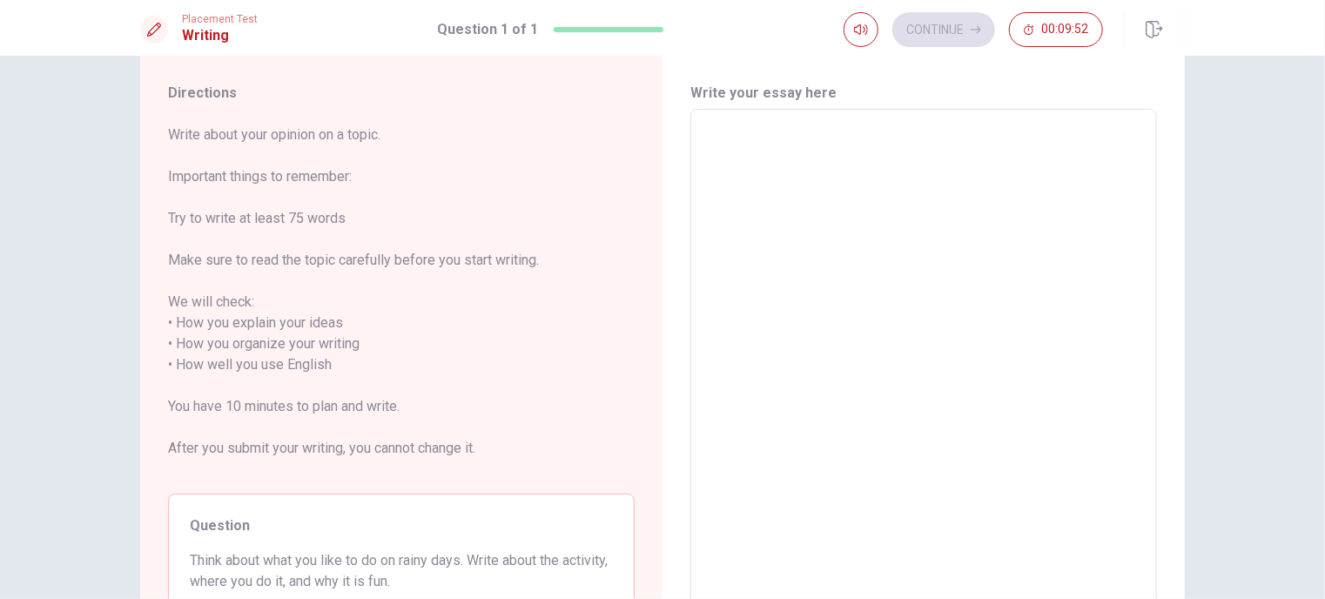
click at [725, 172] on textarea at bounding box center [924, 365] width 442 height 483
type textarea "I"
type textarea "x"
type textarea "I"
type textarea "x"
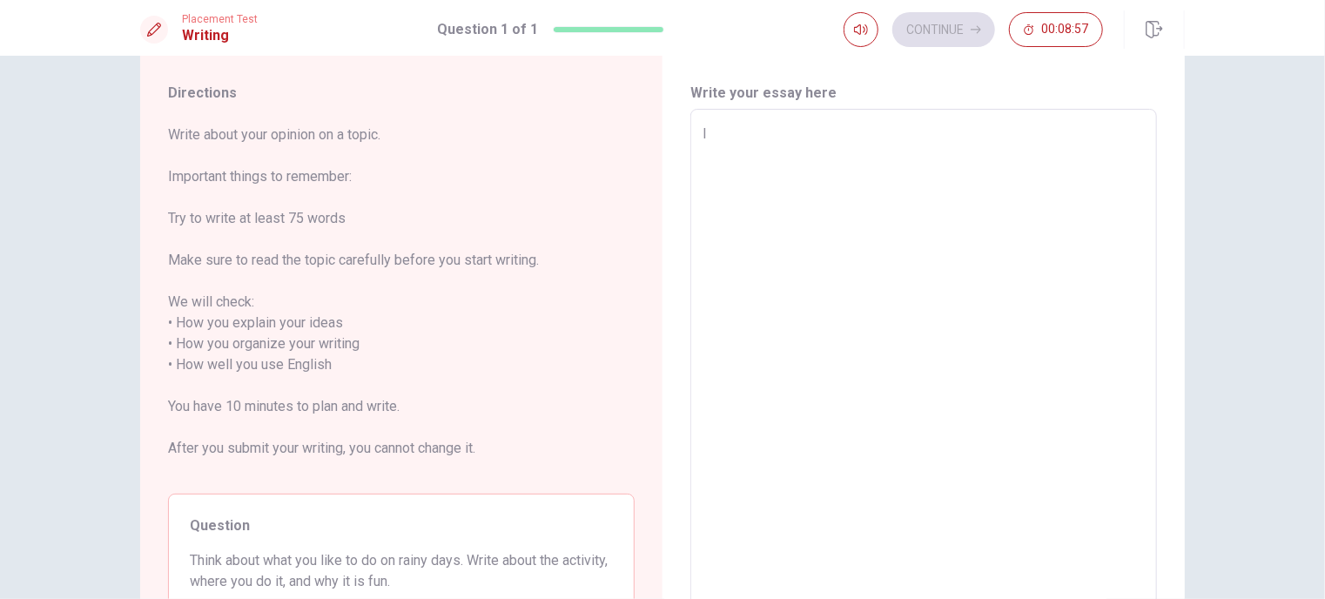
type textarea "I l"
type textarea "x"
type textarea "I loi"
type textarea "x"
type textarea "I loik"
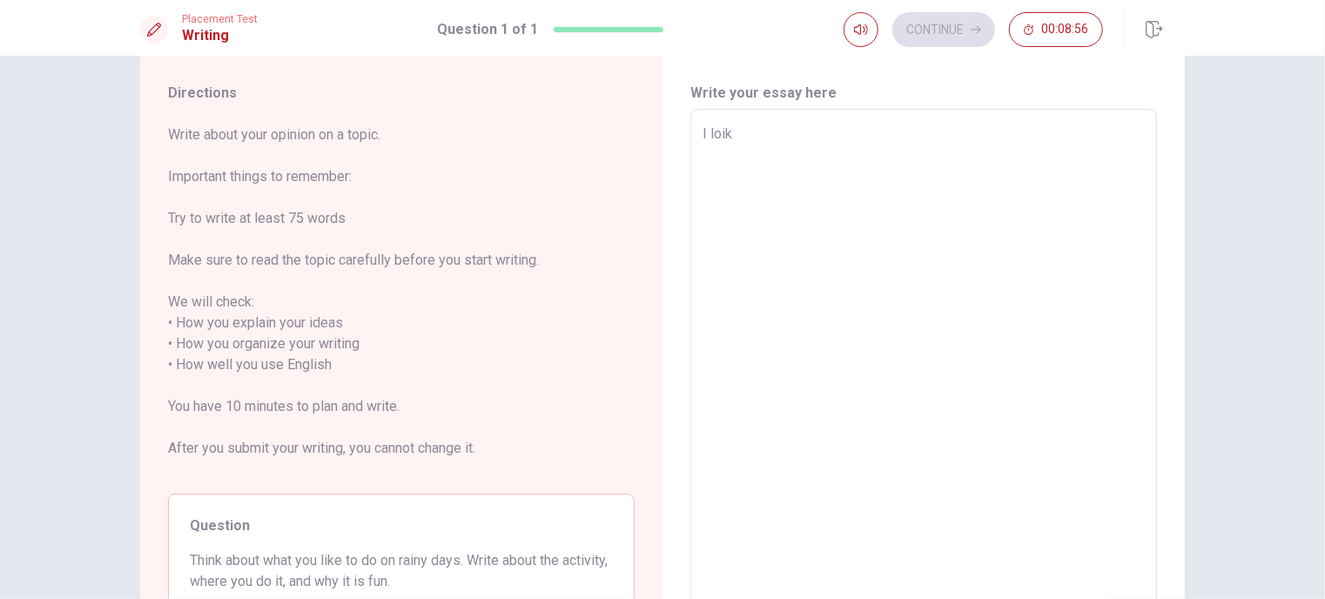
type textarea "x"
type textarea "I loike"
type textarea "x"
type textarea "I loik"
type textarea "x"
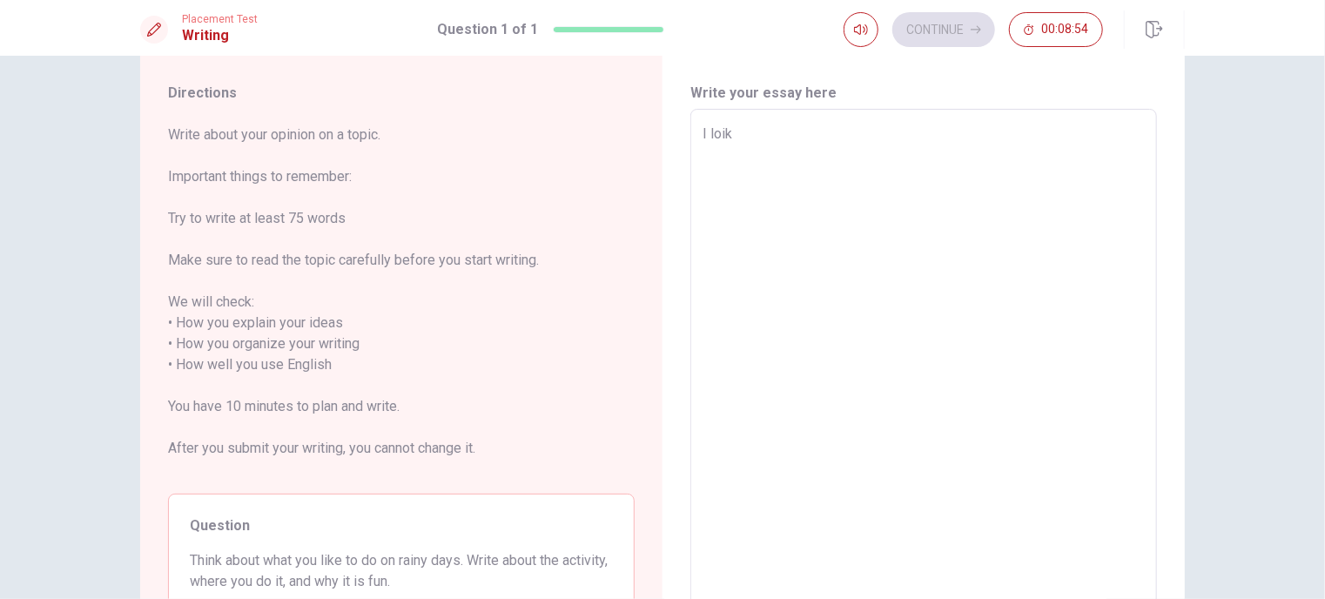
type textarea "I loi"
type textarea "x"
type textarea "I lo"
type textarea "x"
type textarea "I l"
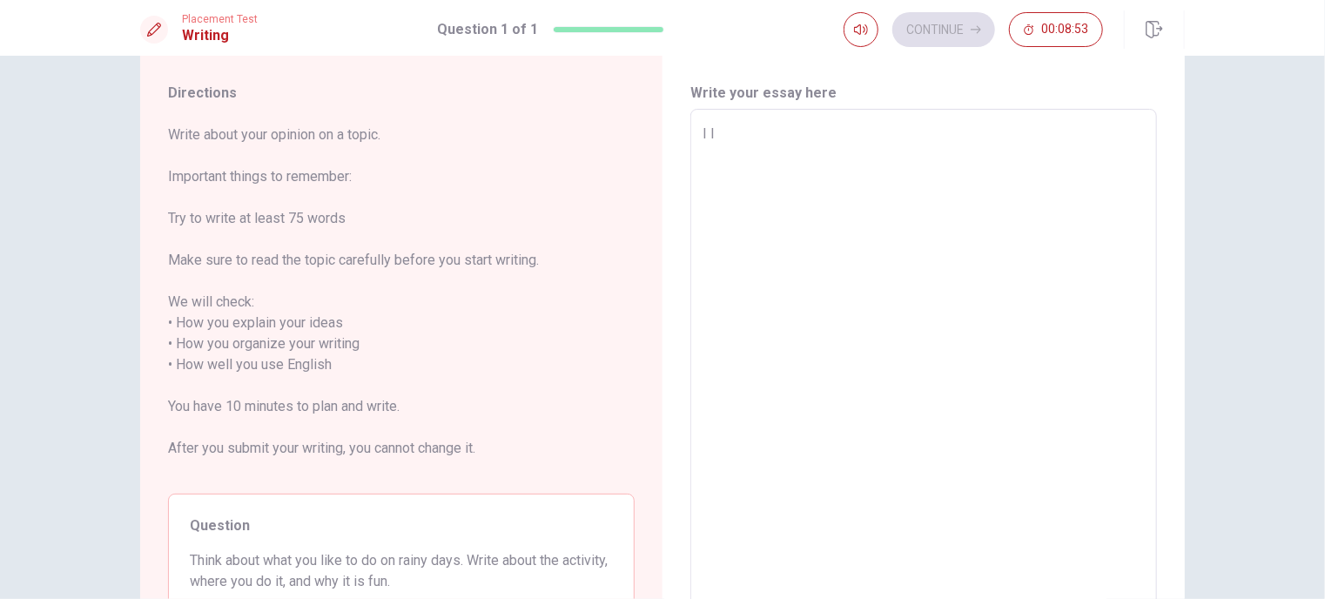
type textarea "x"
type textarea "I li"
type textarea "x"
type textarea "I lik"
type textarea "x"
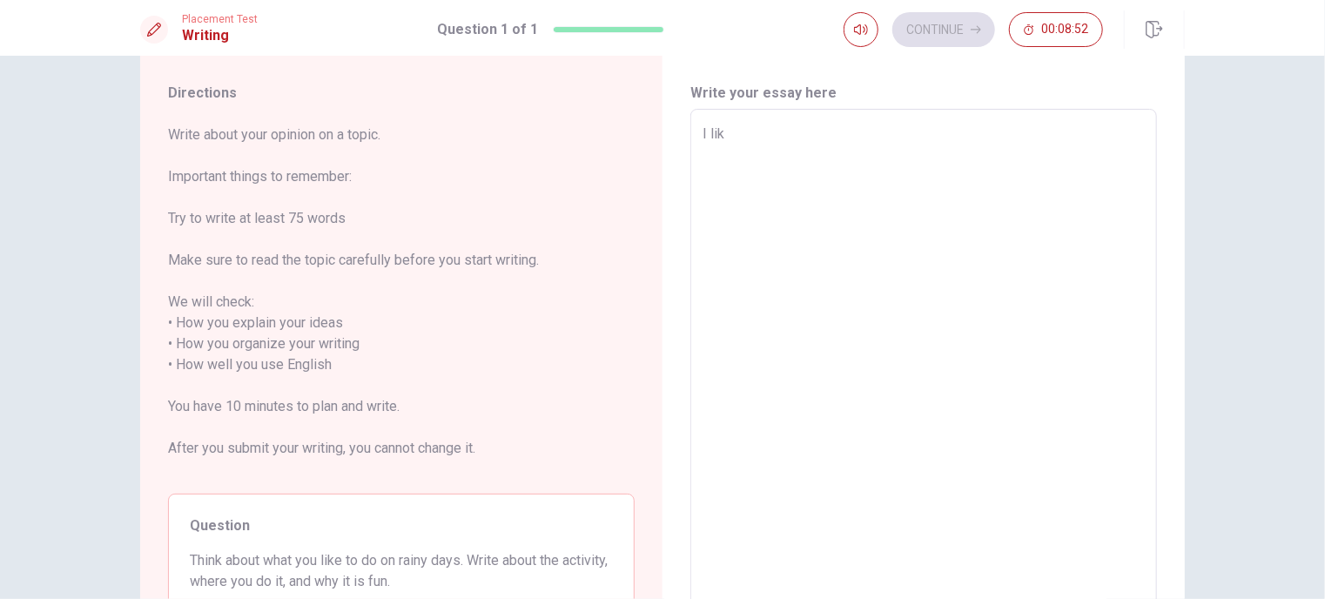
type textarea "I like"
type textarea "x"
type textarea "I like"
type textarea "x"
type textarea "I like t"
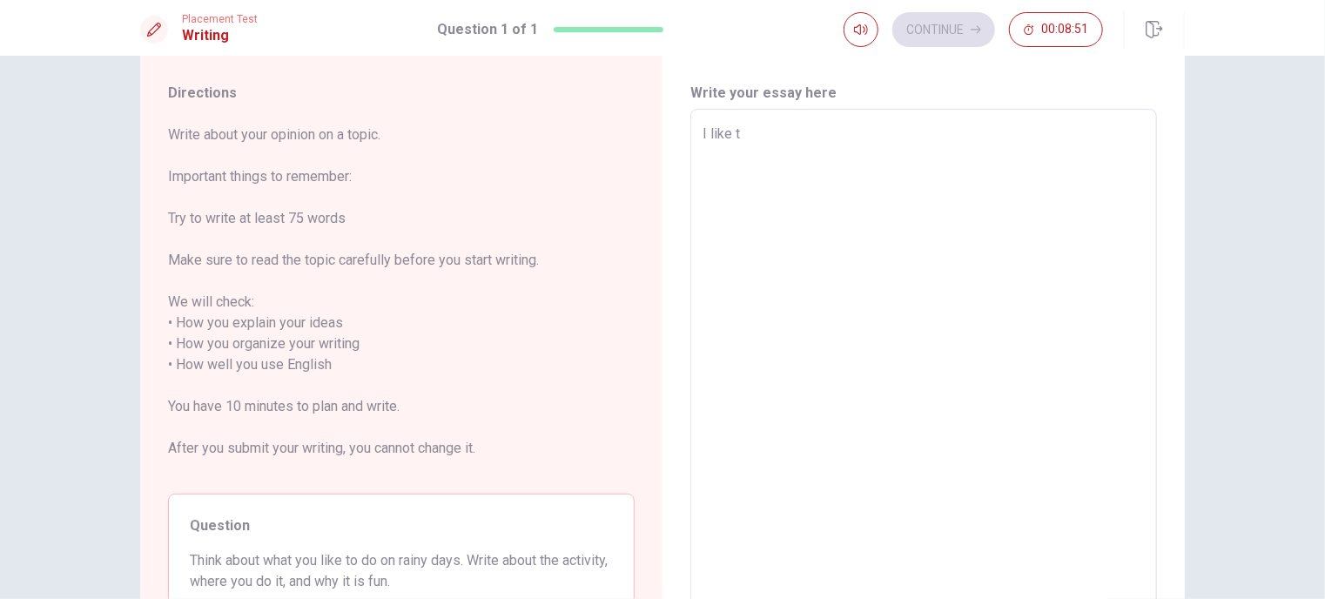
type textarea "x"
type textarea "I like th"
type textarea "x"
type textarea "I like the"
type textarea "x"
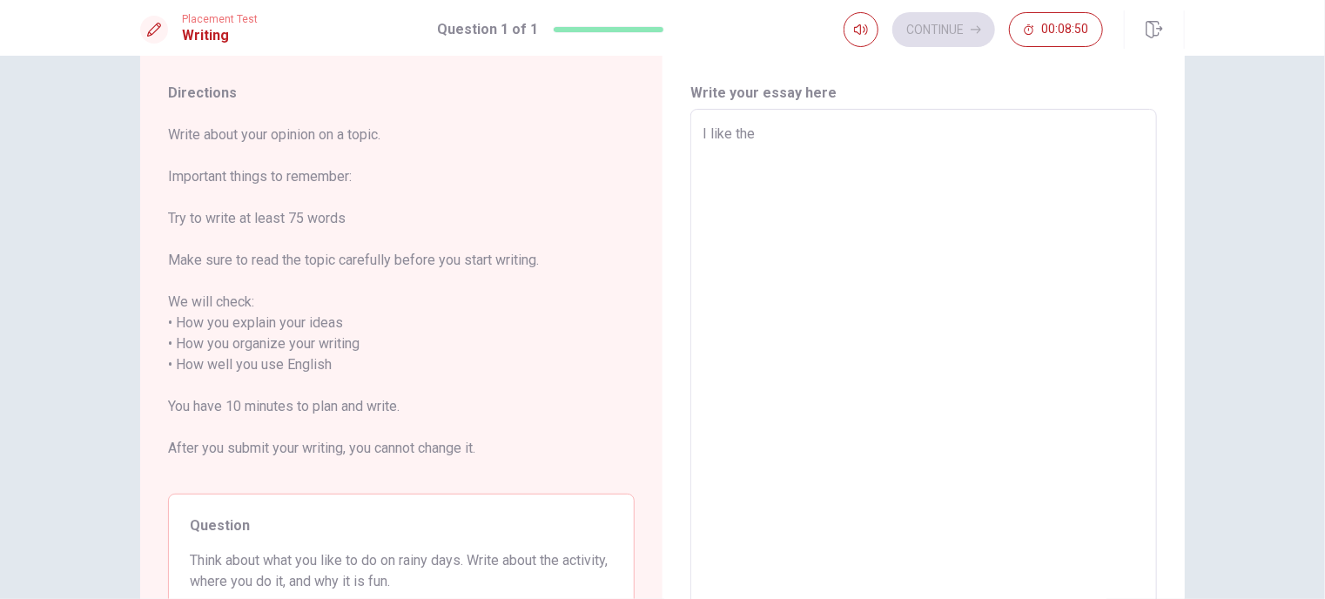
type textarea "I like the"
type textarea "x"
type textarea "I like the r"
type textarea "x"
type textarea "I like the re"
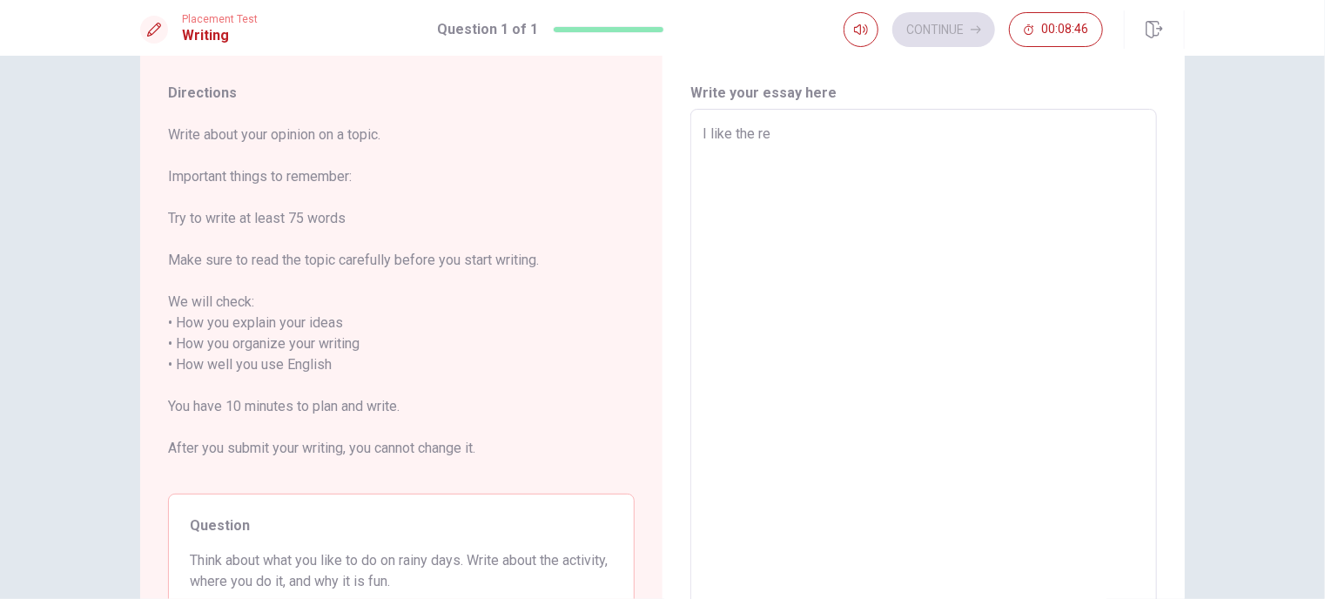
type textarea "x"
type textarea "I like the red"
type textarea "x"
type textarea "I like the red="
type textarea "x"
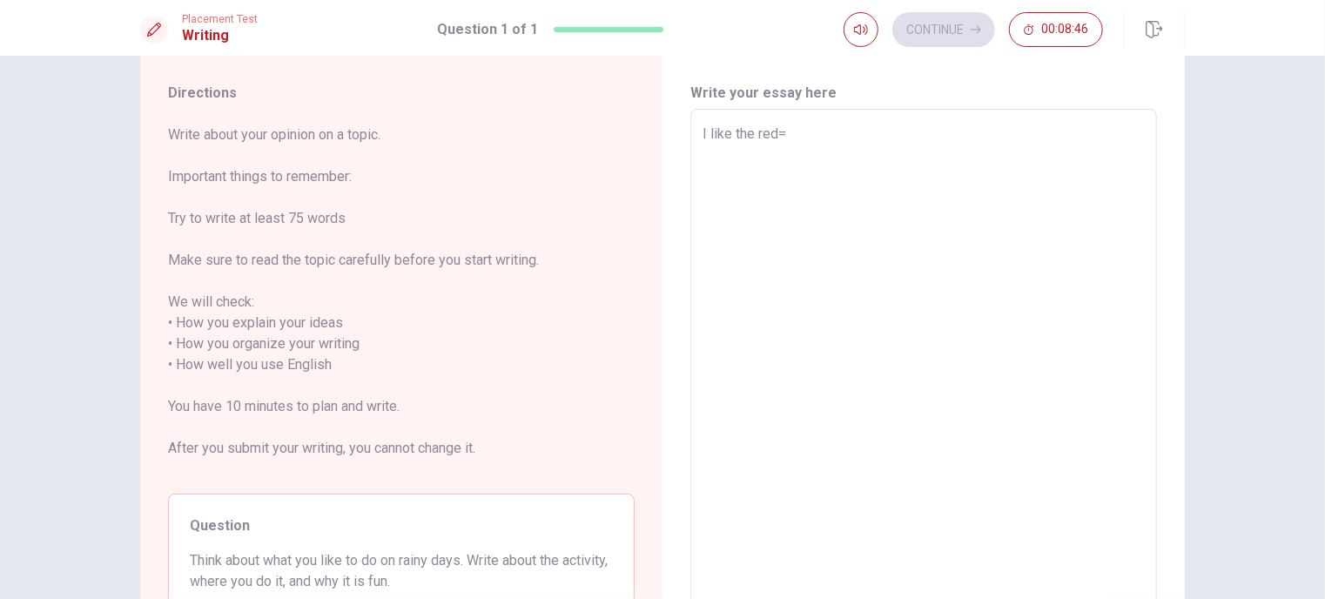
type textarea "I like the red=a"
type textarea "x"
type textarea "I like the red=ad"
type textarea "x"
type textarea "I like the red=a"
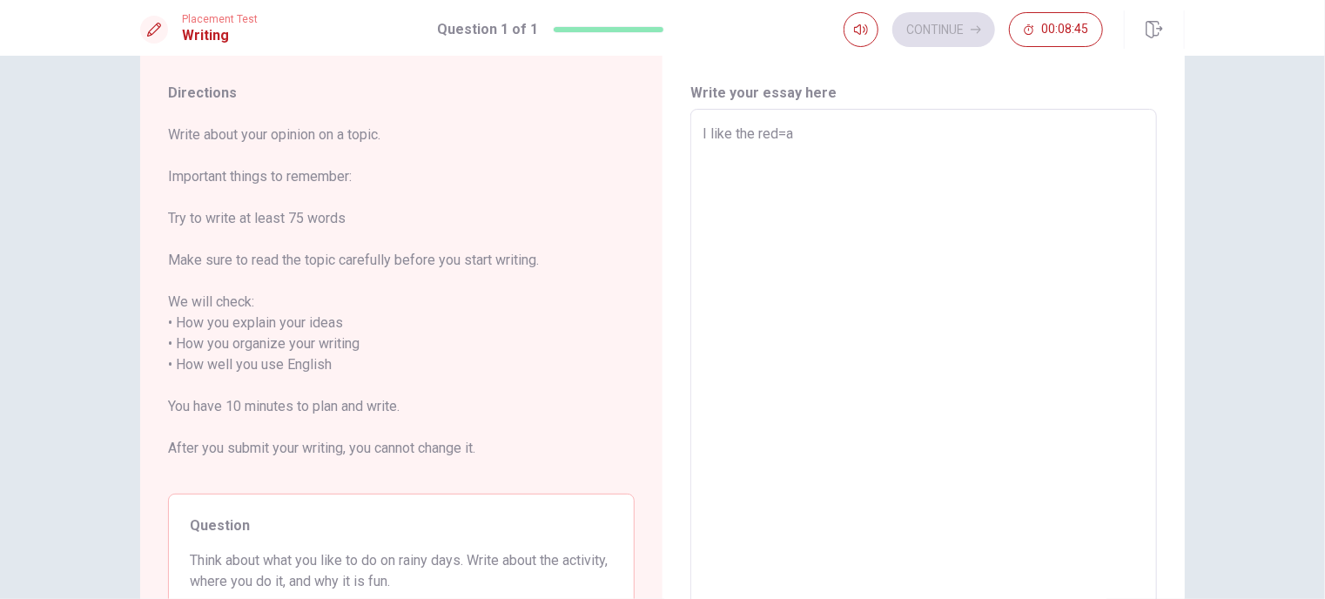
type textarea "x"
type textarea "I like the red="
type textarea "x"
type textarea "I like the red"
type textarea "x"
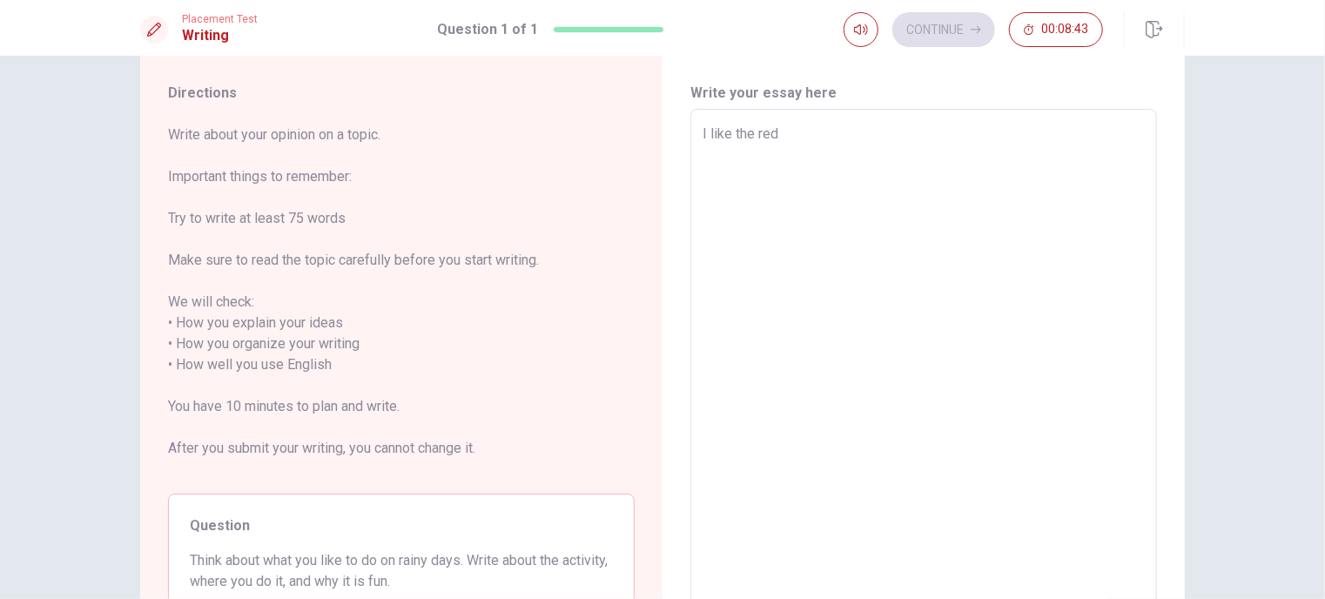
type textarea "I like the re"
type textarea "x"
type textarea "I like the r"
type textarea "x"
type textarea "I like the"
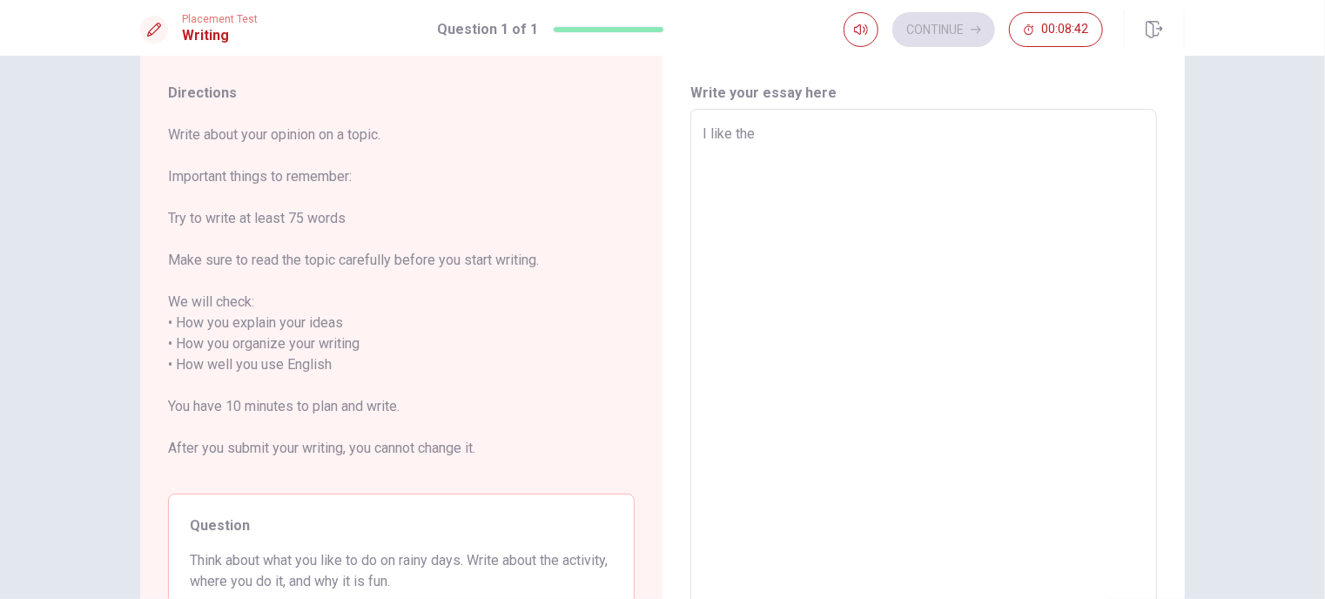
type textarea "x"
type textarea "I like the p"
type textarea "x"
type textarea "I like the pr"
type textarea "x"
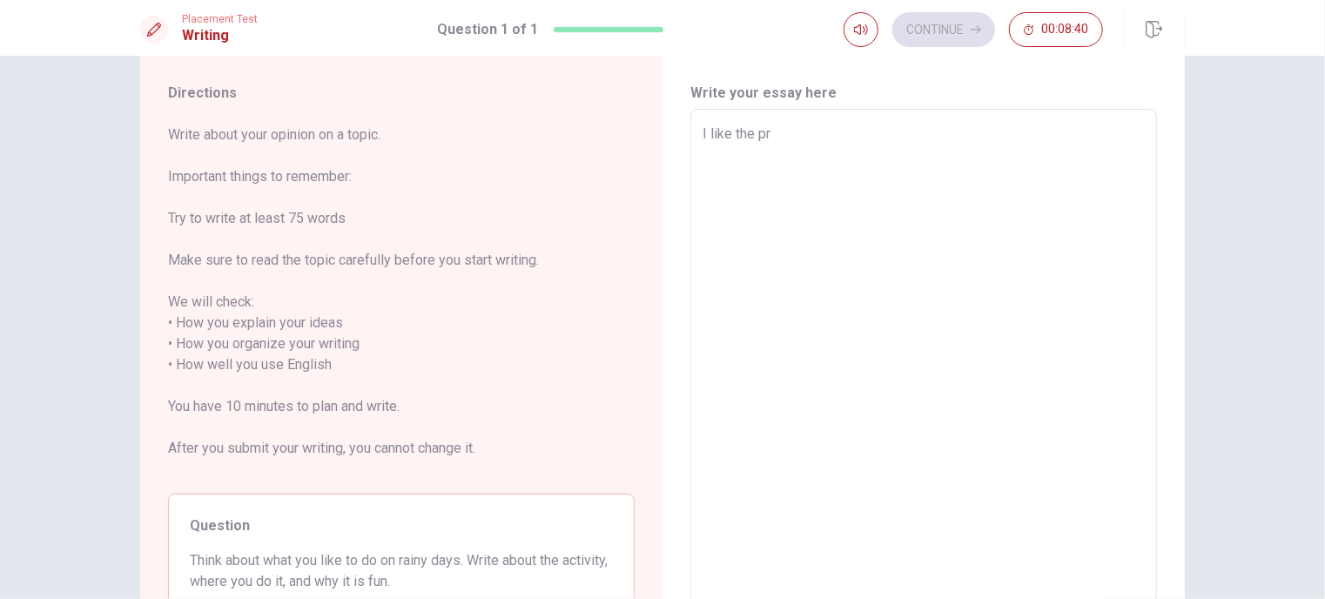
type textarea "I like the pra"
type textarea "x"
type textarea "I like the prac"
type textarea "x"
type textarea "I like the pract"
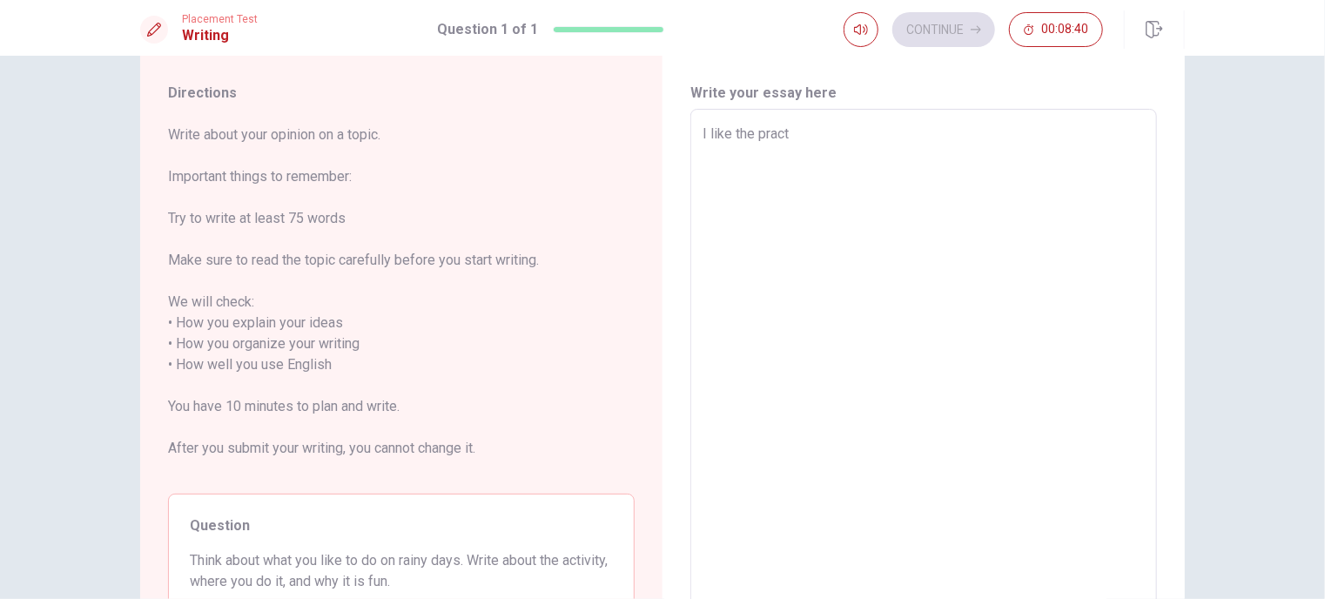
type textarea "x"
type textarea "I like the practi"
type textarea "x"
type textarea "I like the practic"
type textarea "x"
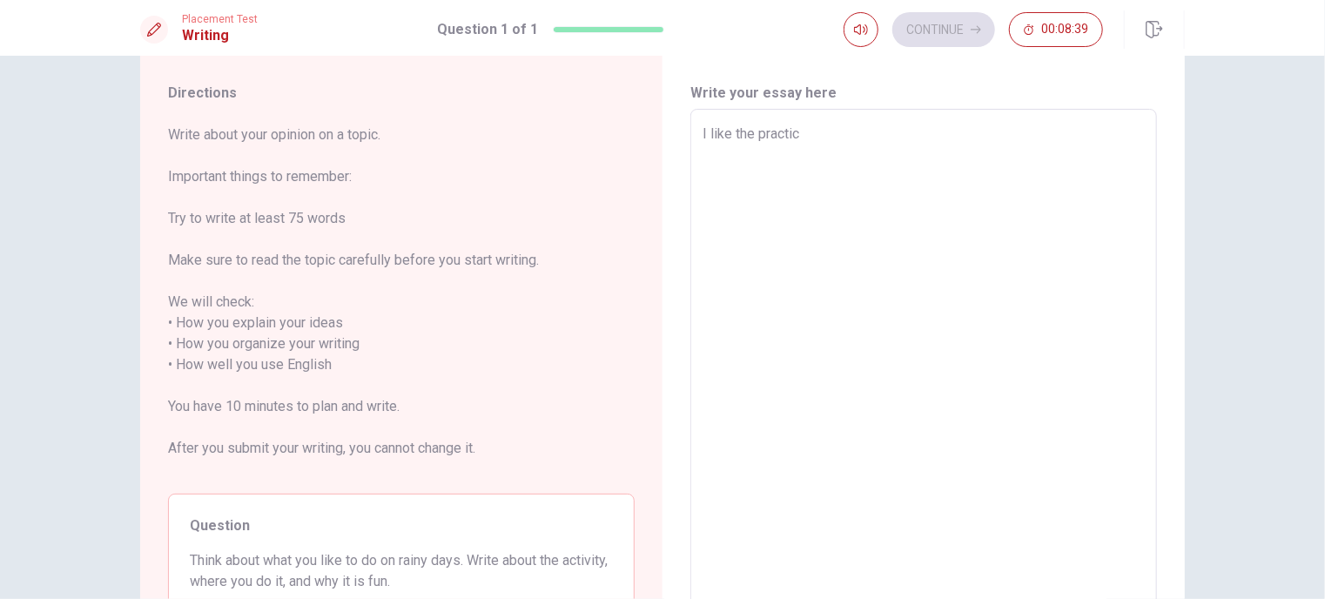
type textarea "I like the practice"
type textarea "x"
type textarea "I like the practice"
type textarea "x"
type textarea "I like the practice a"
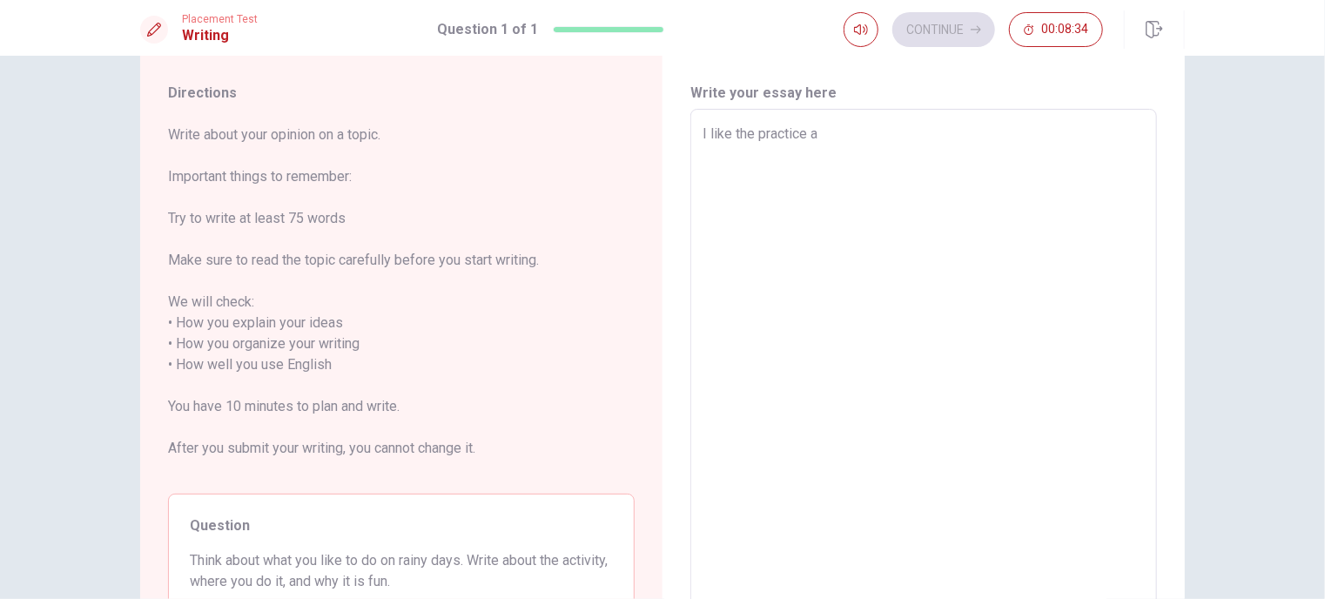
type textarea "x"
type textarea "I like the practice ar"
type textarea "x"
type textarea "I like the practice arc"
type textarea "x"
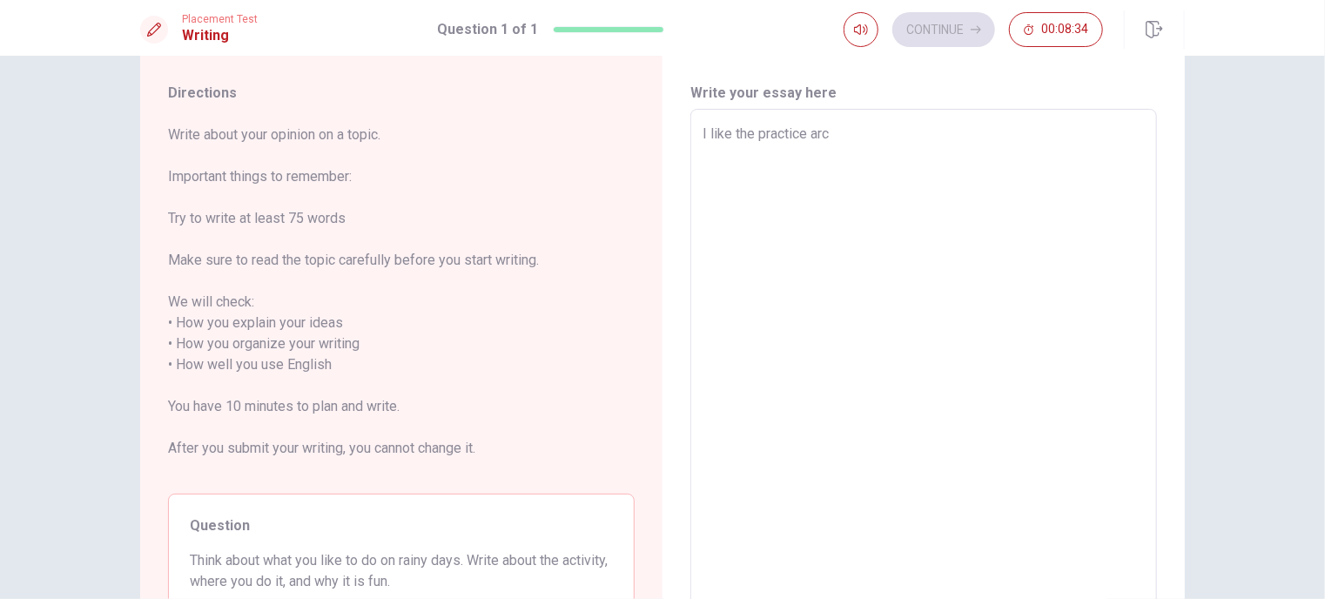
type textarea "I like the practice arco"
type textarea "x"
type textarea "I like the practice arco"
type textarea "x"
type textarea "I like the practice arco e"
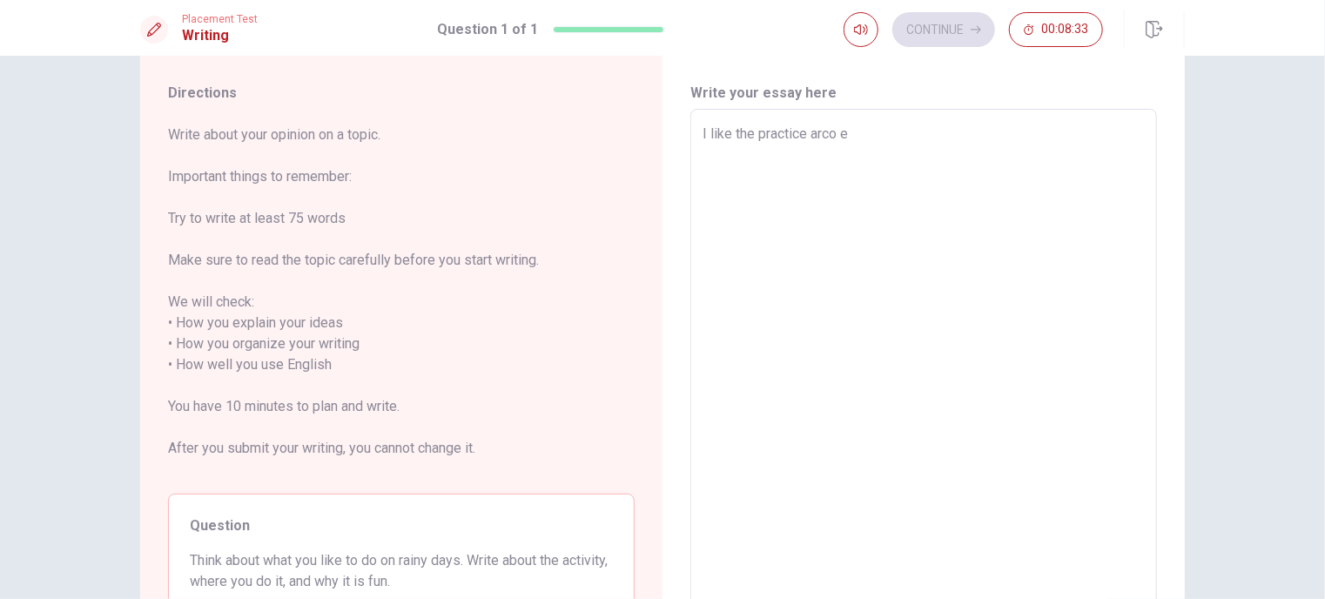
type textarea "x"
type textarea "I like the practice arco"
type textarea "x"
type textarea "I like the practice arco a"
type textarea "x"
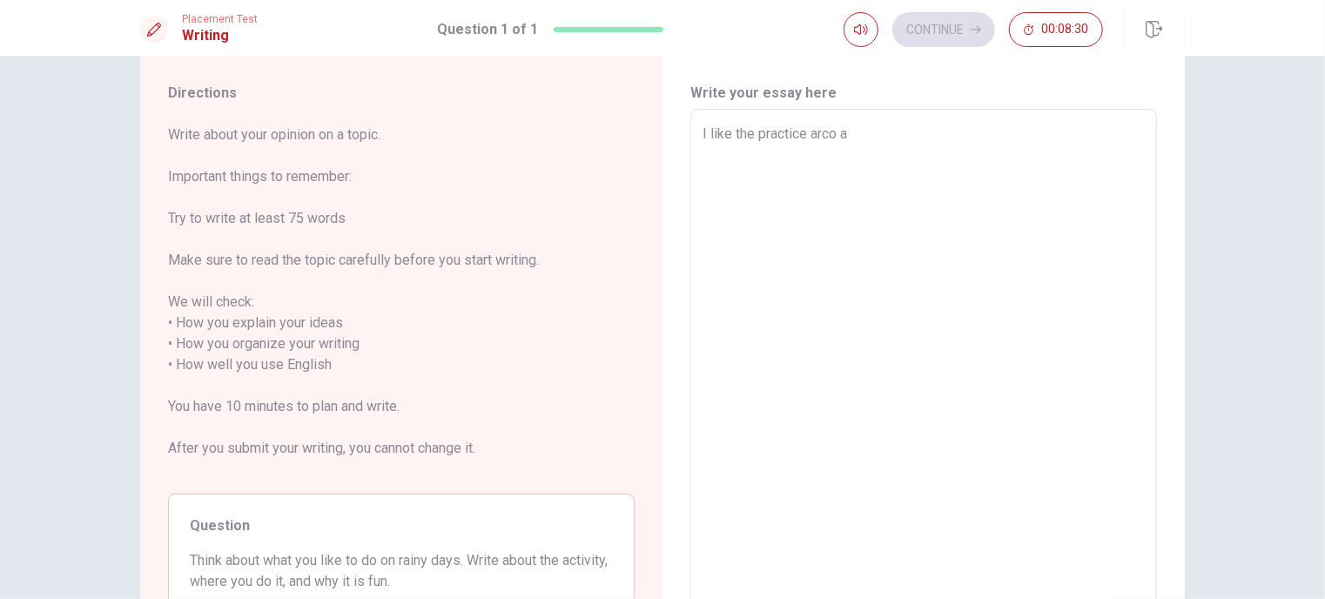
type textarea "I like the practice arco an"
type textarea "x"
type textarea "I like the practice arco and"
type textarea "x"
type textarea "I like the practice arco and"
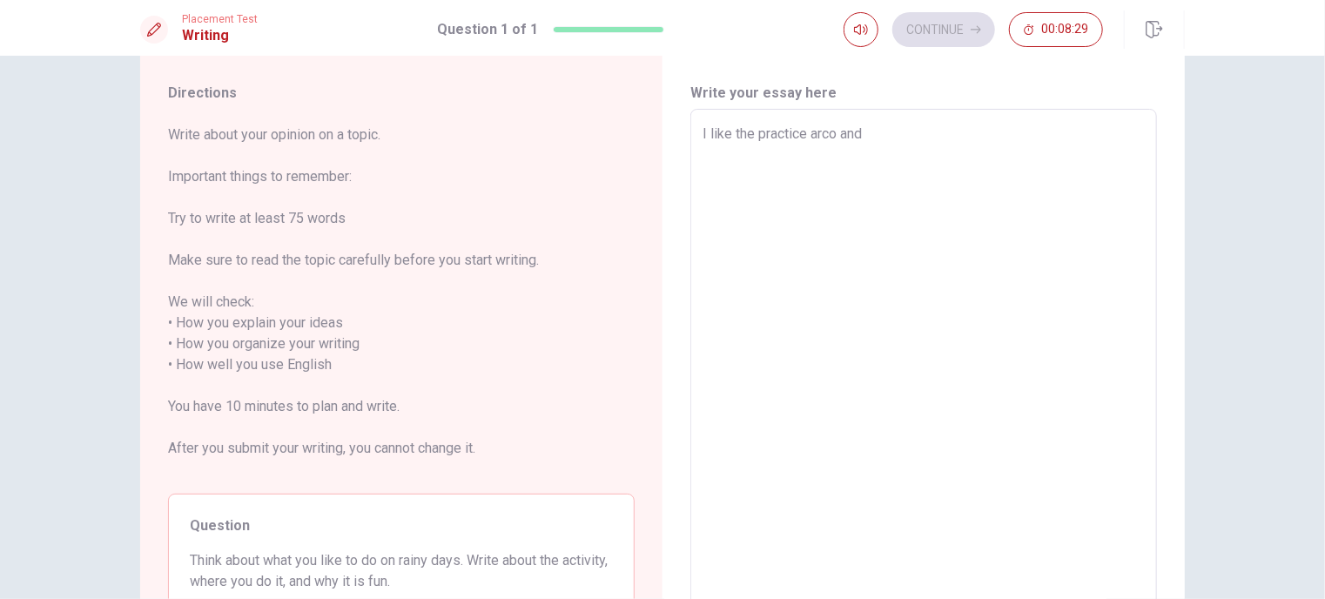
type textarea "x"
type textarea "I like the practice arco and f"
type textarea "x"
type textarea "I like the practice arco and fl"
type textarea "x"
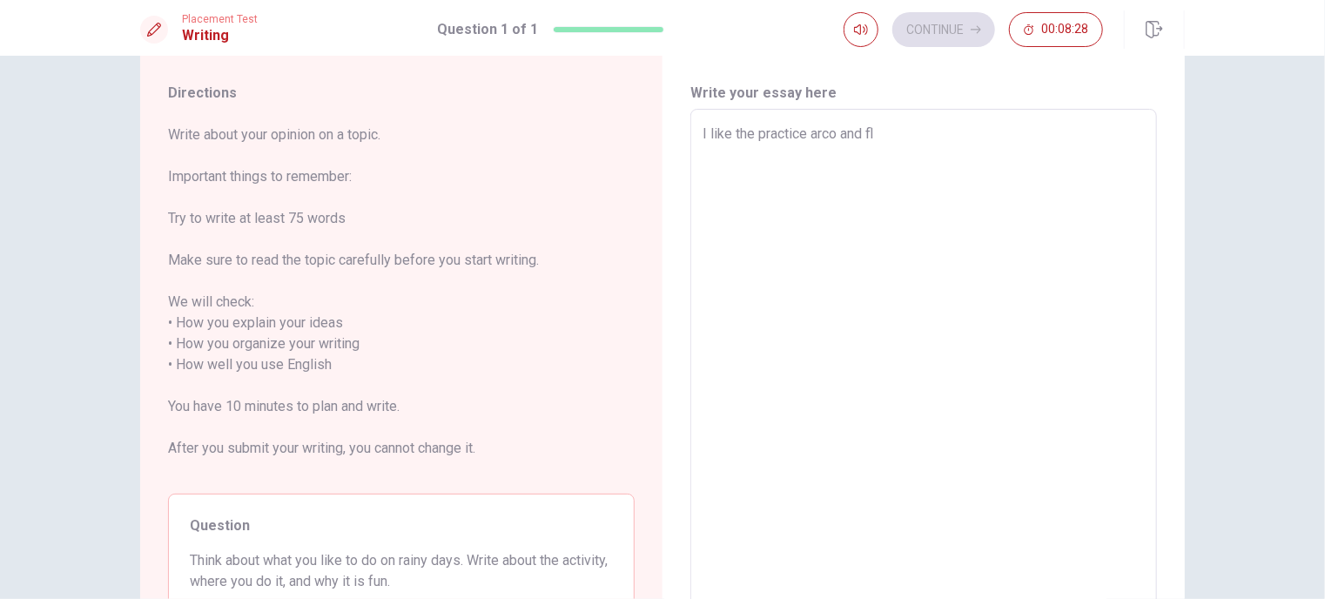
type textarea "I like the practice arco and fle"
type textarea "x"
type textarea "I like the practice arco and flec"
type textarea "x"
type textarea "I like the practice arco and fleca"
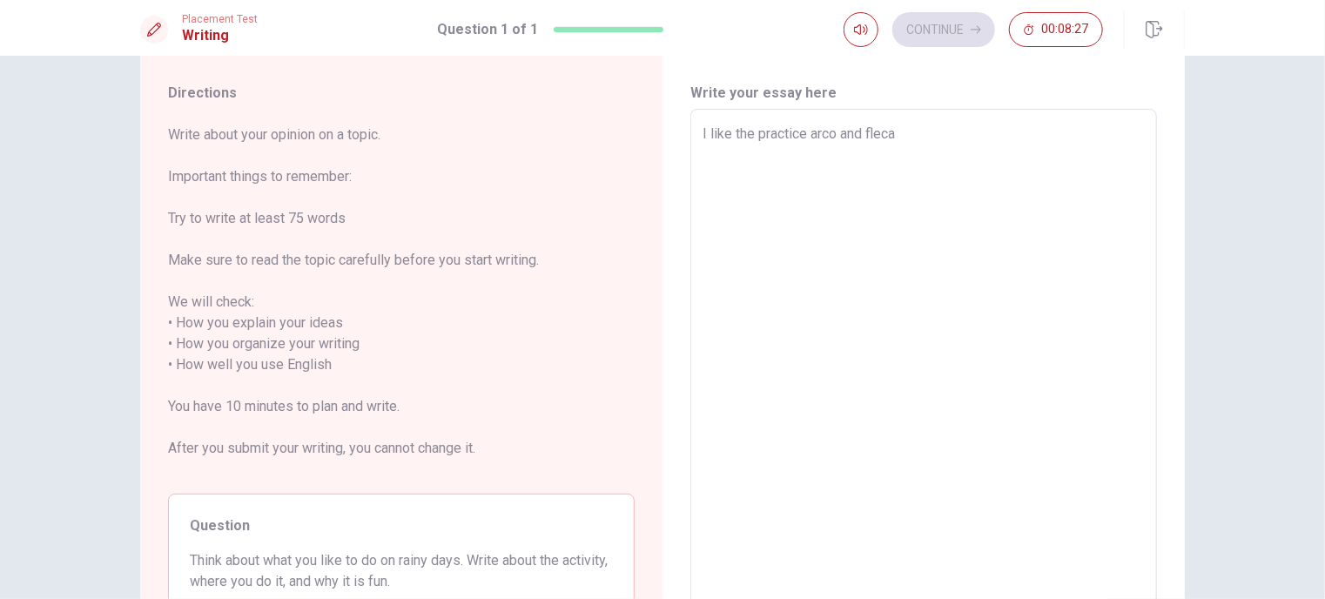
type textarea "x"
type textarea "I like the practice arco and flecah"
type textarea "x"
type textarea "I like the practice arco and fleca"
type textarea "x"
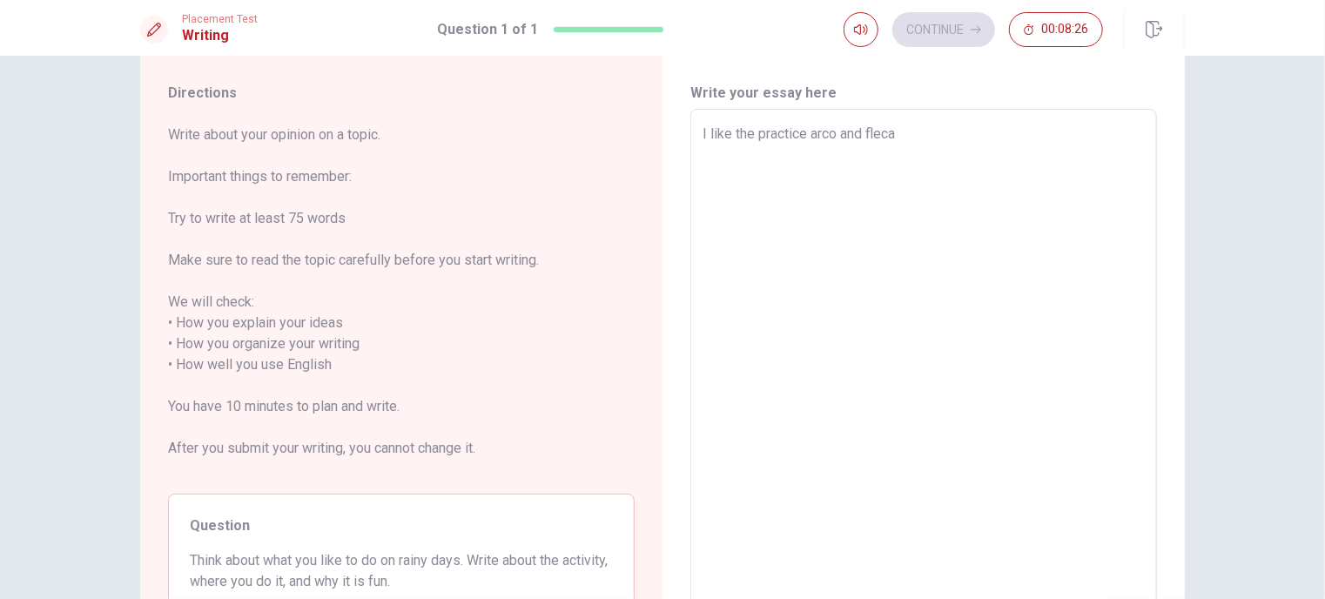
type textarea "I like the practice arco and flec"
type textarea "x"
type textarea "I like the practice arco and fle"
type textarea "x"
type textarea "I like the practice arco and flec"
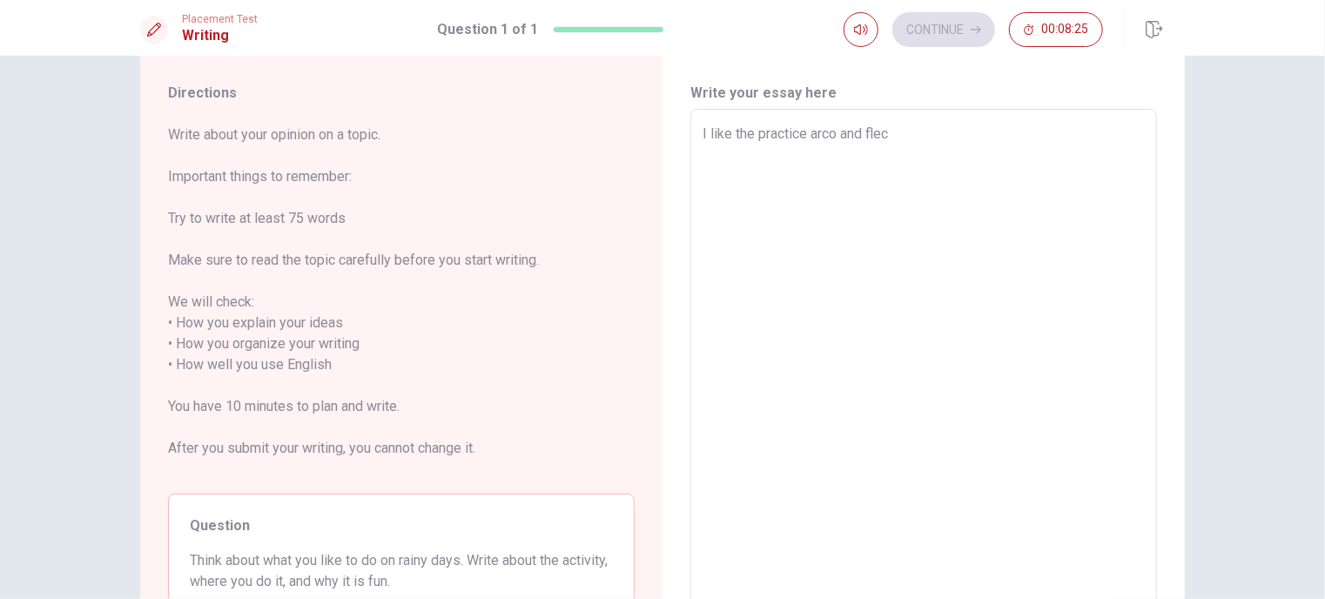
type textarea "x"
type textarea "I like the practice arco and flech"
type textarea "x"
type textarea "I like the practice arco and flecha"
type textarea "x"
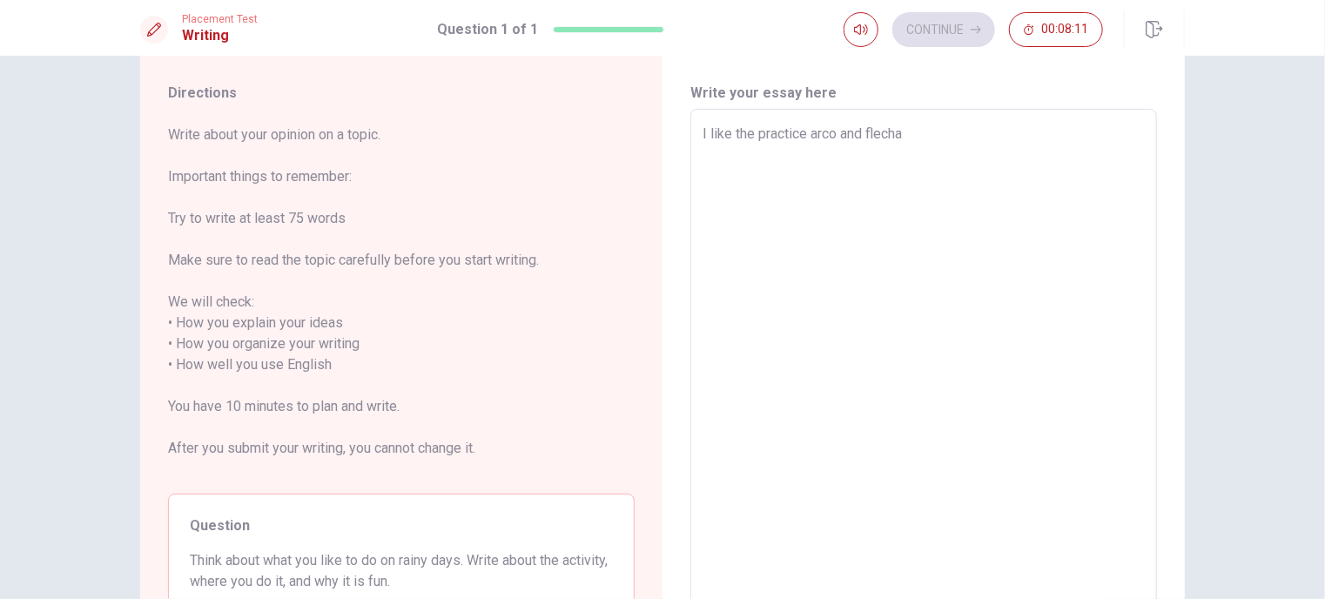
type textarea "I like the practice arco and flecha,"
type textarea "x"
type textarea "I like the practice arco and flecha,"
type textarea "x"
type textarea "I like the practice arco and flecha, i"
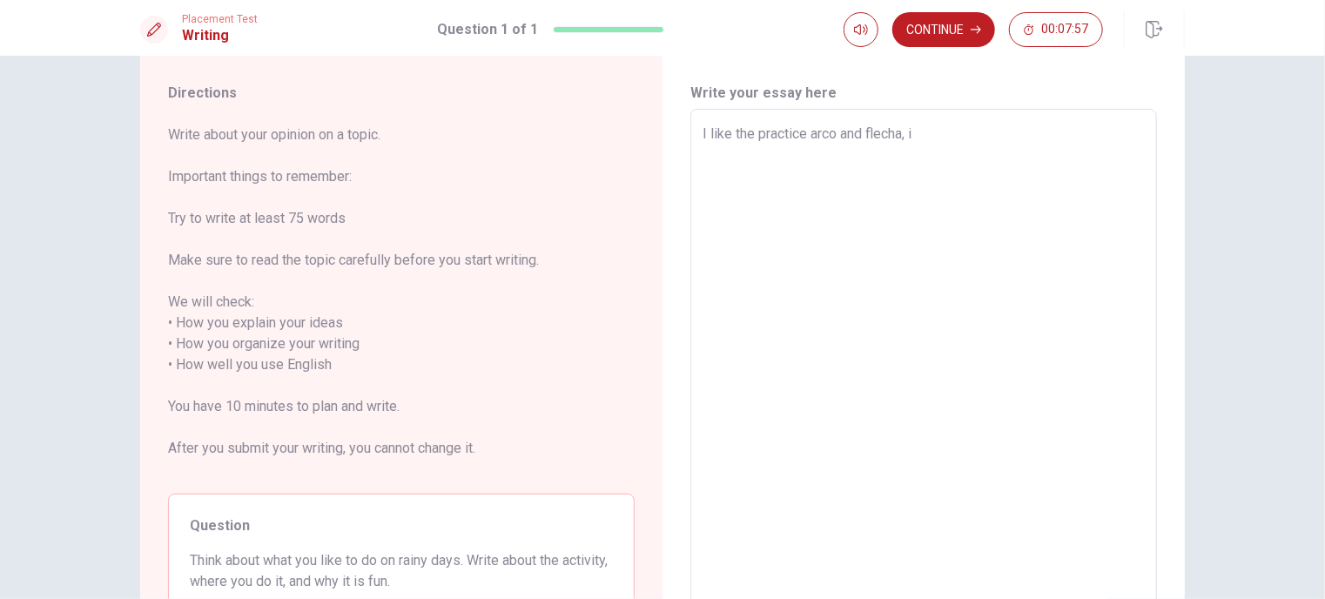
type textarea "x"
type textarea "I like the practice arco and flecha, i"
type textarea "x"
type textarea "I like the practice arco and flecha, i l"
type textarea "x"
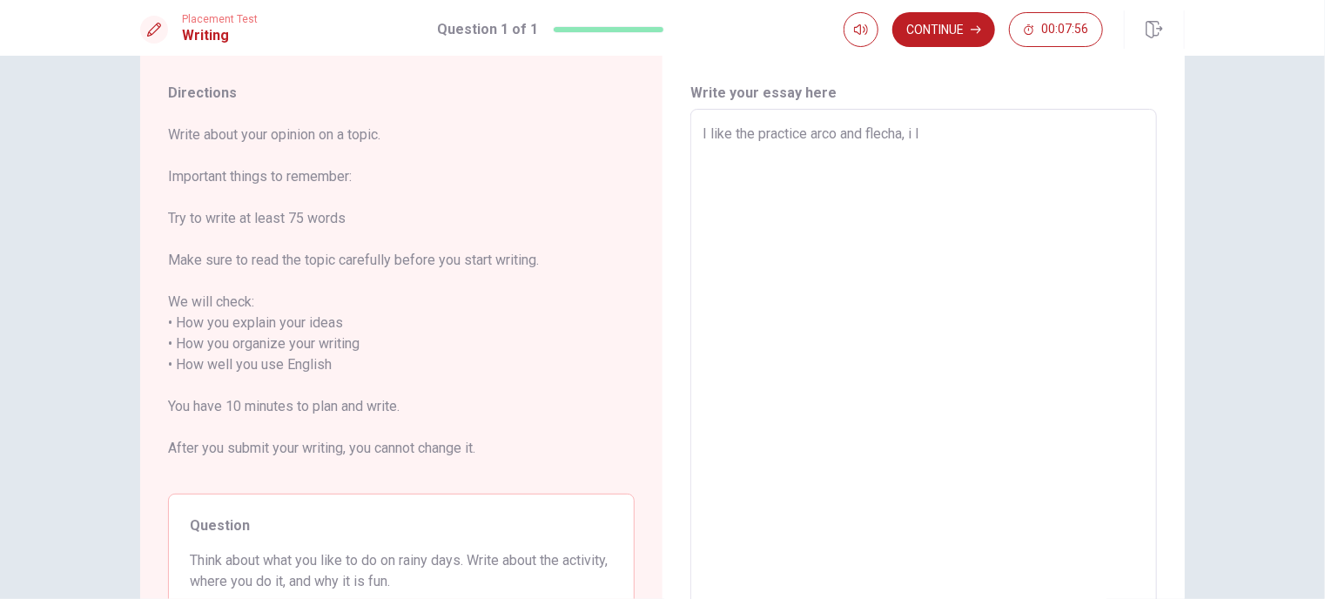
type textarea "I like the practice arco and flecha, i li"
type textarea "x"
type textarea "I like the practice arco and flecha, i lik"
type textarea "x"
type textarea "I like the practice arco and flecha, i like"
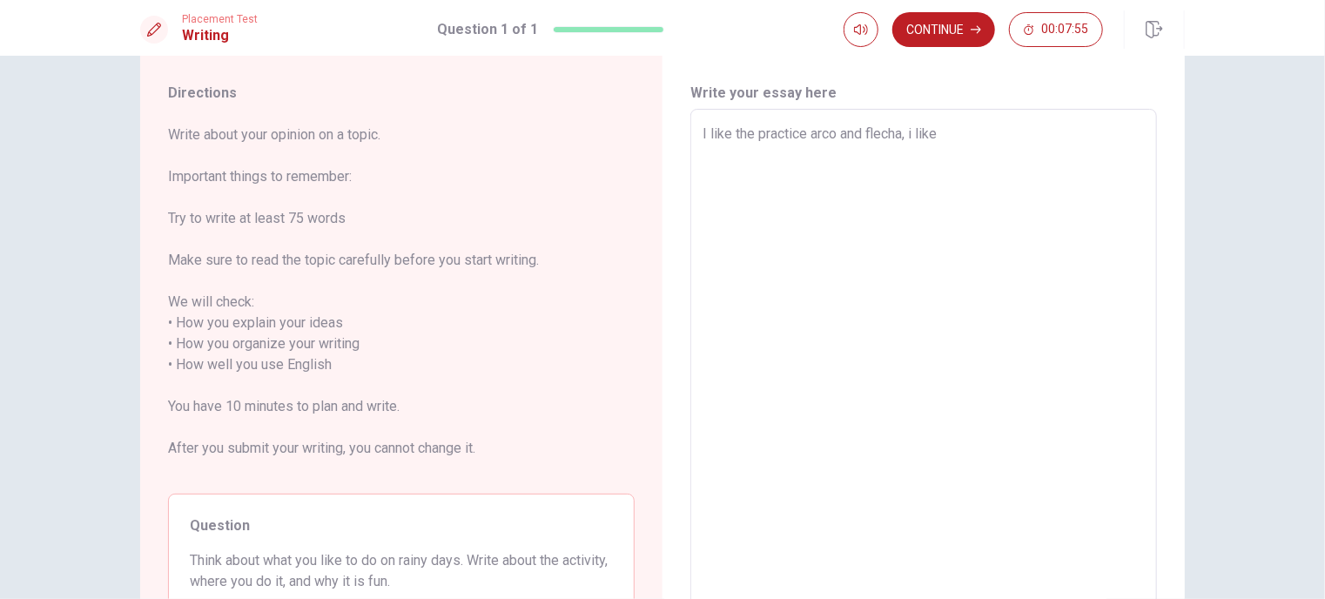
type textarea "x"
type textarea "I like the practice arco and flecha, i like"
type textarea "x"
type textarea "I like the practice arco and flecha, i like"
type textarea "x"
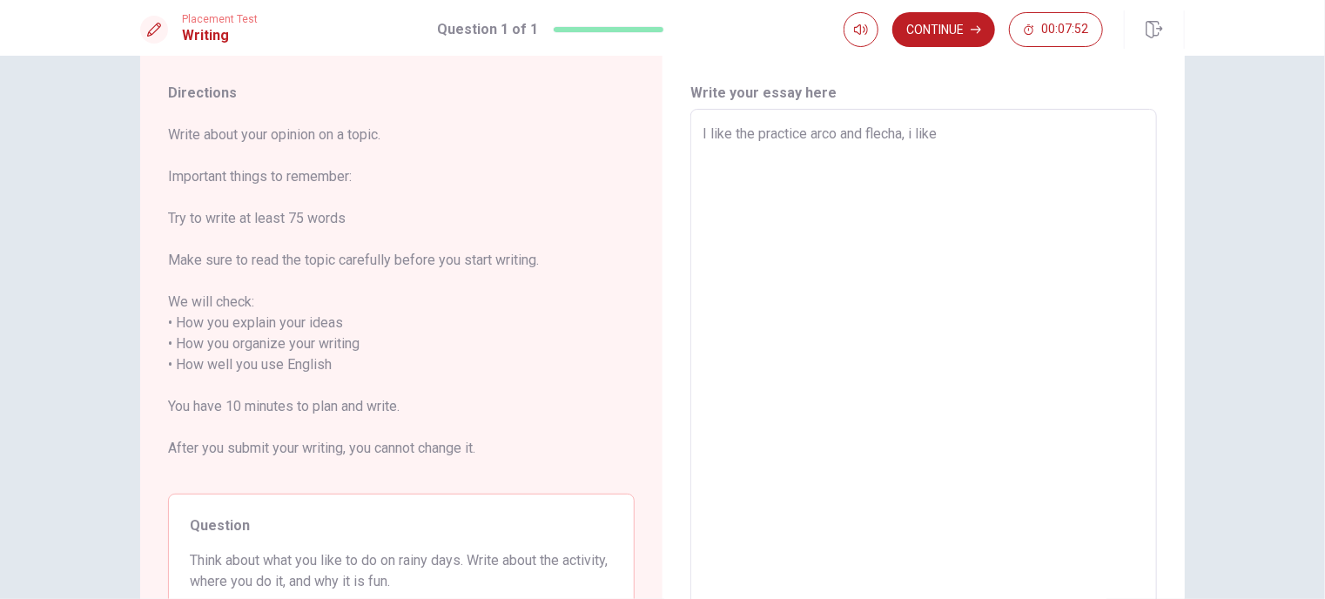
type textarea "I like the practice arco and flecha, i lik"
type textarea "x"
type textarea "I like the practice arco and flecha, i li"
type textarea "x"
type textarea "I like the practice arco and flecha, i l"
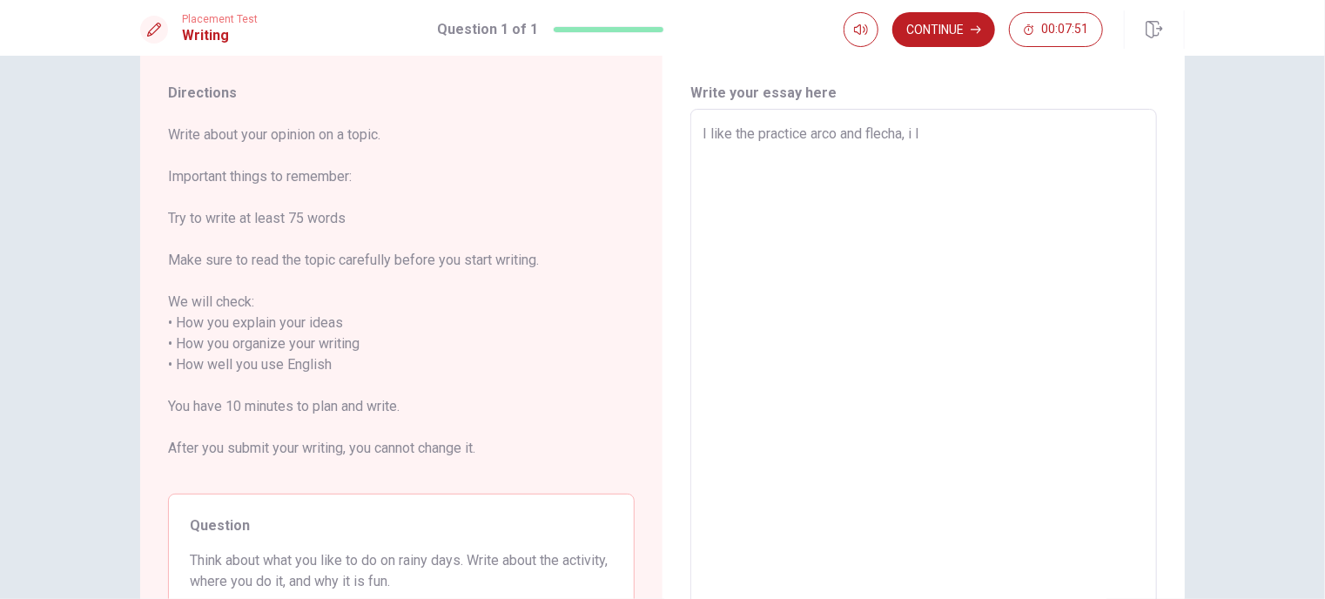
type textarea "x"
type textarea "I like the practice arco and flecha, i"
type textarea "x"
type textarea "I like the practice arco and flecha, i"
type textarea "x"
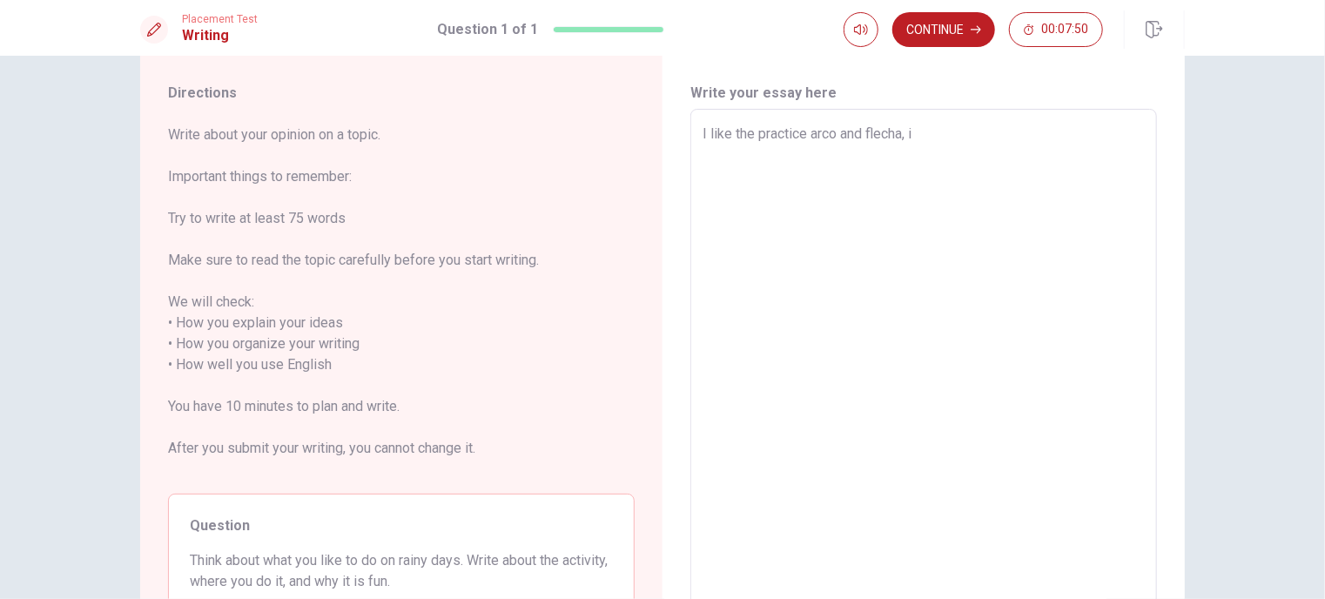
type textarea "I like the practice arco and flecha,"
type textarea "x"
type textarea "I like the practice arco and flecha, l"
type textarea "x"
type textarea "I like the practice arco and flecha, li"
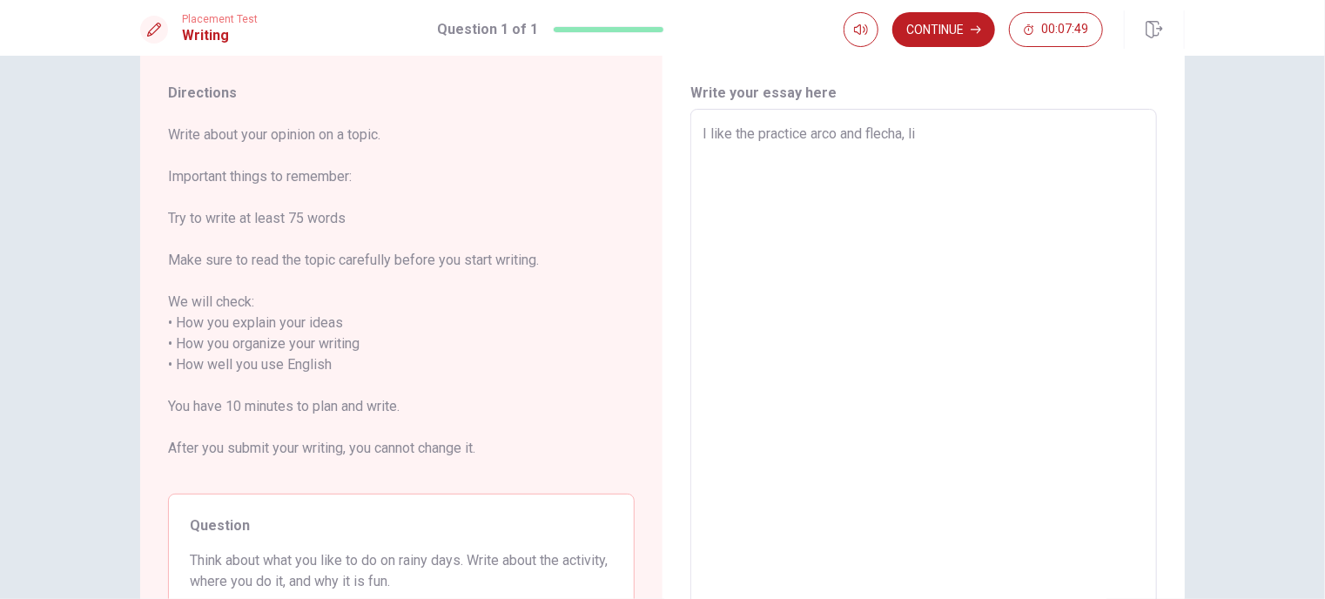
type textarea "x"
type textarea "I like the practice arco and flecha, lik"
type textarea "x"
type textarea "I like the practice arco and flecha, like"
type textarea "x"
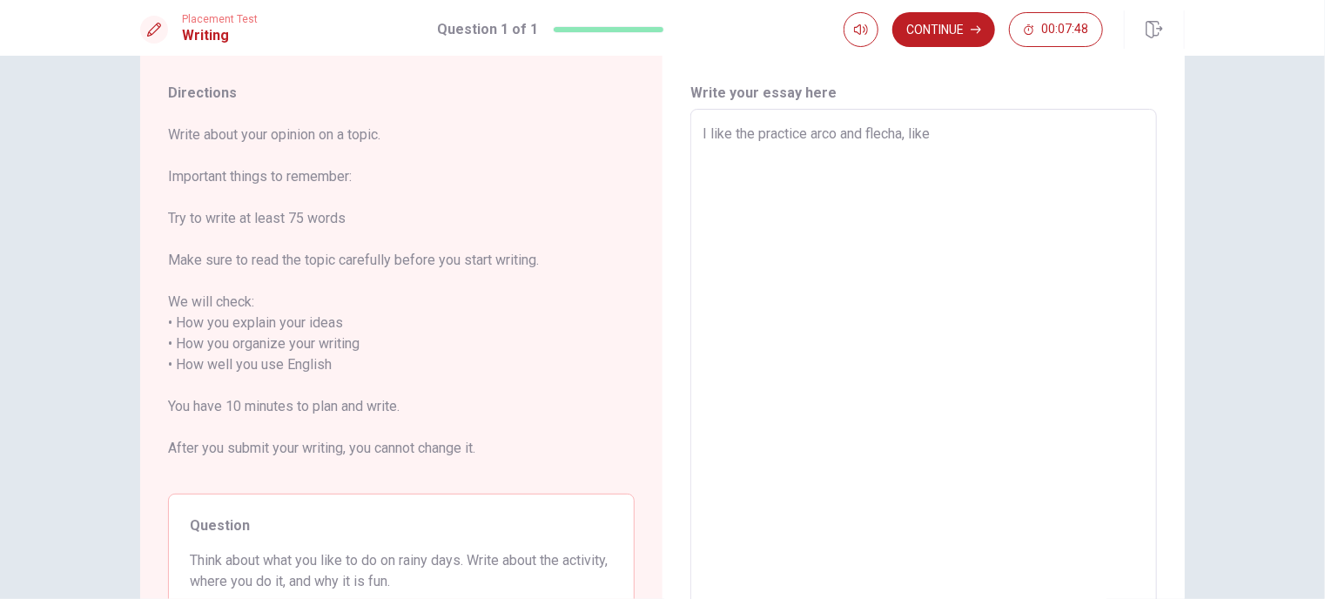
type textarea "I like the practice arco and flecha, like"
type textarea "x"
type textarea "I like the practice arco and flecha, like m"
type textarea "x"
type textarea "I like the practice arco and flecha, like mu"
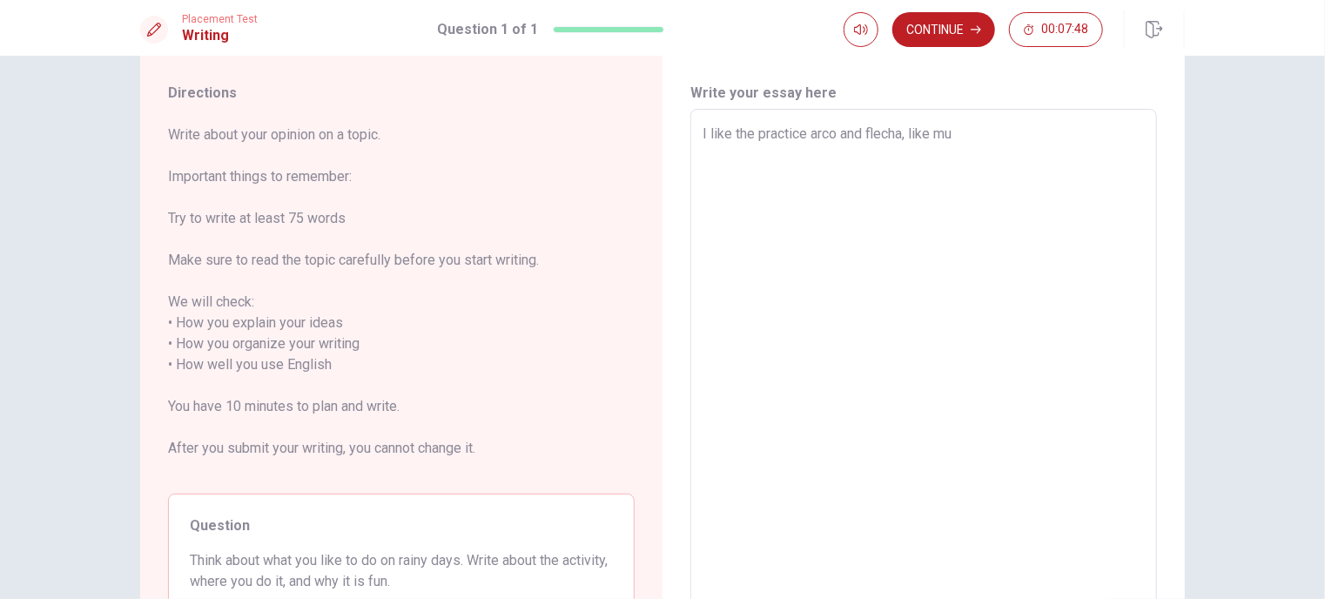
type textarea "x"
type textarea "I like the practice arco and flecha, like mus"
type textarea "x"
type textarea "I like the practice arco and flecha, like must"
type textarea "x"
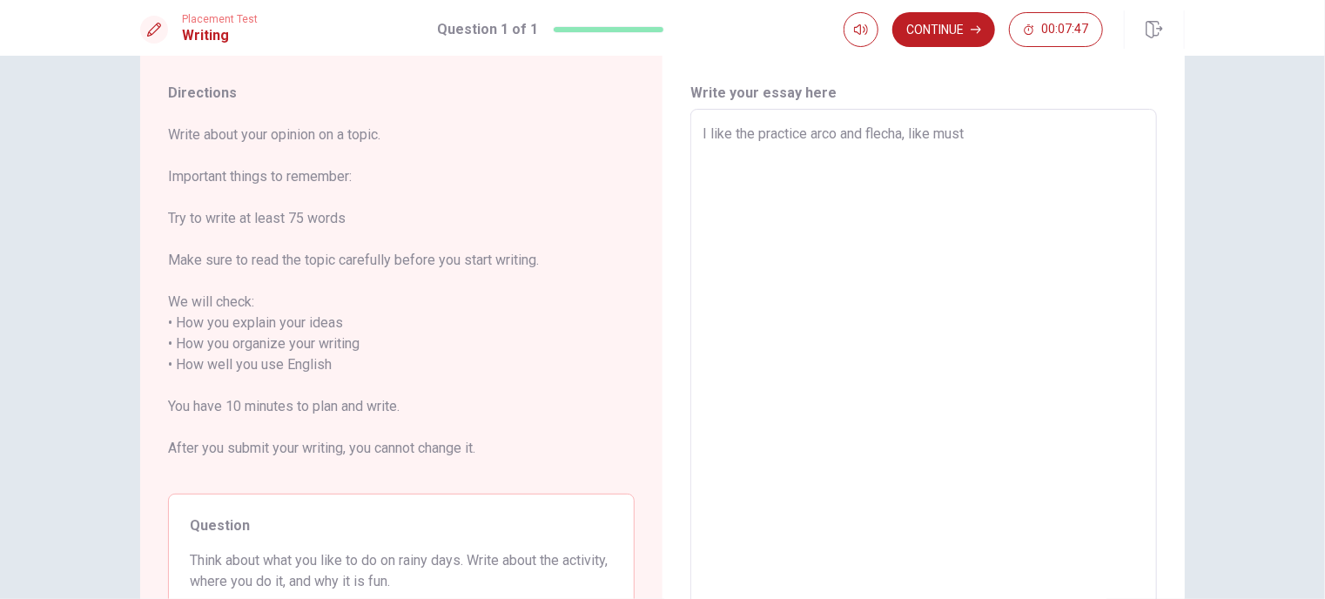
type textarea "I like the practice arco and flecha, like must"
type textarea "x"
type textarea "I like the practice arco and flecha, like must t"
type textarea "x"
type textarea "I like the practice arco and flecha, like must th"
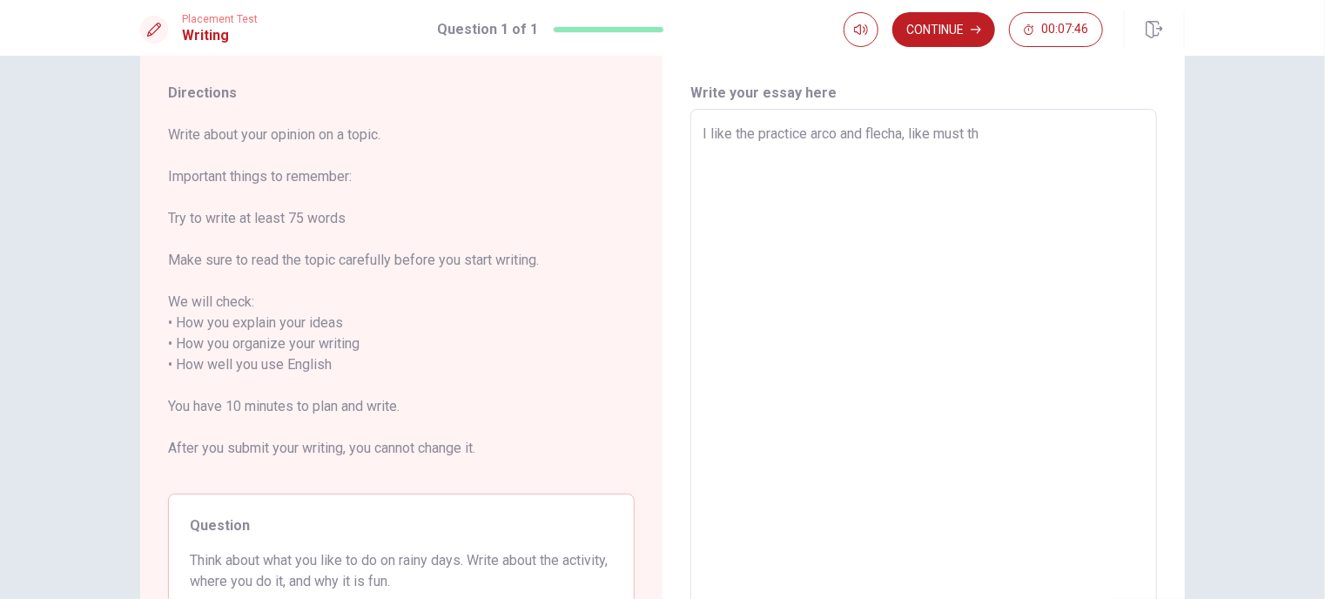
type textarea "x"
type textarea "I like the practice arco and flecha, like must the"
type textarea "x"
type textarea "I like the practice arco and flecha, like must the"
type textarea "x"
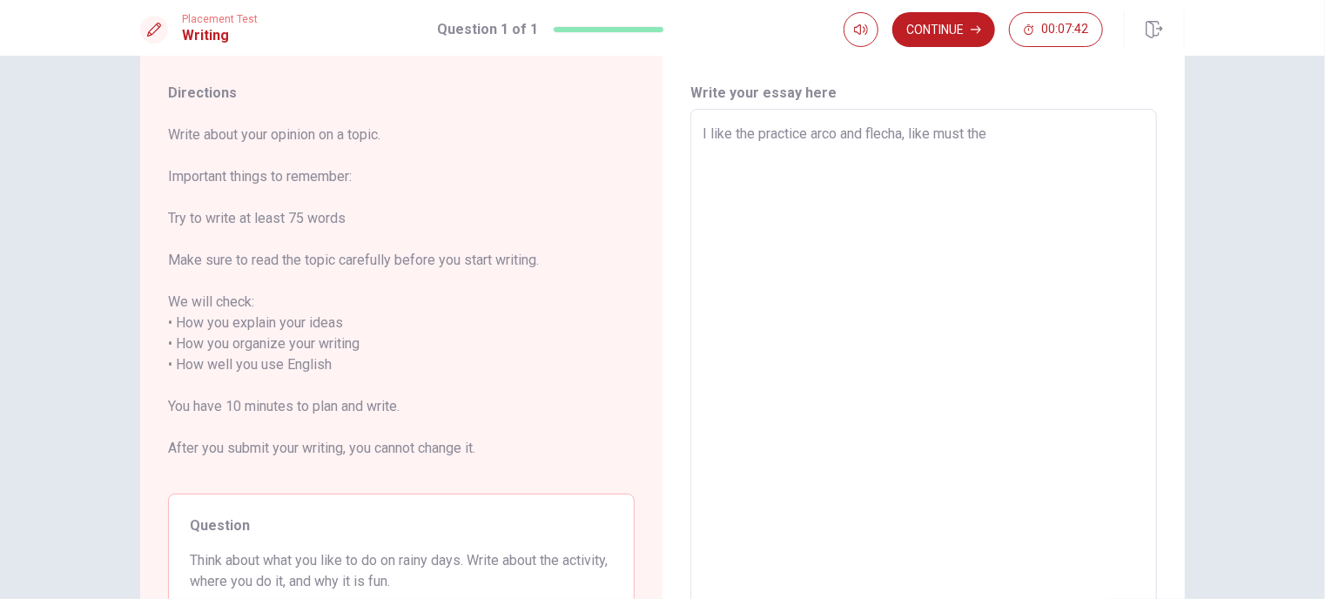
type textarea "I like the practice arco and flecha, like must the l"
type textarea "x"
type textarea "I like the practice arco and flecha, like must the li"
type textarea "x"
type textarea "I like the practice arco and flecha, like must the lis"
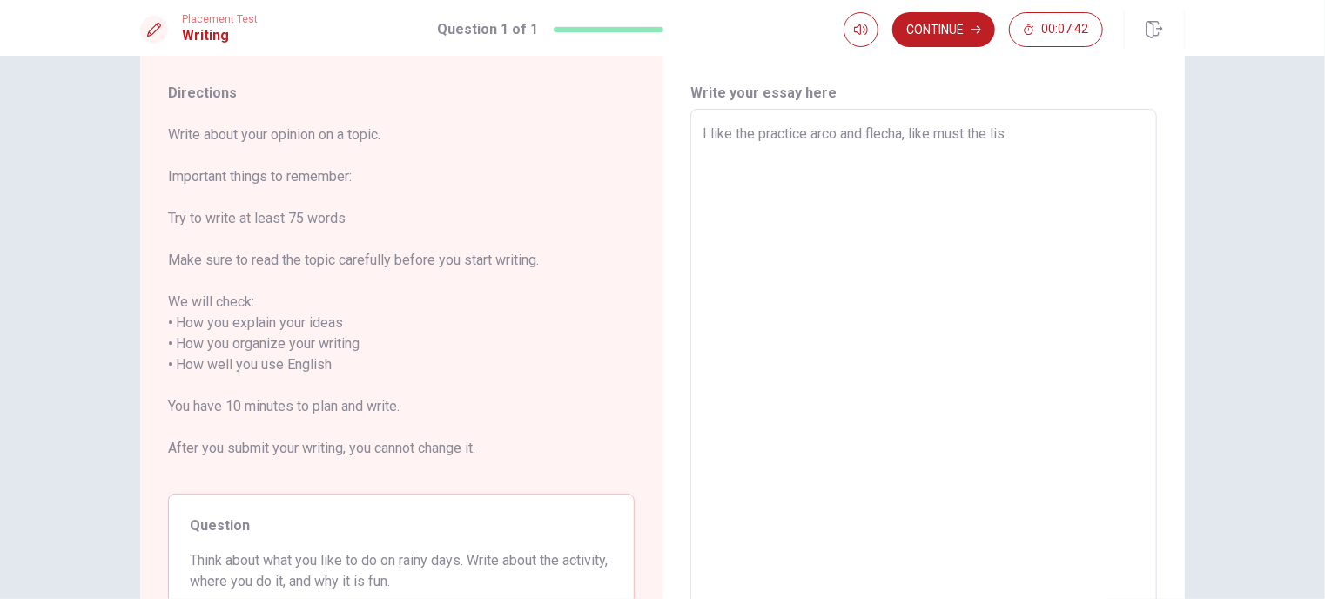
type textarea "x"
type textarea "I like the practice arco and flecha, like must the list"
type textarea "x"
type textarea "I like the practice arco and flecha, like must the liste"
type textarea "x"
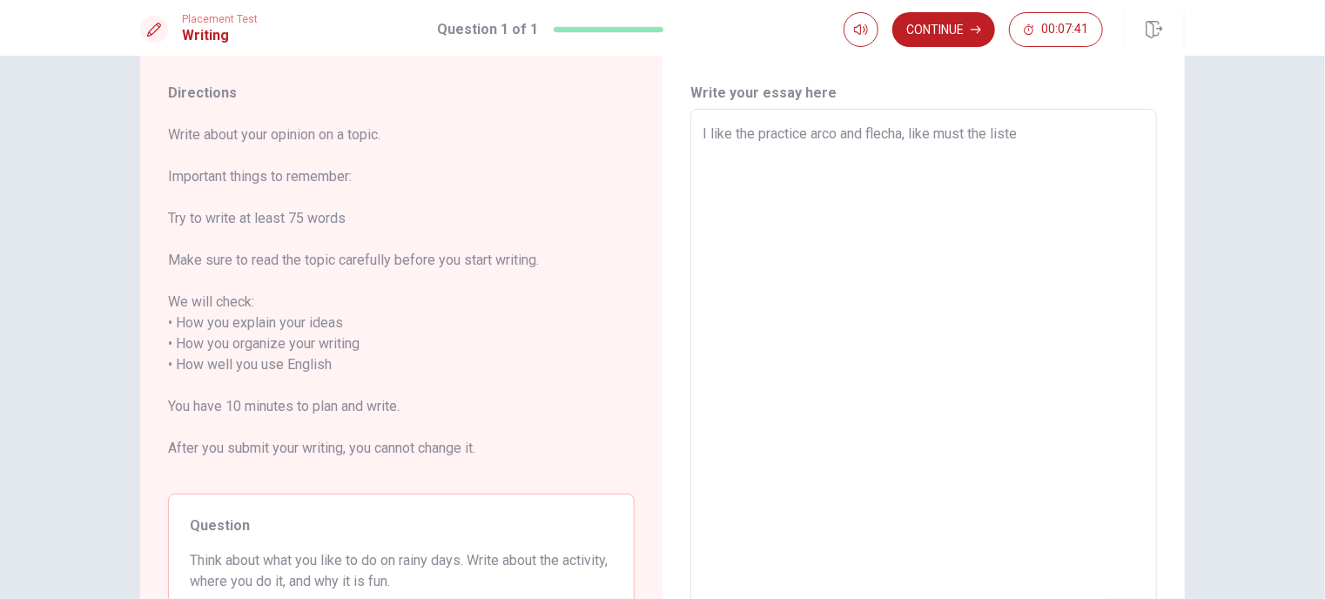
type textarea "I like the practice arco and flecha, like must the listen"
type textarea "x"
type textarea "I like the practice arco and flecha, like must the listen"
click at [929, 31] on button "Continue" at bounding box center [943, 29] width 103 height 35
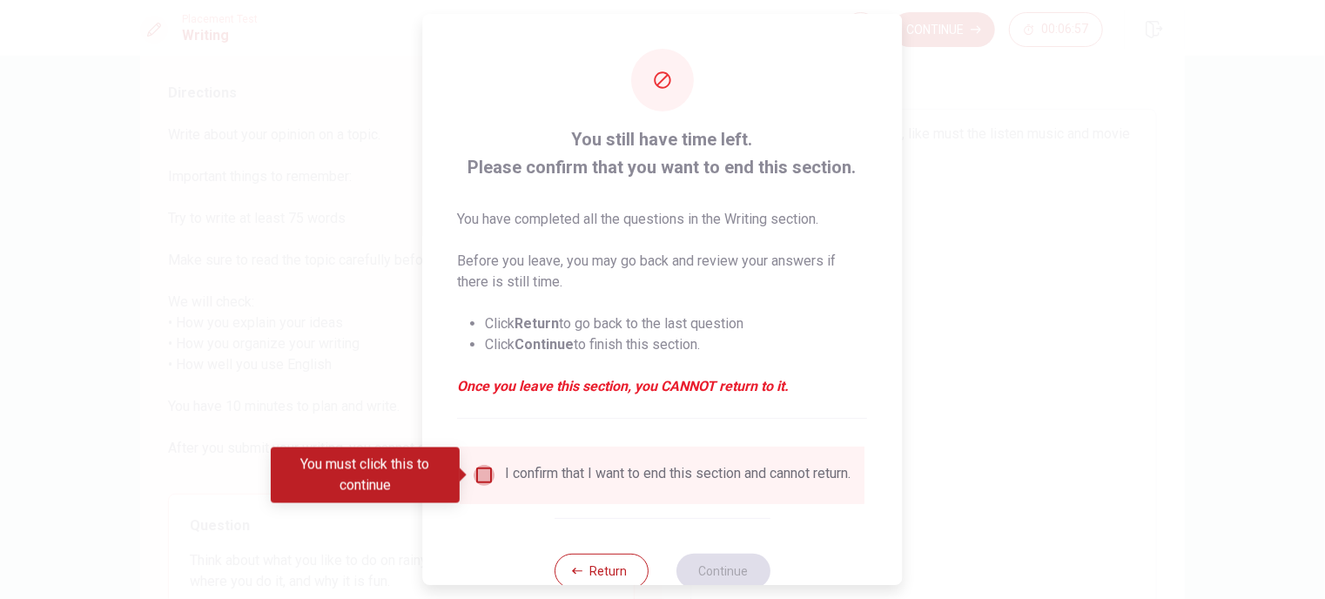
drag, startPoint x: 484, startPoint y: 475, endPoint x: 519, endPoint y: 487, distance: 36.6
click at [485, 475] on input "You must click this to continue" at bounding box center [485, 475] width 21 height 21
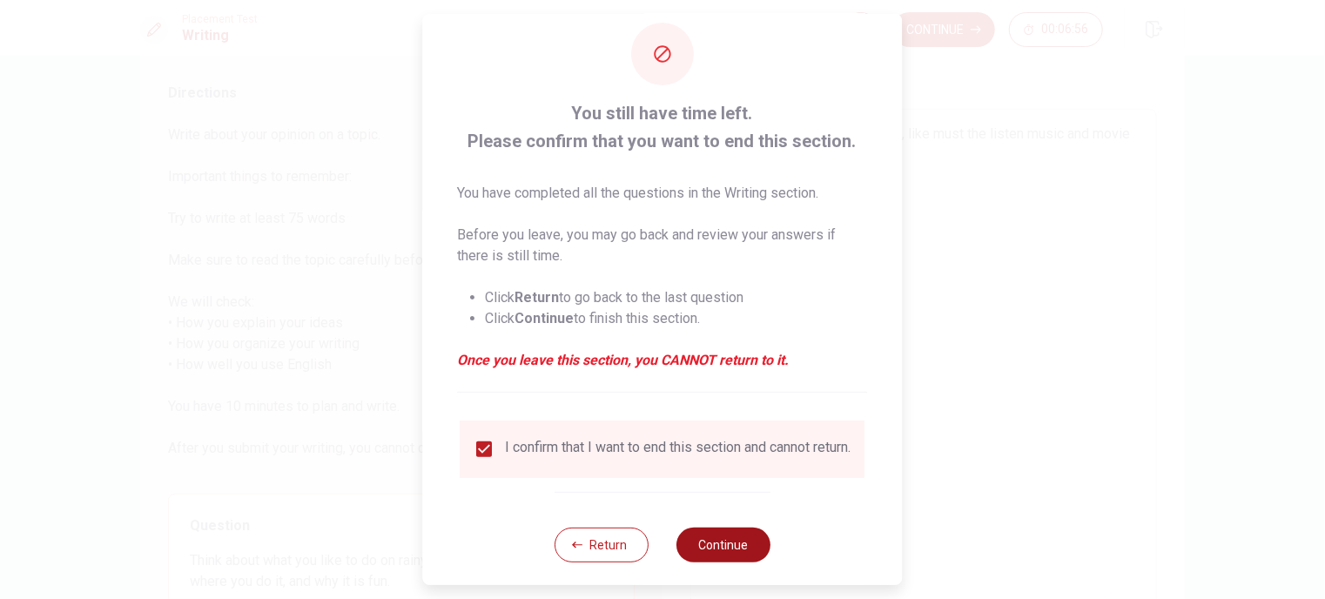
scroll to position [50, 0]
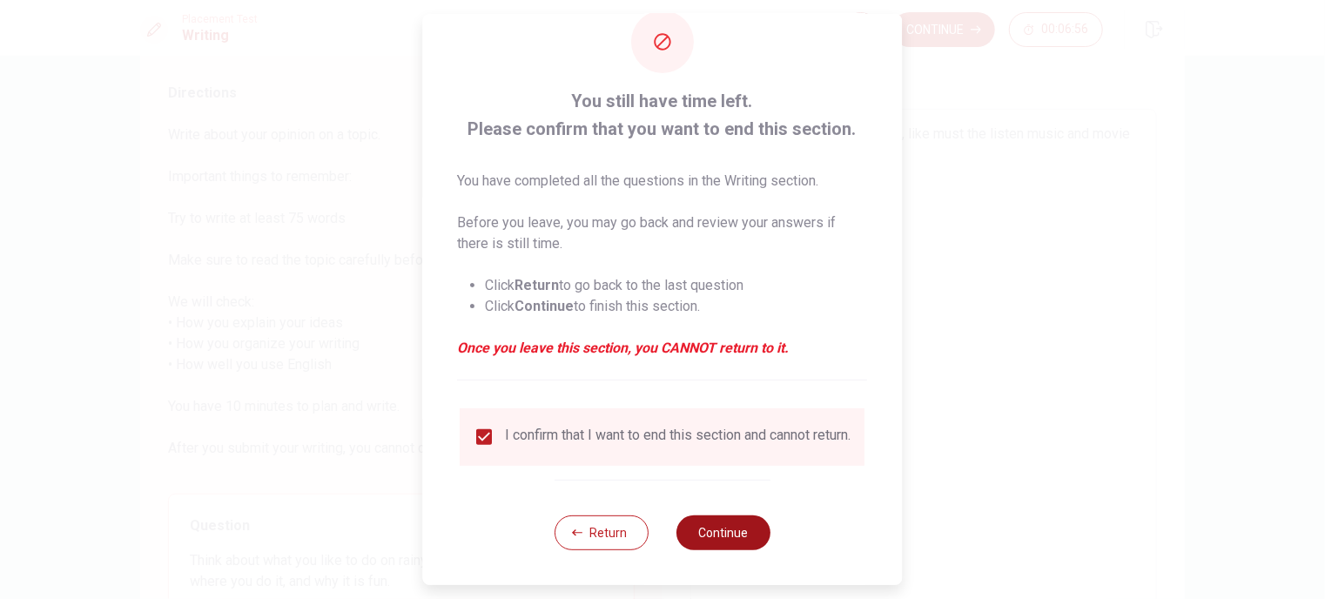
click at [711, 551] on div "Return Continue" at bounding box center [663, 532] width 216 height 105
click at [749, 535] on button "Continue" at bounding box center [724, 532] width 94 height 35
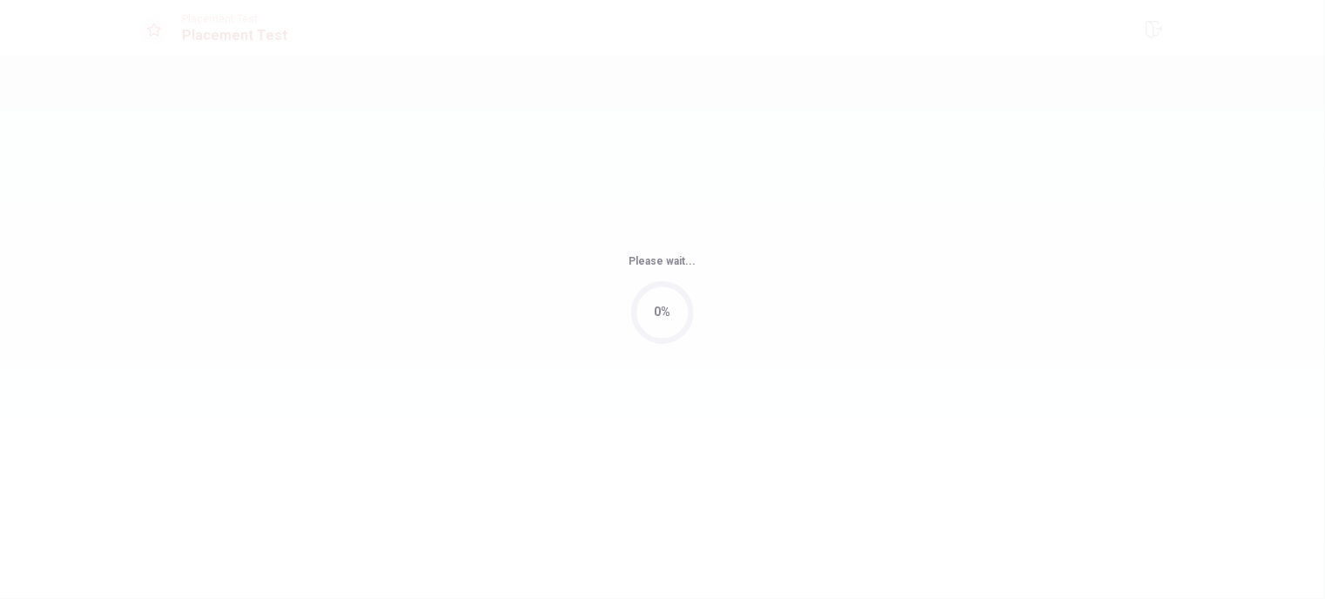
scroll to position [0, 0]
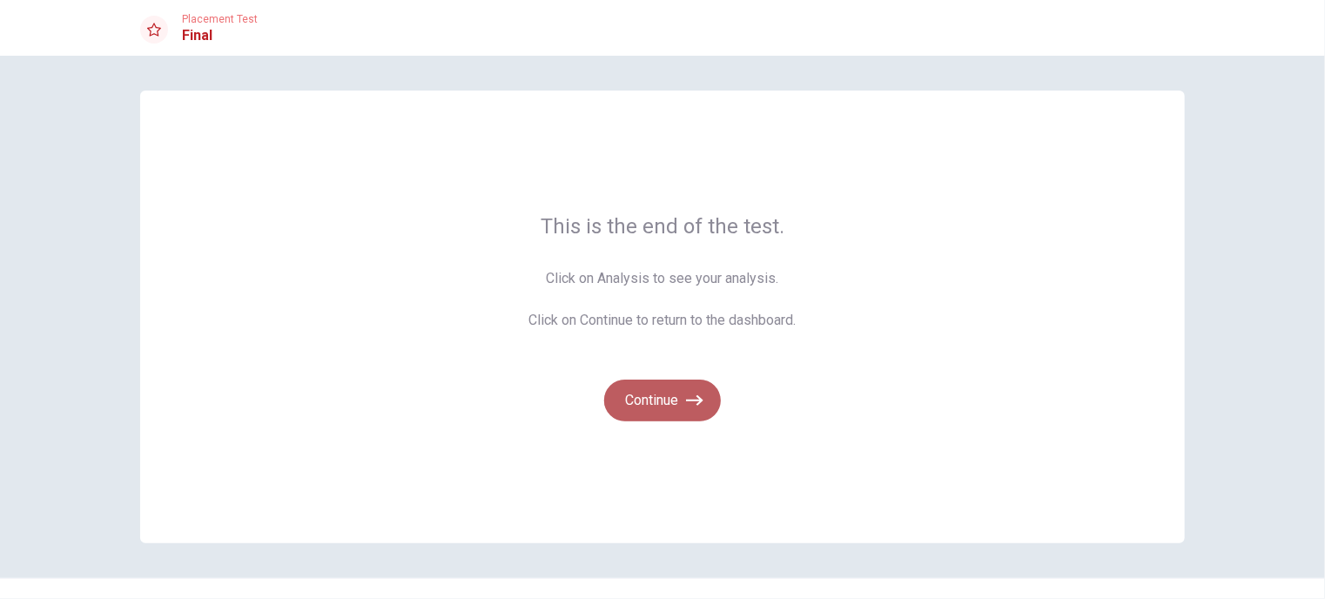
click at [633, 404] on button "Continue" at bounding box center [662, 401] width 117 height 42
